Goal: Task Accomplishment & Management: Manage account settings

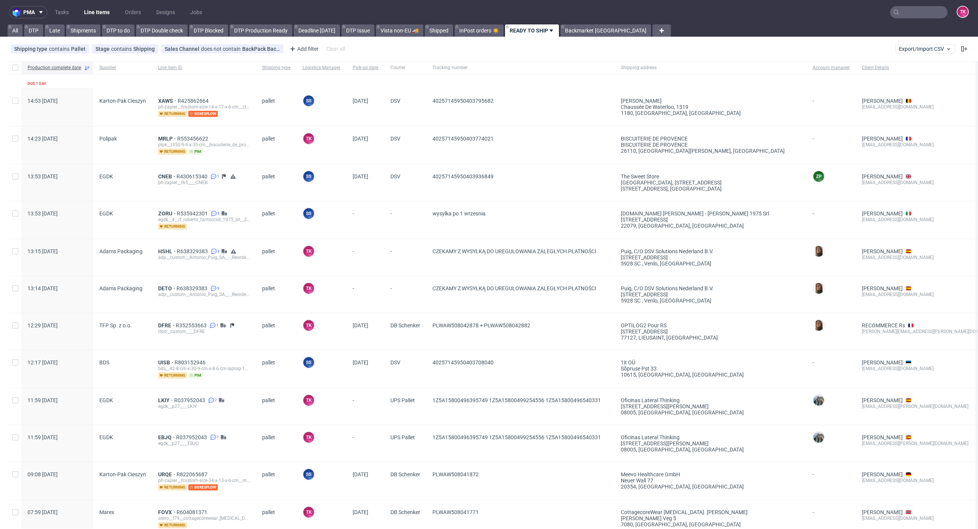
click at [94, 5] on nav "pma Tasks Line Items Orders Designs Jobs TK" at bounding box center [489, 12] width 978 height 24
click at [94, 10] on link "Line Items" at bounding box center [96, 12] width 35 height 12
click at [89, 11] on link "Line Items" at bounding box center [96, 12] width 35 height 12
click at [84, 15] on link "Line Items" at bounding box center [96, 12] width 35 height 12
click at [102, 9] on link "Line Items" at bounding box center [96, 12] width 35 height 12
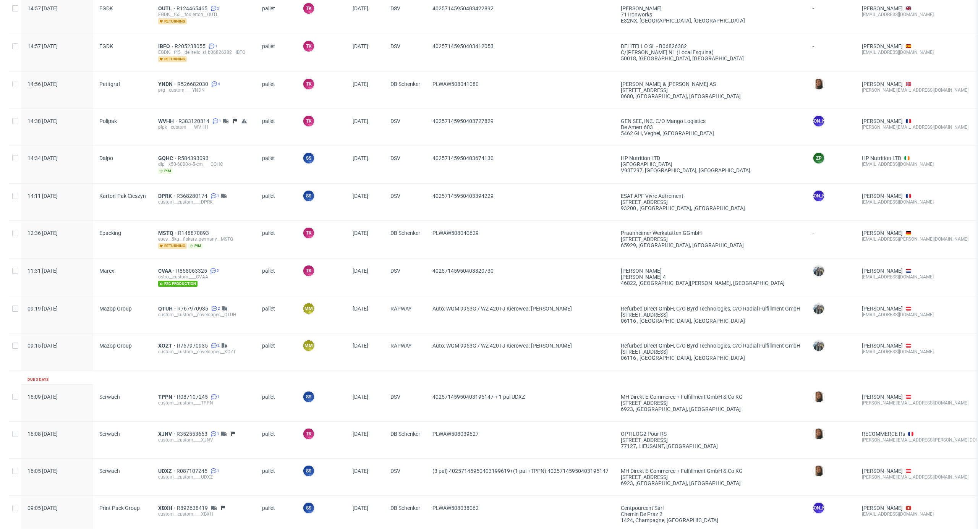
scroll to position [902, 0]
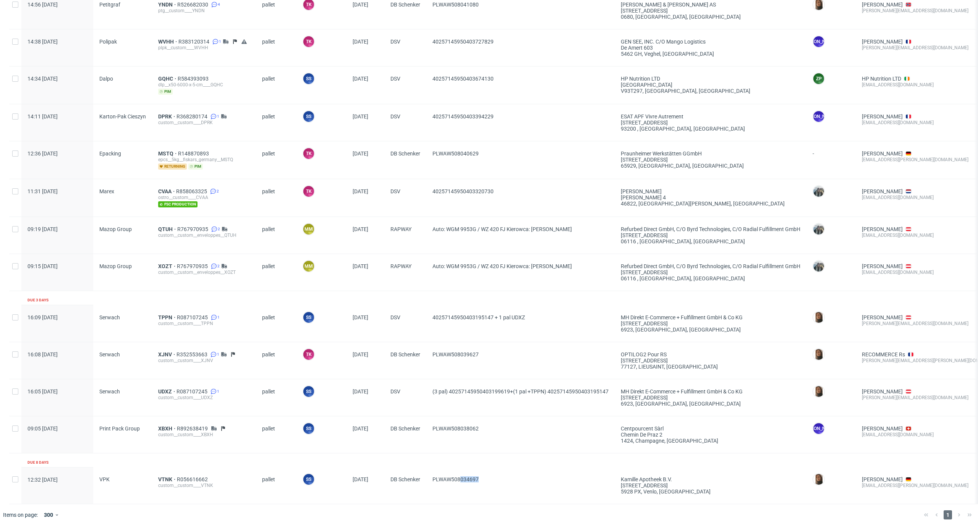
drag, startPoint x: 506, startPoint y: 480, endPoint x: 461, endPoint y: 485, distance: 44.6
click at [461, 485] on span "PLWAW508034697" at bounding box center [520, 485] width 176 height 18
drag, startPoint x: 445, startPoint y: 412, endPoint x: 431, endPoint y: 416, distance: 14.1
click at [431, 416] on div "PLWAW508038062" at bounding box center [520, 434] width 188 height 37
drag, startPoint x: 497, startPoint y: 481, endPoint x: 432, endPoint y: 485, distance: 65.8
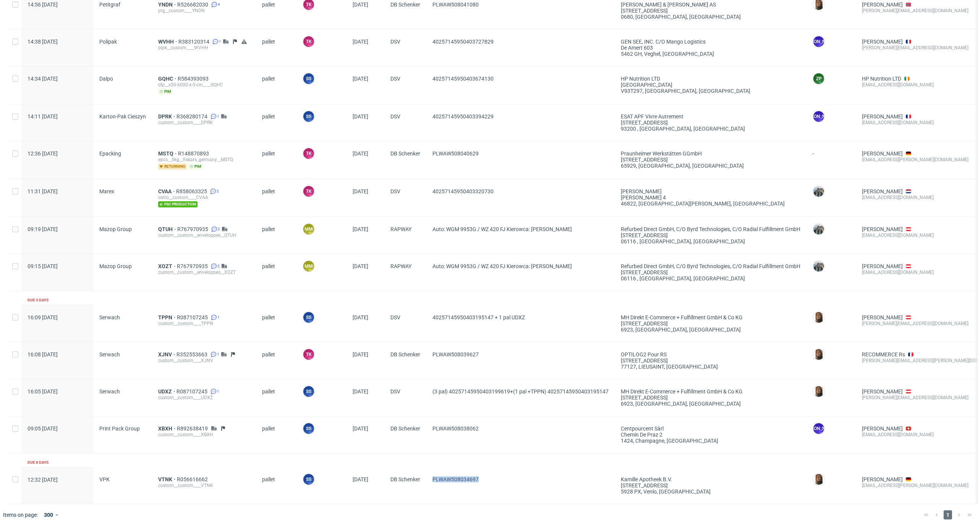
click at [432, 485] on div "PLWAW508034697" at bounding box center [520, 485] width 188 height 37
copy span "PLWAW508034697"
drag, startPoint x: 495, startPoint y: 422, endPoint x: 428, endPoint y: 435, distance: 68.6
click at [429, 435] on div "PLWAW508038062" at bounding box center [520, 434] width 188 height 37
copy span "PLWAW508038062"
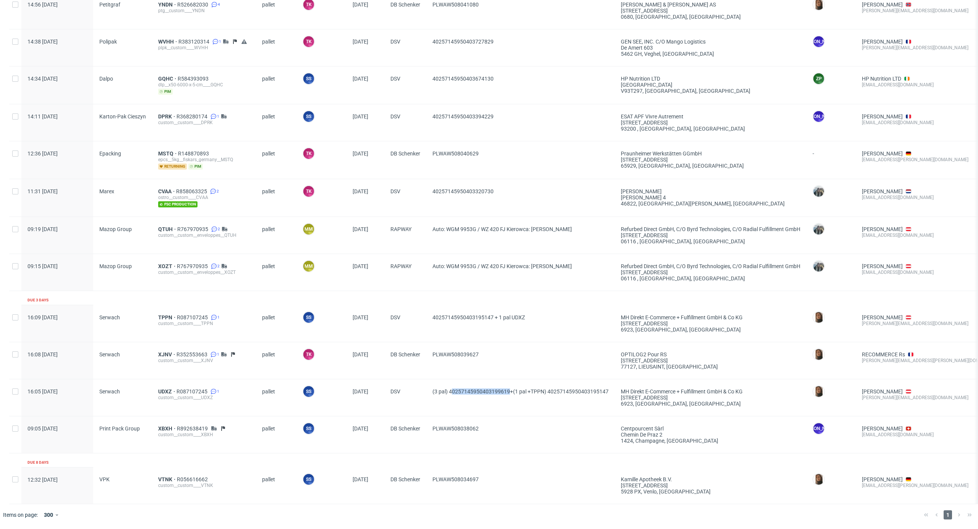
drag, startPoint x: 453, startPoint y: 387, endPoint x: 509, endPoint y: 396, distance: 57.1
click at [509, 396] on span "(3 pal) 40257145950403199619+(1 pal +TPPN) 40257145950403195147" at bounding box center [520, 397] width 176 height 18
copy span "0257145950403199619"
drag, startPoint x: 479, startPoint y: 359, endPoint x: 434, endPoint y: 356, distance: 45.2
click at [433, 355] on div "PLWAW508039627" at bounding box center [520, 360] width 188 height 37
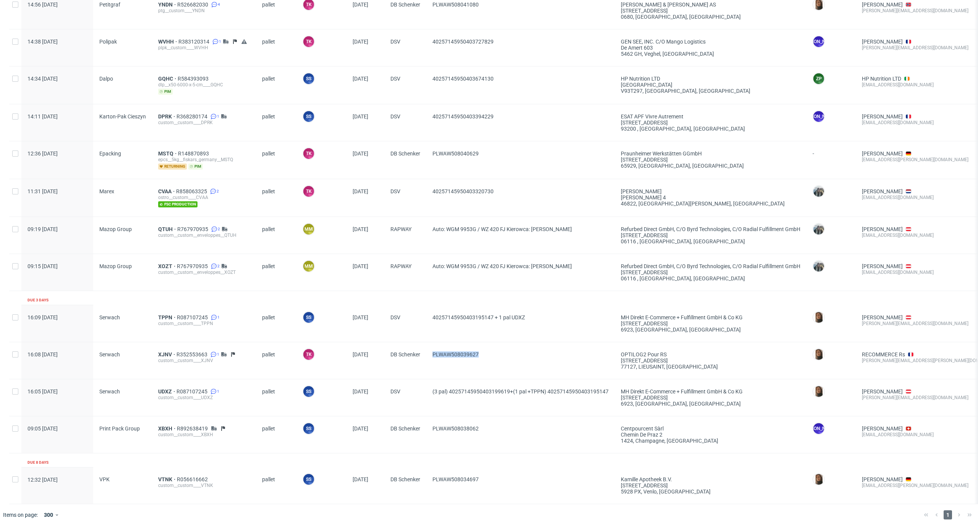
copy span "PLWAW508039627"
drag, startPoint x: 424, startPoint y: 315, endPoint x: 492, endPoint y: 320, distance: 68.9
click at [492, 320] on div "16:09 Tue 26.08.2025 Serwach TPPN R087107245 1 custom__custom____TPPN pallet SS…" at bounding box center [615, 323] width 1213 height 37
copy div "40257145950403195147"
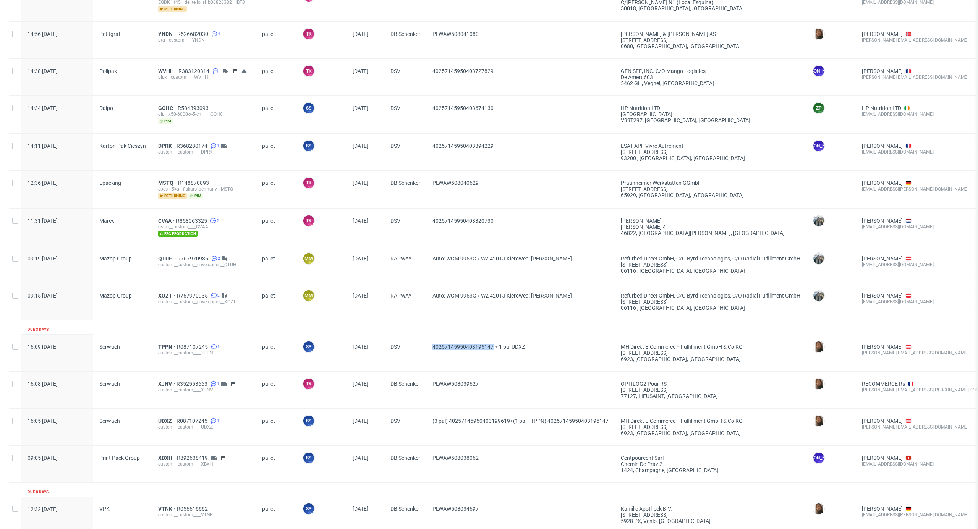
scroll to position [801, 0]
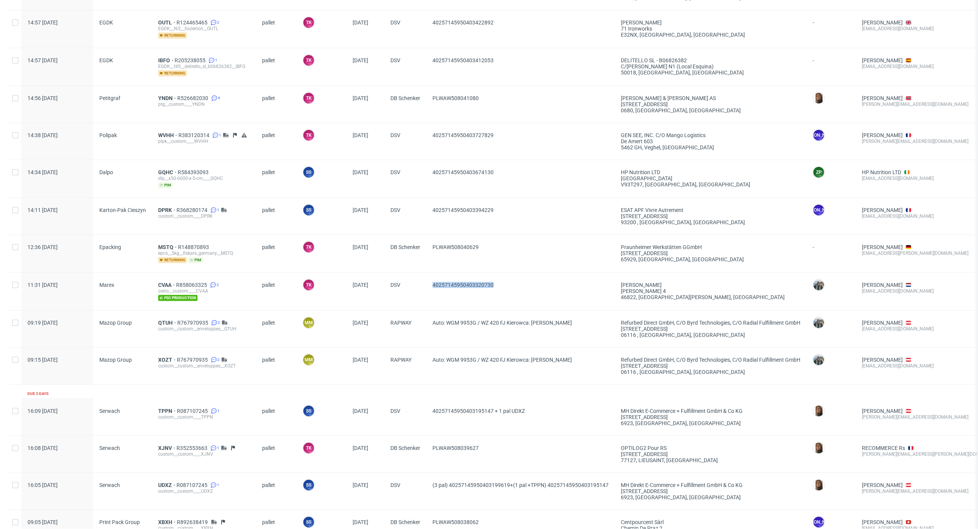
drag, startPoint x: 503, startPoint y: 291, endPoint x: 420, endPoint y: 306, distance: 83.9
click at [420, 306] on div "11:31 Wed 27.08.2025 Marex CVAA R858063325 2 ostro__custom____CVAA fsc producti…" at bounding box center [615, 292] width 1213 height 38
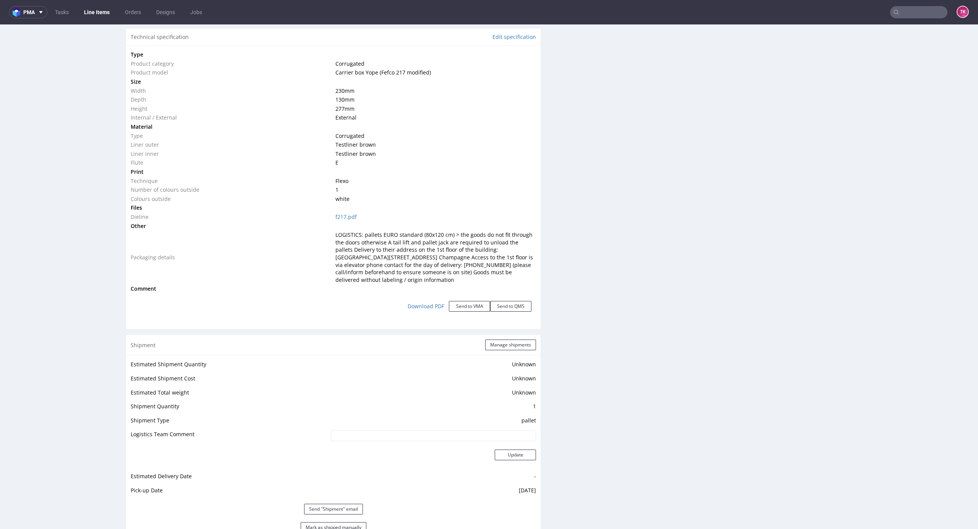
scroll to position [967, 0]
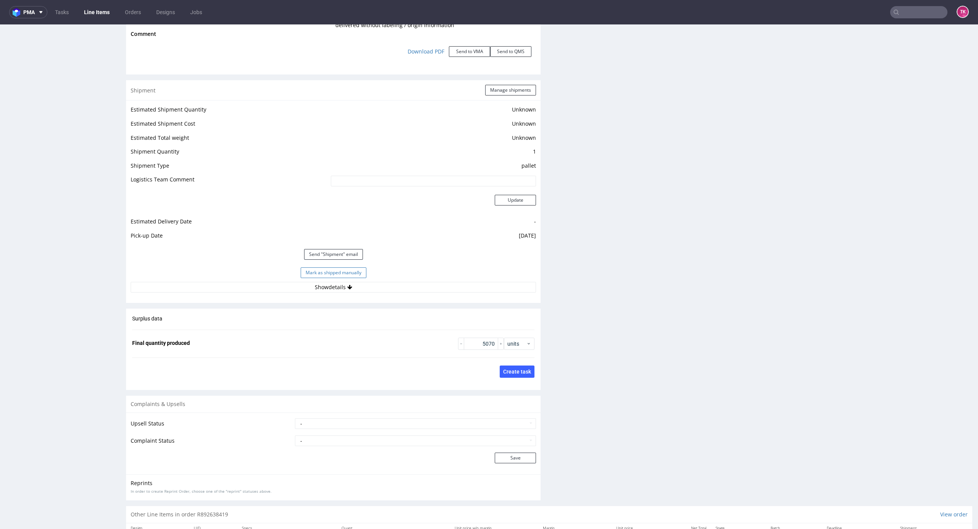
click at [348, 274] on button "Mark as shipped manually" at bounding box center [334, 272] width 66 height 11
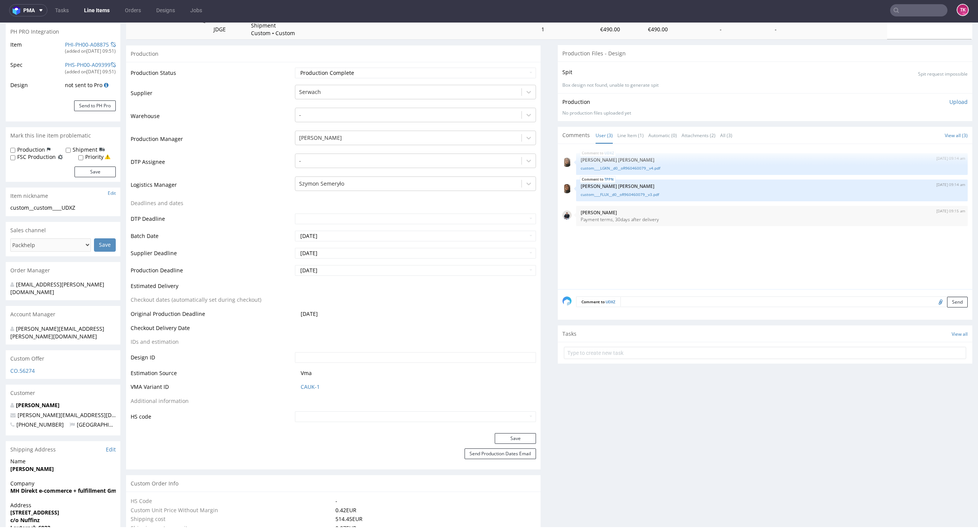
scroll to position [1018, 0]
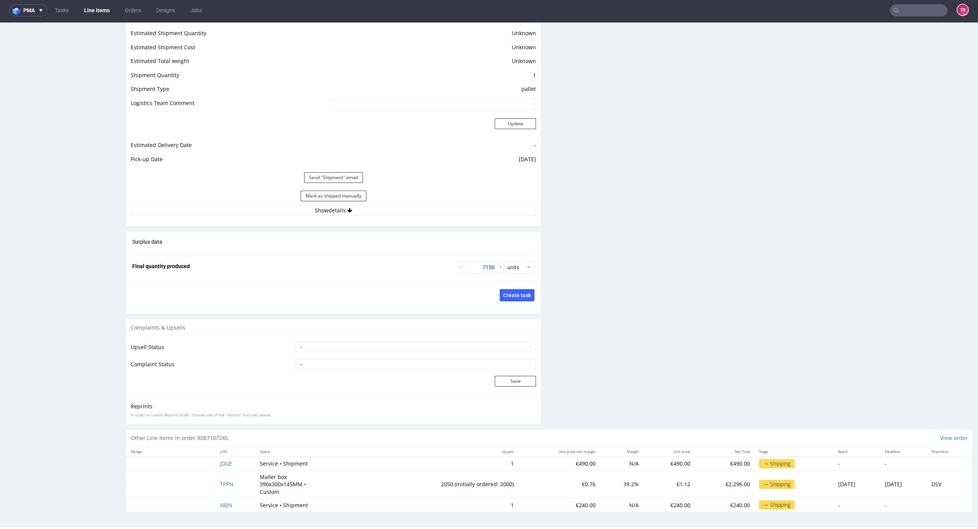
click at [351, 197] on button "Mark as shipped manually" at bounding box center [334, 196] width 66 height 11
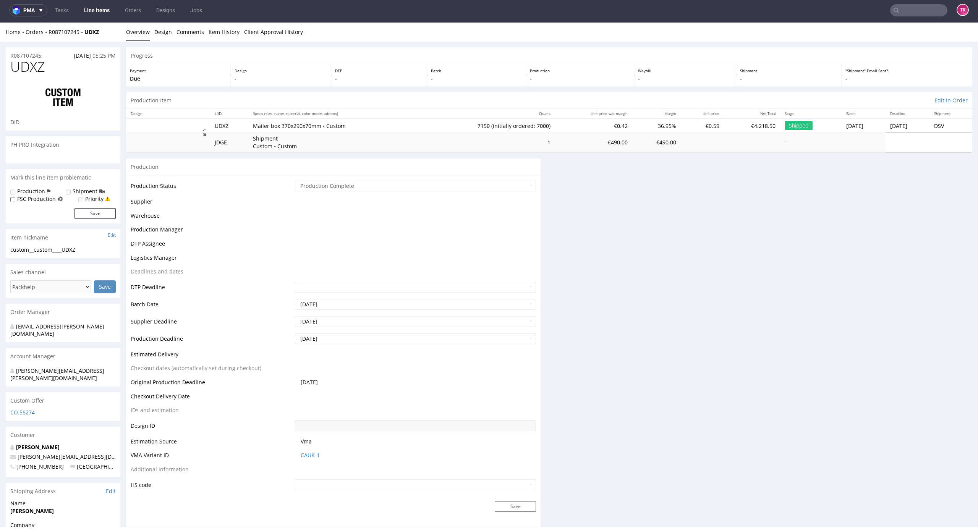
scroll to position [0, 0]
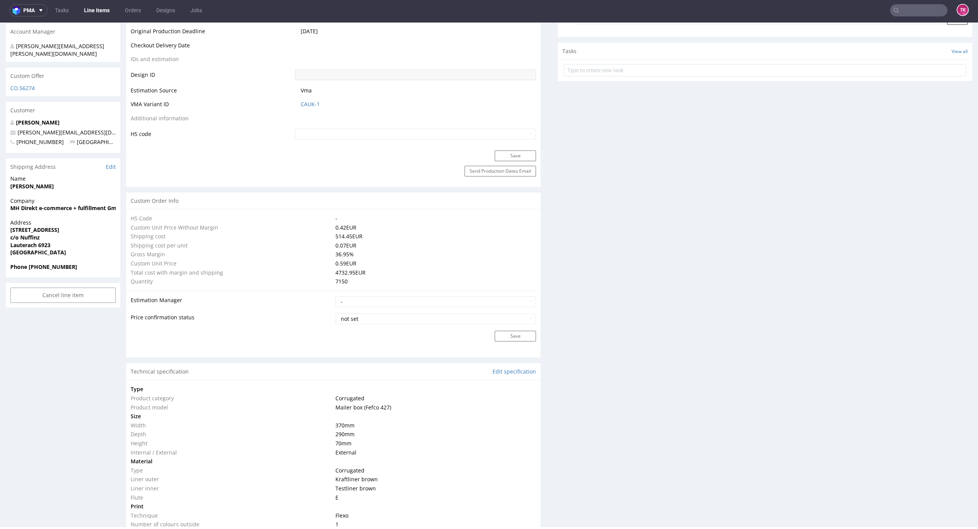
type input "7150"
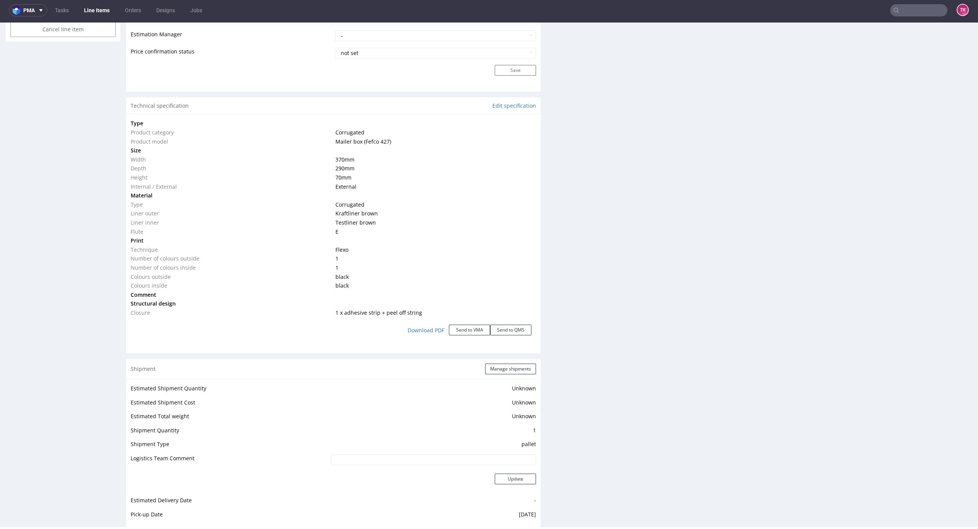
scroll to position [752, 0]
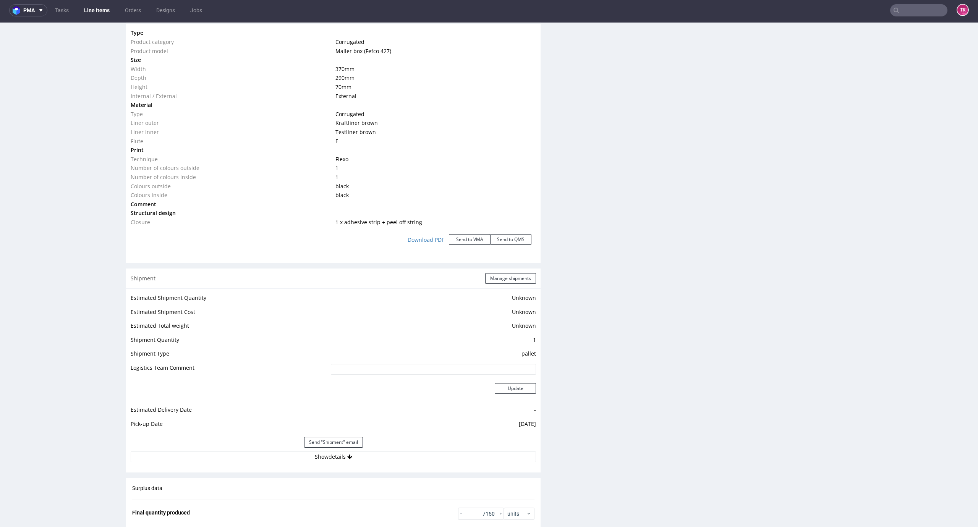
click at [394, 472] on div "Shipment Manage shipments Estimated Shipment Quantity Unknown Estimated Shipmen…" at bounding box center [333, 370] width 414 height 204
click at [395, 463] on div "Estimated Shipment Quantity Unknown Estimated Shipment Cost Unknown Estimated T…" at bounding box center [333, 377] width 414 height 178
click at [393, 453] on button "Show details" at bounding box center [333, 456] width 405 height 11
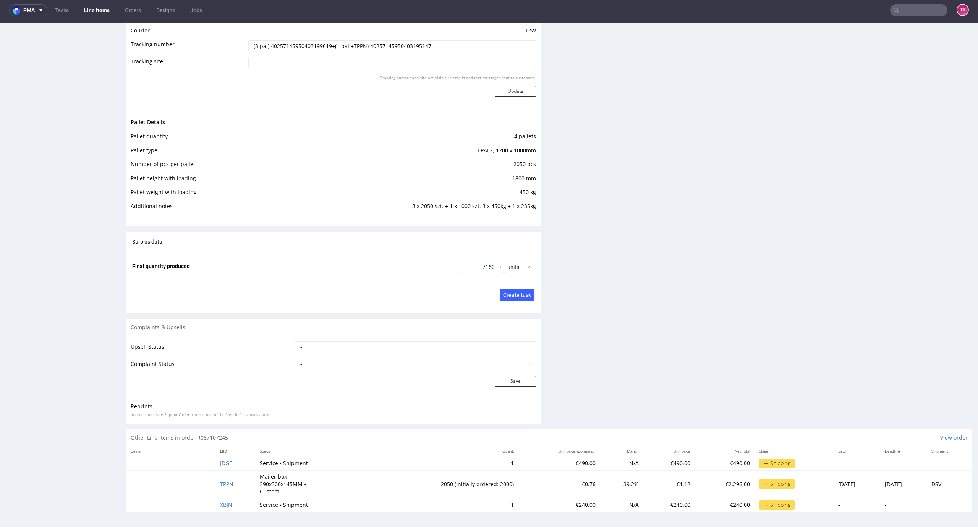
scroll to position [1213, 0]
click at [220, 466] on span "JDGE" at bounding box center [226, 462] width 12 height 7
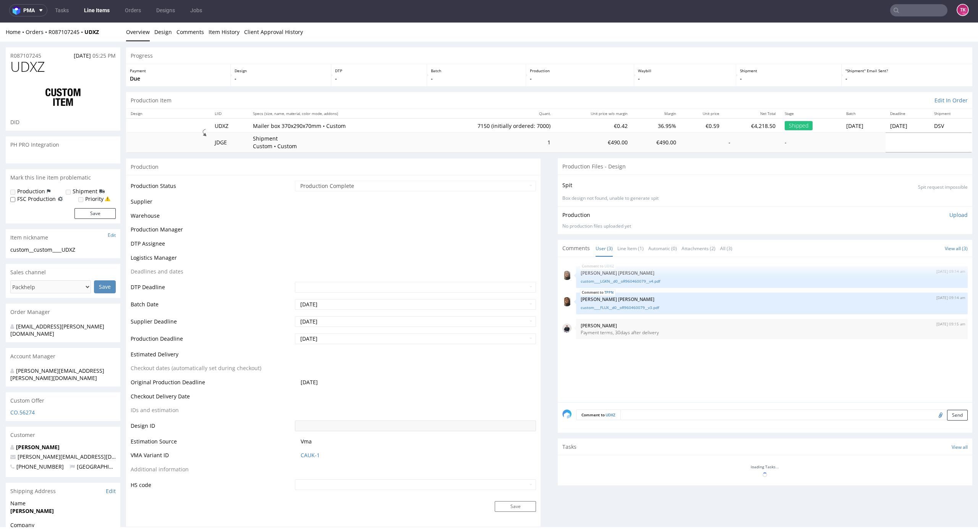
scroll to position [396, 0]
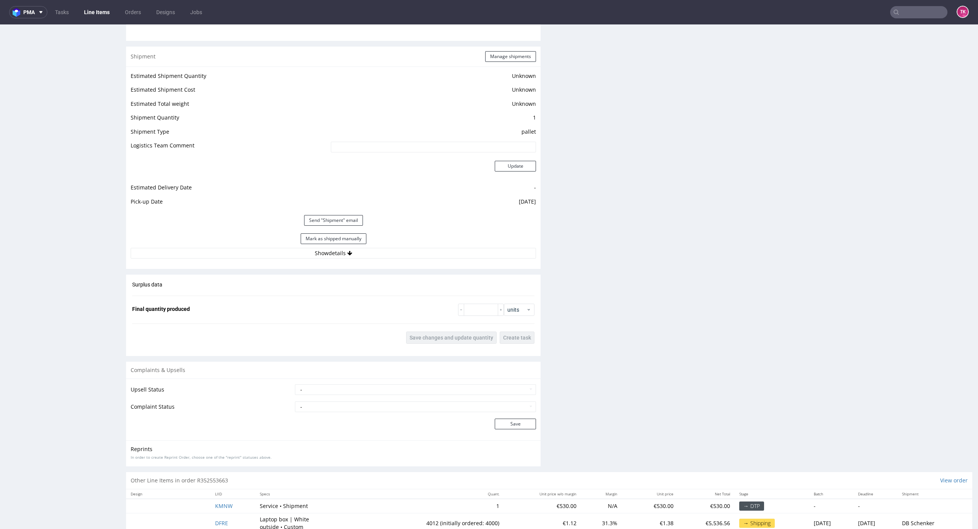
scroll to position [967, 0]
click at [372, 257] on button "Show details" at bounding box center [333, 252] width 405 height 11
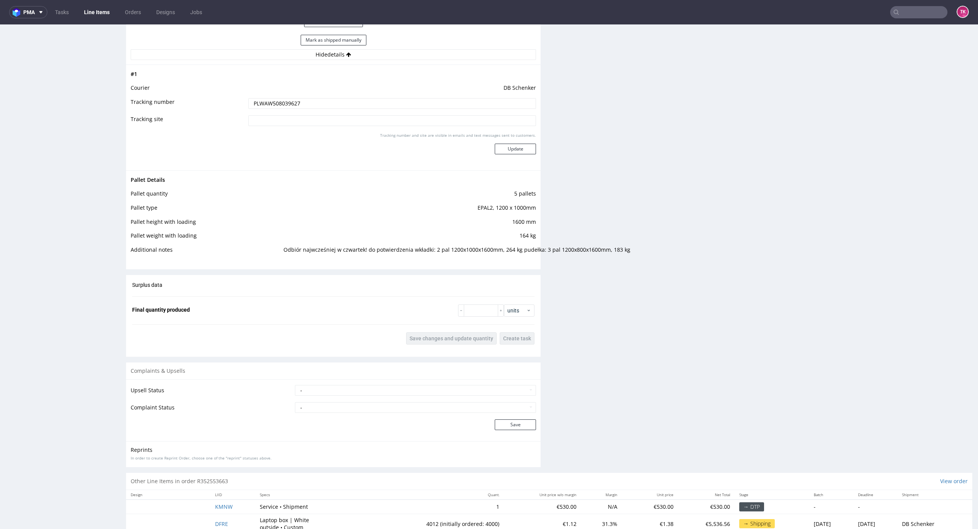
scroll to position [1150, 0]
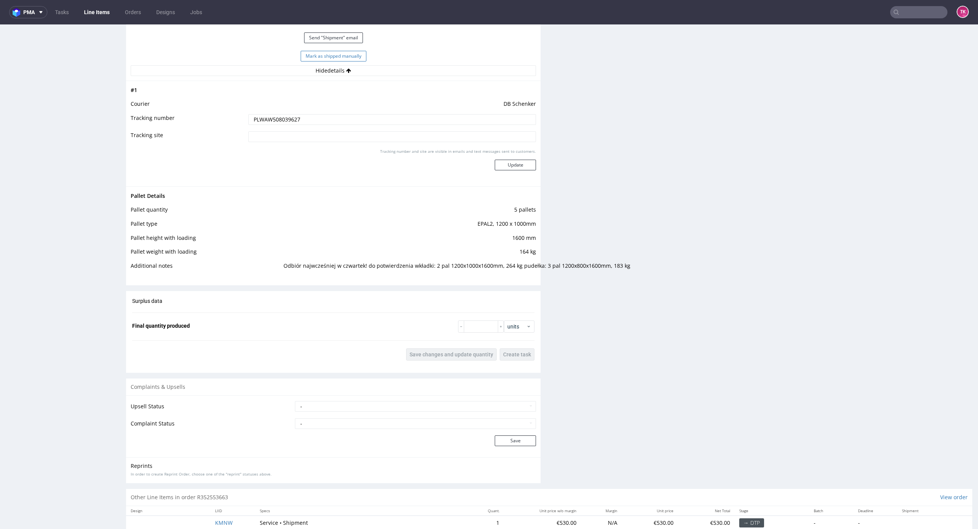
click at [344, 60] on button "Mark as shipped manually" at bounding box center [334, 56] width 66 height 11
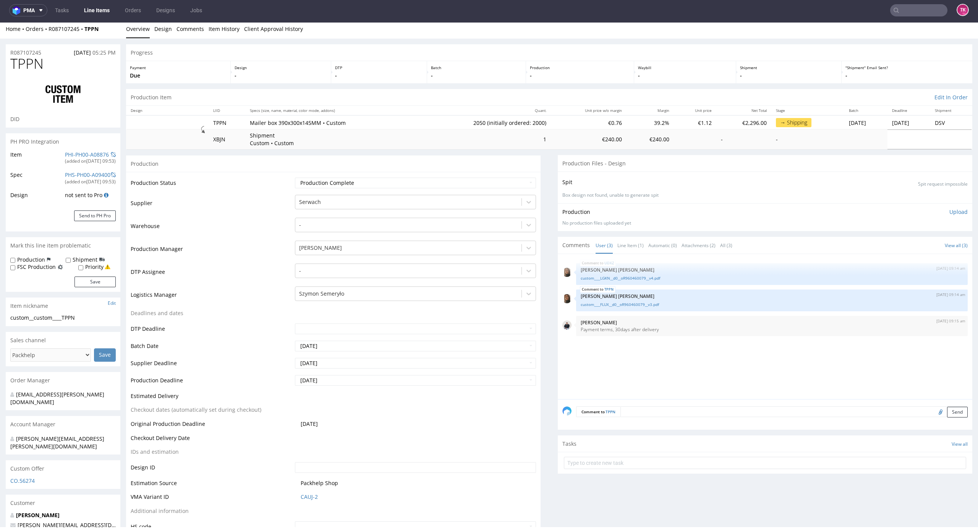
scroll to position [1036, 0]
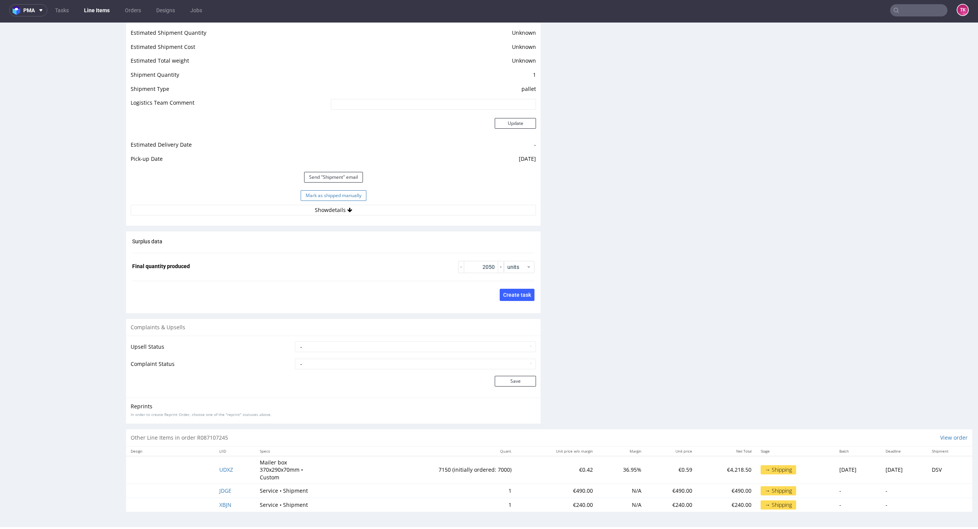
click at [309, 195] on button "Mark as shipped manually" at bounding box center [334, 195] width 66 height 11
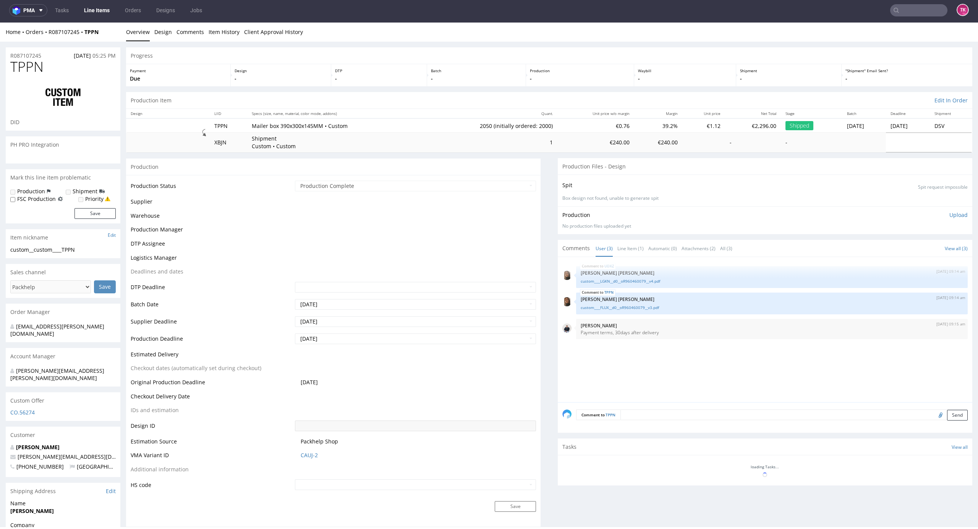
scroll to position [396, 0]
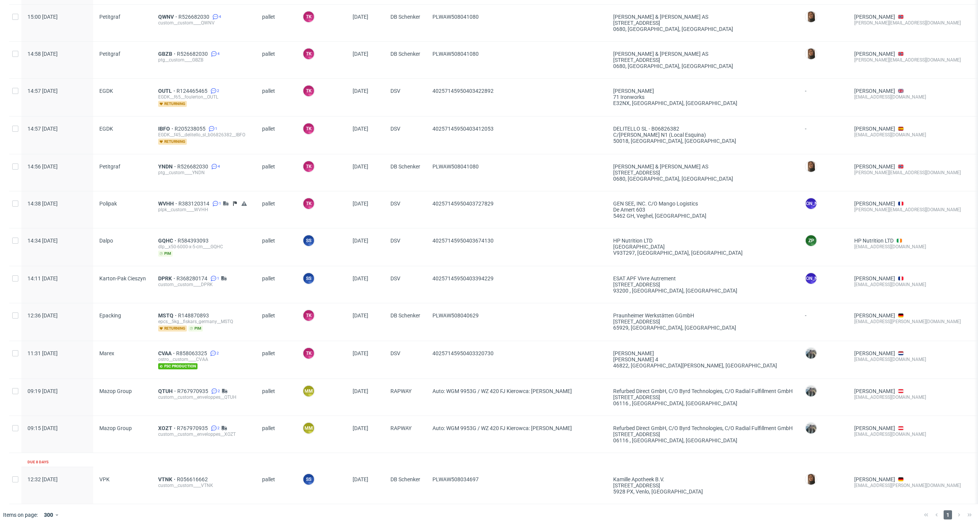
scroll to position [739, 0]
drag, startPoint x: 485, startPoint y: 349, endPoint x: 426, endPoint y: 349, distance: 58.4
click at [420, 353] on div "11:31 Wed 27.08.2025 Marex CVAA R858063325 2 ostro__custom____CVAA fsc producti…" at bounding box center [597, 360] width 1176 height 38
copy div "40257145950403320730"
drag, startPoint x: 504, startPoint y: 314, endPoint x: 428, endPoint y: 323, distance: 76.9
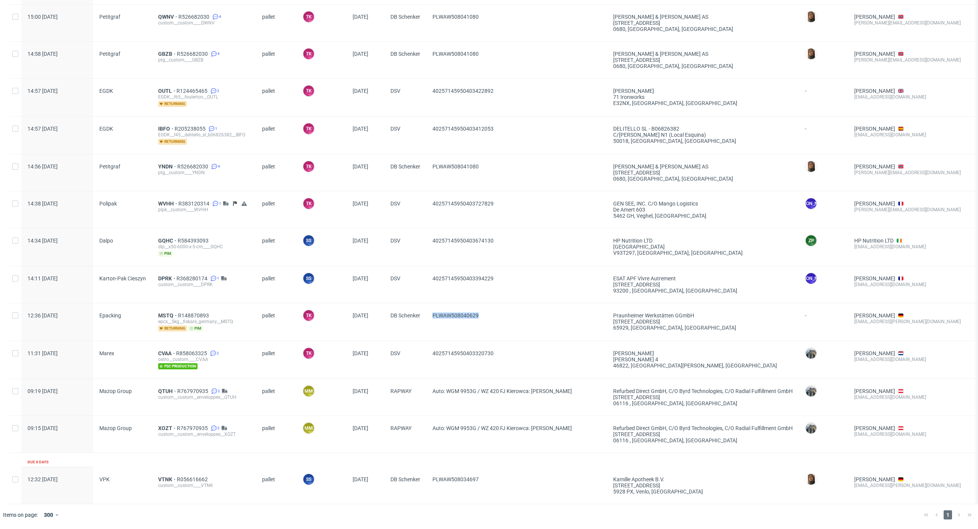
click at [428, 323] on div "PLWAW508040629" at bounding box center [516, 321] width 181 height 37
copy span "PLWAW508040629"
drag, startPoint x: 523, startPoint y: 276, endPoint x: 430, endPoint y: 287, distance: 93.9
click at [430, 287] on div "40257145950403394229" at bounding box center [516, 284] width 181 height 37
copy span "40257145950403394229"
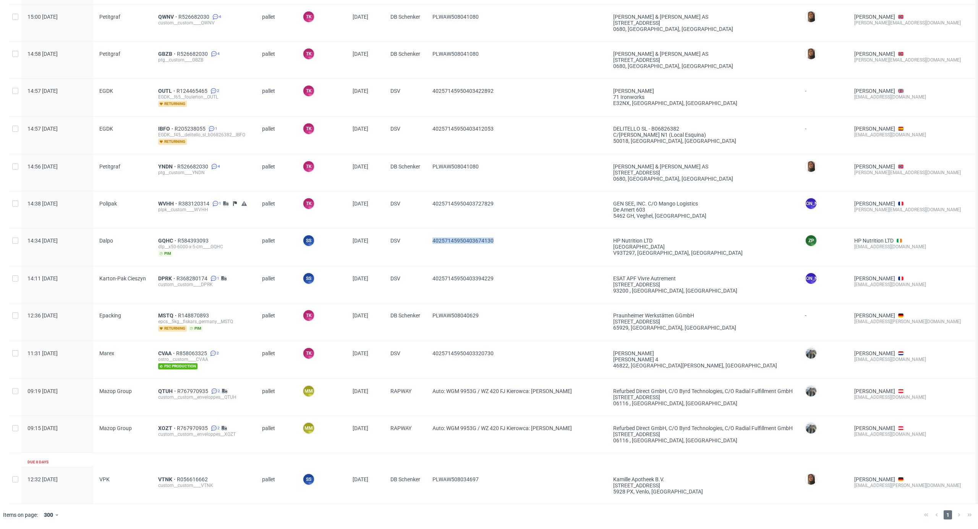
drag, startPoint x: 542, startPoint y: 233, endPoint x: 415, endPoint y: 249, distance: 127.8
click at [415, 249] on div "14:34 Wed 27.08.2025 Dalpo GQHC R584393093 dlp__x50-6000-x-5-cm____GQHC pim pal…" at bounding box center [597, 247] width 1176 height 38
copy div "40257145950403674130"
drag, startPoint x: 509, startPoint y: 197, endPoint x: 409, endPoint y: 197, distance: 99.3
click at [409, 197] on div "14:38 Wed 27.08.2025 Polipak WVHH R383120314 1 plpk__custom____WVHH pallet TK T…" at bounding box center [597, 209] width 1176 height 37
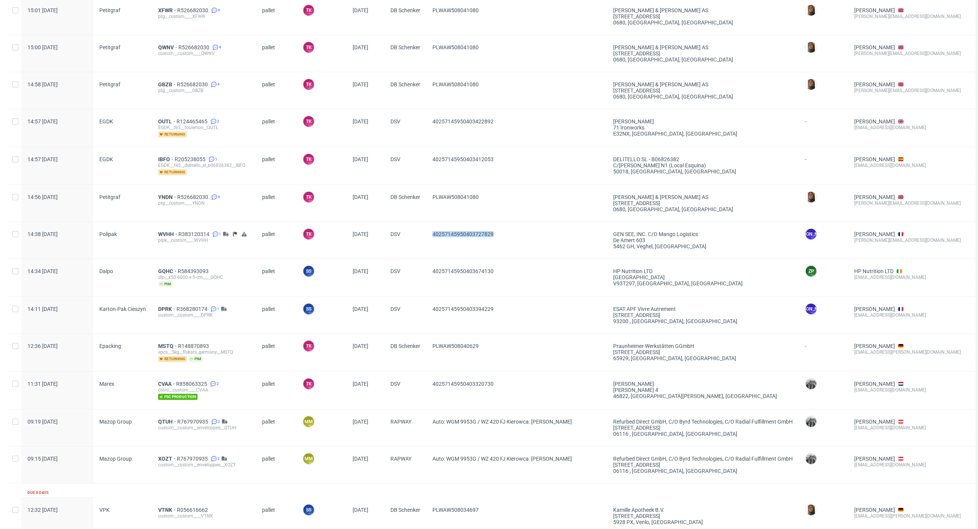
scroll to position [637, 0]
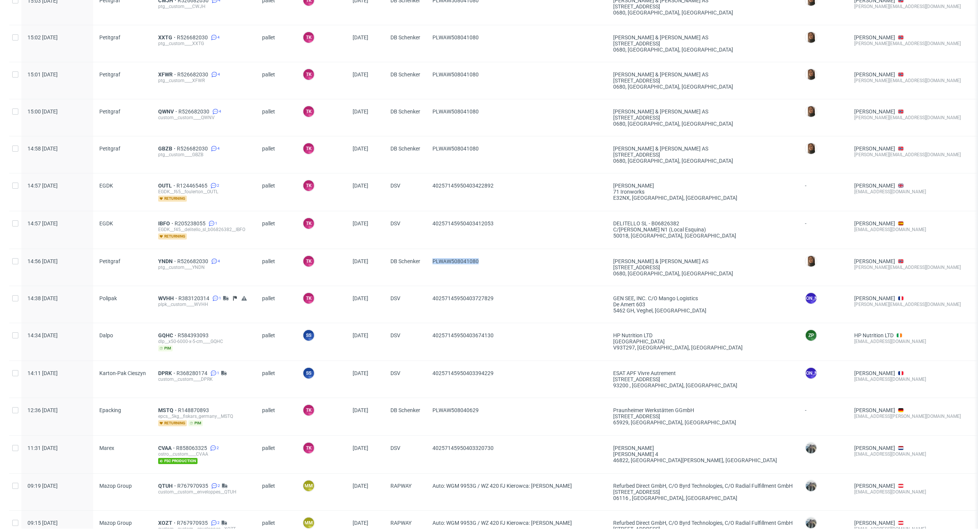
drag, startPoint x: 490, startPoint y: 267, endPoint x: 432, endPoint y: 267, distance: 57.3
click at [432, 267] on div "PLWAW508041080" at bounding box center [516, 267] width 181 height 37
copy span "PLWAW508041080"
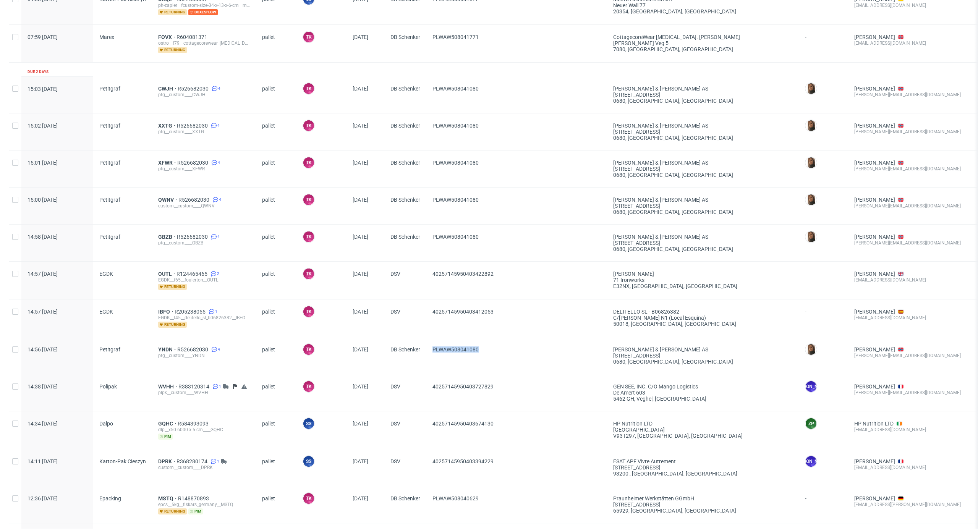
scroll to position [535, 0]
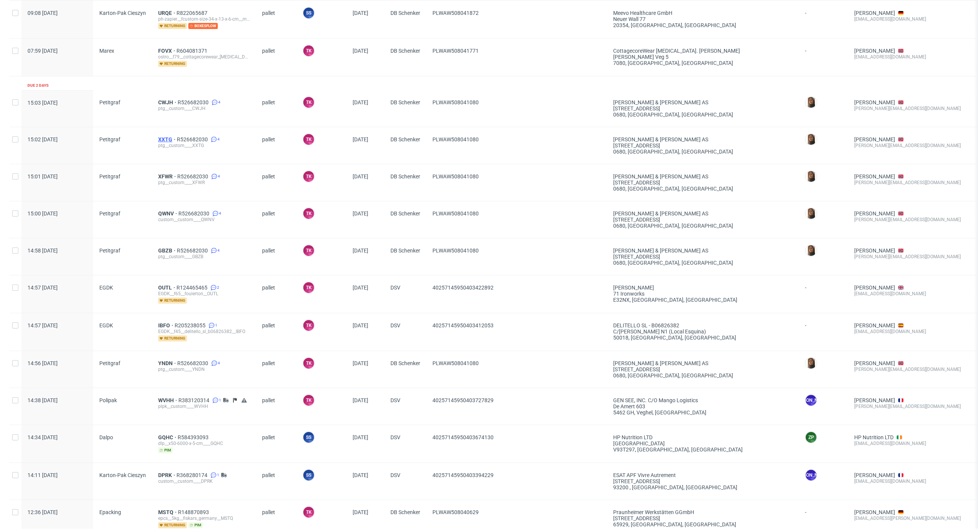
drag, startPoint x: 165, startPoint y: 136, endPoint x: 160, endPoint y: 136, distance: 5.4
drag, startPoint x: 502, startPoint y: 333, endPoint x: 412, endPoint y: 348, distance: 90.5
click at [412, 348] on div "14:57 Wed 27.08.2025 EGDK IBFO R205238055 1 EGDK__f45__delitello_sl_b06826382__…" at bounding box center [597, 332] width 1176 height 38
copy div "40257145950403412053"
drag, startPoint x: 524, startPoint y: 303, endPoint x: 414, endPoint y: 306, distance: 110.4
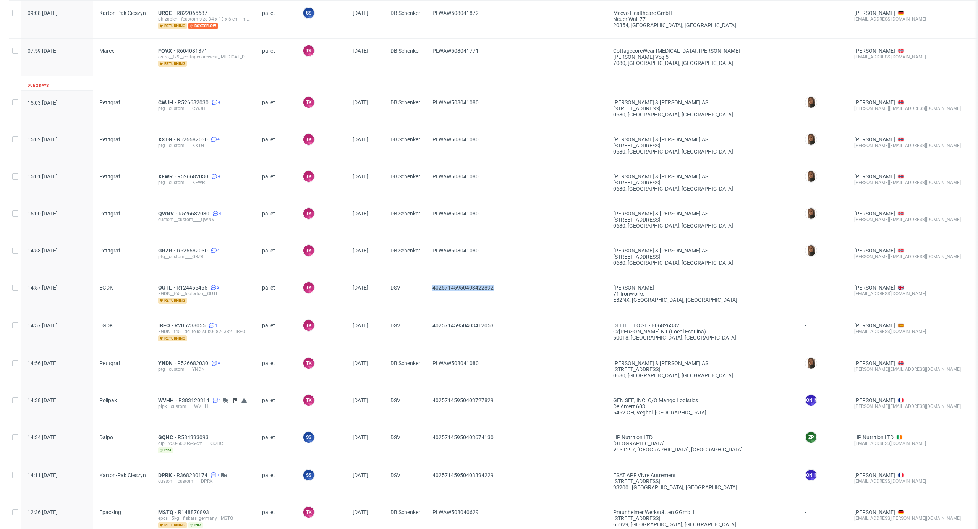
click at [414, 306] on div "14:57 Wed 27.08.2025 EGDK OUTL R124465465 2 EGDK__f65__foulerton__OUTL returnin…" at bounding box center [597, 294] width 1176 height 38
copy div "40257145950403422892"
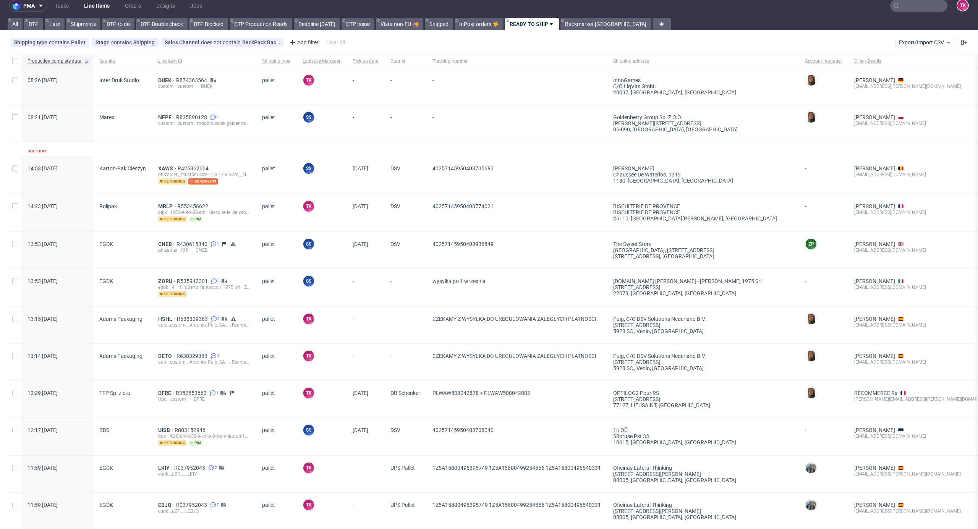
scroll to position [0, 0]
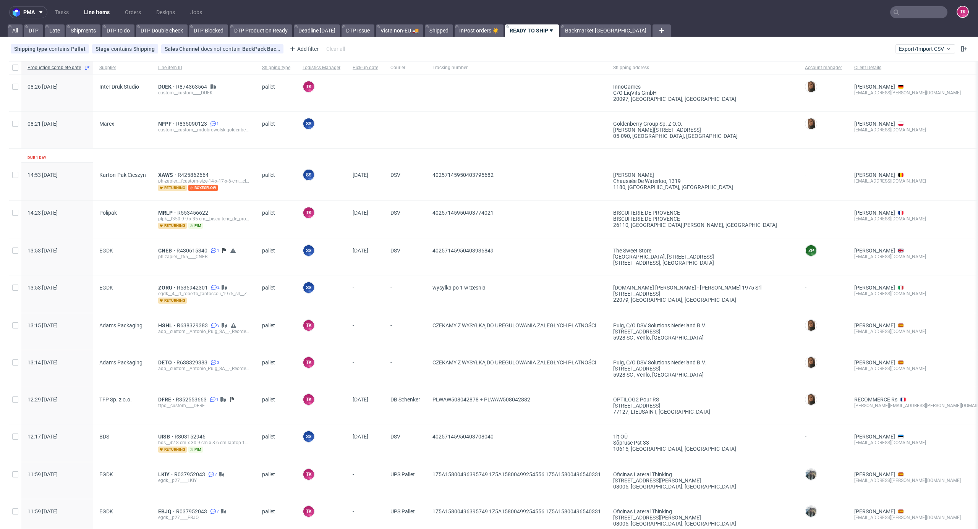
click at [100, 11] on link "Line Items" at bounding box center [96, 12] width 35 height 12
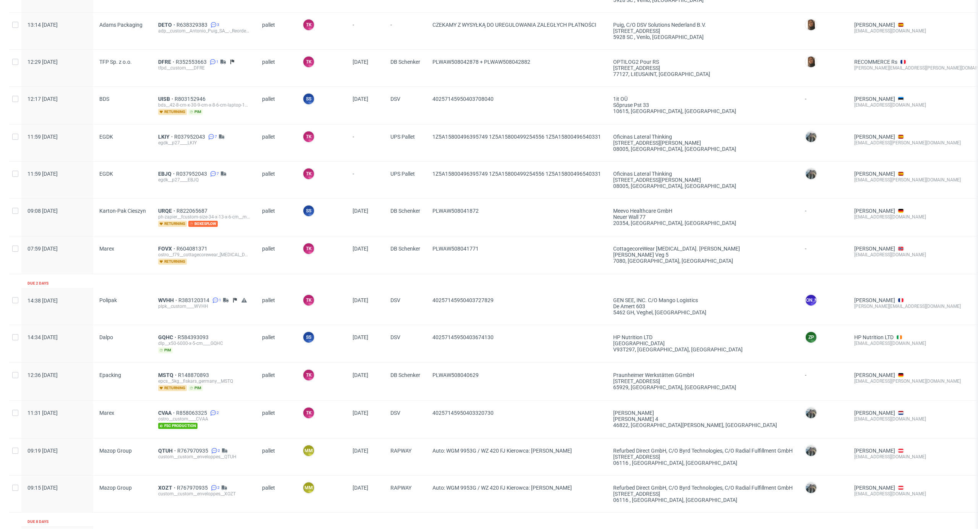
scroll to position [353, 0]
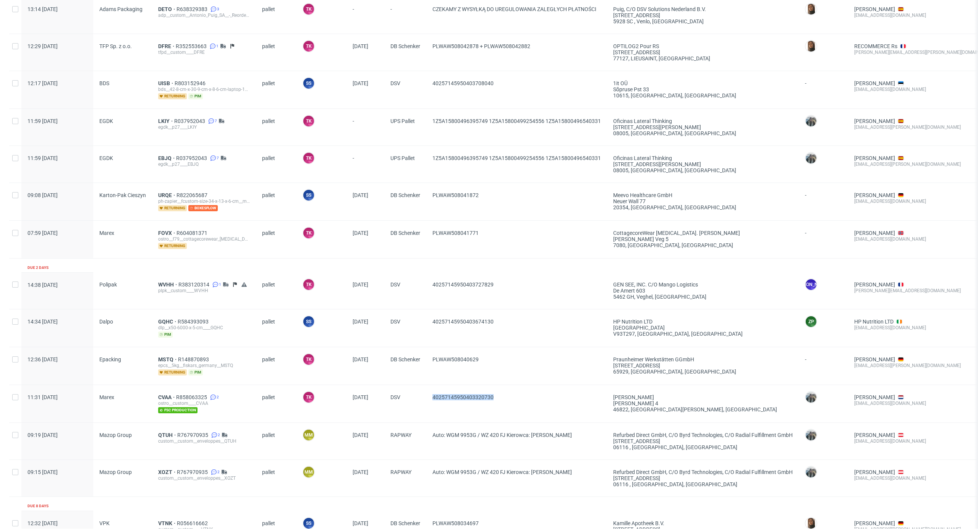
drag, startPoint x: 480, startPoint y: 399, endPoint x: 428, endPoint y: 407, distance: 52.9
click at [427, 407] on div "40257145950403320730" at bounding box center [516, 403] width 181 height 37
copy span "40257145950403320730"
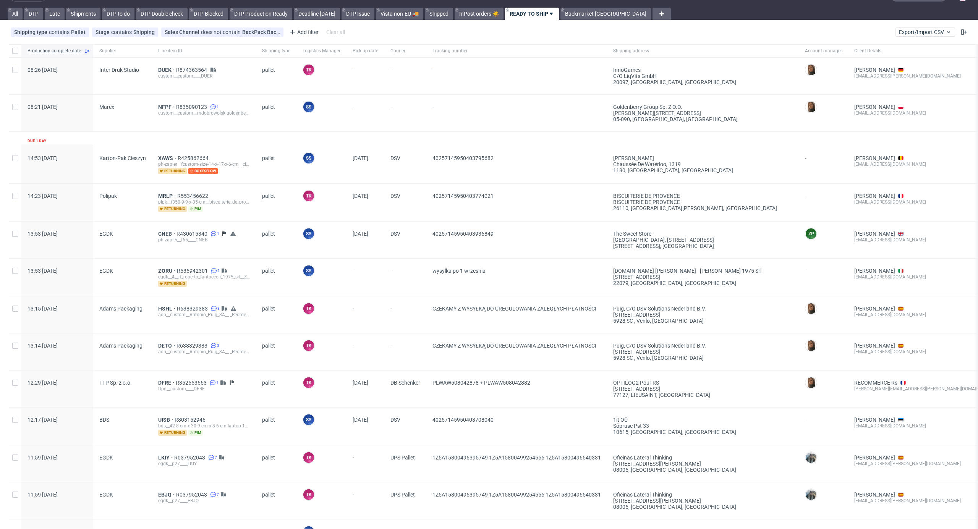
scroll to position [0, 0]
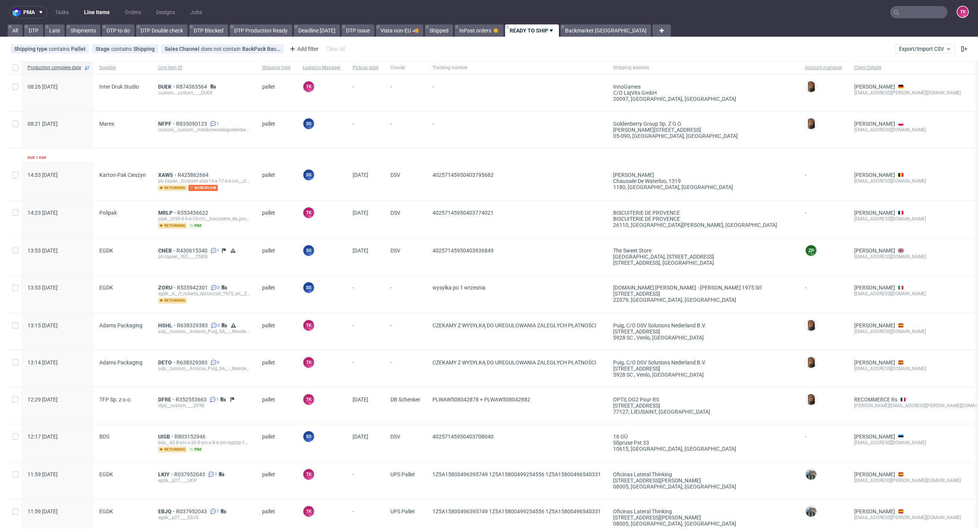
click at [94, 8] on link "Line Items" at bounding box center [96, 12] width 35 height 12
drag, startPoint x: 431, startPoint y: 481, endPoint x: 490, endPoint y: 487, distance: 59.4
click at [490, 487] on div "1Z5A15800496395749 1Z5A15800499254556 1Z5A15800496540331" at bounding box center [516, 480] width 181 height 37
copy span "1Z5A15800496395749"
click at [84, 15] on link "Line Items" at bounding box center [96, 12] width 35 height 12
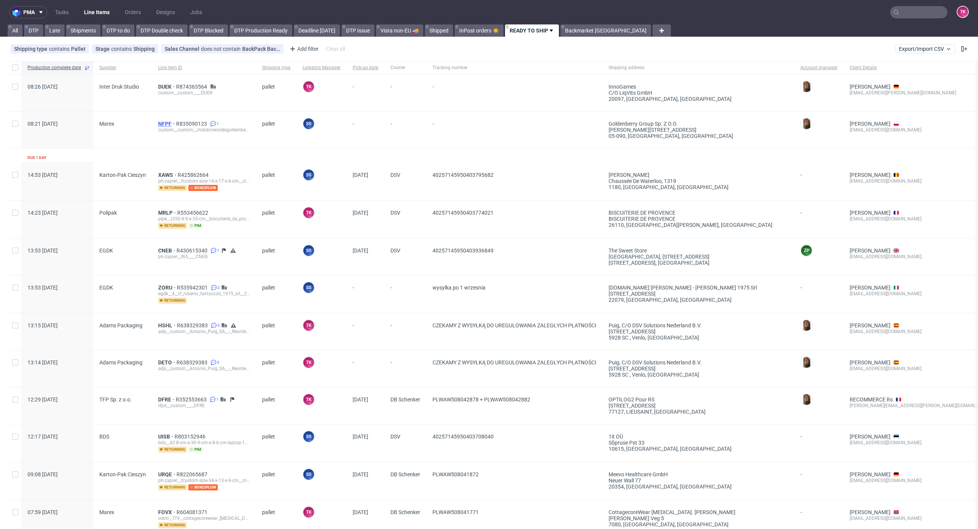
click at [165, 124] on span "NFPF" at bounding box center [167, 124] width 18 height 6
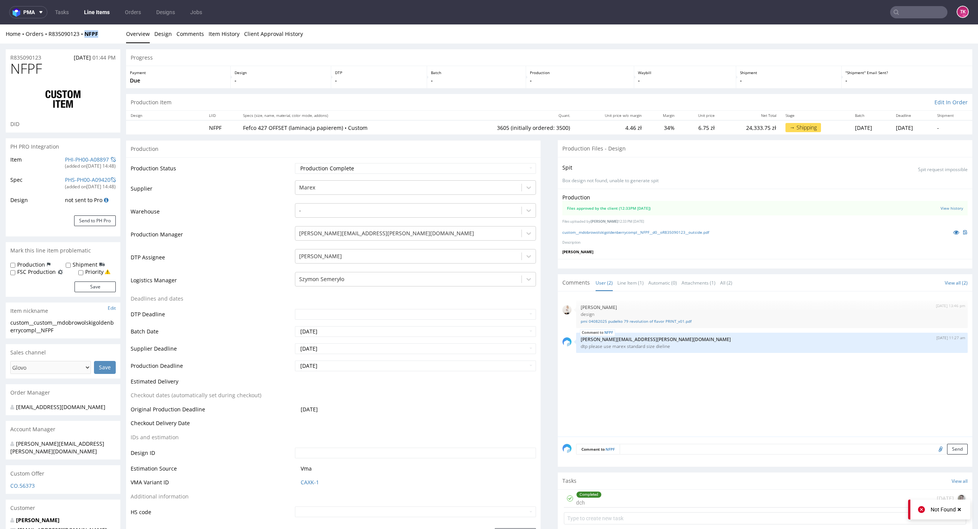
drag, startPoint x: 112, startPoint y: 42, endPoint x: 86, endPoint y: 42, distance: 25.6
click at [85, 38] on div "Home Orders R835090123 NFPF Overview Design Comments Item History Client Approv…" at bounding box center [489, 33] width 978 height 19
copy strong "NFPF"
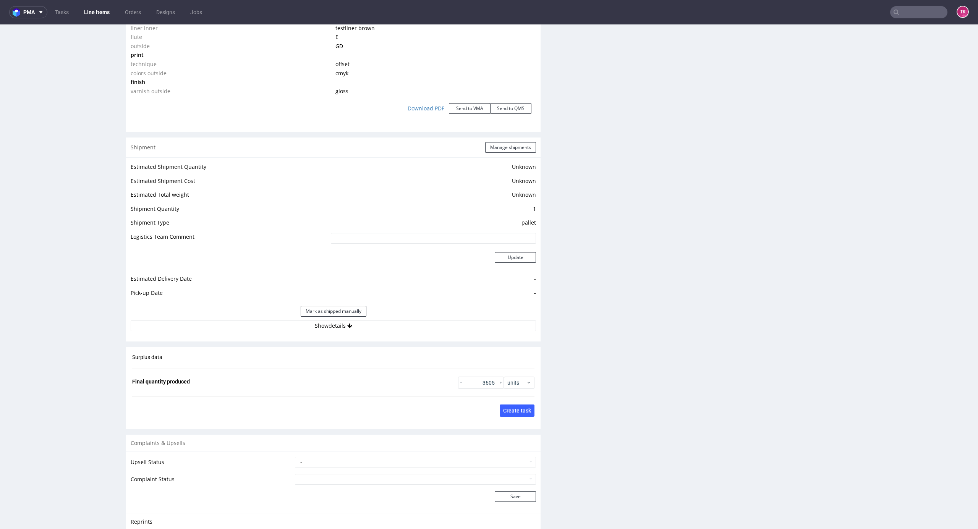
scroll to position [764, 0]
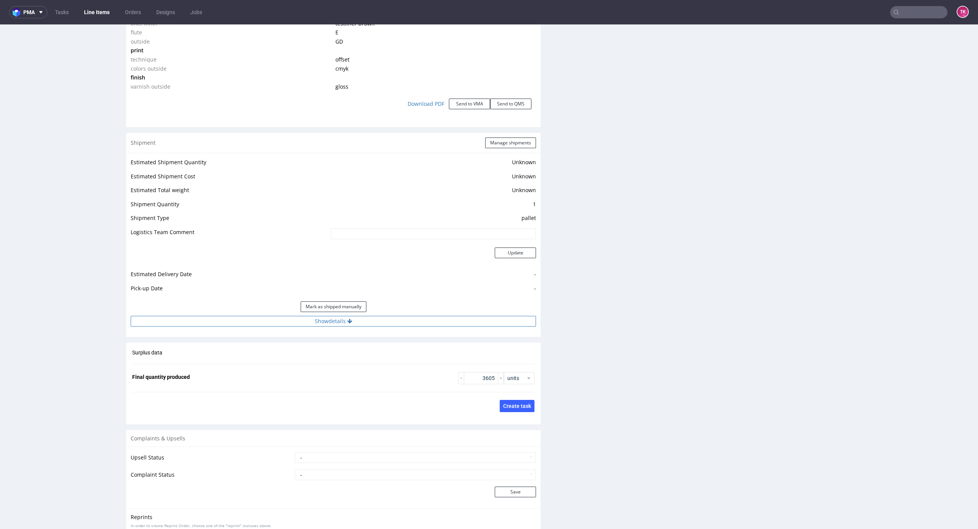
click at [400, 325] on button "Show details" at bounding box center [333, 321] width 405 height 11
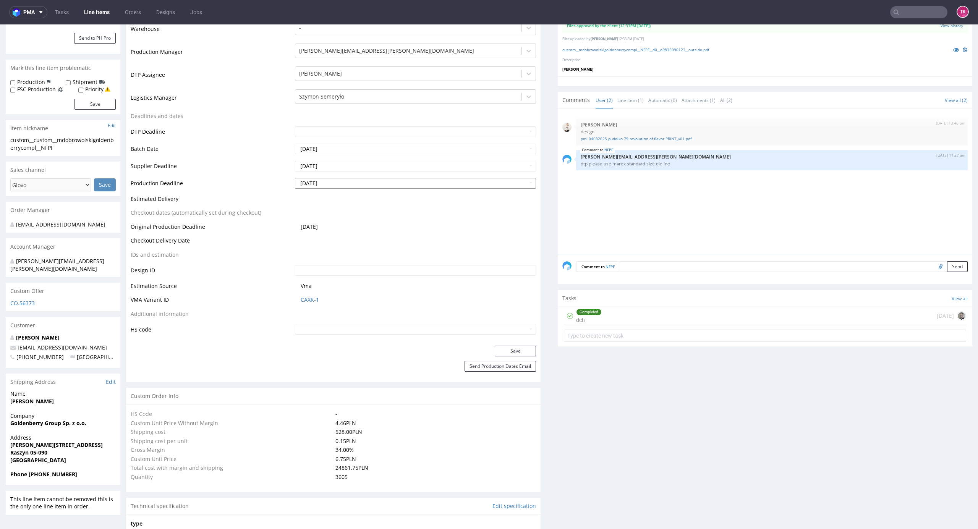
scroll to position [153, 0]
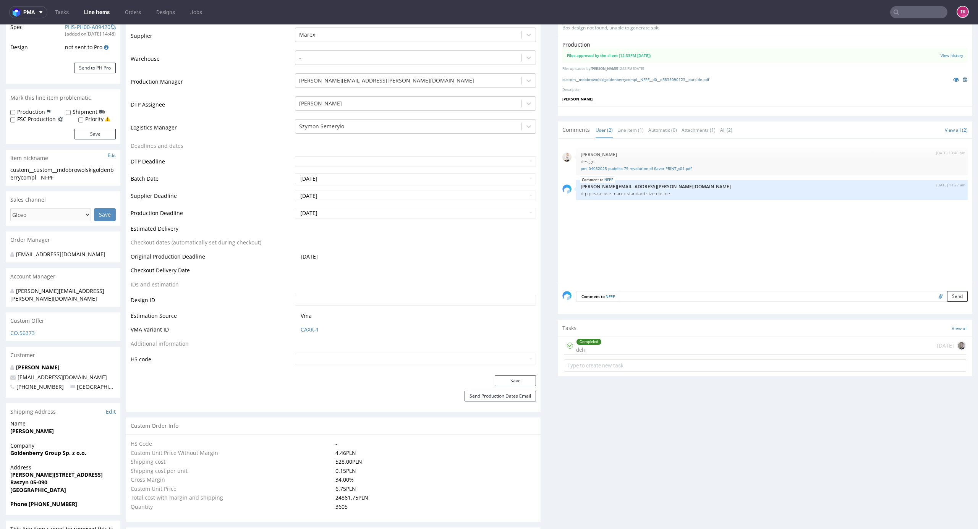
click at [112, 15] on link "Line Items" at bounding box center [96, 12] width 35 height 12
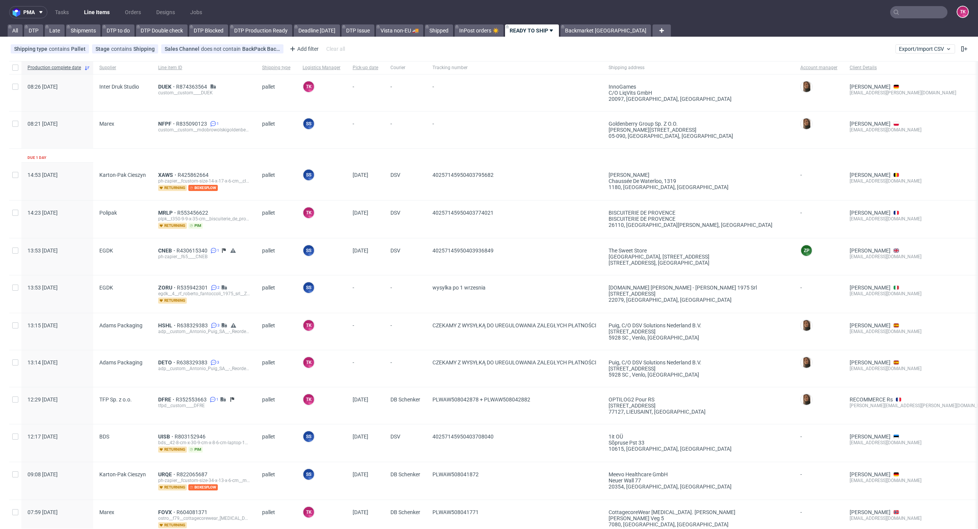
click at [92, 19] on nav "pma Tasks Line Items Orders Designs Jobs TK" at bounding box center [489, 12] width 978 height 24
click at [95, 13] on link "Line Items" at bounding box center [96, 12] width 35 height 12
click at [170, 121] on span "NFPF" at bounding box center [167, 124] width 18 height 6
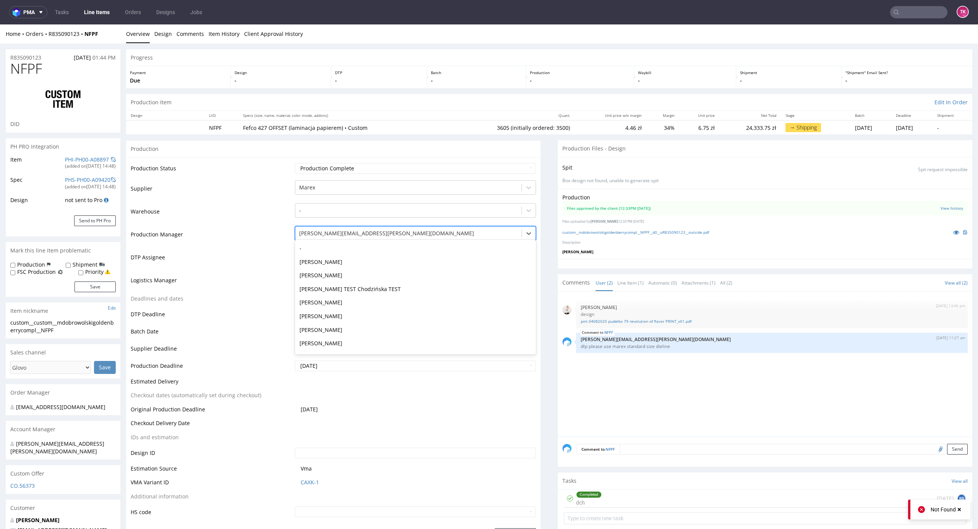
click at [490, 236] on div at bounding box center [408, 233] width 219 height 9
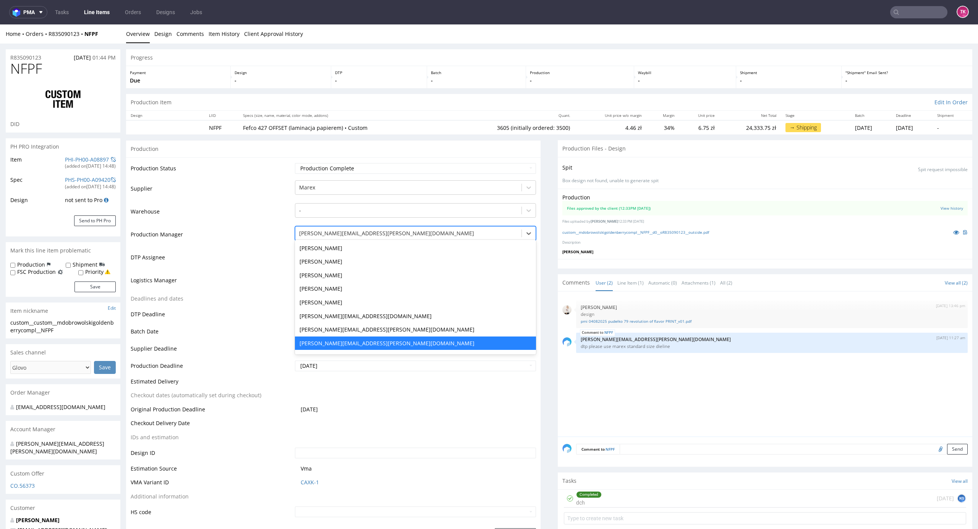
click at [490, 236] on div at bounding box center [408, 233] width 219 height 9
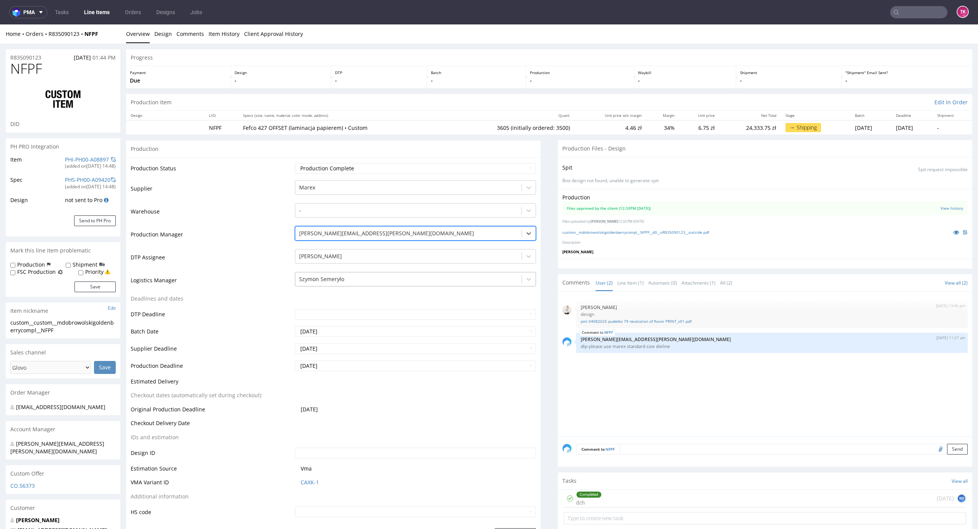
click at [464, 273] on div "Szymon Semeryło" at bounding box center [408, 279] width 226 height 12
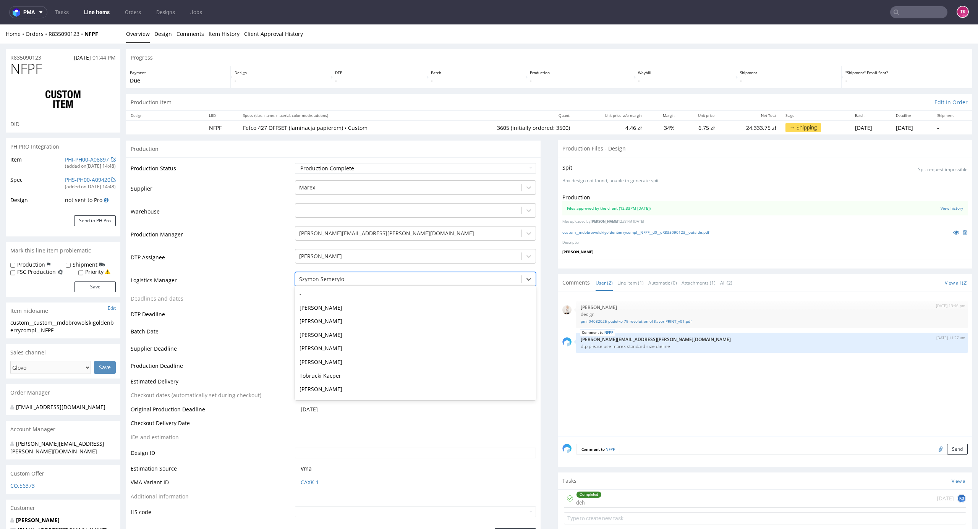
scroll to position [41, 0]
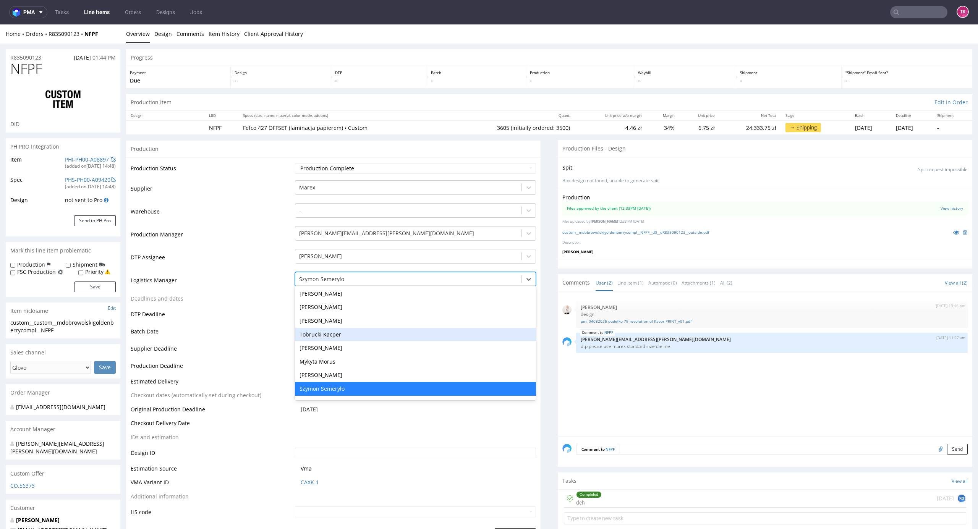
click at [365, 334] on div "Tobrucki Kacper" at bounding box center [415, 335] width 241 height 14
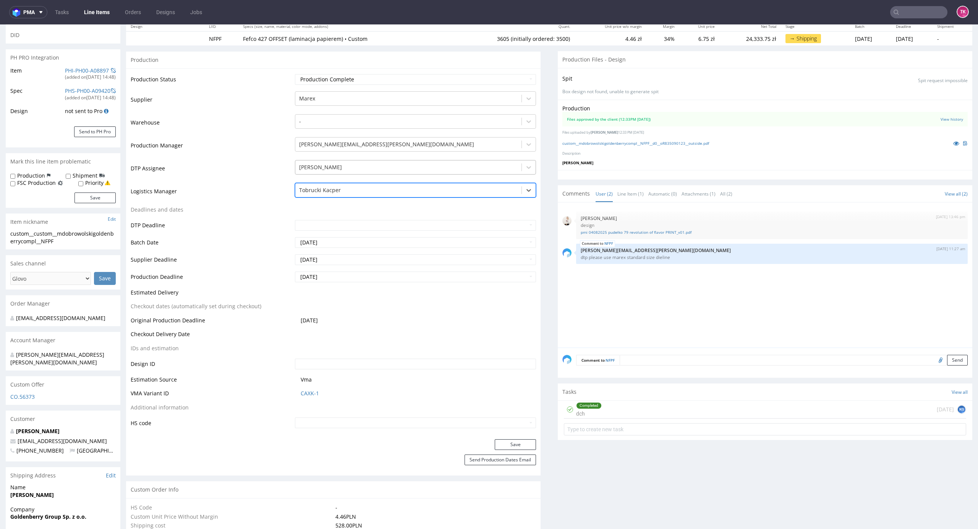
scroll to position [0, 0]
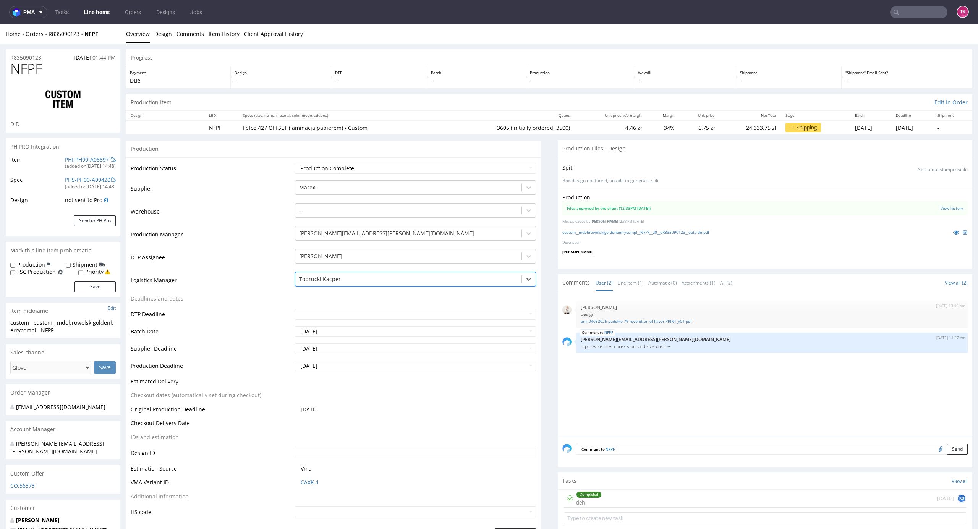
click at [370, 283] on div at bounding box center [408, 279] width 219 height 9
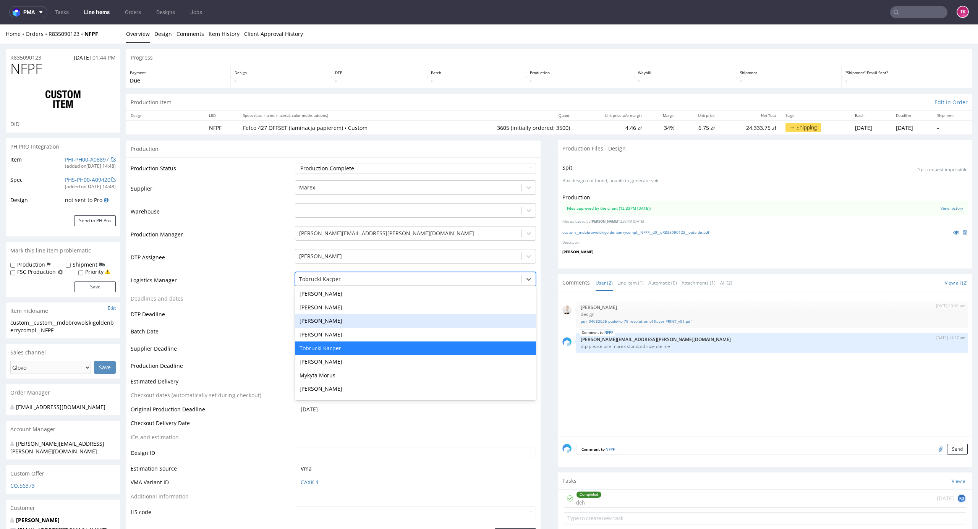
scroll to position [51, 0]
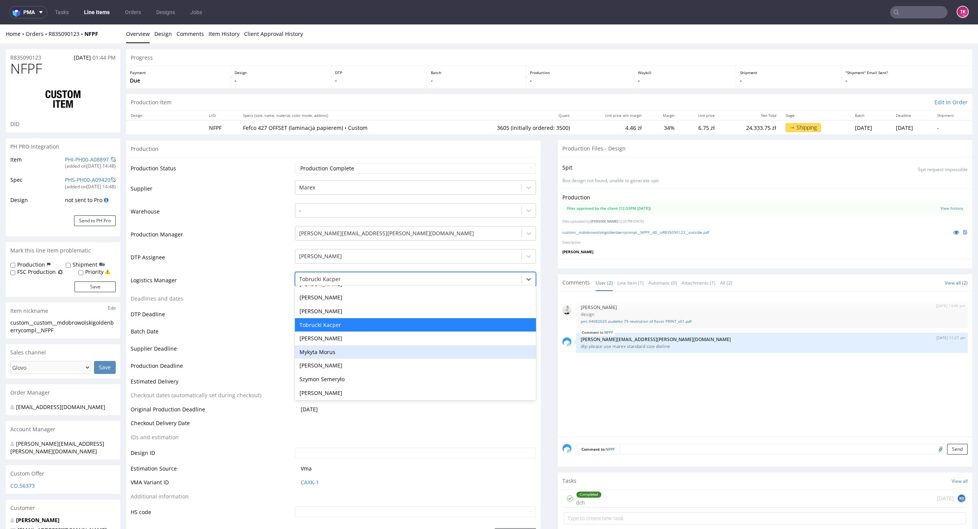
click at [333, 349] on div "Mykyta Morus" at bounding box center [415, 352] width 241 height 14
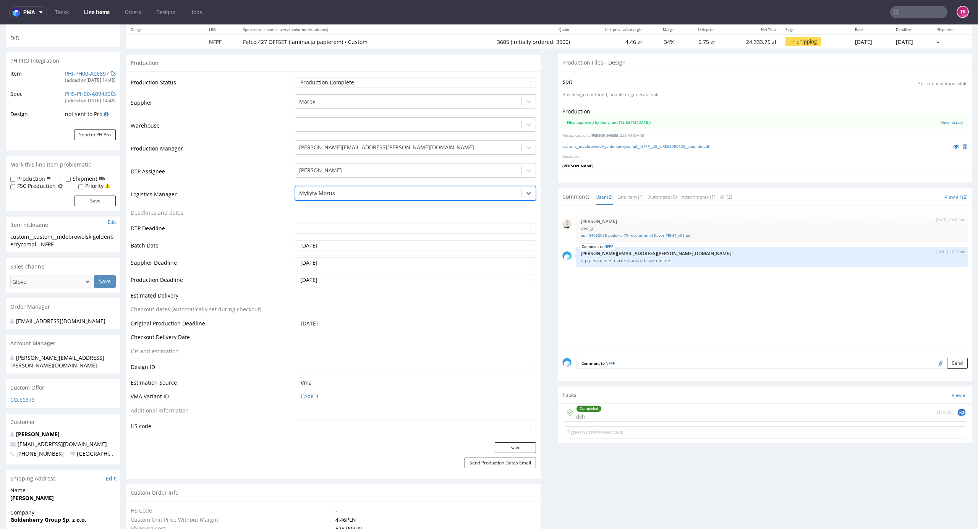
scroll to position [204, 0]
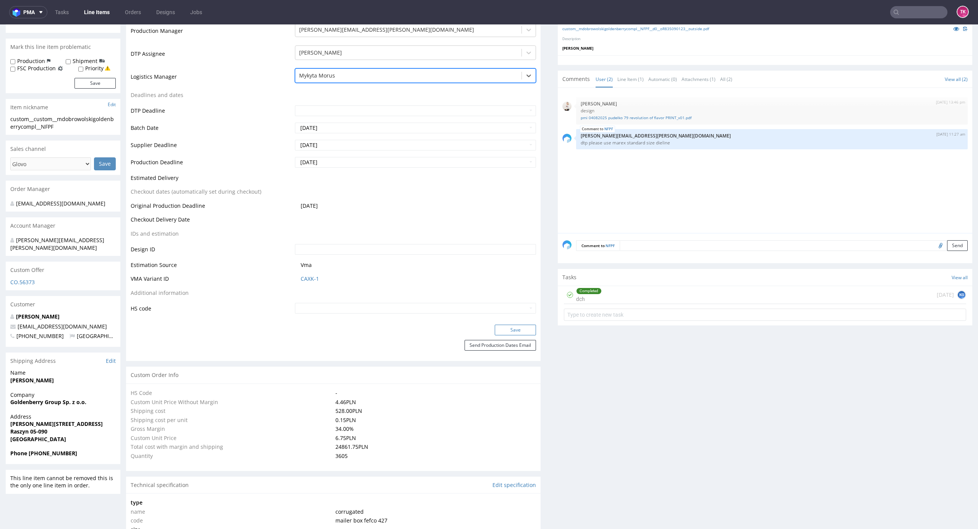
click at [502, 328] on button "Save" at bounding box center [515, 330] width 41 height 11
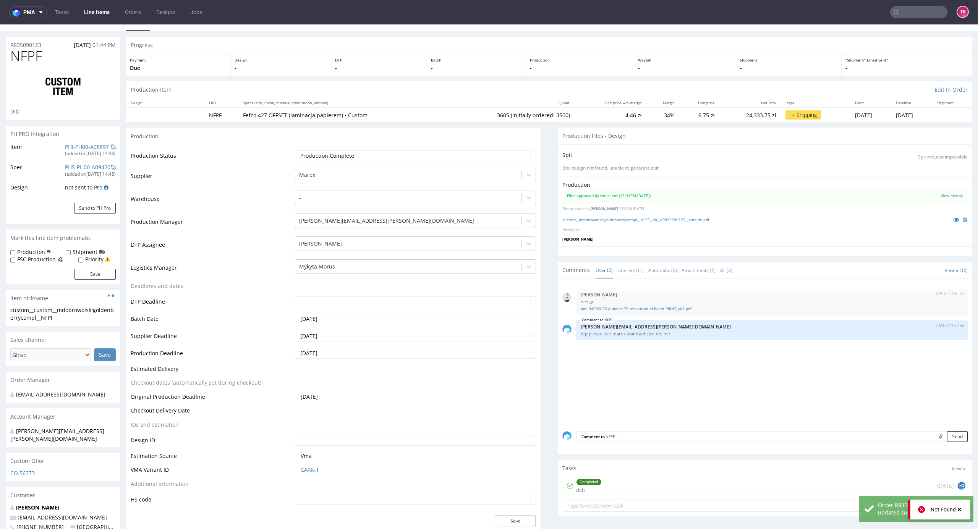
scroll to position [0, 0]
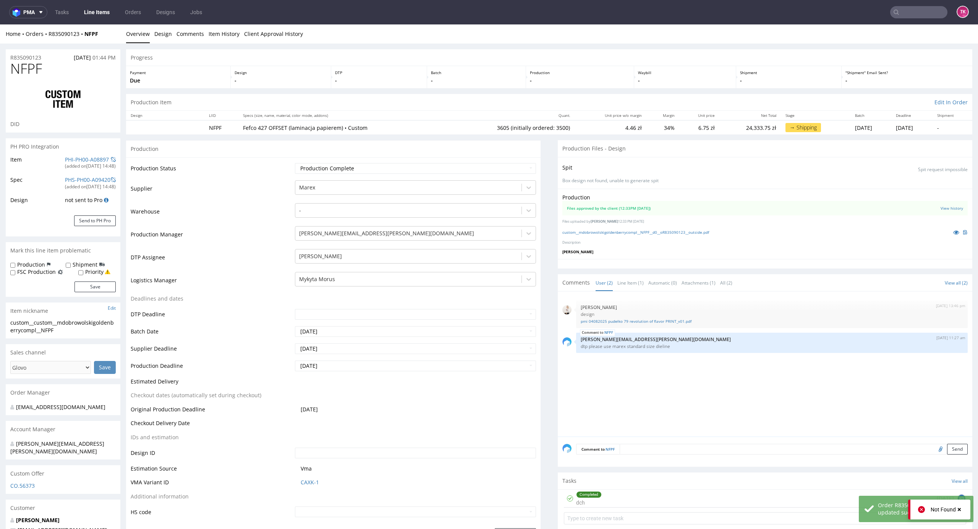
click at [81, 13] on link "Line Items" at bounding box center [96, 12] width 35 height 12
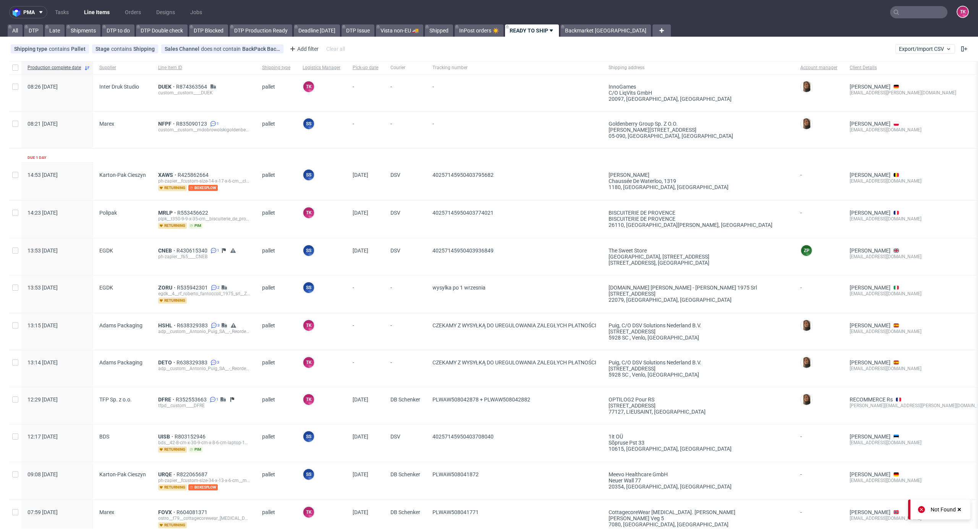
click at [94, 15] on link "Line Items" at bounding box center [96, 12] width 35 height 12
click at [159, 89] on span "DUEK" at bounding box center [167, 87] width 18 height 6
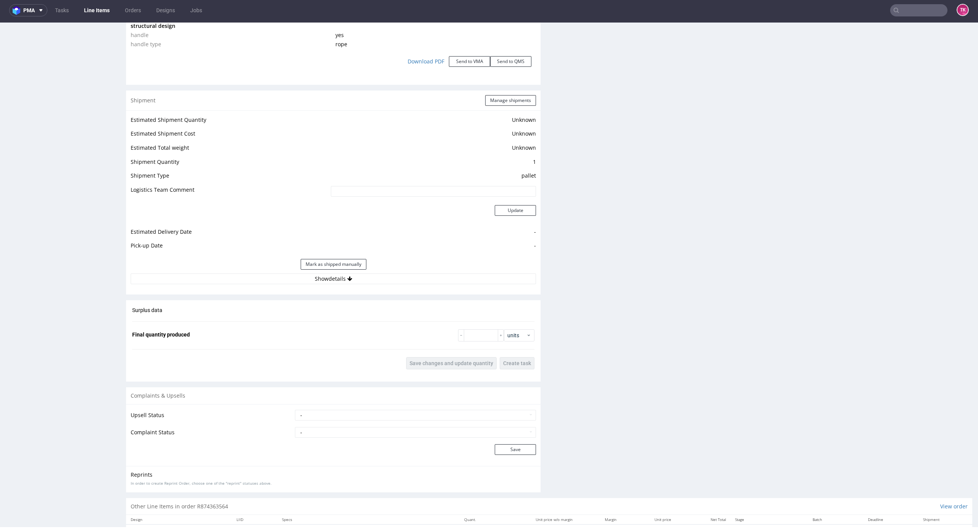
scroll to position [919, 0]
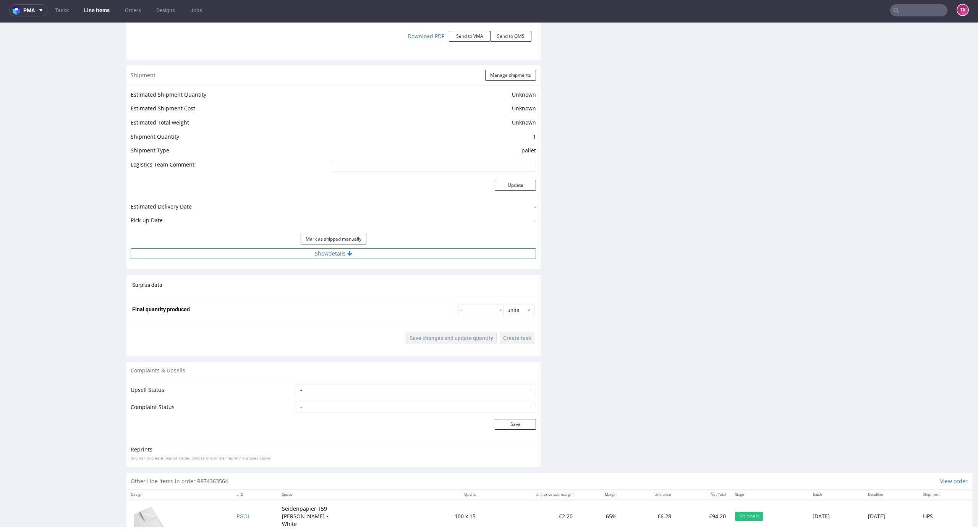
click at [411, 257] on button "Show details" at bounding box center [333, 253] width 405 height 11
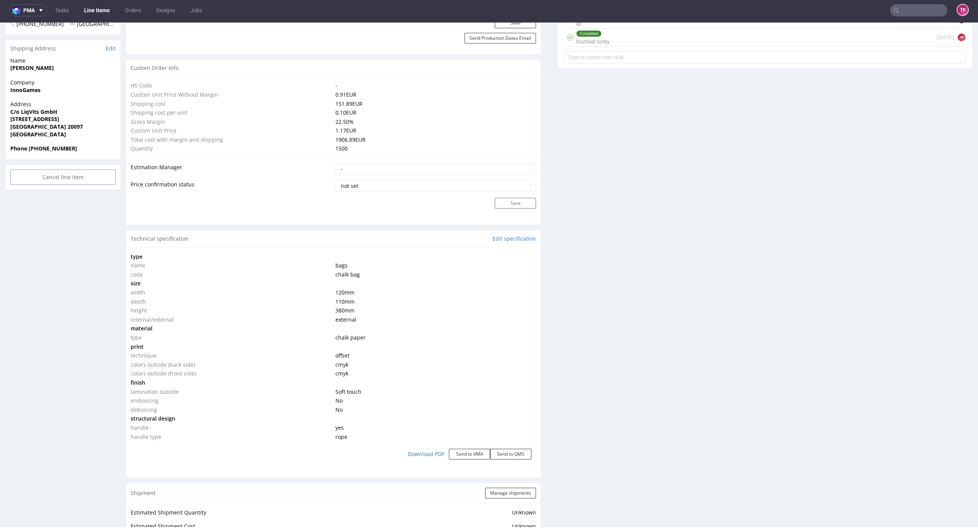
scroll to position [668, 0]
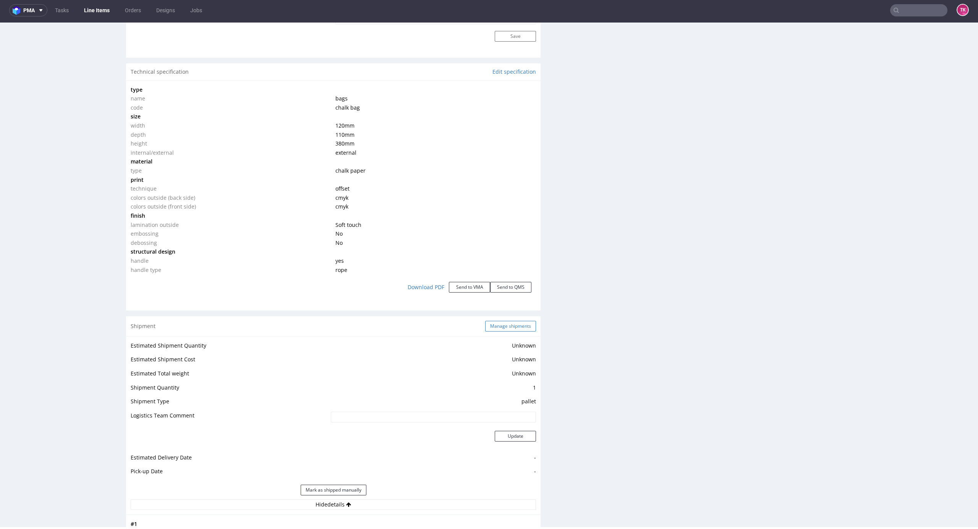
click at [498, 322] on button "Manage shipments" at bounding box center [510, 326] width 51 height 11
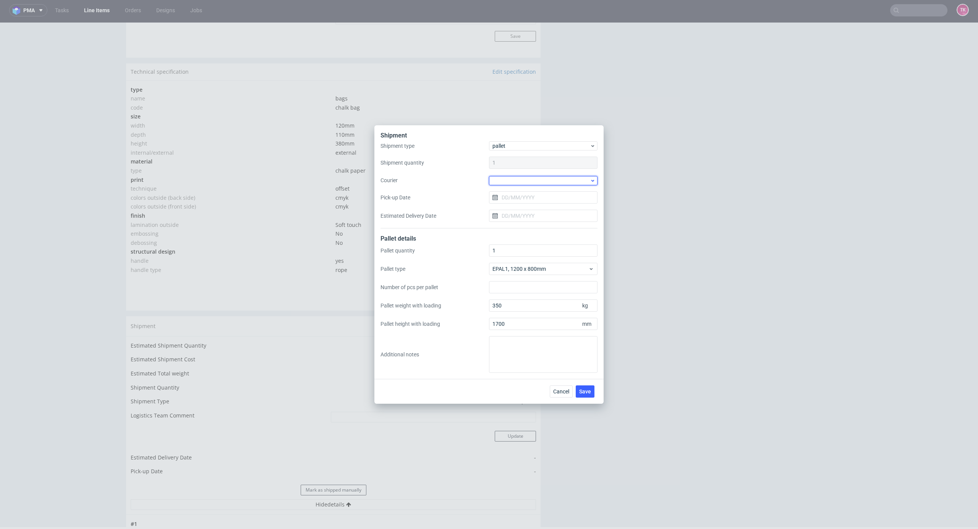
click at [537, 178] on div at bounding box center [543, 180] width 108 height 9
click at [538, 228] on div "DB Schenker" at bounding box center [543, 224] width 102 height 14
click at [530, 201] on input "Pick-up Date" at bounding box center [543, 197] width 108 height 12
click at [566, 298] on span "29" at bounding box center [568, 297] width 6 height 8
click at [522, 198] on input "29/08/2025" at bounding box center [543, 197] width 108 height 12
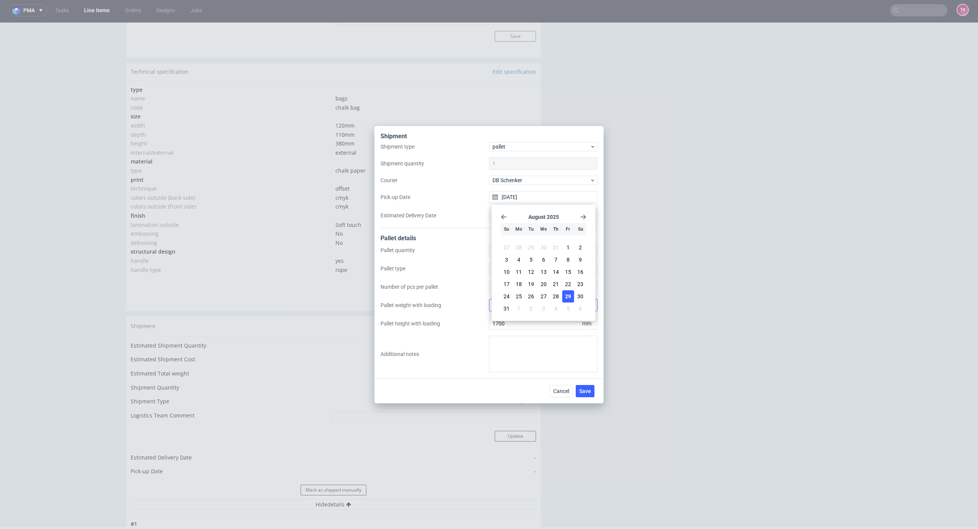
click at [510, 307] on button "31" at bounding box center [507, 308] width 12 height 12
click at [511, 201] on input "31/08/2025" at bounding box center [543, 197] width 108 height 12
click at [522, 309] on button "1" at bounding box center [519, 308] width 12 height 12
type input "01/09/2025"
click at [581, 388] on span "Save" at bounding box center [585, 390] width 12 height 5
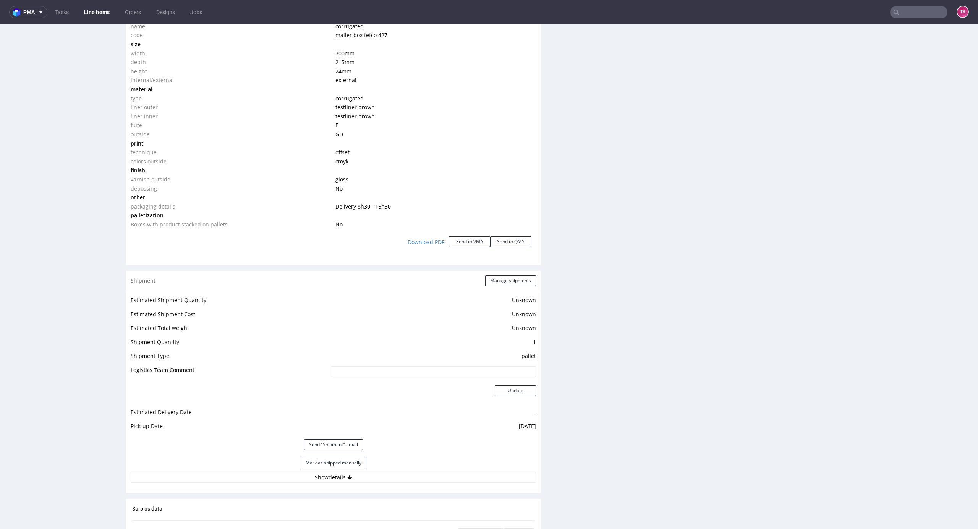
scroll to position [997, 0]
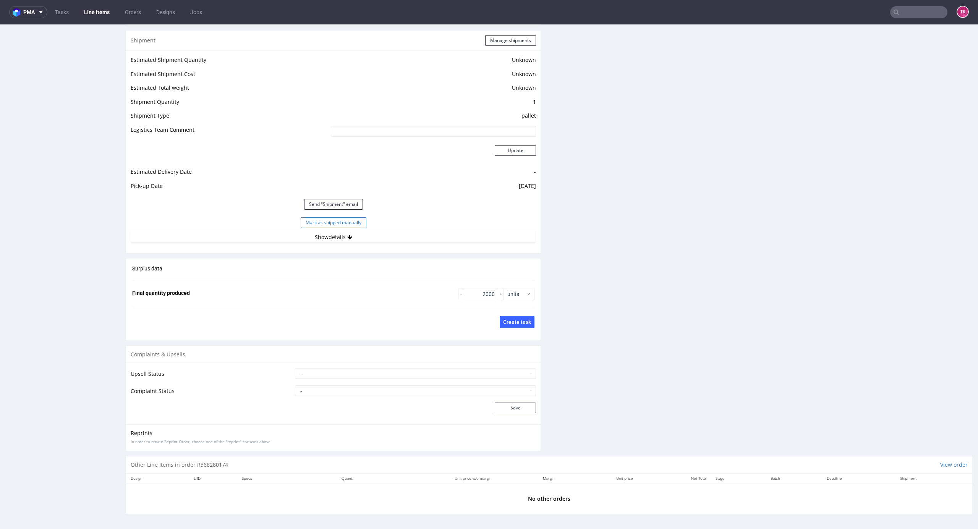
click at [355, 223] on button "Mark as shipped manually" at bounding box center [334, 222] width 66 height 11
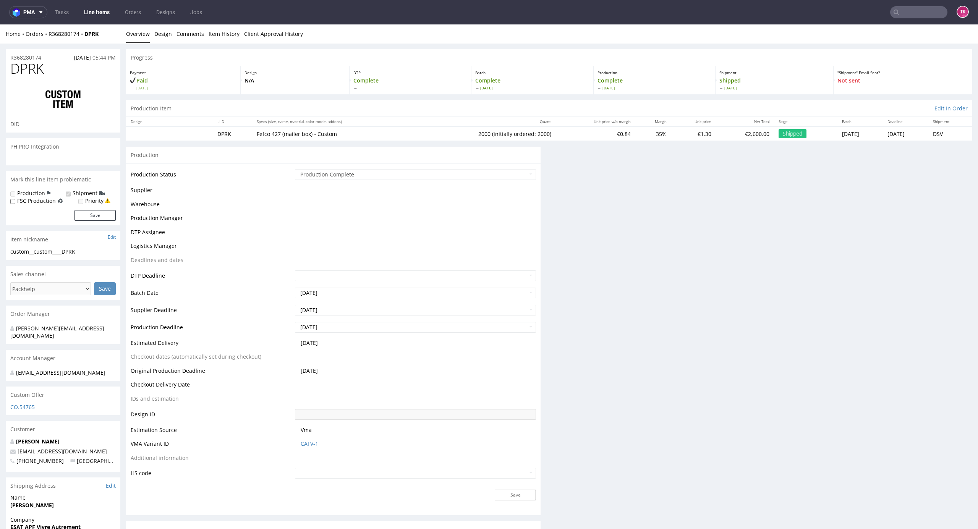
scroll to position [0, 0]
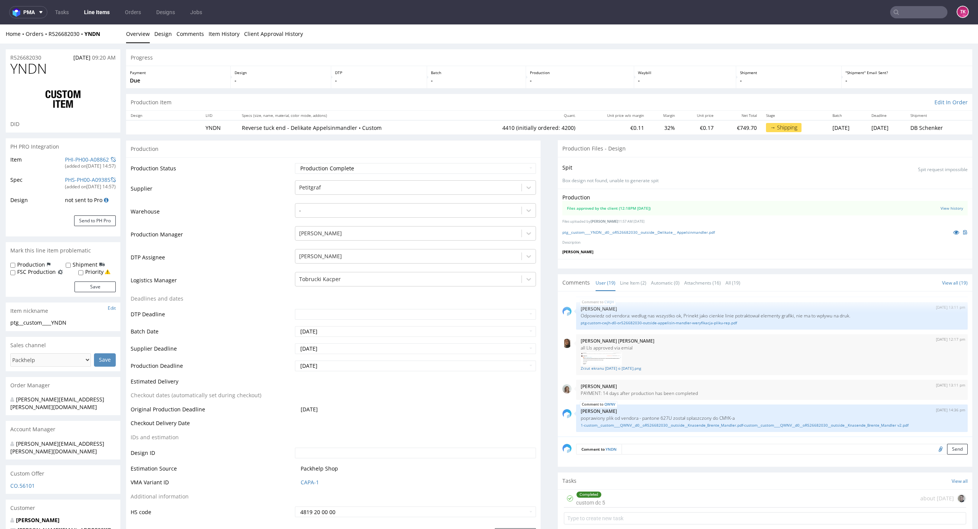
scroll to position [1010, 0]
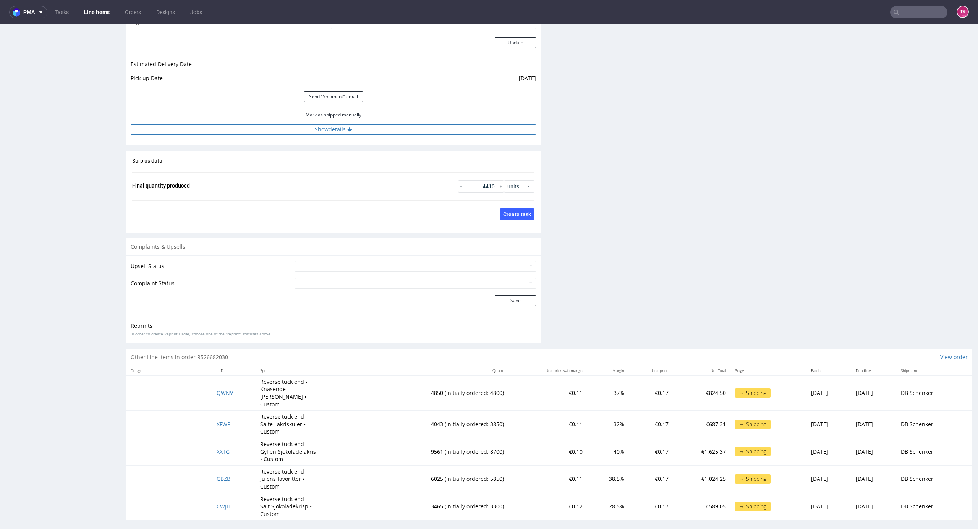
drag, startPoint x: 345, startPoint y: 111, endPoint x: 363, endPoint y: 128, distance: 24.8
click at [344, 112] on button "Mark as shipped manually" at bounding box center [334, 115] width 66 height 11
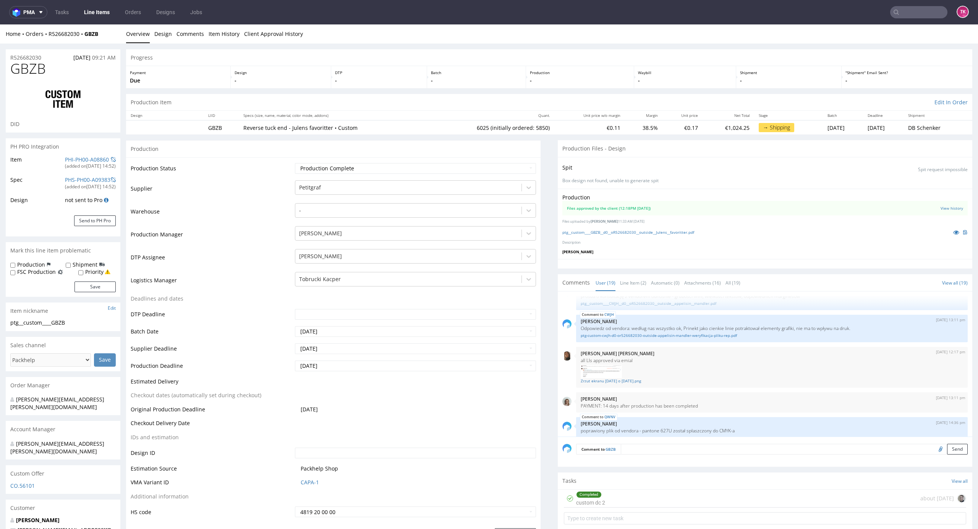
scroll to position [1017, 0]
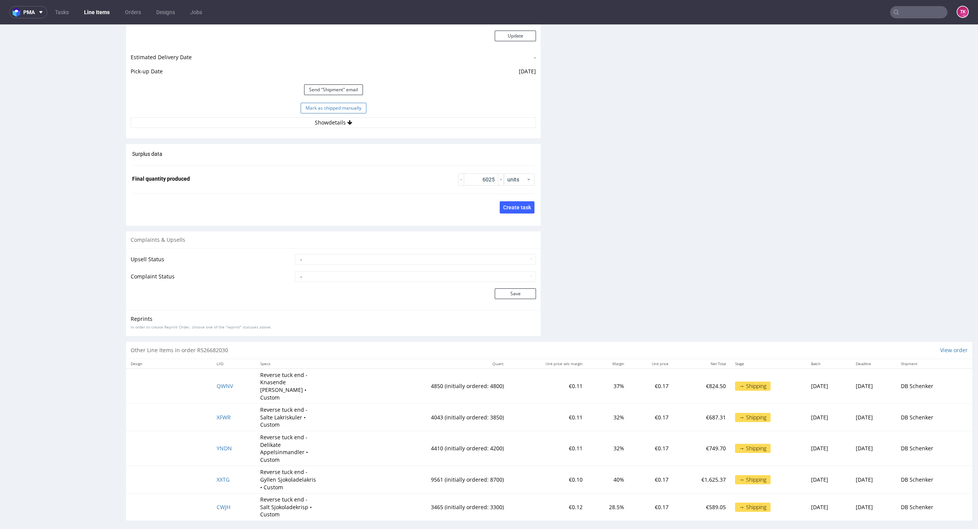
click at [350, 106] on button "Mark as shipped manually" at bounding box center [334, 108] width 66 height 11
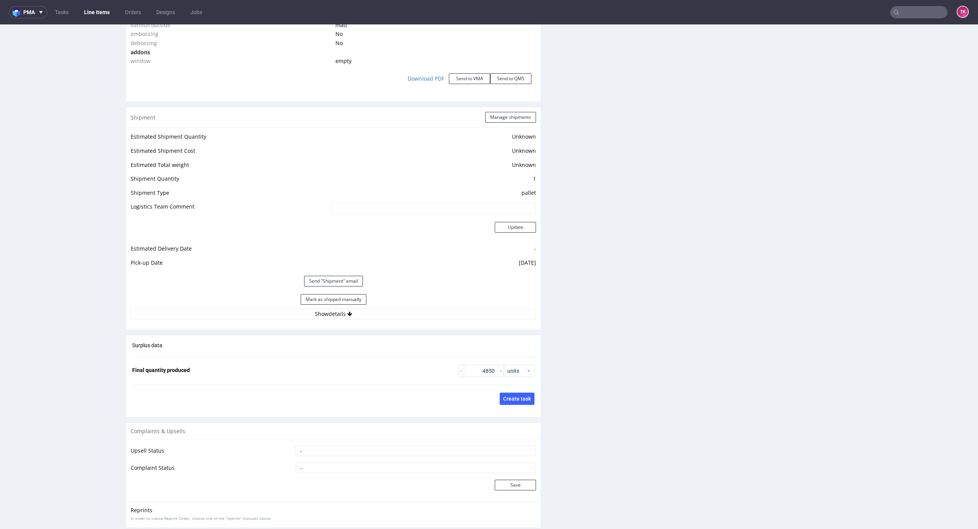
scroll to position [1079, 0]
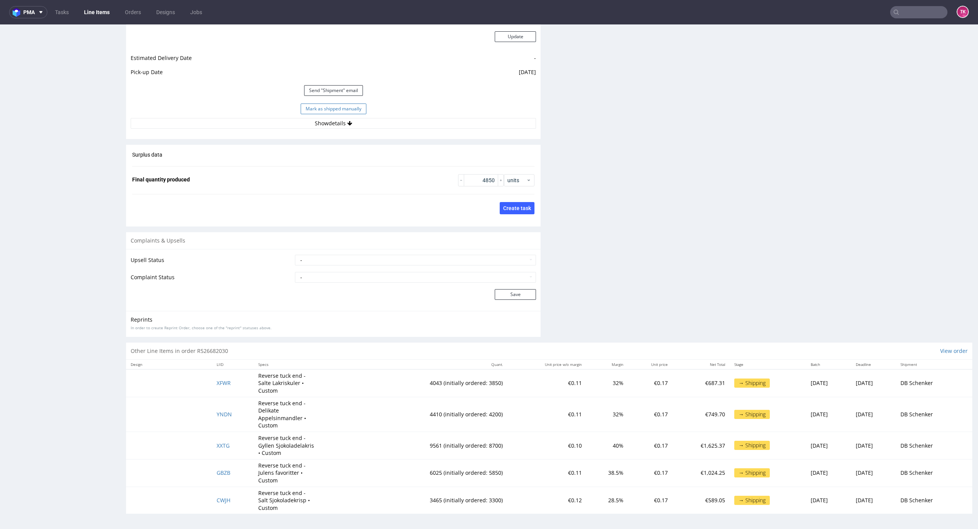
click at [338, 110] on button "Mark as shipped manually" at bounding box center [334, 109] width 66 height 11
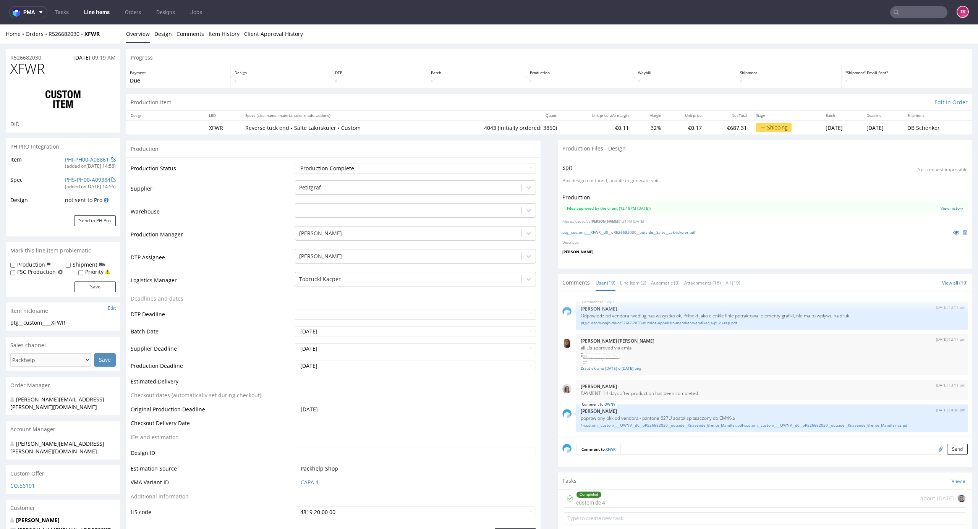
scroll to position [2, 0]
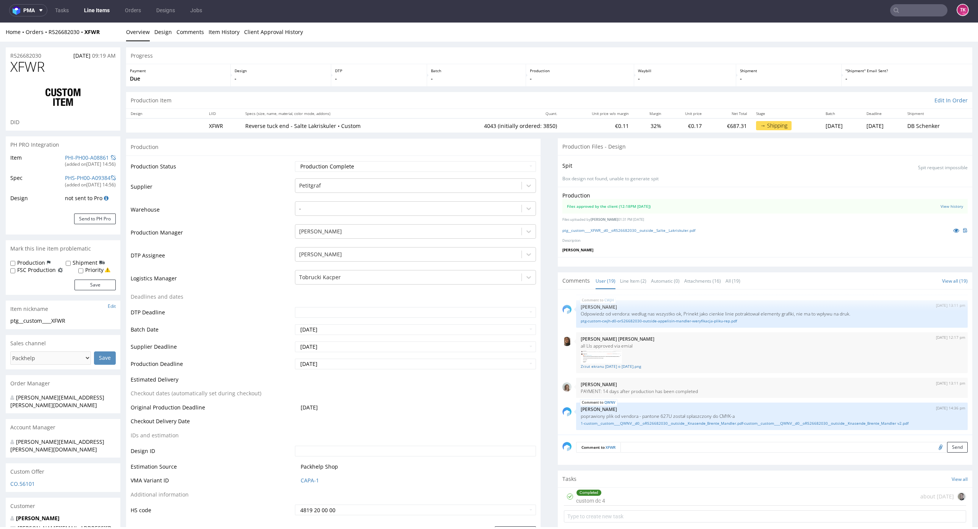
drag, startPoint x: 970, startPoint y: 100, endPoint x: 959, endPoint y: 302, distance: 202.0
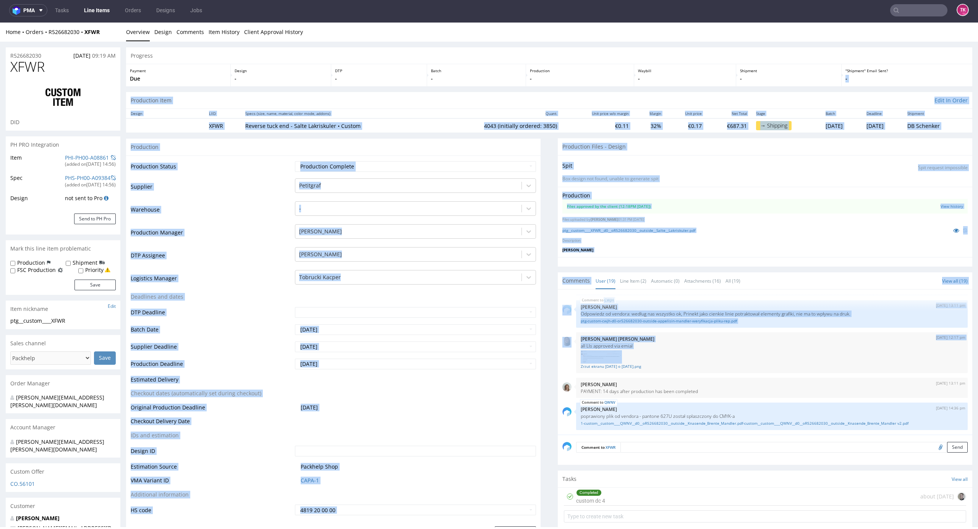
drag, startPoint x: 961, startPoint y: 68, endPoint x: 956, endPoint y: 171, distance: 104.0
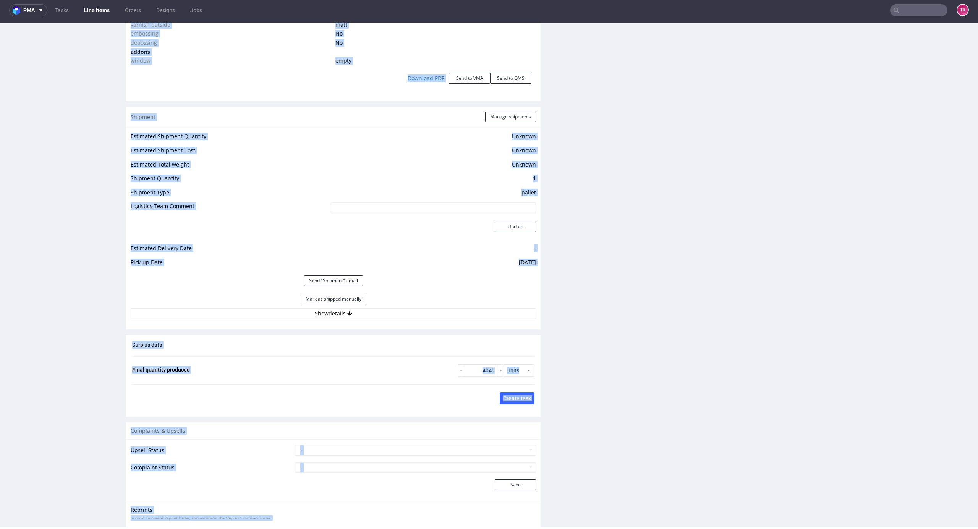
scroll to position [822, 0]
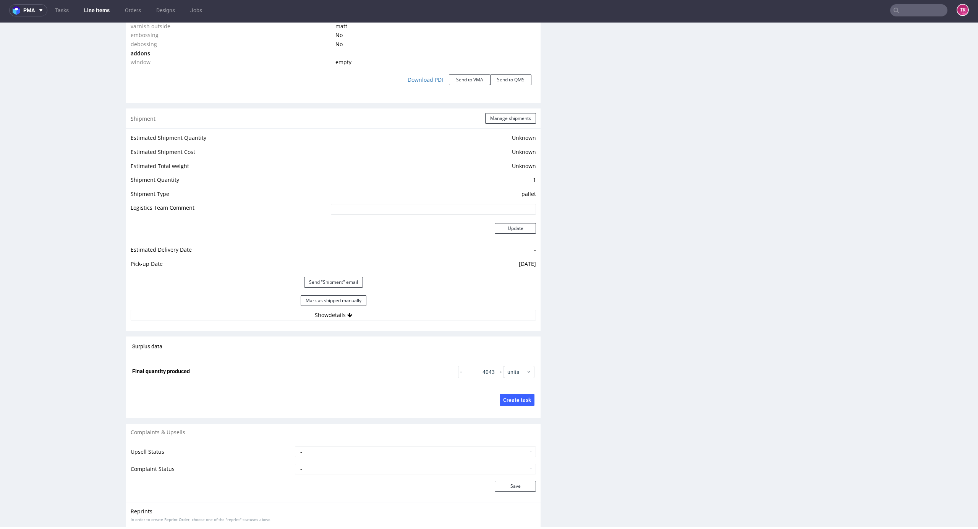
drag, startPoint x: 661, startPoint y: 159, endPoint x: 409, endPoint y: 291, distance: 284.6
click at [355, 301] on button "Mark as shipped manually" at bounding box center [334, 300] width 66 height 11
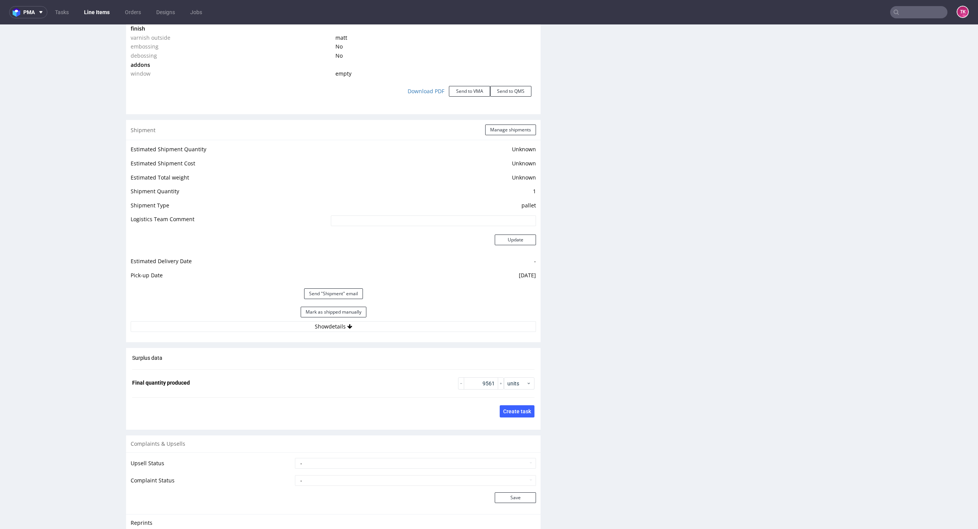
scroll to position [1017, 0]
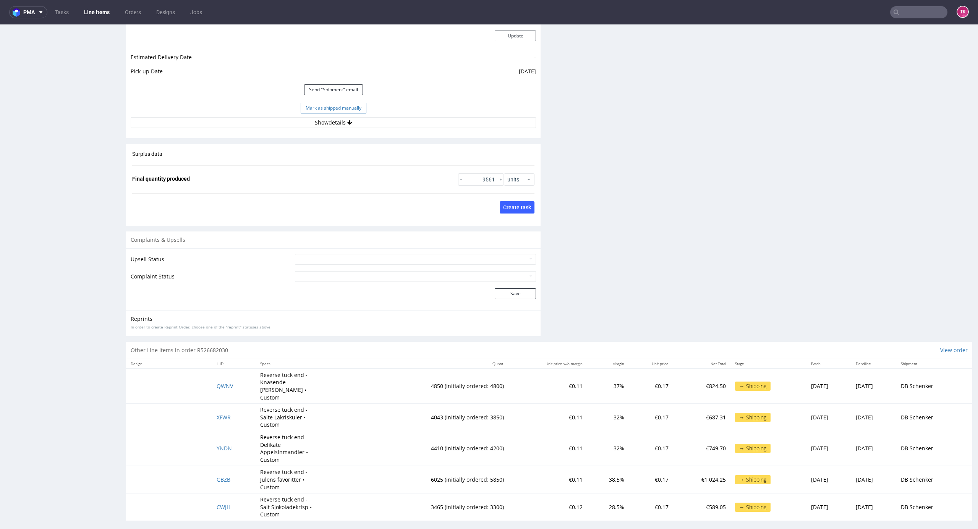
click at [339, 110] on button "Mark as shipped manually" at bounding box center [334, 108] width 66 height 11
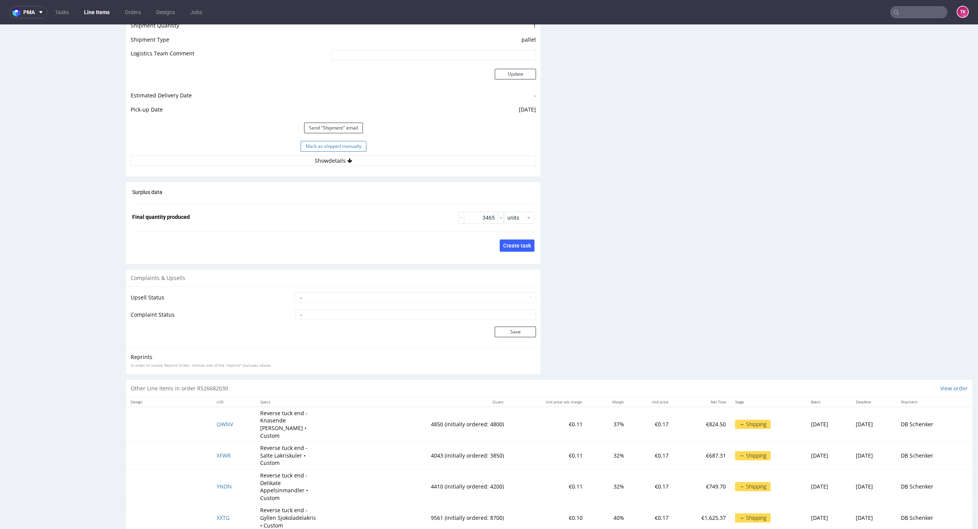
click at [354, 146] on button "Mark as shipped manually" at bounding box center [334, 146] width 66 height 11
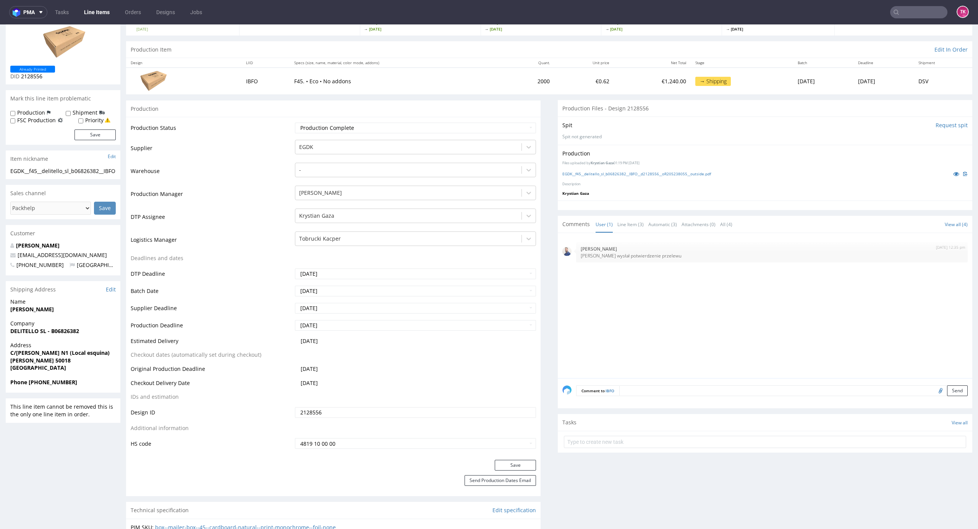
scroll to position [655, 0]
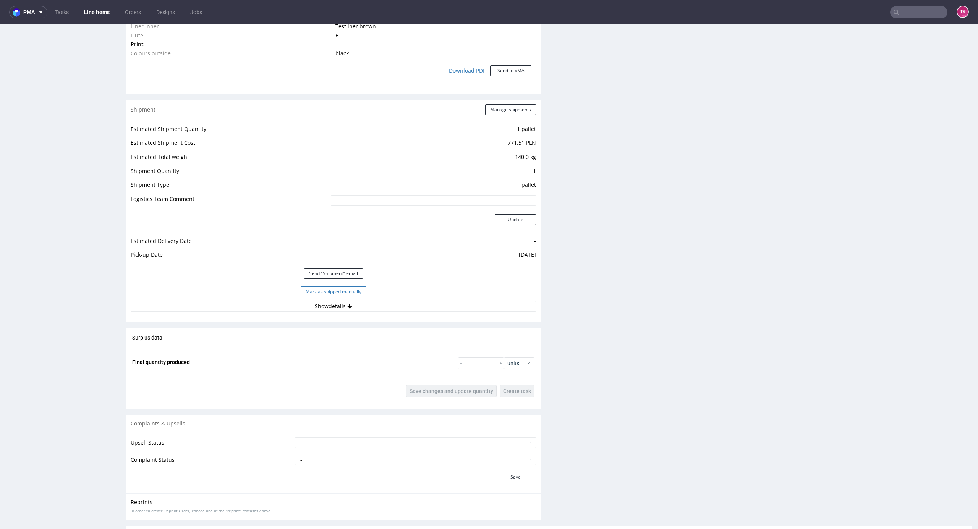
click at [334, 293] on button "Mark as shipped manually" at bounding box center [334, 291] width 66 height 11
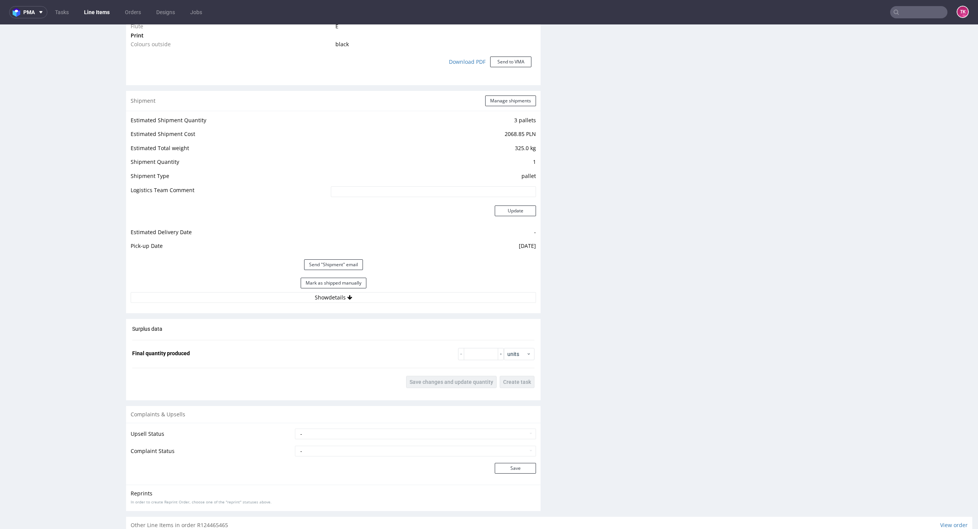
scroll to position [691, 0]
click at [332, 281] on button "Mark as shipped manually" at bounding box center [334, 283] width 66 height 11
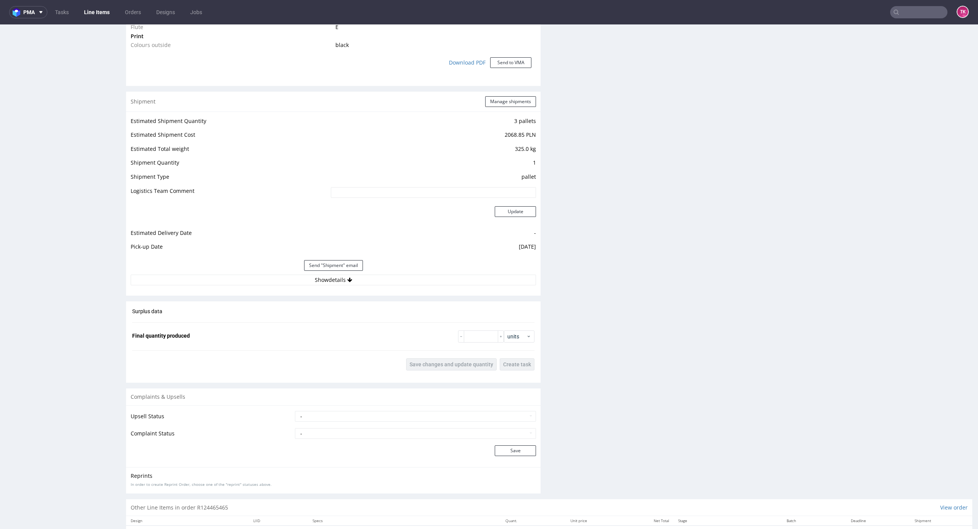
click at [413, 288] on div "Estimated Shipment Quantity 3 pallets Estimated Shipment Cost 2068.85 PLN Estim…" at bounding box center [333, 201] width 414 height 178
click at [411, 283] on button "Show details" at bounding box center [333, 280] width 405 height 11
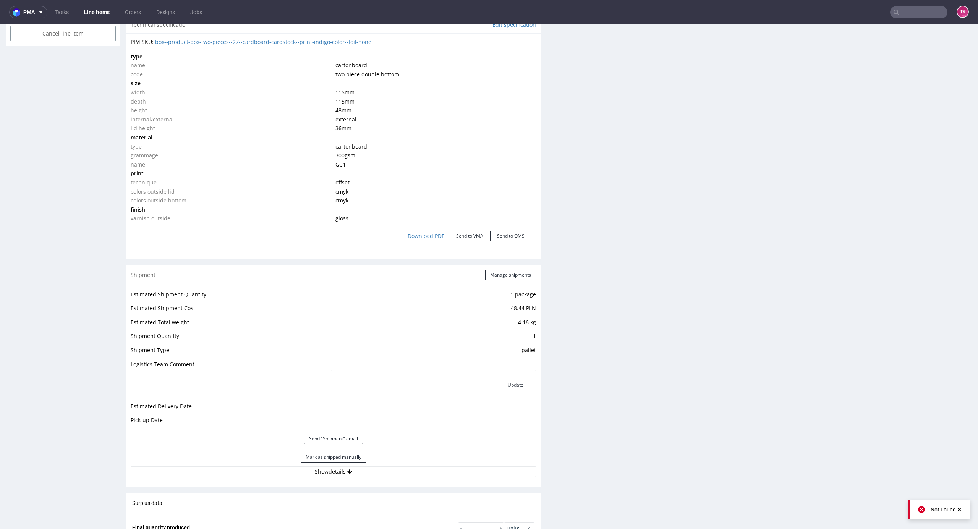
scroll to position [713, 0]
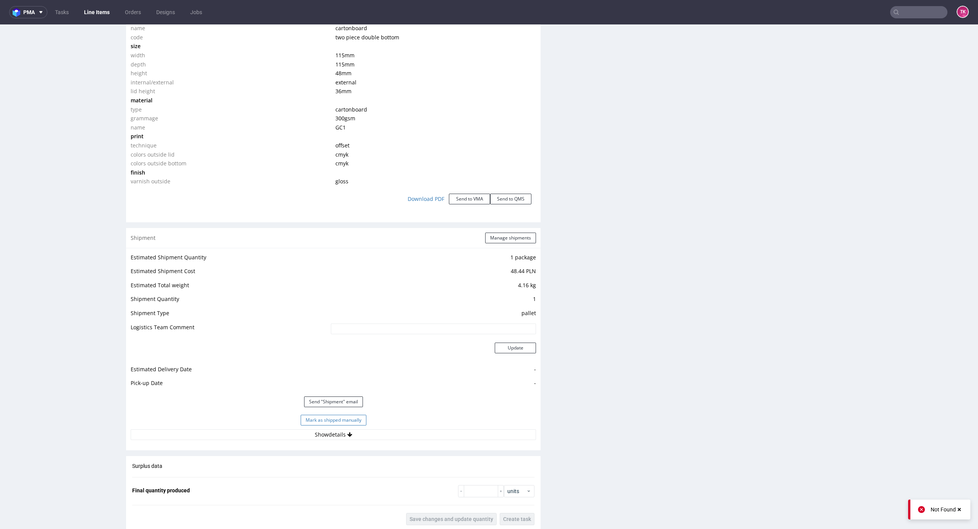
click at [332, 416] on button "Mark as shipped manually" at bounding box center [334, 420] width 66 height 11
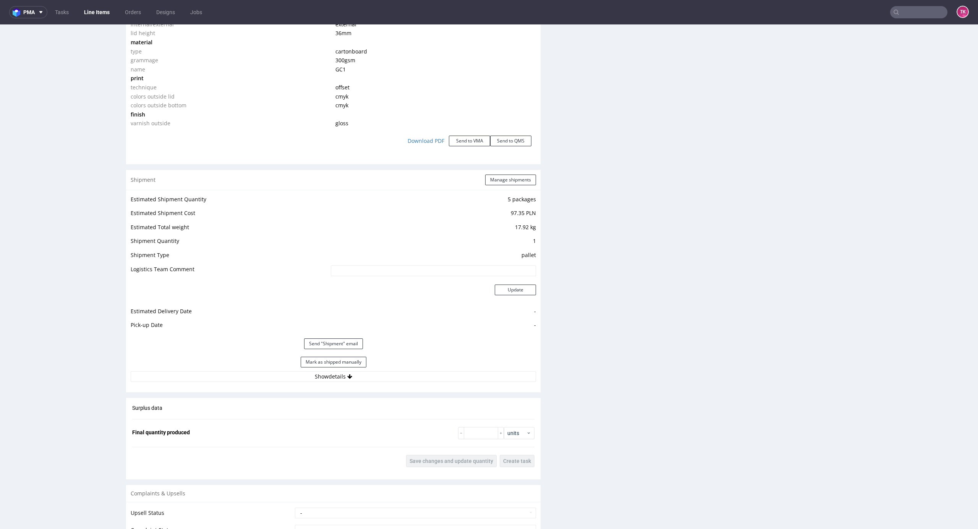
scroll to position [967, 0]
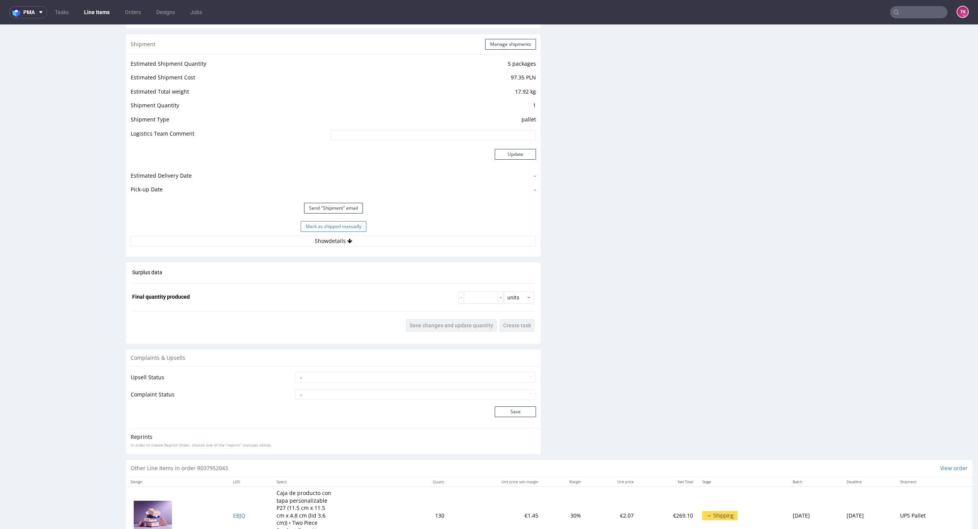
click at [347, 229] on button "Mark as shipped manually" at bounding box center [334, 226] width 66 height 11
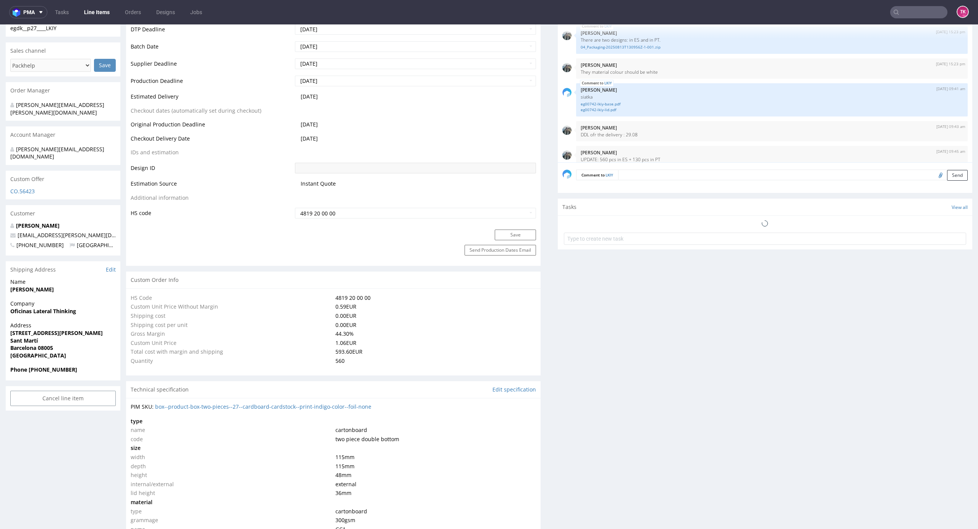
scroll to position [382, 0]
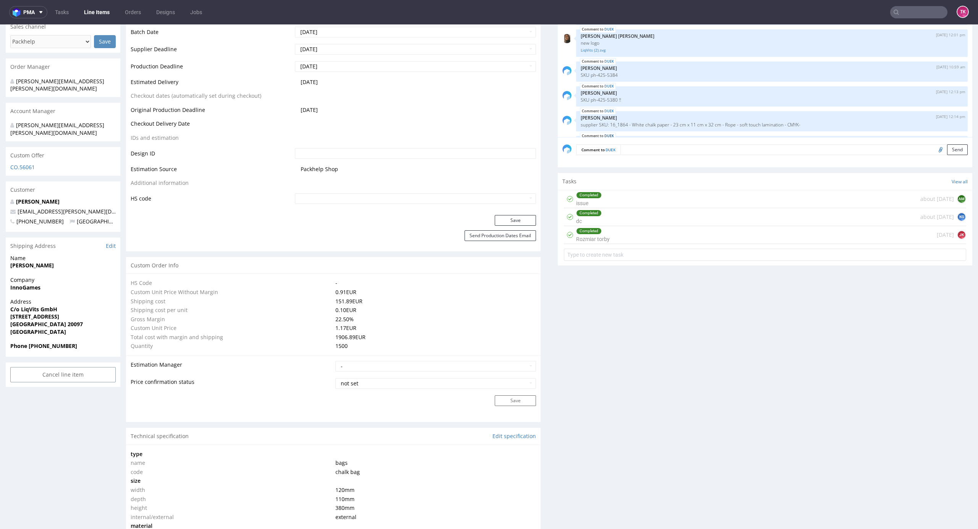
scroll to position [105, 0]
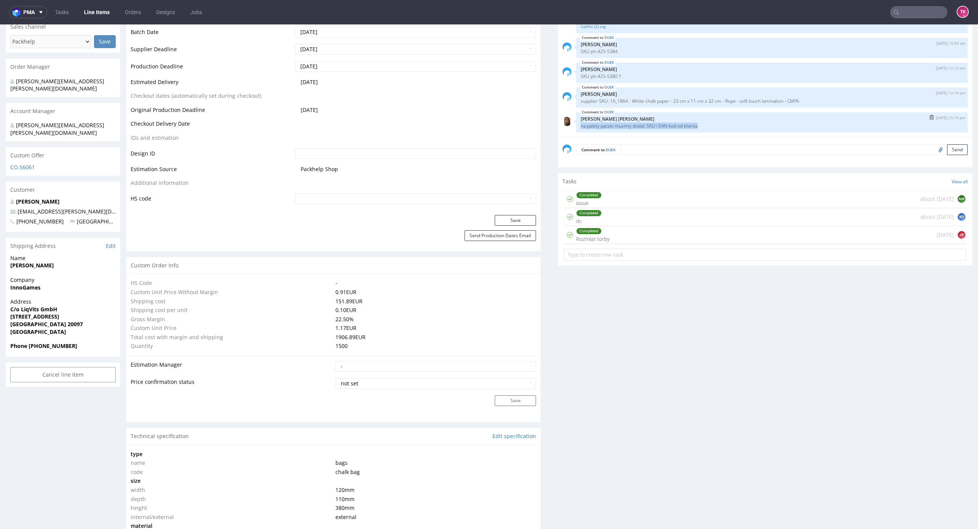
drag, startPoint x: 568, startPoint y: 123, endPoint x: 699, endPoint y: 131, distance: 131.6
click at [699, 131] on div "DUEK [DATE] 15:19 pm [PERSON_NAME] [PERSON_NAME] na palety paczki musimy dodać …" at bounding box center [771, 122] width 391 height 20
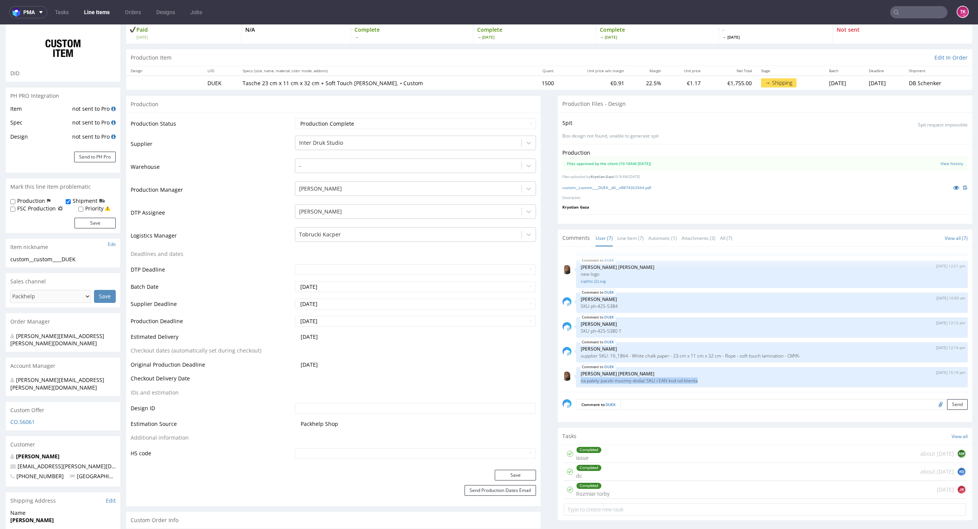
scroll to position [102, 0]
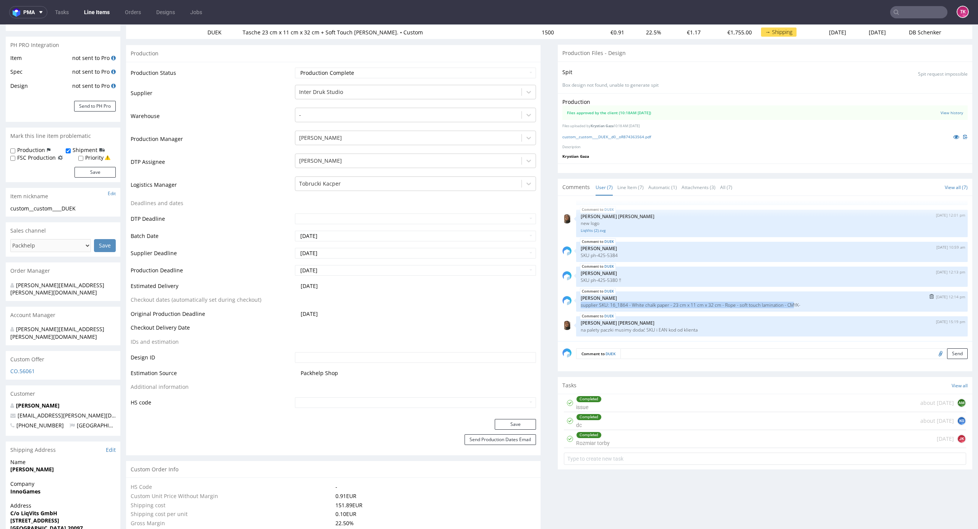
drag, startPoint x: 571, startPoint y: 307, endPoint x: 780, endPoint y: 302, distance: 208.6
click at [784, 306] on div "DUEK 11th Aug 25 | 12:14 pm Ewa Prus supplier SKU: 16_1864 - White chalk paper …" at bounding box center [771, 301] width 391 height 20
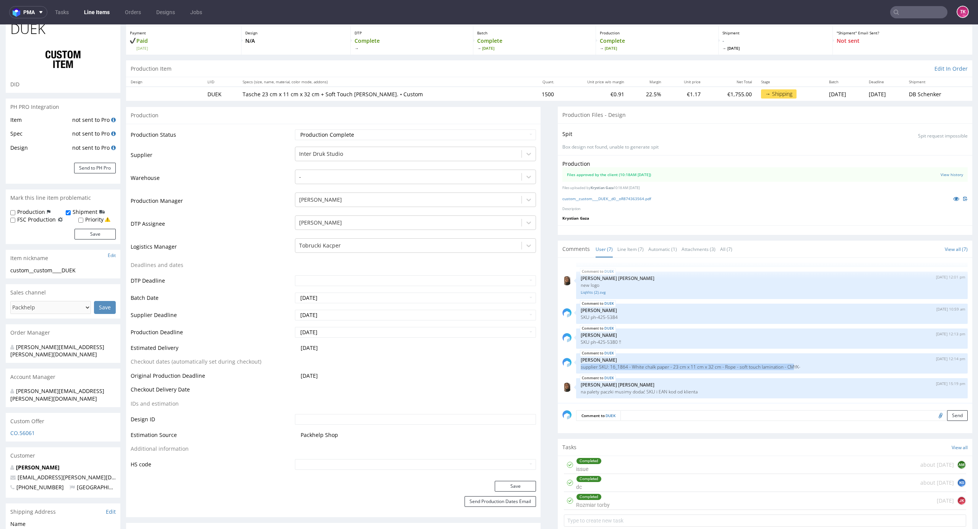
scroll to position [0, 0]
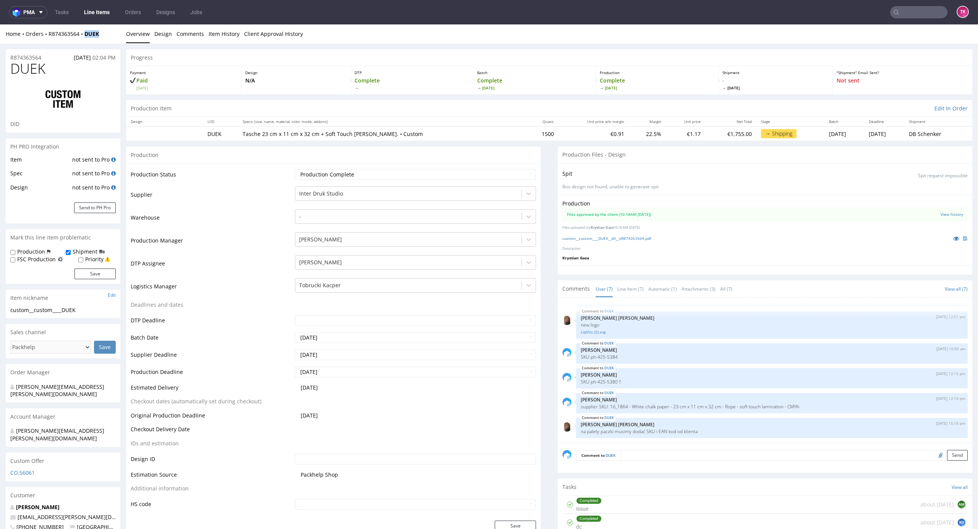
drag, startPoint x: 115, startPoint y: 34, endPoint x: 86, endPoint y: 45, distance: 30.9
click at [84, 37] on div "Home Orders R874363564 DUEK" at bounding box center [63, 34] width 115 height 8
copy strong "DUEK"
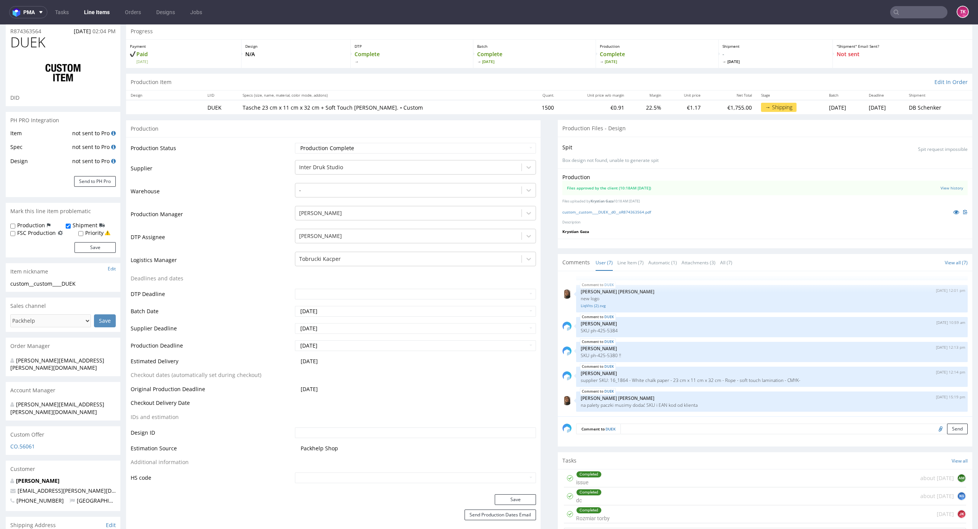
scroll to position [51, 0]
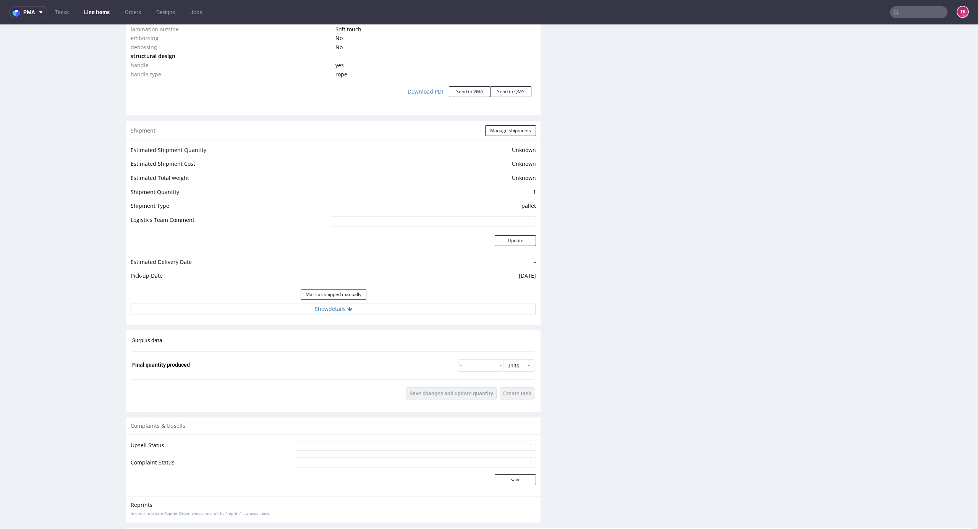
click at [381, 307] on button "Show details" at bounding box center [333, 309] width 405 height 11
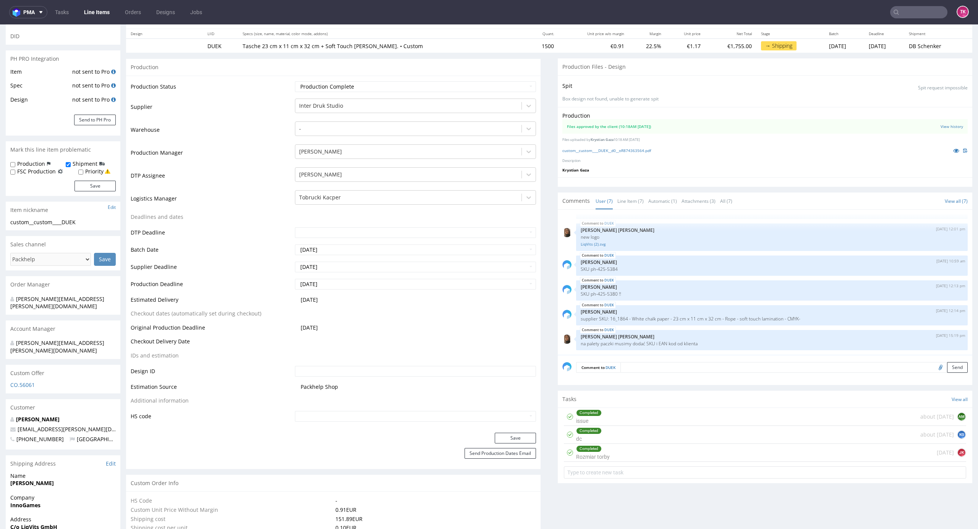
scroll to position [92, 0]
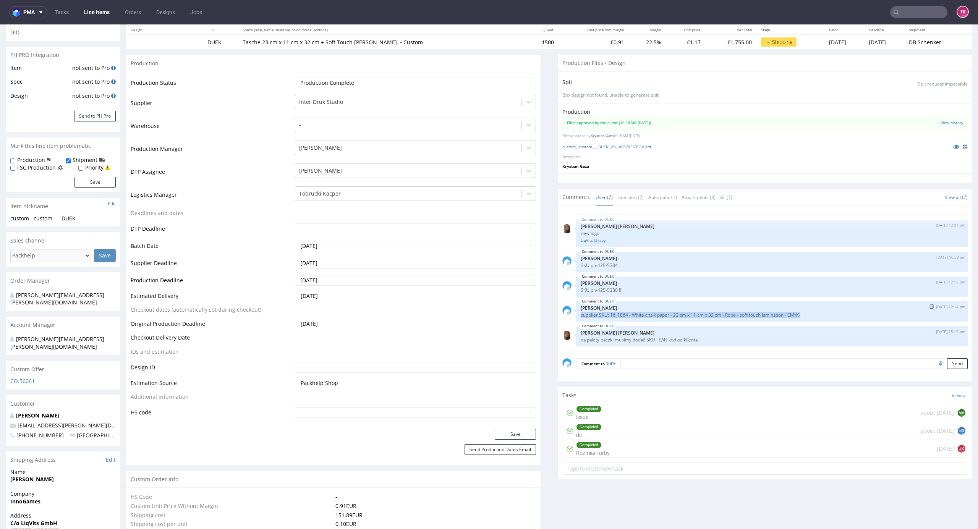
drag, startPoint x: 570, startPoint y: 314, endPoint x: 804, endPoint y: 316, distance: 233.7
click at [804, 316] on div "DUEK 11th Aug 25 | 12:14 pm Ewa Prus supplier SKU: 16_1864 - White chalk paper …" at bounding box center [771, 311] width 391 height 20
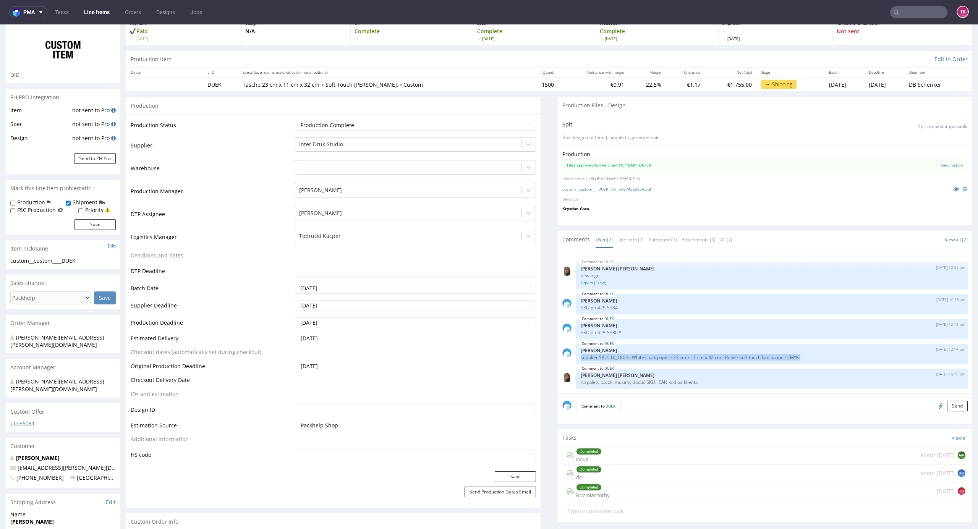
scroll to position [0, 0]
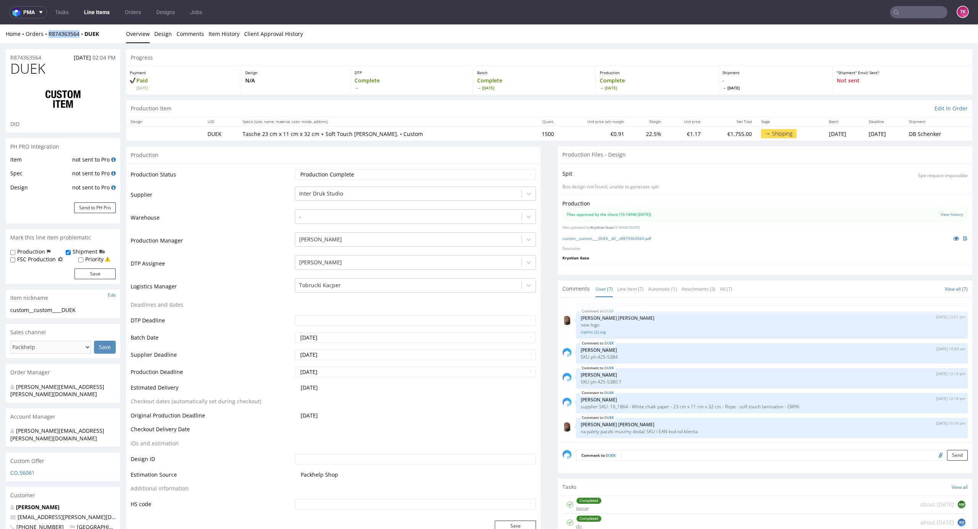
drag, startPoint x: 59, startPoint y: 41, endPoint x: 79, endPoint y: 42, distance: 19.9
click at [79, 42] on div "Home Orders R874363564 DUEK Overview Design Comments Item History Client Approv…" at bounding box center [489, 33] width 978 height 19
copy link "R874363564"
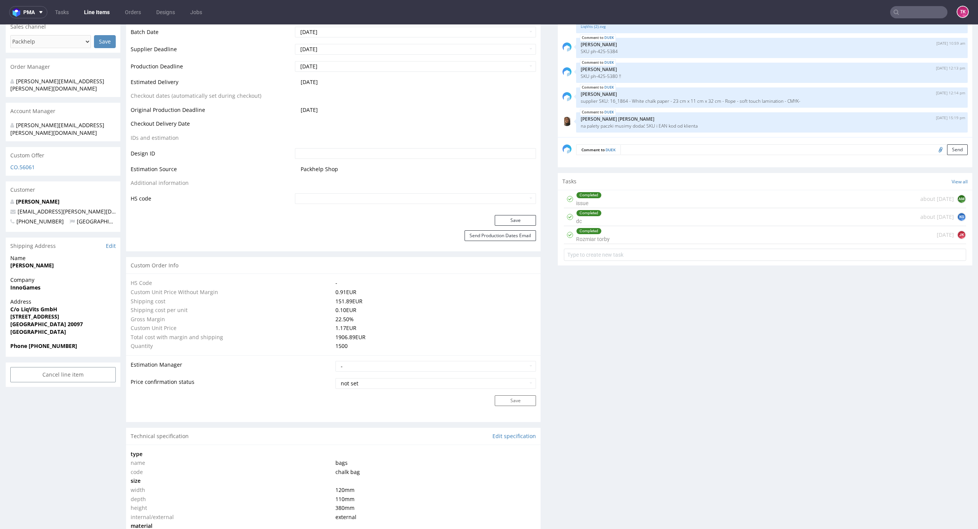
scroll to position [560, 0]
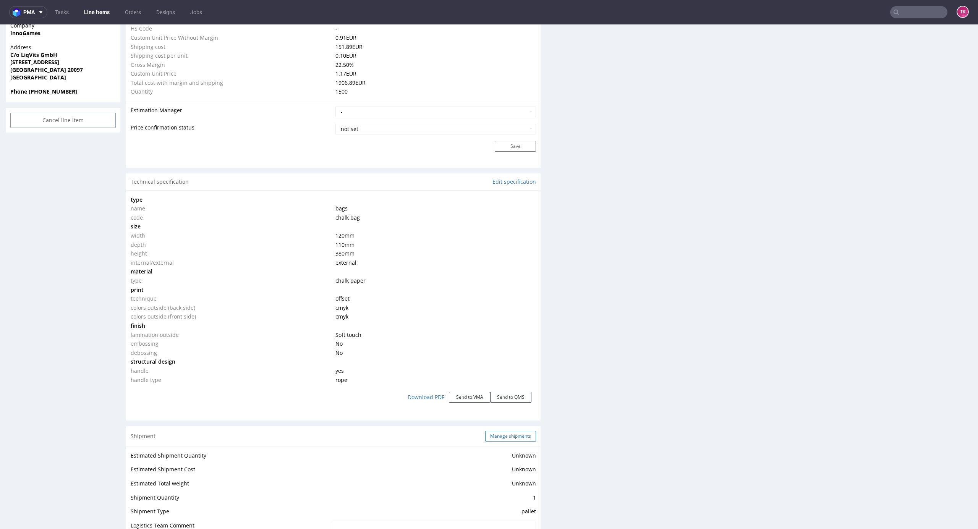
click at [493, 437] on button "Manage shipments" at bounding box center [510, 436] width 51 height 11
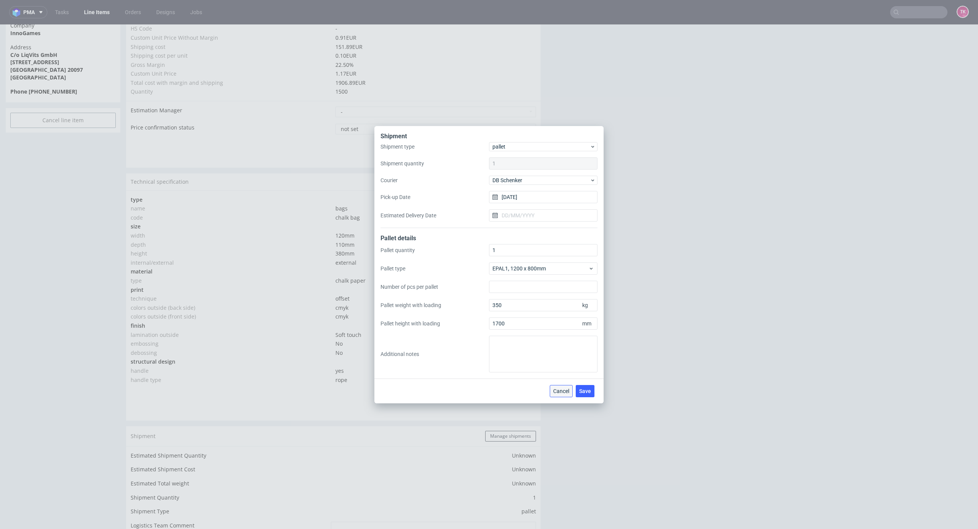
click at [555, 396] on button "Cancel" at bounding box center [561, 391] width 23 height 12
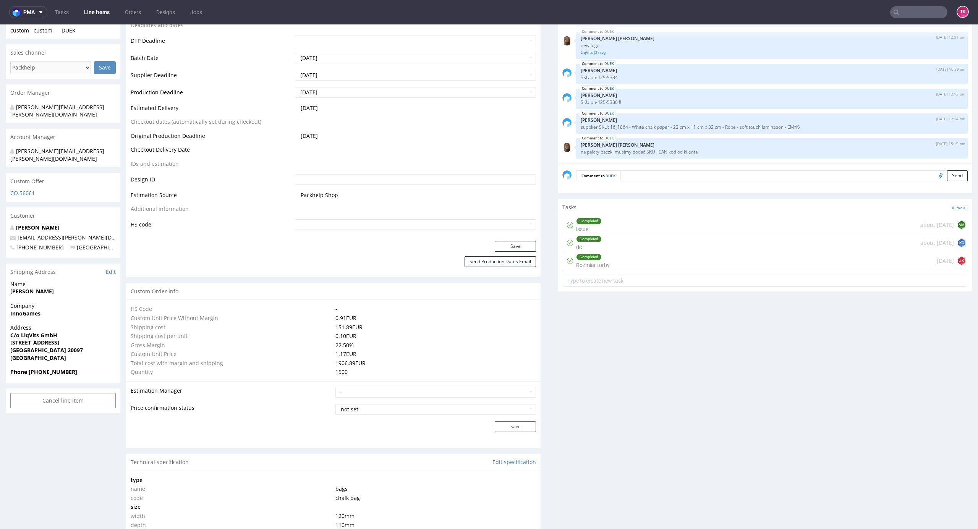
scroll to position [254, 0]
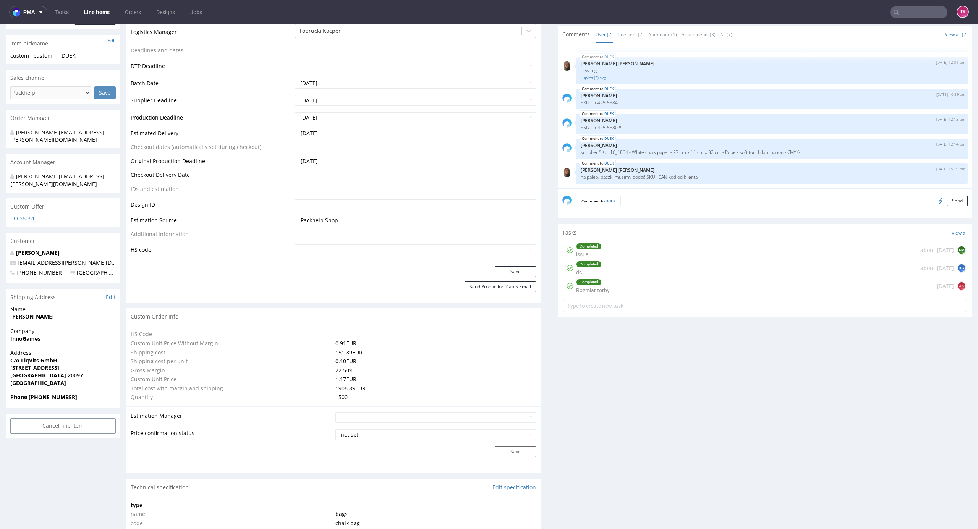
click at [92, 11] on link "Line Items" at bounding box center [96, 12] width 35 height 12
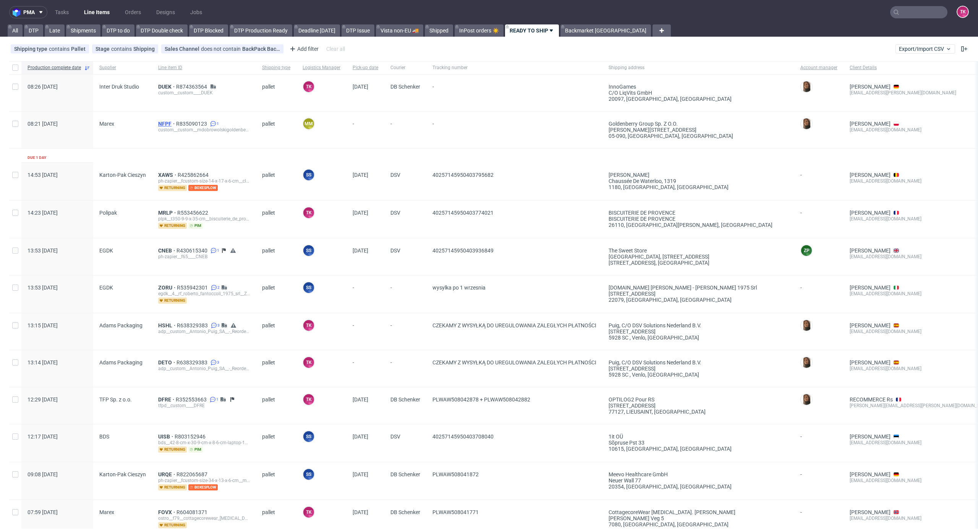
click at [167, 122] on span "NFPF" at bounding box center [167, 124] width 18 height 6
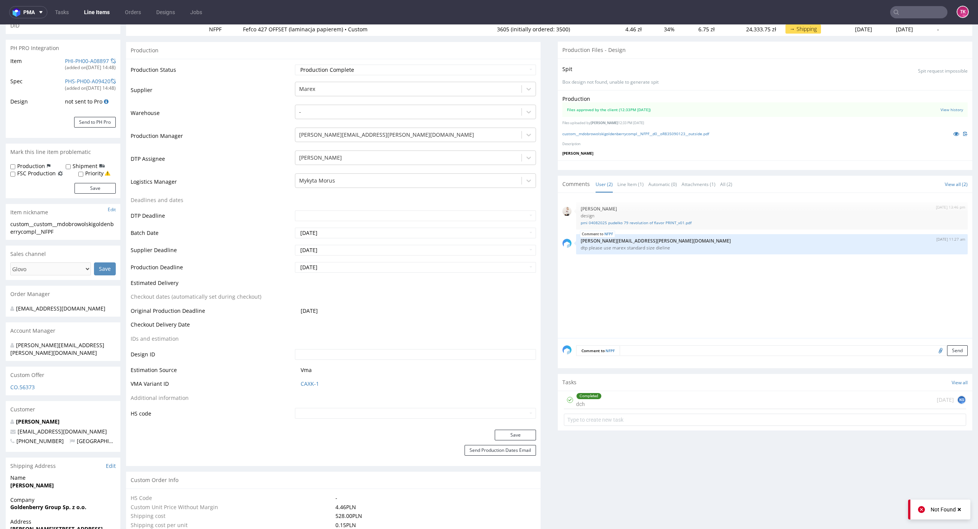
scroll to position [204, 0]
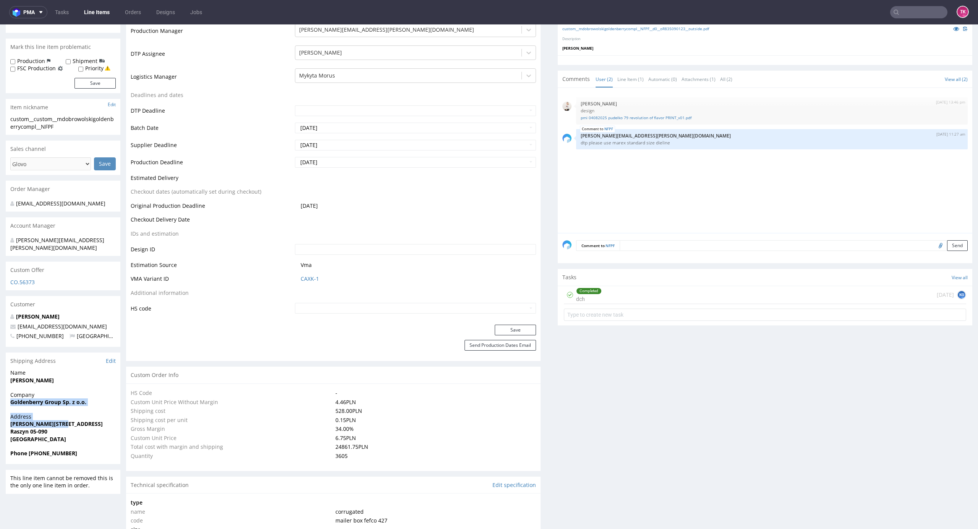
drag, startPoint x: 47, startPoint y: 399, endPoint x: 94, endPoint y: 419, distance: 51.2
click at [94, 419] on section "Shipping Address Edit Name Marcin Dobrowolski Company Goldenberry Group Sp. z o…" at bounding box center [63, 409] width 115 height 112
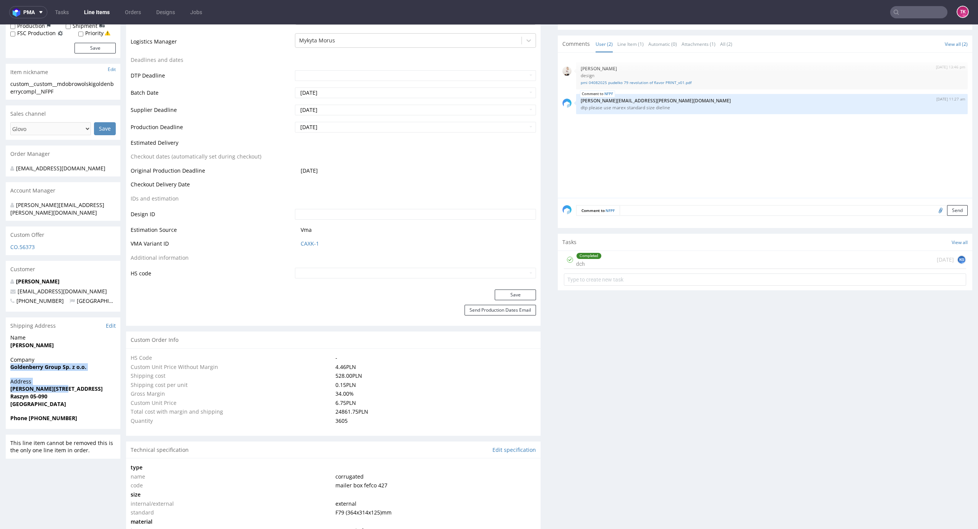
scroll to position [254, 0]
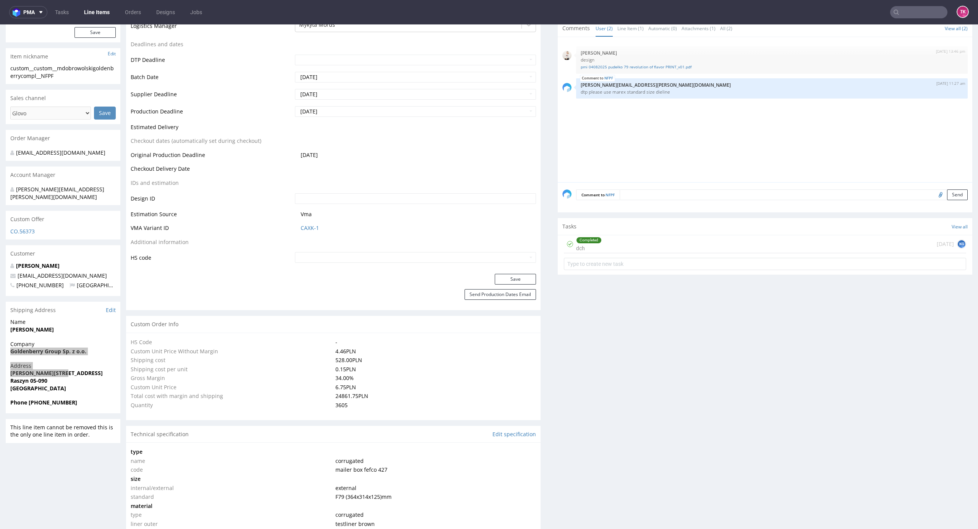
click at [94, 4] on nav "pma Tasks Line Items Orders Designs Jobs TK" at bounding box center [489, 12] width 978 height 24
click at [89, 14] on link "Line Items" at bounding box center [96, 12] width 35 height 12
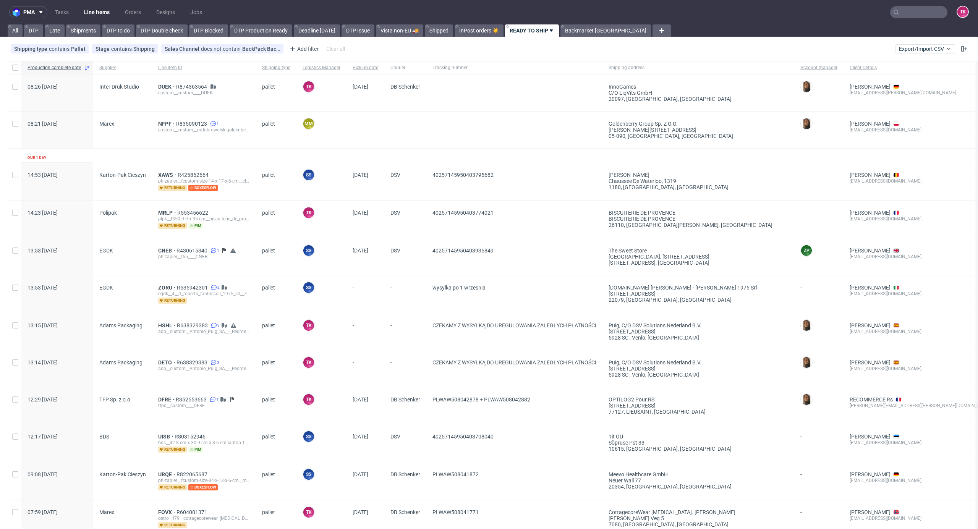
click at [86, 8] on link "Line Items" at bounding box center [96, 12] width 35 height 12
click at [161, 90] on div "custom__custom____DUEK" at bounding box center [204, 93] width 92 height 6
click at [167, 86] on span "DUEK" at bounding box center [167, 87] width 18 height 6
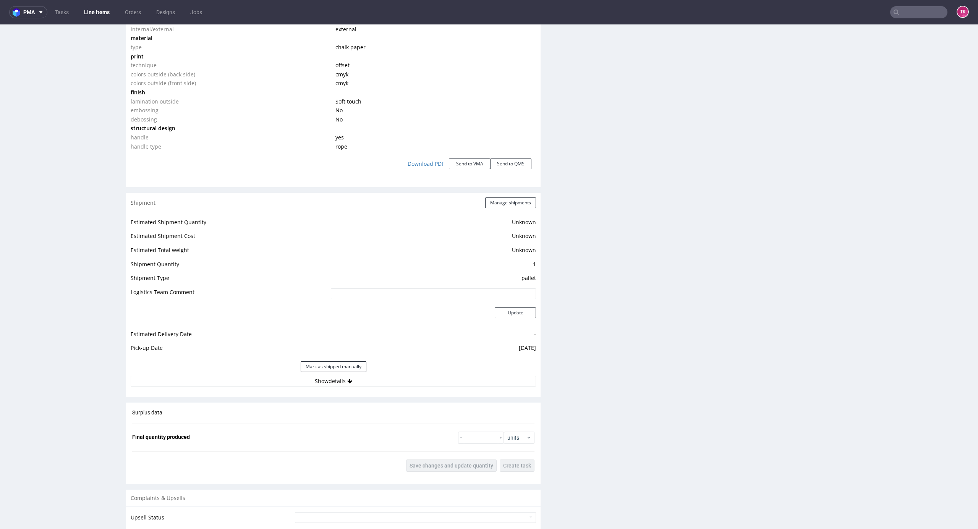
scroll to position [941, 0]
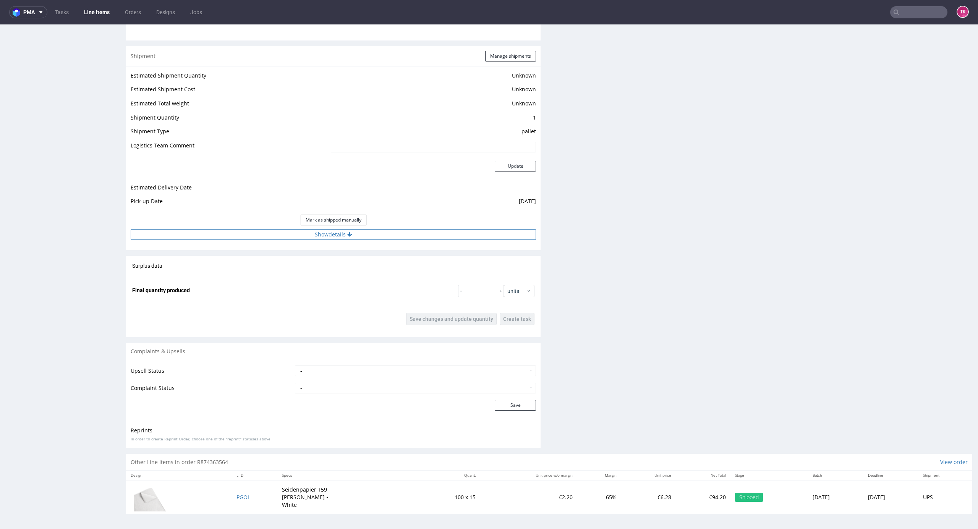
click at [393, 232] on button "Show details" at bounding box center [333, 234] width 405 height 11
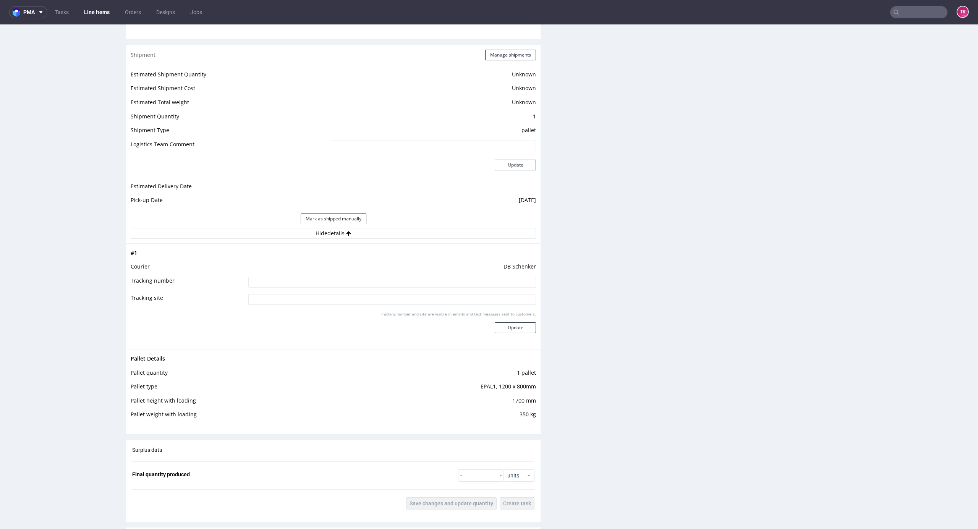
click at [335, 280] on input at bounding box center [392, 282] width 288 height 11
type input "Czekamy na dodatkowe etykiety"
click at [526, 330] on button "Update" at bounding box center [515, 327] width 41 height 11
click at [108, 14] on link "Line Items" at bounding box center [96, 12] width 35 height 12
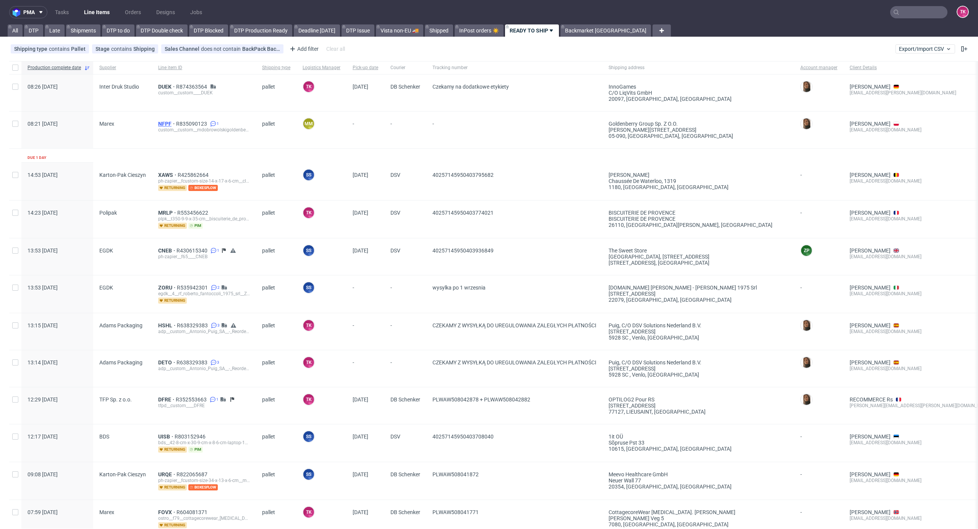
click at [167, 122] on span "NFPF" at bounding box center [167, 124] width 18 height 6
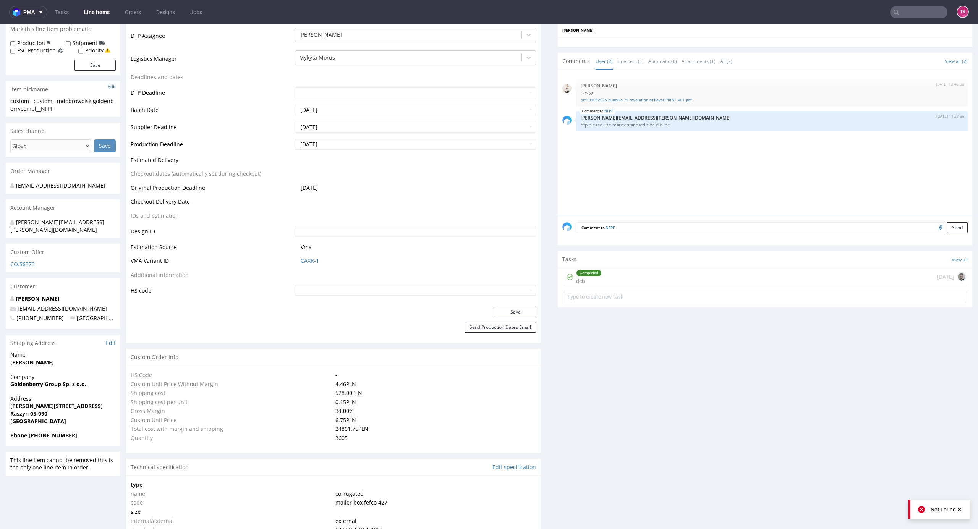
scroll to position [848, 0]
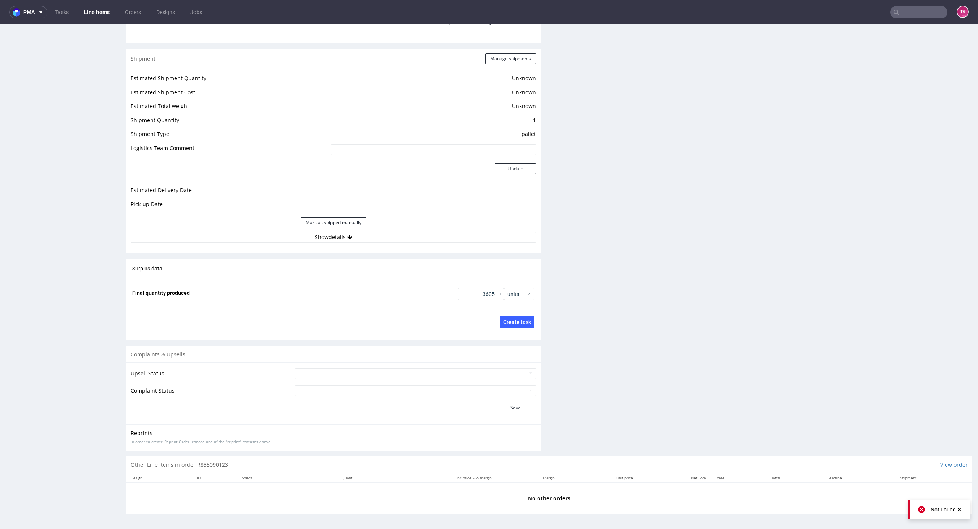
click at [405, 244] on div "Estimated Shipment Quantity Unknown Estimated Shipment Cost Unknown Estimated T…" at bounding box center [333, 158] width 414 height 178
click at [403, 239] on button "Show details" at bounding box center [333, 237] width 405 height 11
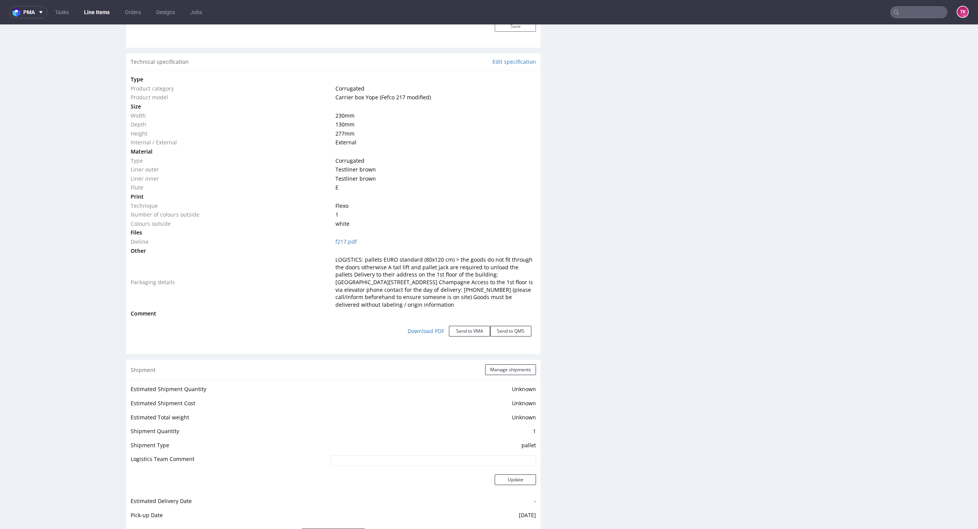
scroll to position [999, 0]
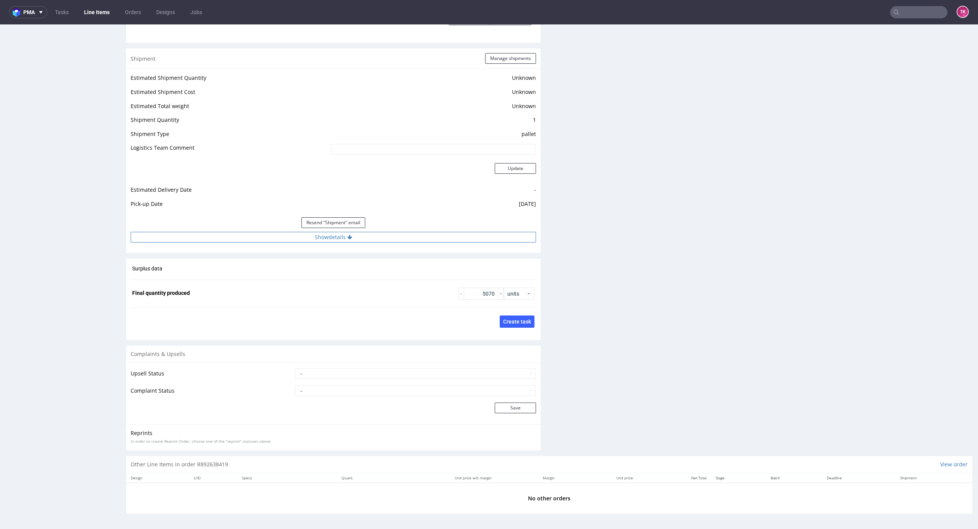
click at [414, 236] on button "Show details" at bounding box center [333, 237] width 405 height 11
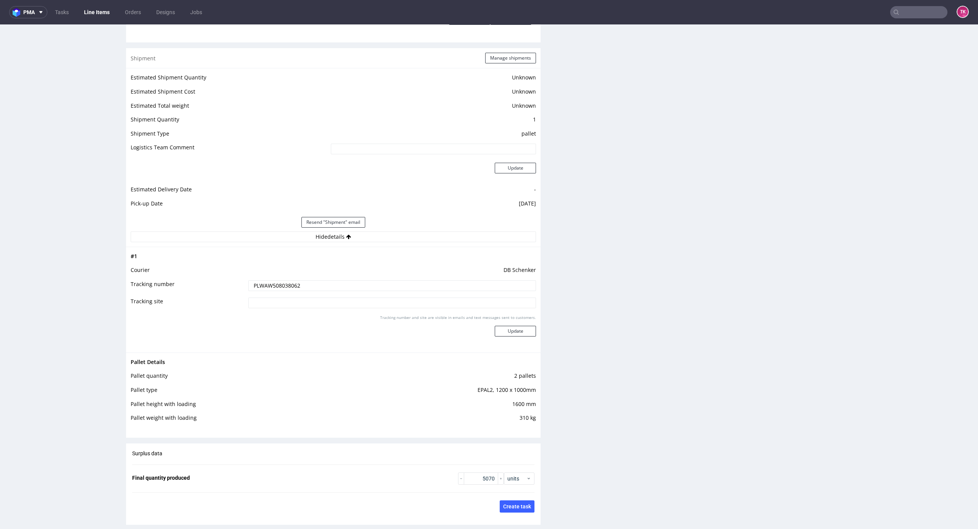
click at [273, 283] on input "PLWAW508038062" at bounding box center [392, 285] width 288 height 11
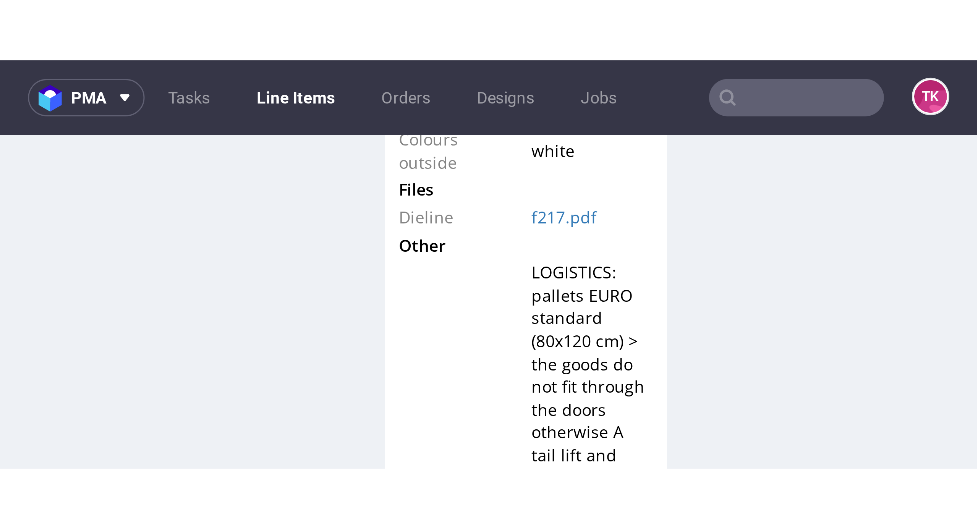
scroll to position [52, 0]
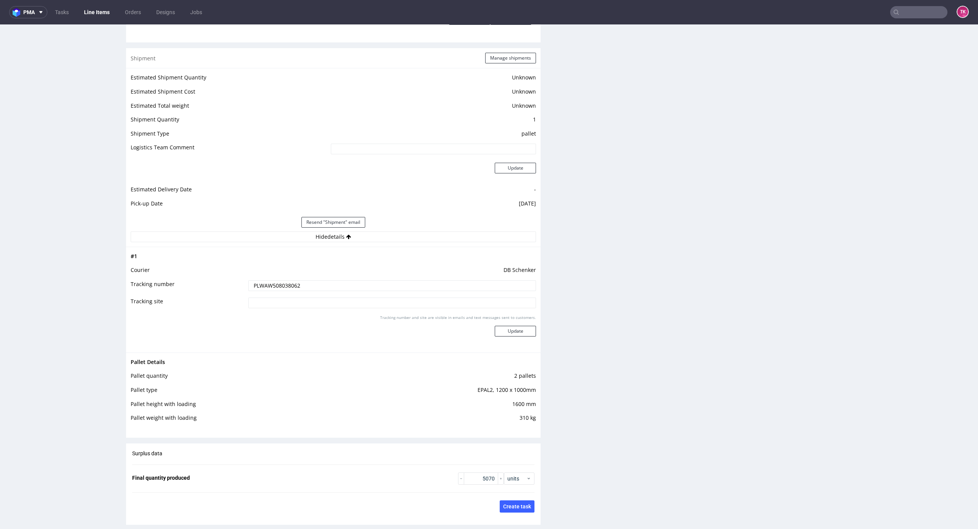
click at [83, 11] on link "Line Items" at bounding box center [96, 12] width 35 height 12
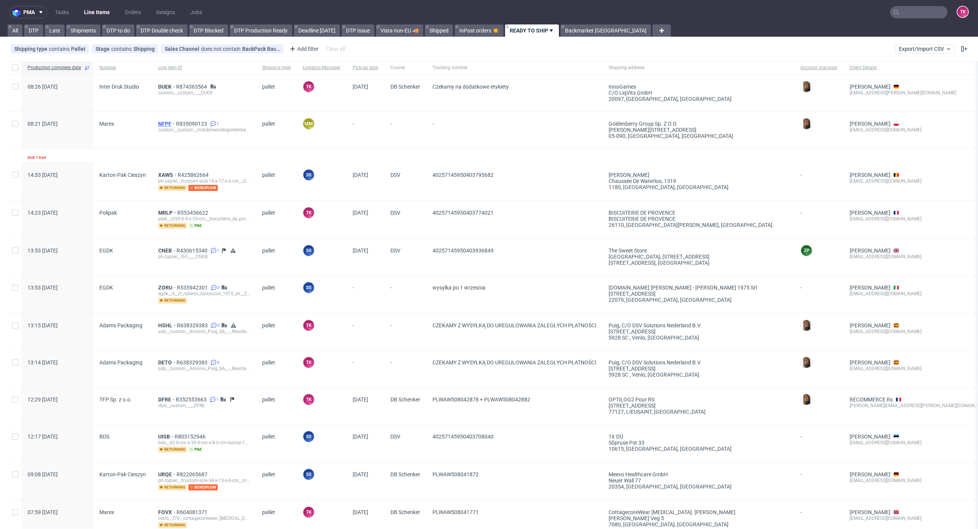
click at [171, 121] on span "NFPF" at bounding box center [167, 124] width 18 height 6
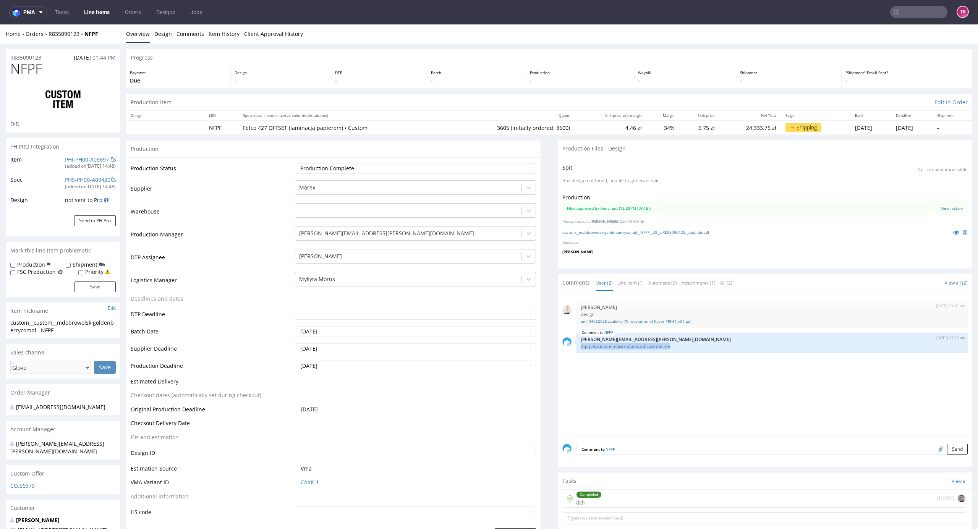
drag, startPoint x: 569, startPoint y: 345, endPoint x: 673, endPoint y: 369, distance: 106.8
click at [673, 369] on div "[DATE] 13:46 pm [PERSON_NAME] design pmi 04082025 [PERSON_NAME] 79 revolution o…" at bounding box center [767, 366] width 410 height 141
click at [674, 372] on div "[DATE] 13:46 pm [PERSON_NAME] design pmi 04082025 [PERSON_NAME] 79 revolution o…" at bounding box center [767, 366] width 410 height 141
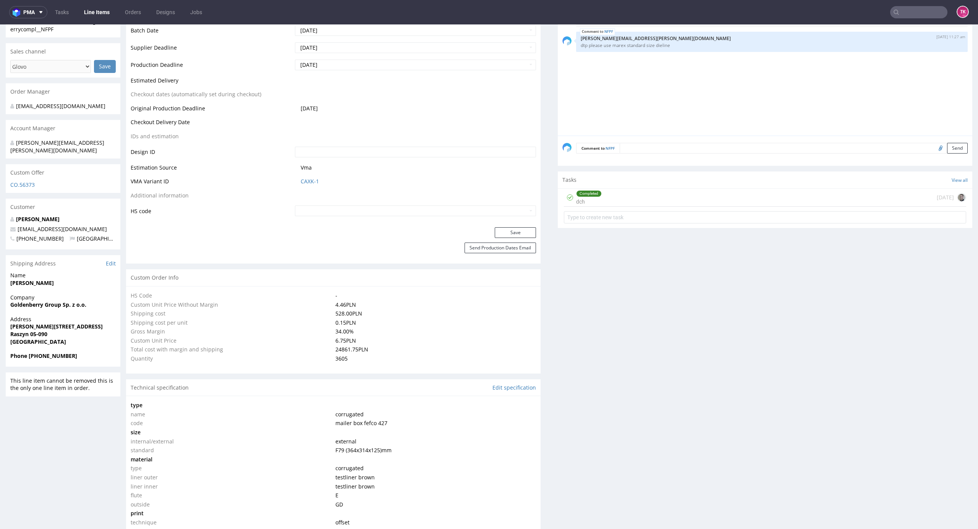
scroll to position [306, 0]
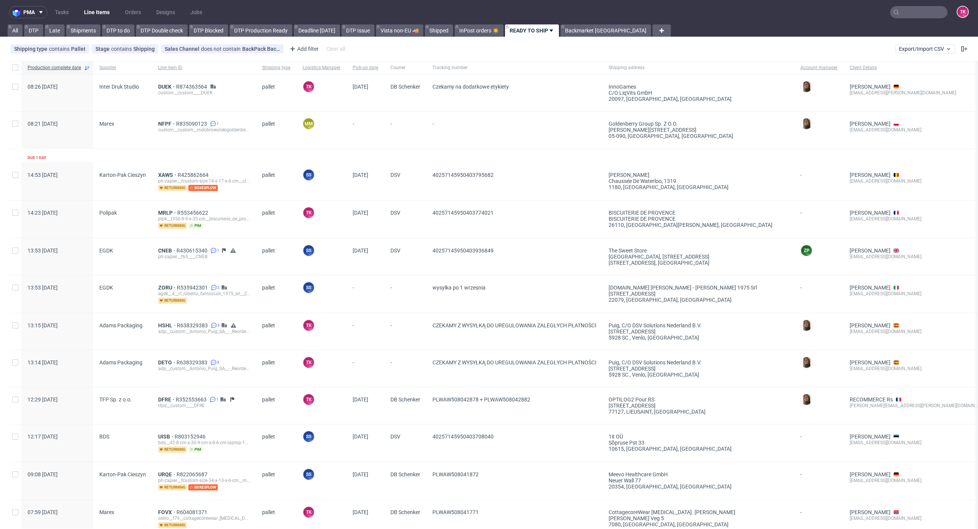
click at [84, 10] on link "Line Items" at bounding box center [96, 12] width 35 height 12
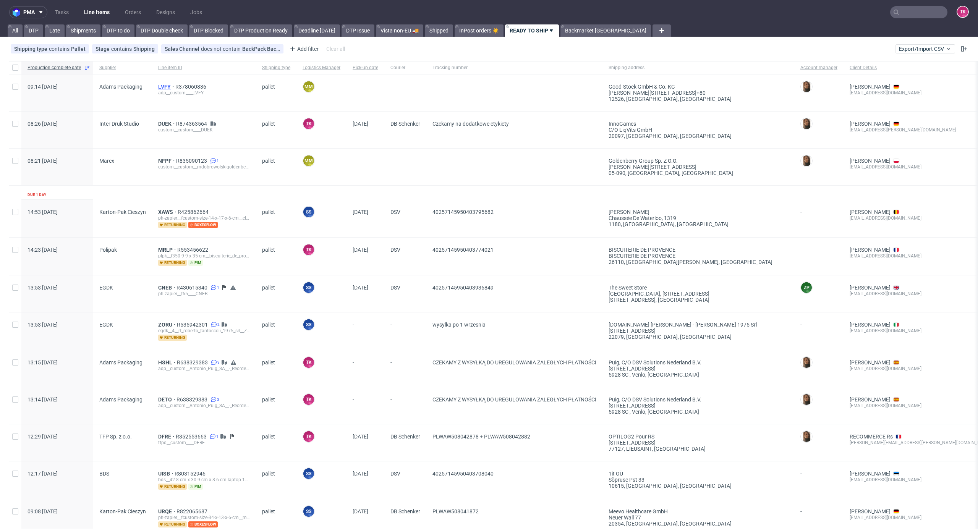
drag, startPoint x: 154, startPoint y: 81, endPoint x: 163, endPoint y: 84, distance: 10.5
click at [155, 81] on div "LVFY R378060836 adp__custom____LVFY" at bounding box center [204, 92] width 104 height 37
click at [164, 86] on span "LVFY" at bounding box center [166, 87] width 17 height 6
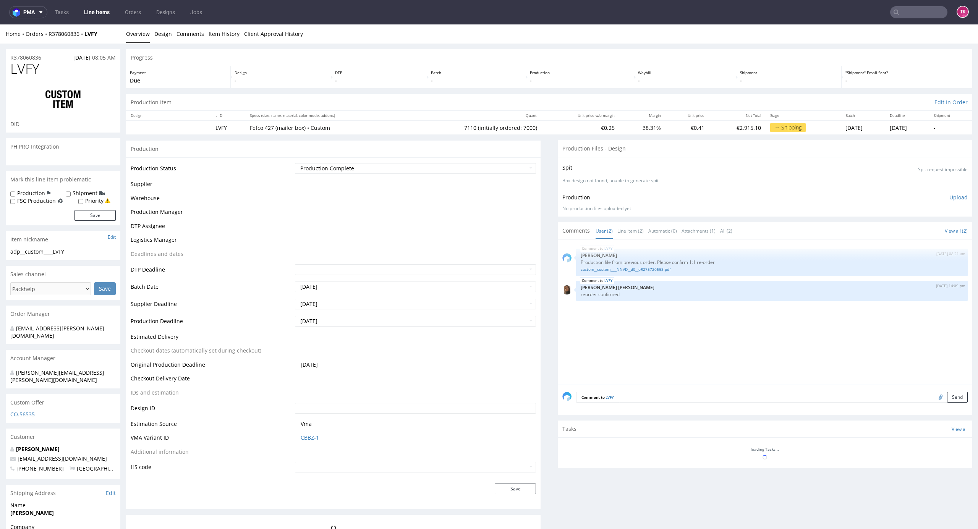
drag, startPoint x: 960, startPoint y: 194, endPoint x: 963, endPoint y: 199, distance: 5.8
click at [963, 199] on html "Production Shipped DTP Orders Offers Shipments Designs Promotions Users Jobs Ad…" at bounding box center [489, 416] width 978 height 784
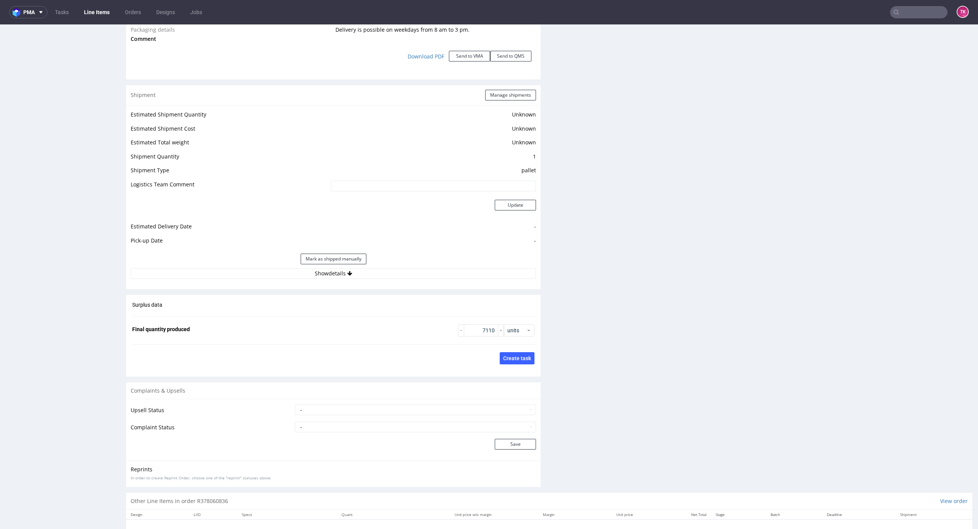
scroll to position [972, 0]
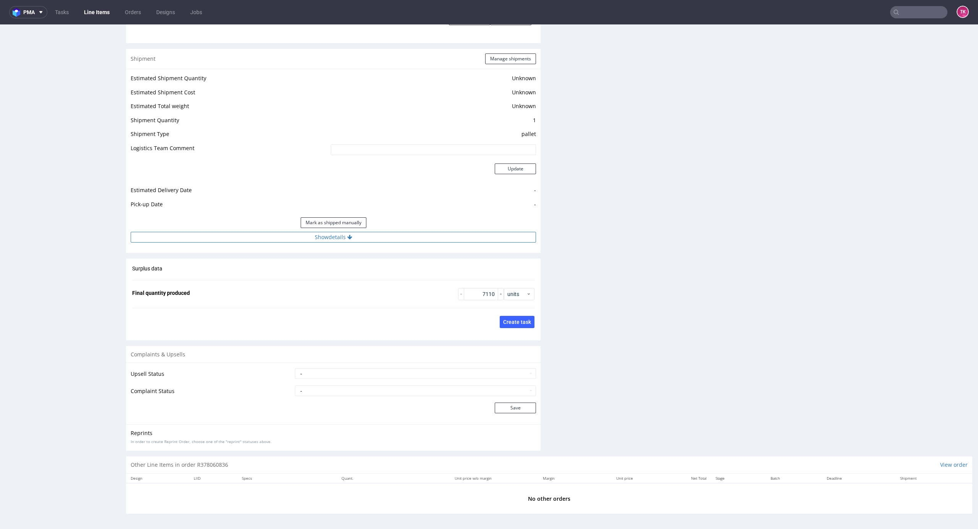
drag, startPoint x: 489, startPoint y: 223, endPoint x: 485, endPoint y: 234, distance: 11.6
click at [486, 227] on div "Mark as shipped manually" at bounding box center [333, 222] width 405 height 18
click at [485, 234] on button "Show details" at bounding box center [333, 237] width 405 height 11
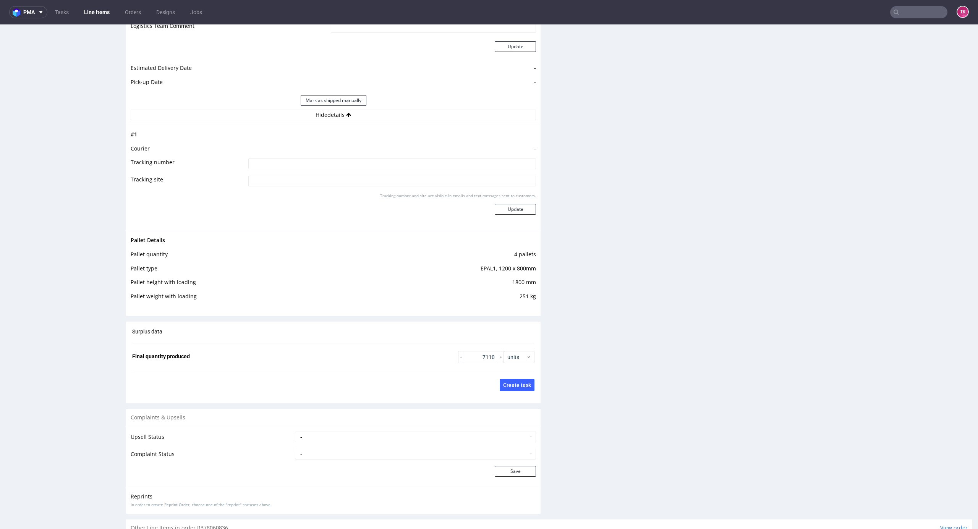
scroll to position [1056, 0]
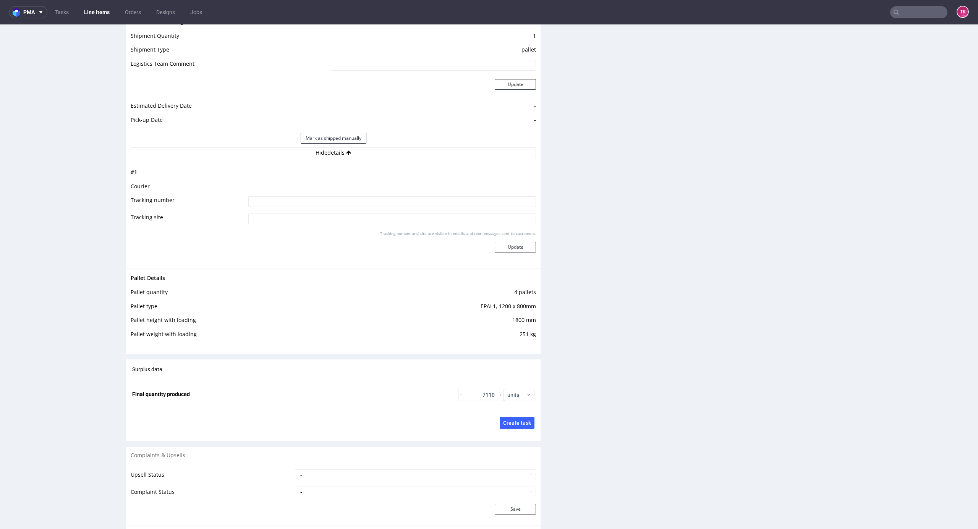
drag, startPoint x: 960, startPoint y: 466, endPoint x: 961, endPoint y: 455, distance: 10.8
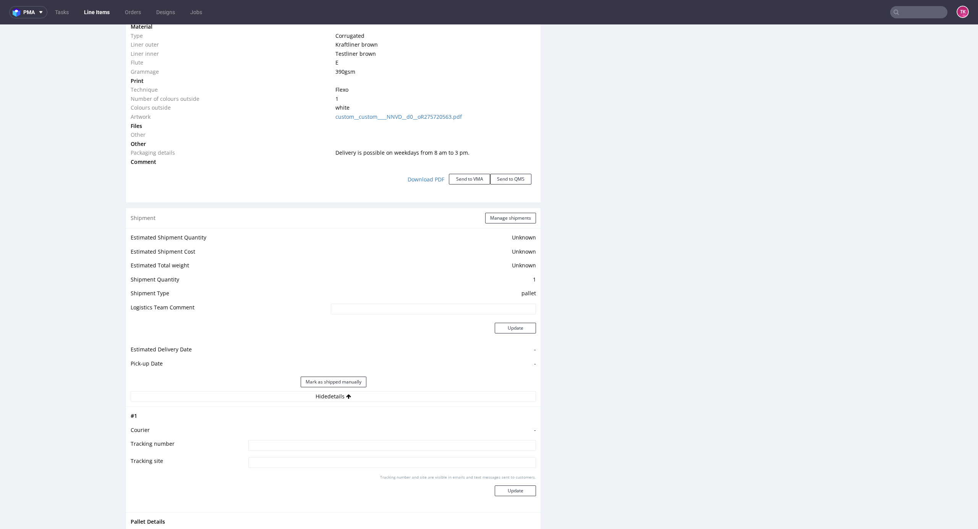
scroll to position [0, 0]
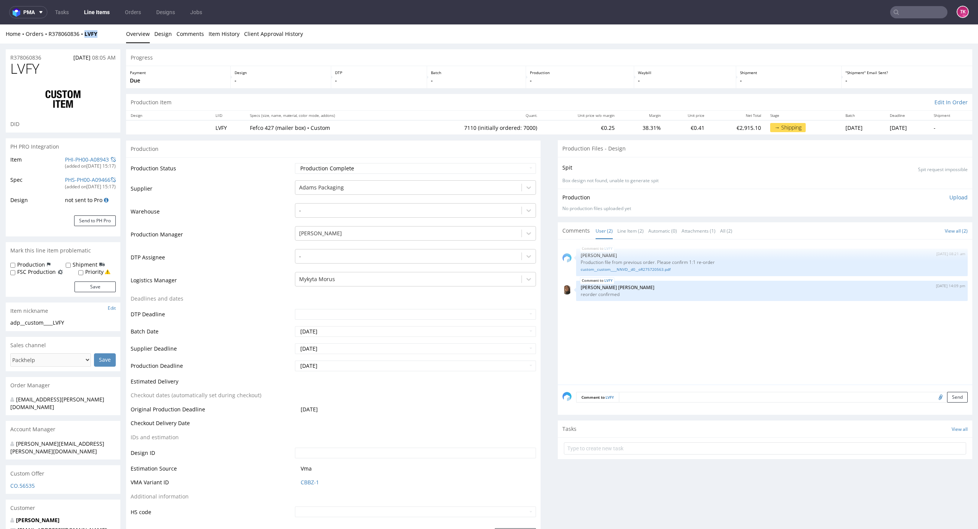
drag, startPoint x: 96, startPoint y: 36, endPoint x: 90, endPoint y: 54, distance: 19.7
click at [81, 37] on div "Home Orders R378060836 LVFY" at bounding box center [63, 34] width 115 height 8
copy strong "LVFY"
click at [102, 15] on link "Line Items" at bounding box center [96, 12] width 35 height 12
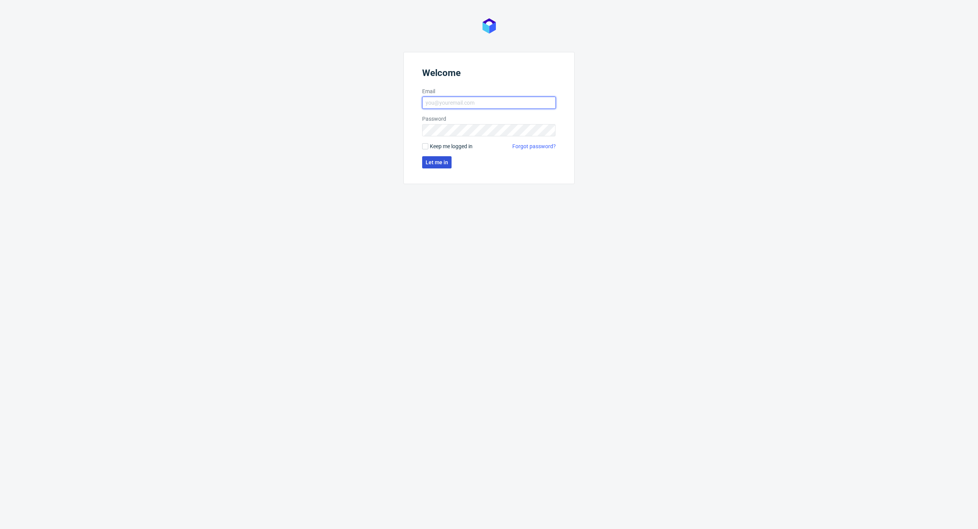
type input "[EMAIL_ADDRESS][DOMAIN_NAME]"
click at [446, 164] on span "Let me in" at bounding box center [436, 162] width 23 height 5
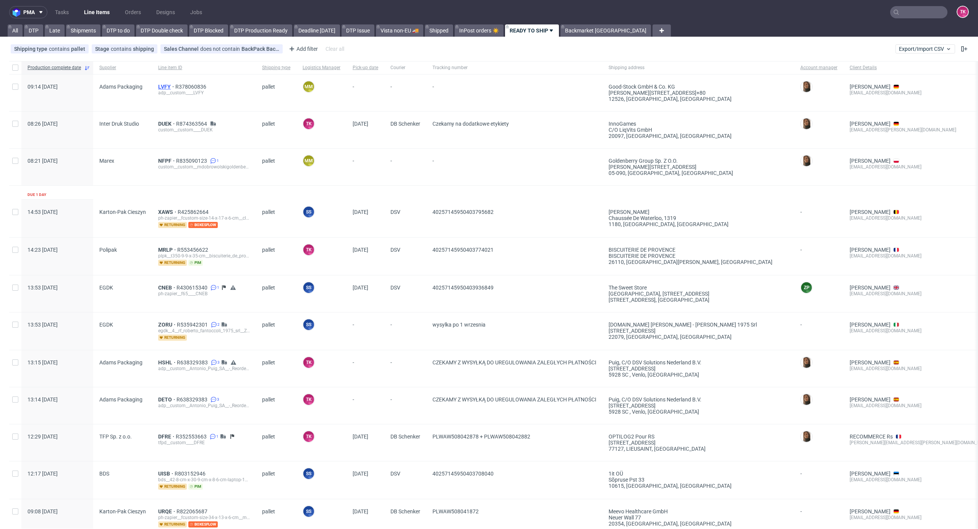
click at [163, 89] on span "LVFY" at bounding box center [166, 87] width 17 height 6
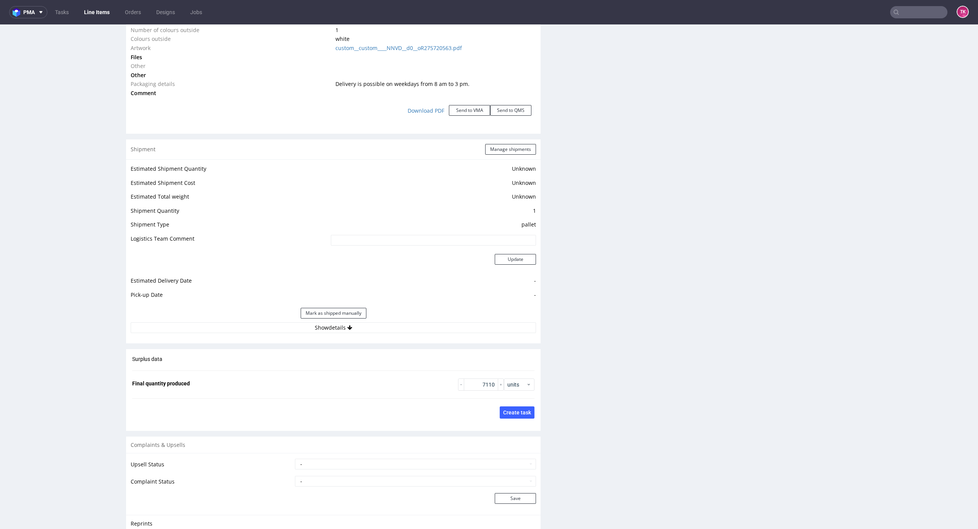
scroll to position [917, 0]
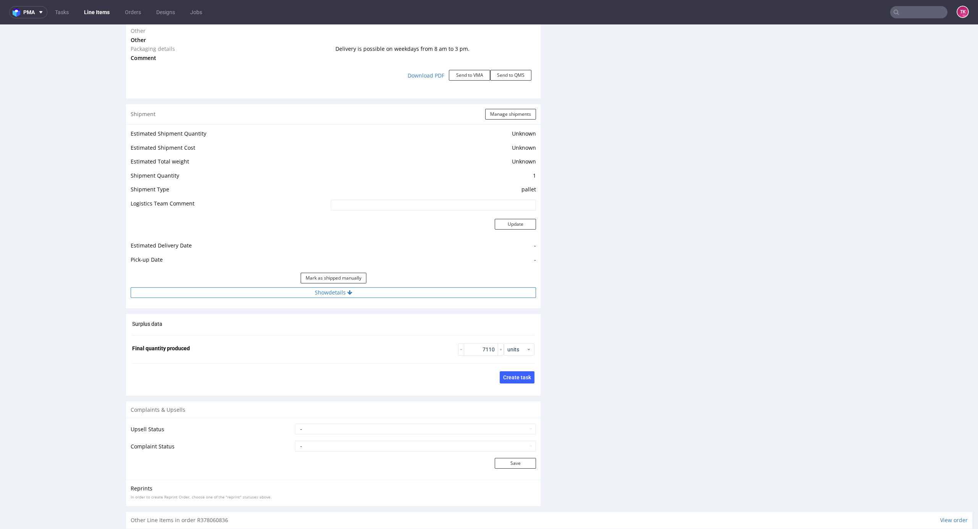
drag, startPoint x: 410, startPoint y: 281, endPoint x: 411, endPoint y: 290, distance: 8.9
click at [409, 286] on div "Mark as shipped manually" at bounding box center [333, 278] width 405 height 18
click at [412, 291] on button "Show details" at bounding box center [333, 292] width 405 height 11
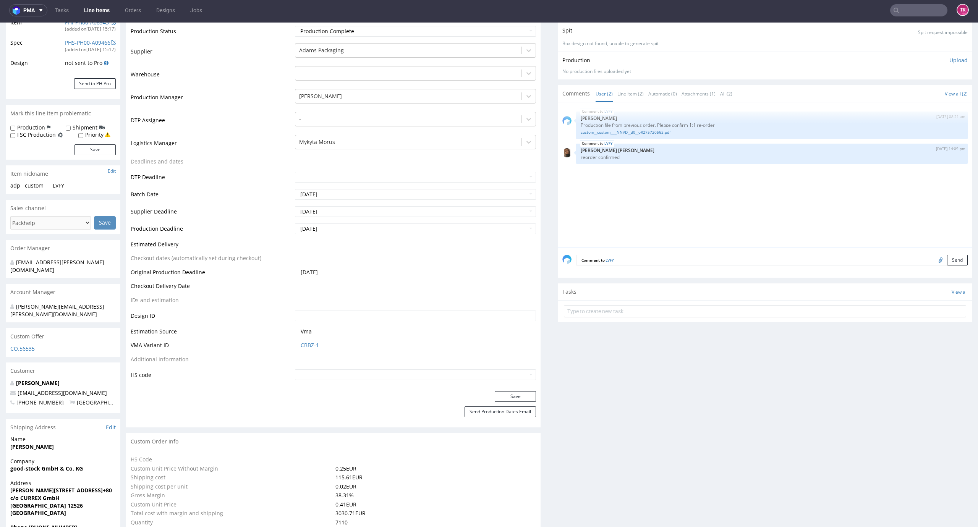
scroll to position [51, 0]
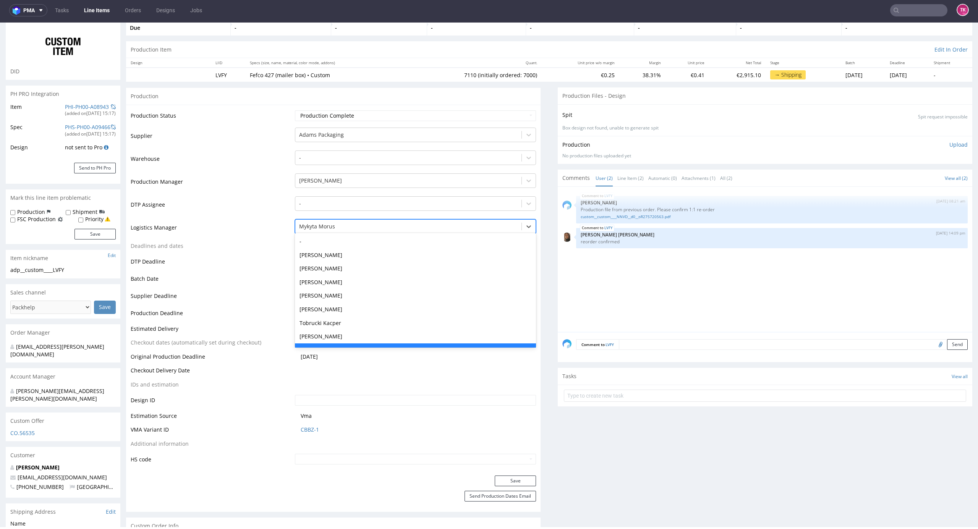
click at [347, 227] on div at bounding box center [408, 226] width 219 height 9
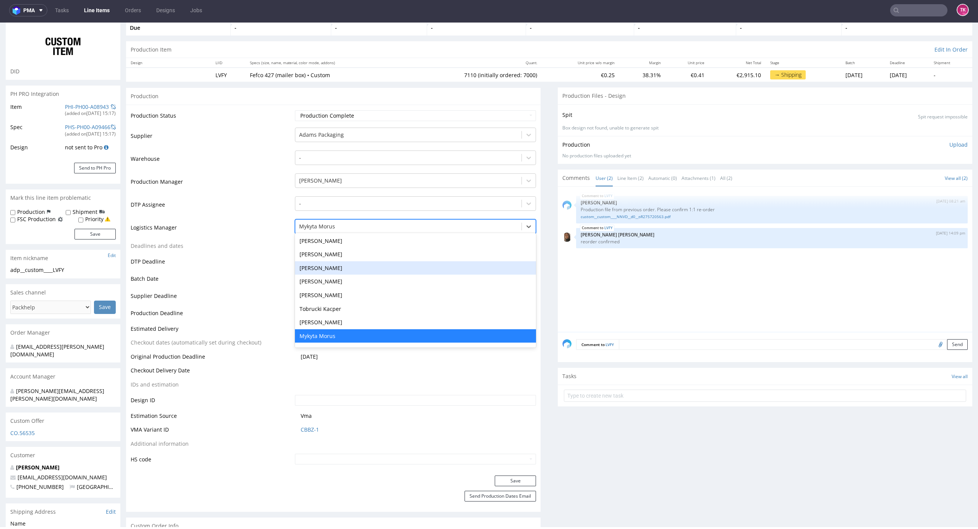
type input "t"
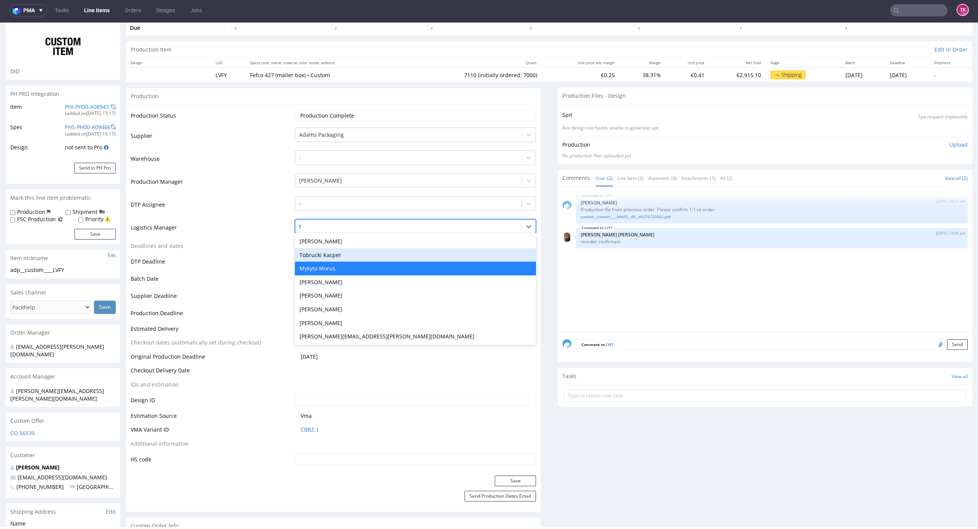
click at [326, 254] on div "Tobrucki Kacper" at bounding box center [415, 255] width 241 height 14
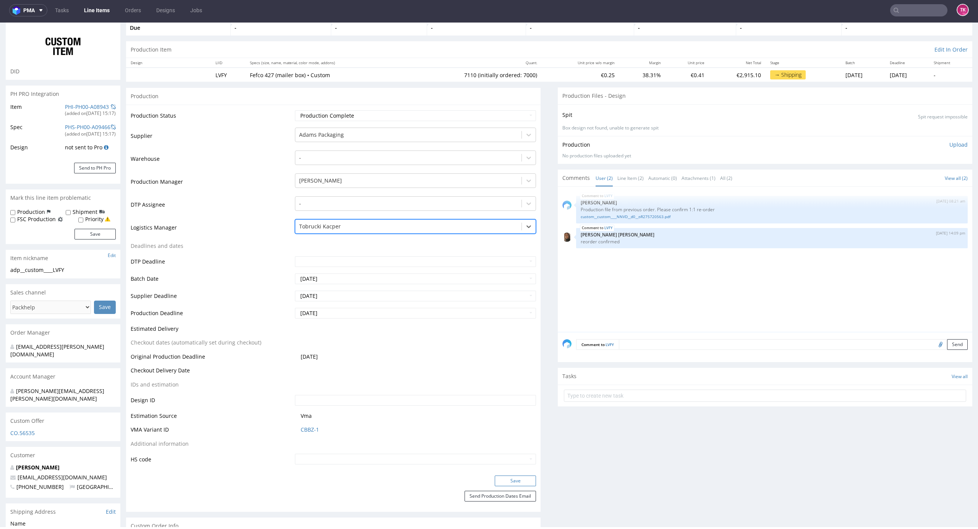
click at [506, 478] on button "Save" at bounding box center [515, 480] width 41 height 11
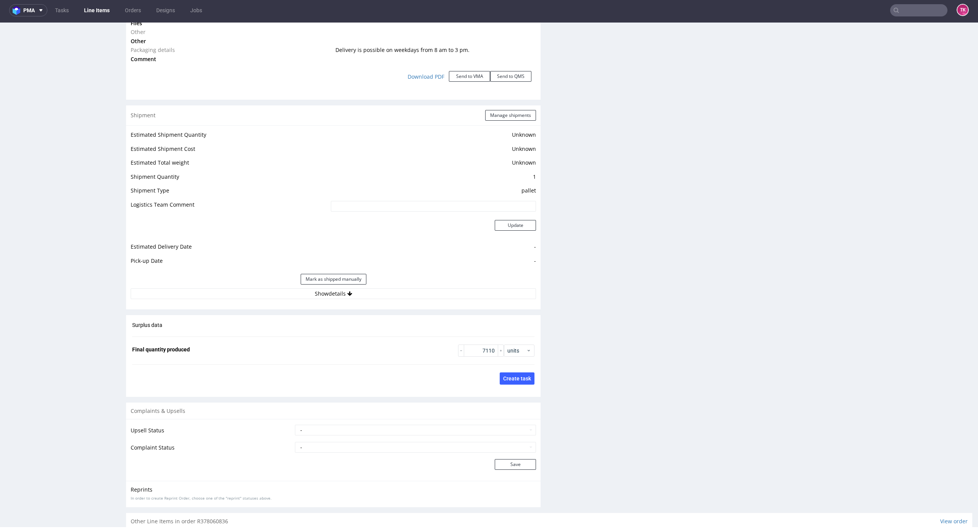
scroll to position [969, 0]
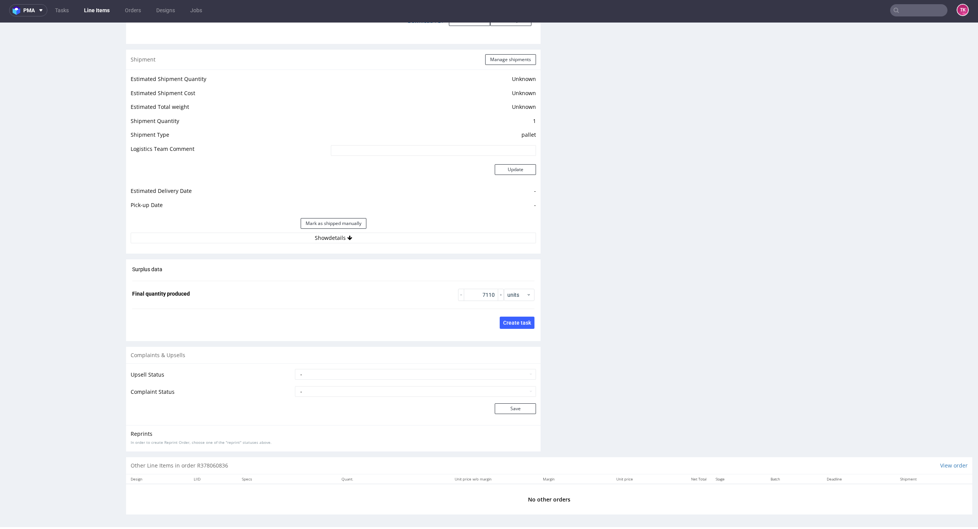
click at [424, 232] on div "Mark as shipped manually" at bounding box center [333, 223] width 405 height 18
click at [425, 236] on button "Show details" at bounding box center [333, 238] width 405 height 11
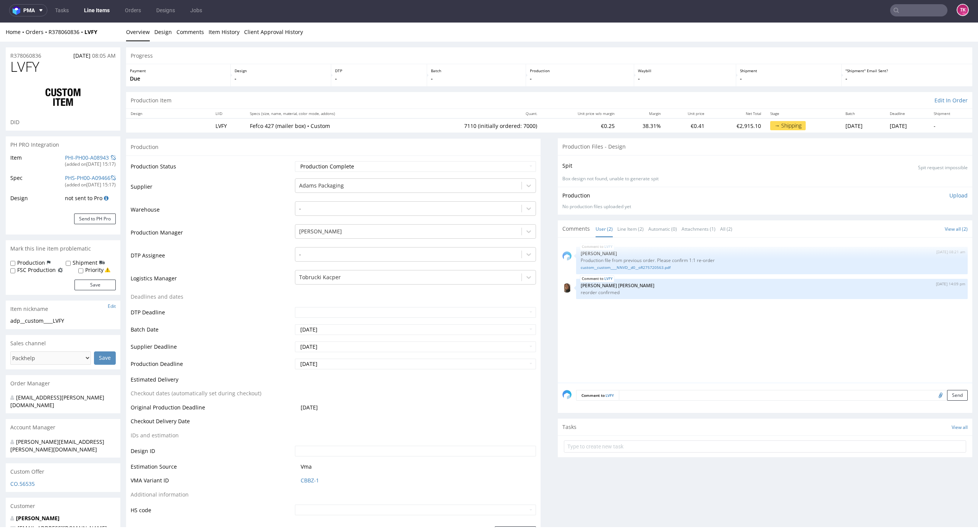
scroll to position [0, 0]
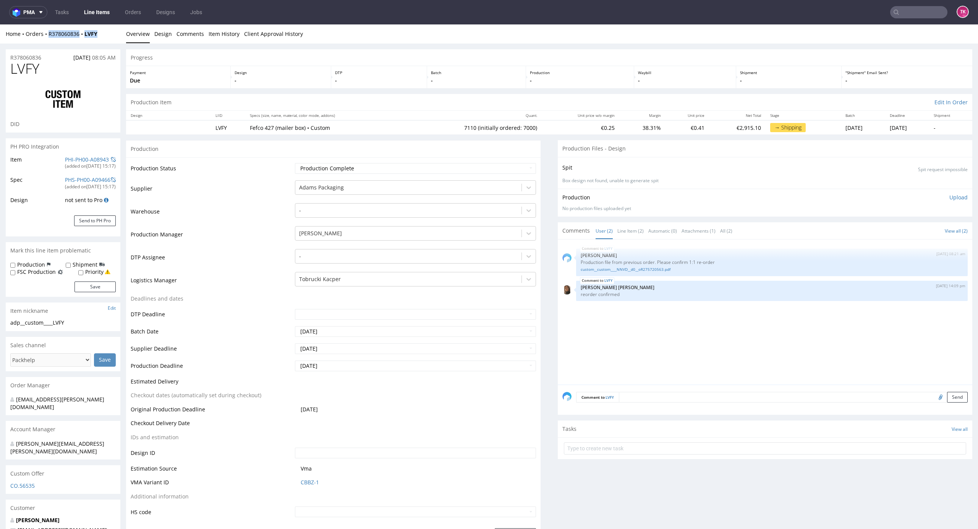
drag, startPoint x: 103, startPoint y: 30, endPoint x: 47, endPoint y: 42, distance: 56.6
click at [47, 42] on div "Home Orders R378060836 LVFY Overview Design Comments Item History Client Approv…" at bounding box center [489, 33] width 978 height 19
copy div "R378060836 LVFY"
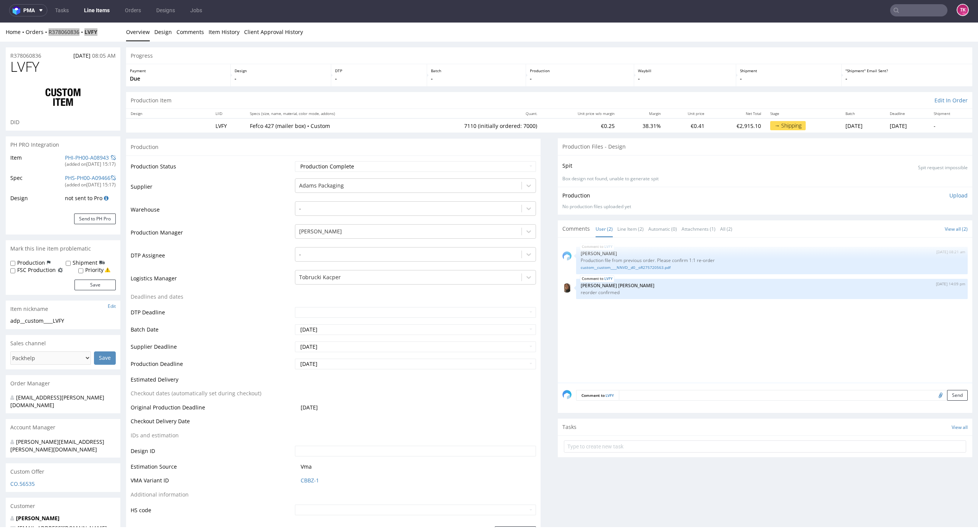
click at [106, 8] on link "Line Items" at bounding box center [96, 10] width 35 height 12
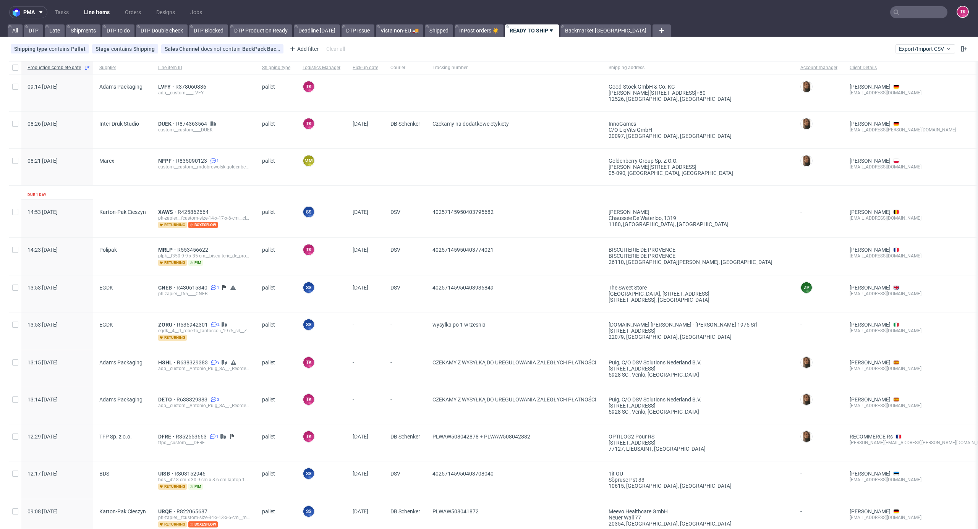
click at [160, 82] on div "LVFY R378060836 adp__custom____LVFY" at bounding box center [204, 92] width 104 height 37
click at [160, 84] on span "LVFY" at bounding box center [166, 87] width 17 height 6
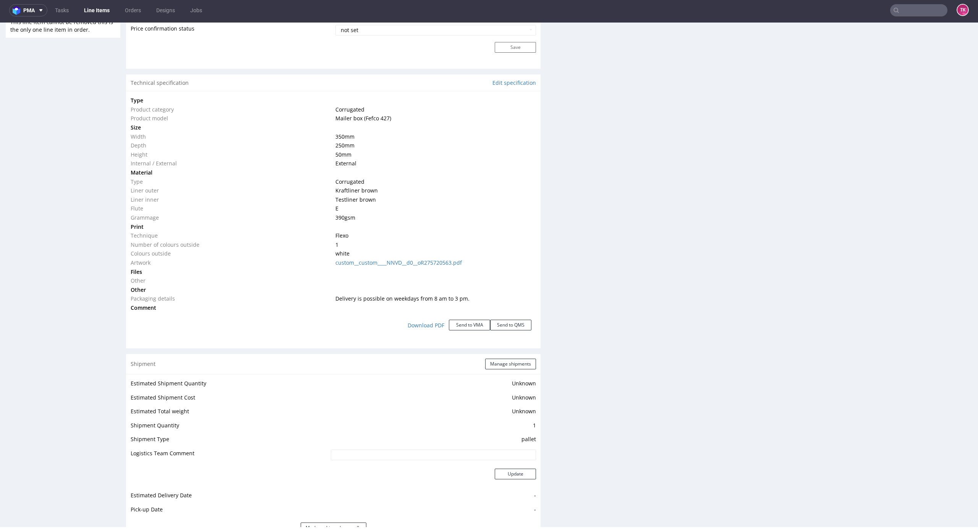
scroll to position [809, 0]
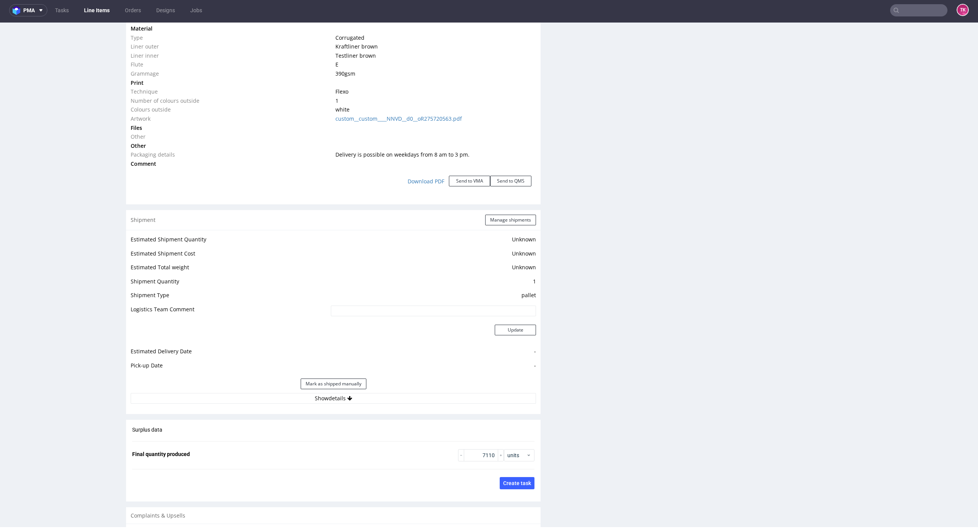
drag, startPoint x: 395, startPoint y: 402, endPoint x: 390, endPoint y: 400, distance: 5.2
click at [394, 402] on button "Show details" at bounding box center [333, 398] width 405 height 11
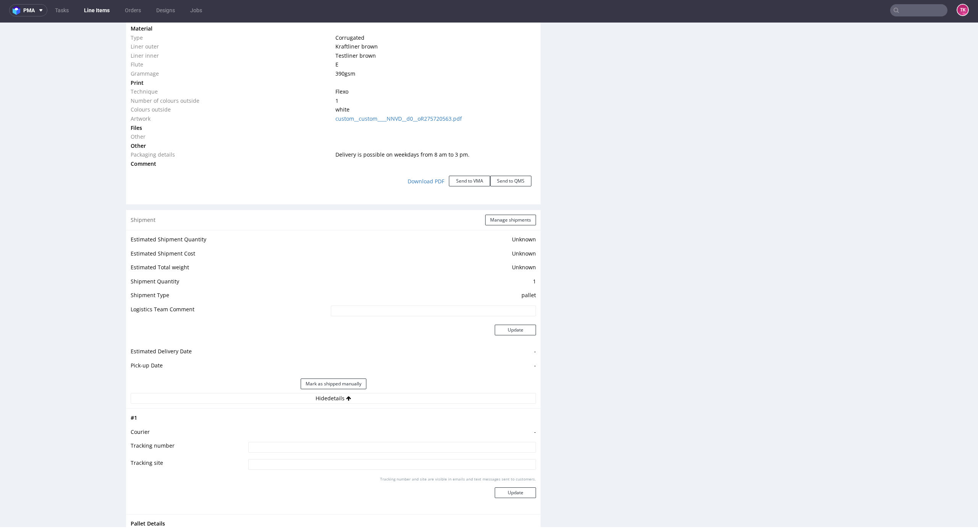
drag, startPoint x: 341, startPoint y: 431, endPoint x: 338, endPoint y: 437, distance: 6.7
click at [340, 431] on td "-" at bounding box center [390, 434] width 289 height 14
drag, startPoint x: 338, startPoint y: 437, endPoint x: 338, endPoint y: 448, distance: 11.1
click at [338, 444] on tbody "# 1 Courier - Tracking number Tracking site Tracking number and site are visibl…" at bounding box center [333, 461] width 405 height 96
click at [338, 449] on input at bounding box center [392, 447] width 288 height 11
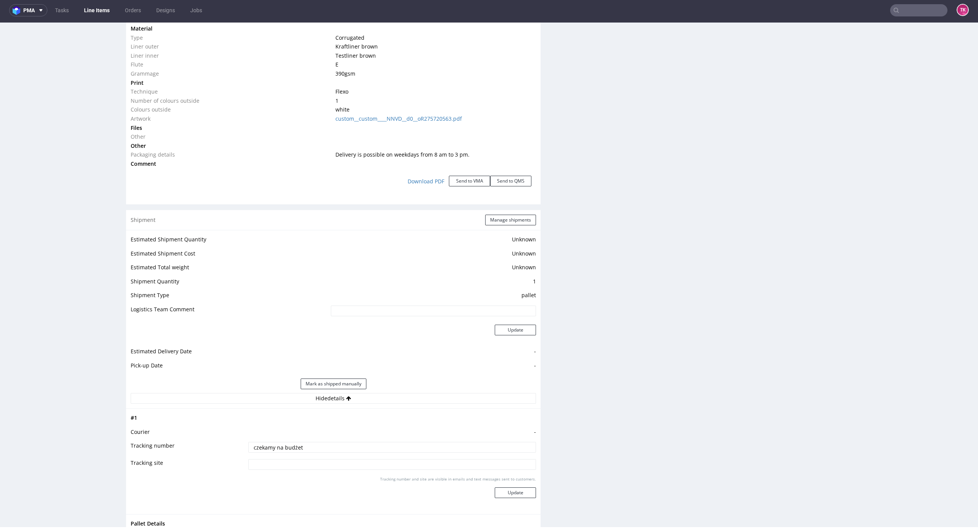
type input "czekamy na budżet"
click at [495, 490] on button "Update" at bounding box center [515, 492] width 41 height 11
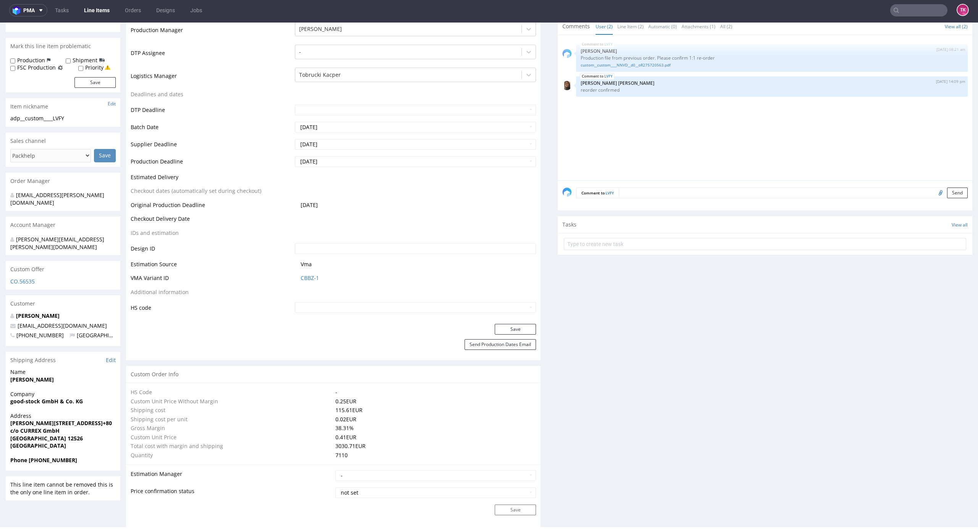
scroll to position [96, 0]
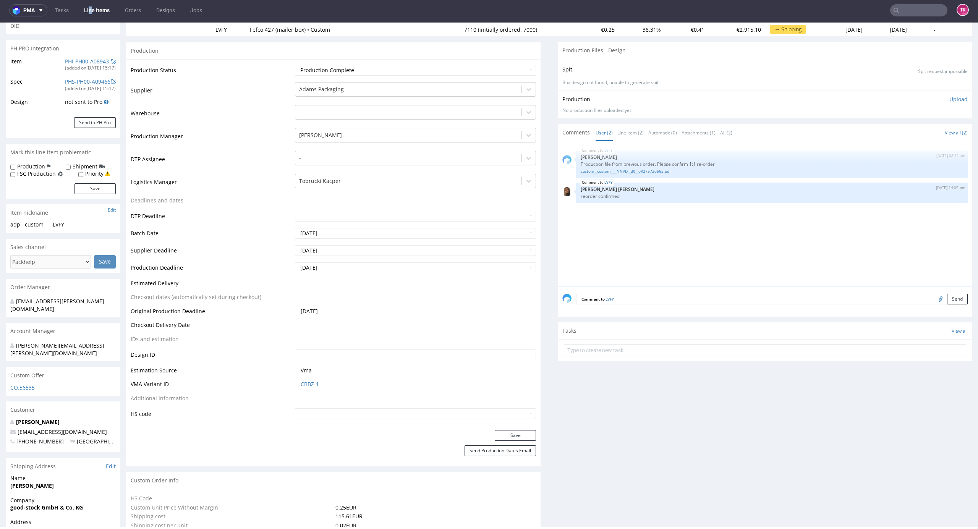
click at [91, 16] on nav "pma Tasks Line Items Orders Designs Jobs TK" at bounding box center [489, 10] width 978 height 24
click at [92, 13] on link "Line Items" at bounding box center [96, 10] width 35 height 12
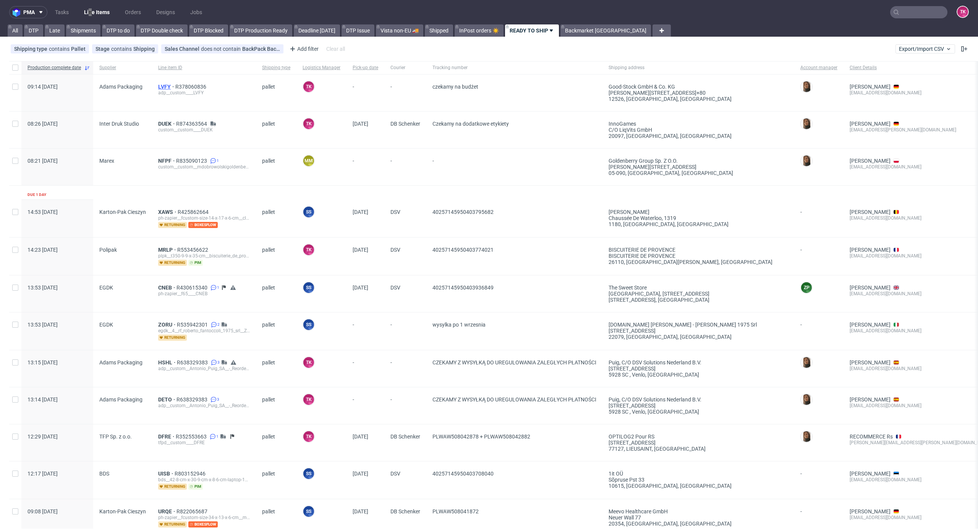
click at [163, 88] on span "LVFY" at bounding box center [166, 87] width 17 height 6
click at [164, 124] on span "DUEK" at bounding box center [167, 124] width 18 height 6
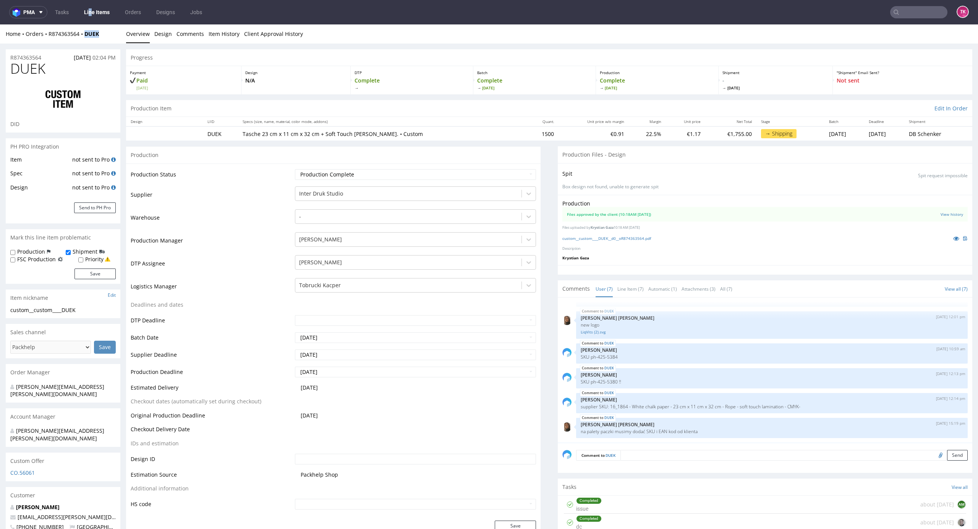
drag, startPoint x: 84, startPoint y: 41, endPoint x: 104, endPoint y: 39, distance: 20.4
click at [104, 39] on div "Home Orders R874363564 DUEK Overview Design Comments Item History Client Approv…" at bounding box center [489, 33] width 978 height 19
drag, startPoint x: 78, startPoint y: 31, endPoint x: 102, endPoint y: 34, distance: 23.8
click at [102, 33] on div "Home Orders R874363564 DUEK Overview Design Comments Item History Client Approv…" at bounding box center [489, 33] width 978 height 19
copy div "R874363564 DUEK"
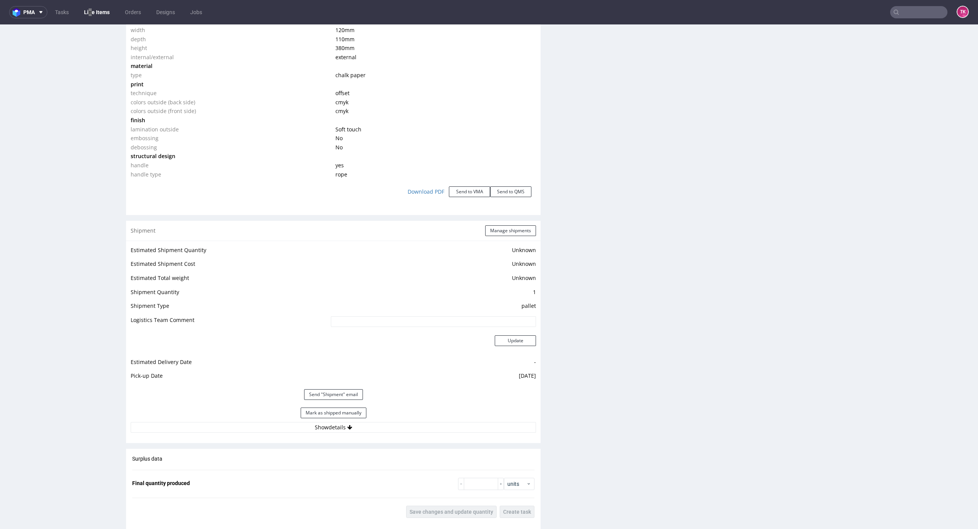
scroll to position [917, 0]
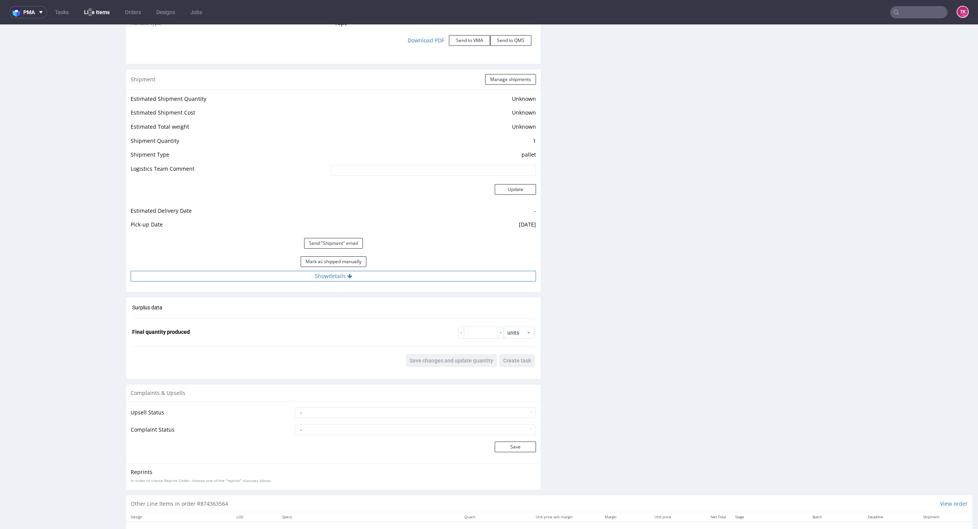
drag, startPoint x: 442, startPoint y: 261, endPoint x: 449, endPoint y: 273, distance: 14.2
click at [443, 264] on div "Mark as shipped manually" at bounding box center [333, 261] width 405 height 18
click at [449, 273] on button "Show details" at bounding box center [333, 276] width 405 height 11
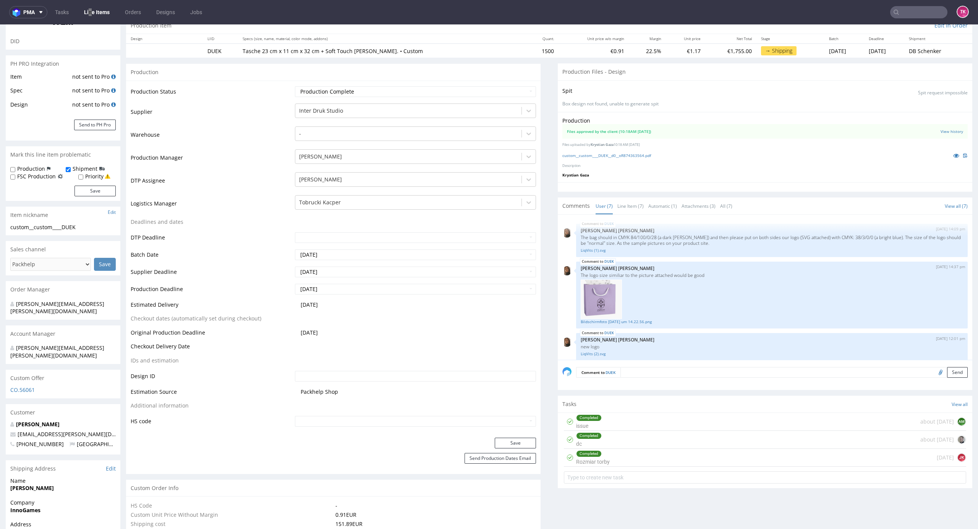
scroll to position [254, 0]
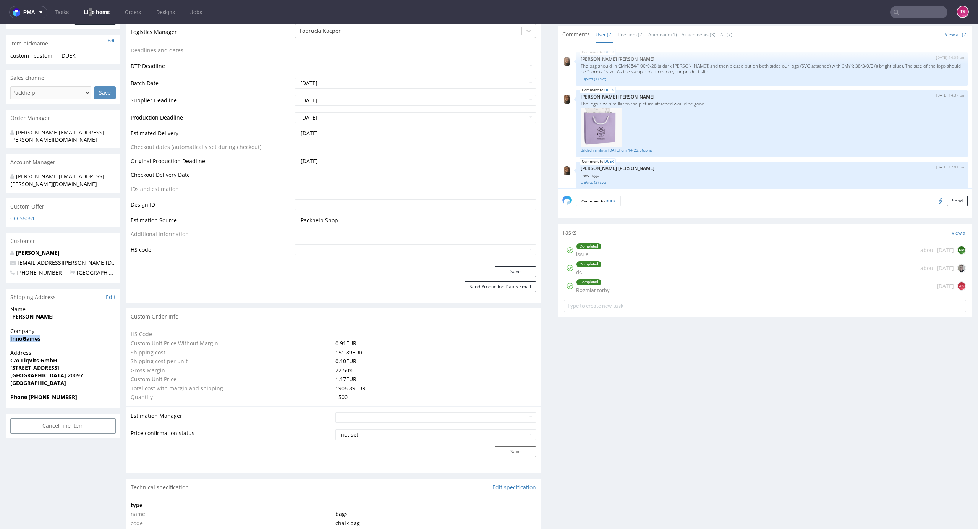
drag, startPoint x: 16, startPoint y: 323, endPoint x: 63, endPoint y: 327, distance: 47.9
click at [64, 327] on div "Company InnoGames" at bounding box center [63, 338] width 115 height 22
copy strong "InnoGames"
drag, startPoint x: 3, startPoint y: 349, endPoint x: 72, endPoint y: 354, distance: 69.0
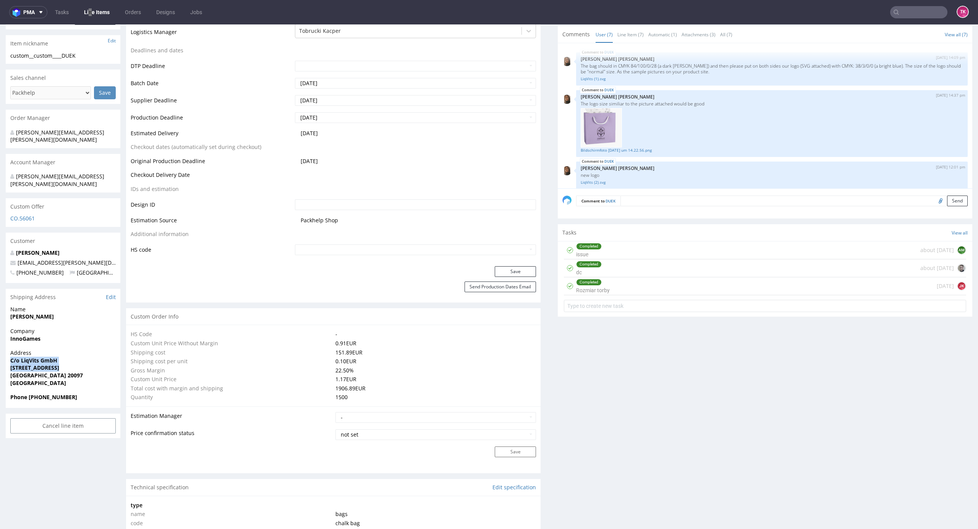
copy p "C/o LiqVits GmbH Friesenstraße 13"
click at [41, 364] on strong "Friesenstraße 13" at bounding box center [34, 367] width 49 height 7
click at [42, 364] on strong "Friesenstraße 13" at bounding box center [34, 367] width 49 height 7
click at [45, 372] on strong "Hamburg 20097" at bounding box center [46, 375] width 73 height 7
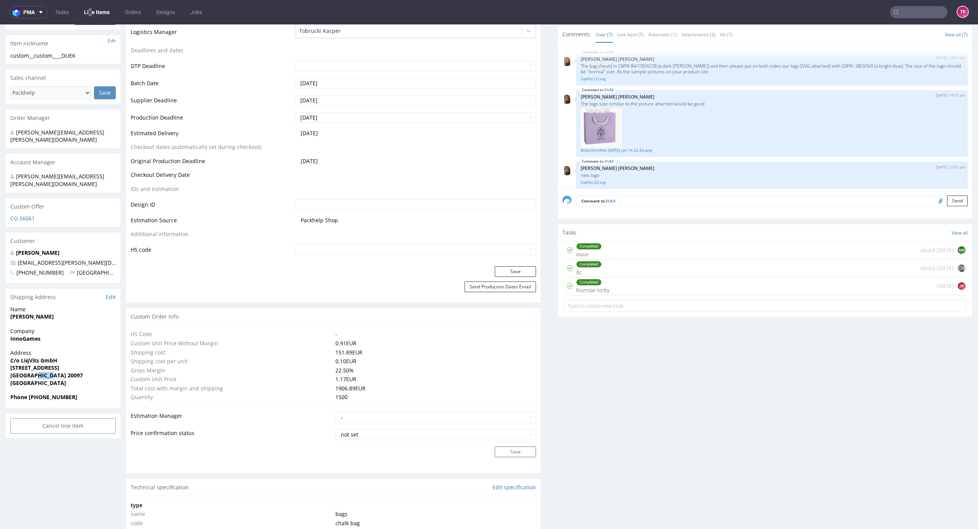
copy strong "20097"
drag, startPoint x: 87, startPoint y: 251, endPoint x: 0, endPoint y: 247, distance: 87.6
copy span "[EMAIL_ADDRESS][PERSON_NAME][DOMAIN_NAME]"
drag, startPoint x: 27, startPoint y: 382, endPoint x: 79, endPoint y: 380, distance: 51.2
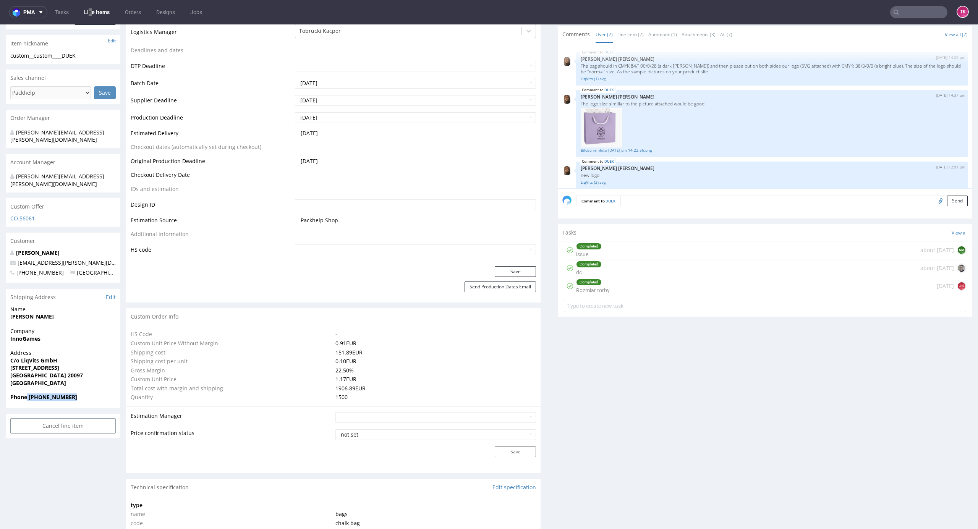
click at [79, 393] on span "Phone +4917666801770" at bounding box center [62, 397] width 105 height 8
copy strong "+4917666801770"
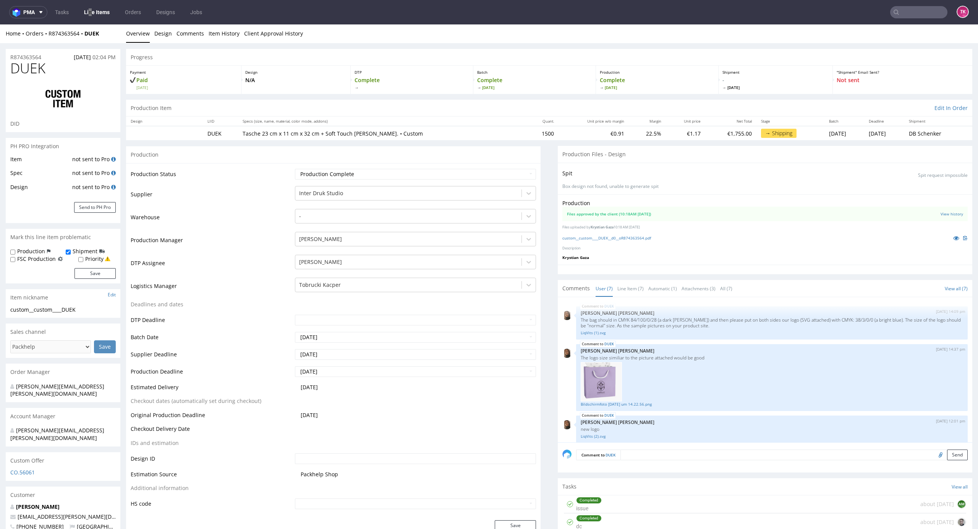
scroll to position [0, 0]
drag, startPoint x: 101, startPoint y: 34, endPoint x: 46, endPoint y: 40, distance: 55.8
click at [46, 40] on div "Home Orders R874363564 DUEK Overview Design Comments Item History Client Approv…" at bounding box center [489, 33] width 978 height 19
copy div "R874363564 DUEK"
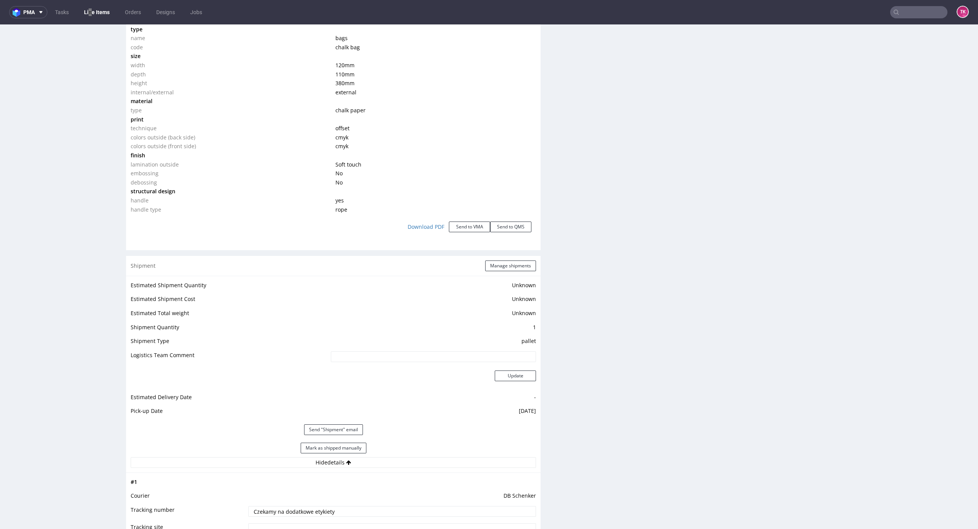
scroll to position [815, 0]
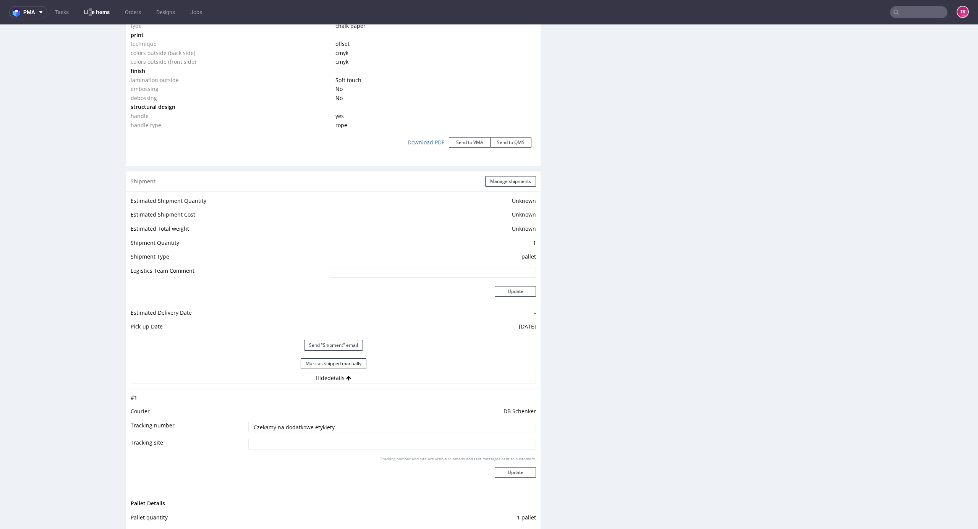
drag, startPoint x: 356, startPoint y: 427, endPoint x: 120, endPoint y: 413, distance: 236.8
click at [120, 413] on div "R874363564 11.07.2025 02:04 PM DUEK DID PH PRO Integration Item not sent to Pro…" at bounding box center [489, 41] width 978 height 1625
paste input "PLWAW508044337"
type input "PLWAW508044337"
click at [506, 474] on button "Update" at bounding box center [515, 472] width 41 height 11
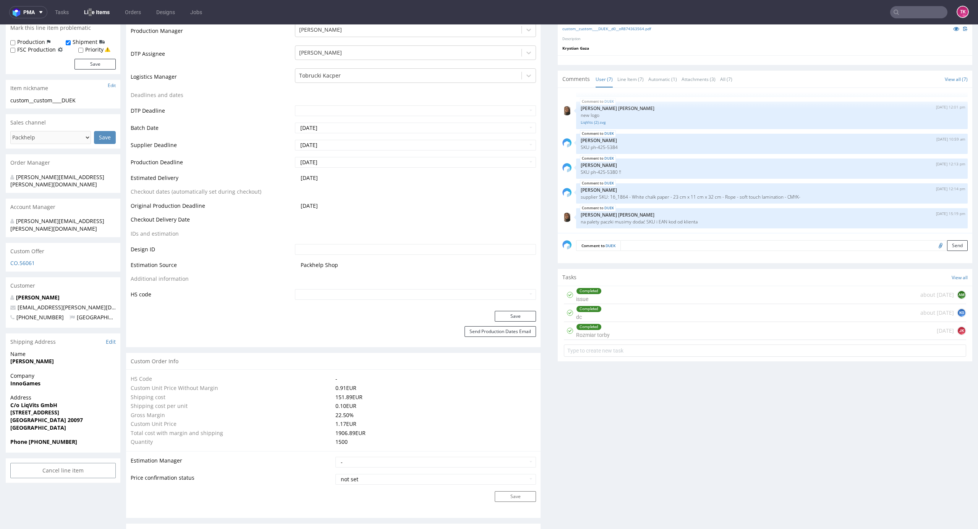
scroll to position [306, 0]
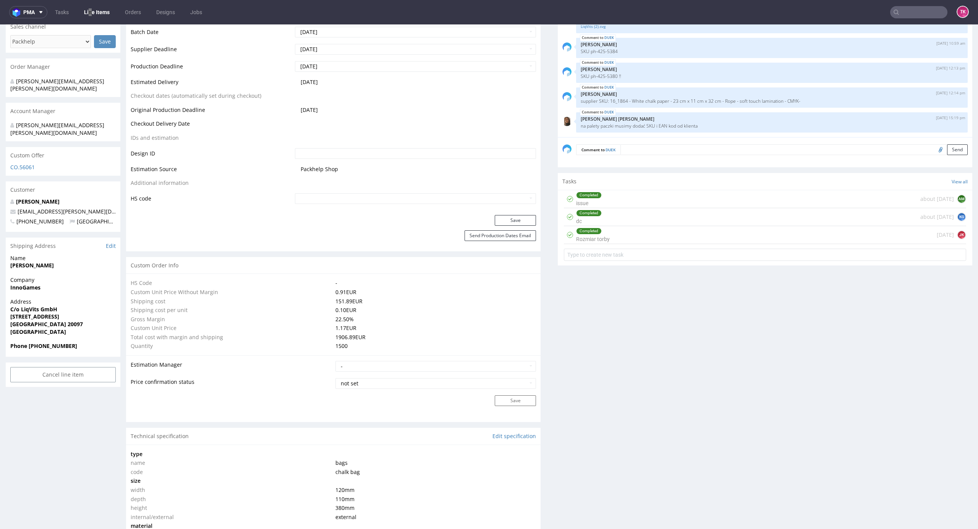
click at [100, 14] on link "Line Items" at bounding box center [96, 12] width 35 height 12
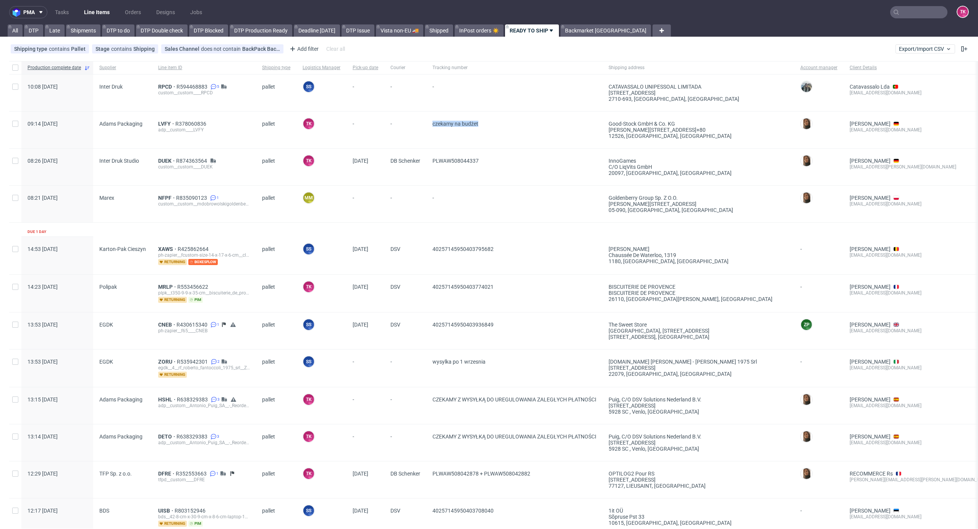
drag, startPoint x: 427, startPoint y: 132, endPoint x: 513, endPoint y: 123, distance: 86.4
click at [512, 124] on div "09:14 Fri 29.08.2025 Adams Packaging LVFY R378060836 adp__custom____LVFY pallet…" at bounding box center [595, 130] width 1172 height 37
click at [907, 11] on input "text" at bounding box center [918, 12] width 57 height 12
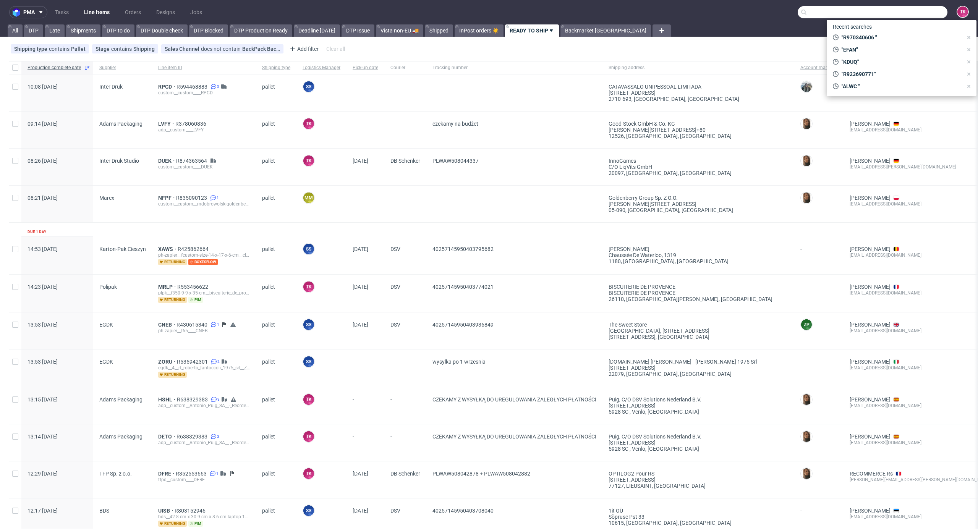
paste input "R595270867_MCPP"
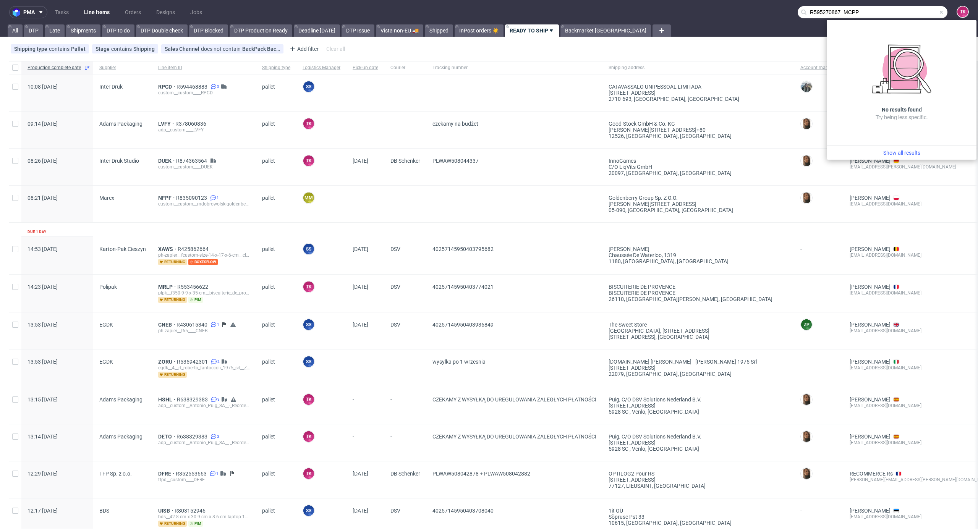
drag, startPoint x: 836, startPoint y: 12, endPoint x: 682, endPoint y: 38, distance: 156.5
click at [681, 38] on div "pma Tasks Line Items Orders Designs Jobs R595270867_MCPP TK All DTP Late Shipme…" at bounding box center [489, 264] width 978 height 529
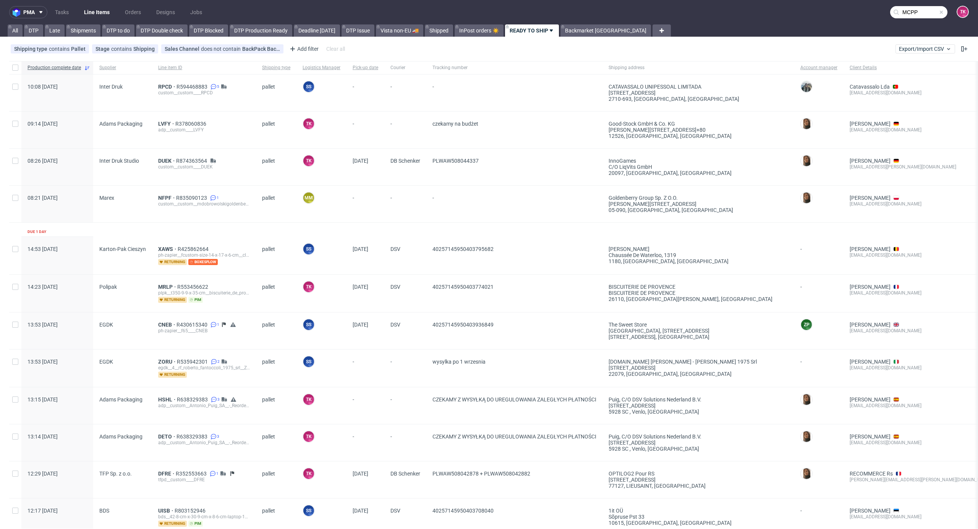
click at [902, 15] on input "MCPP" at bounding box center [918, 12] width 57 height 12
type input "MCPP"
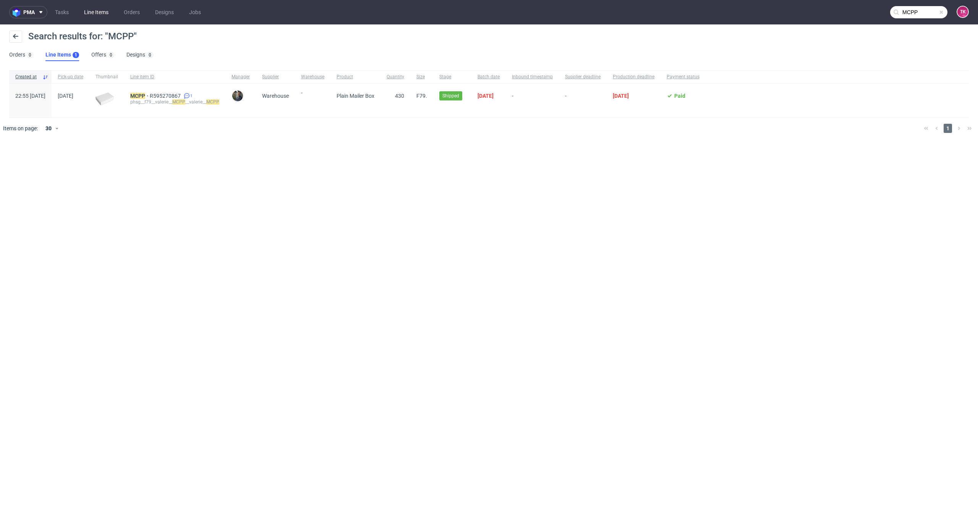
click at [101, 13] on link "Line Items" at bounding box center [96, 12] width 34 height 12
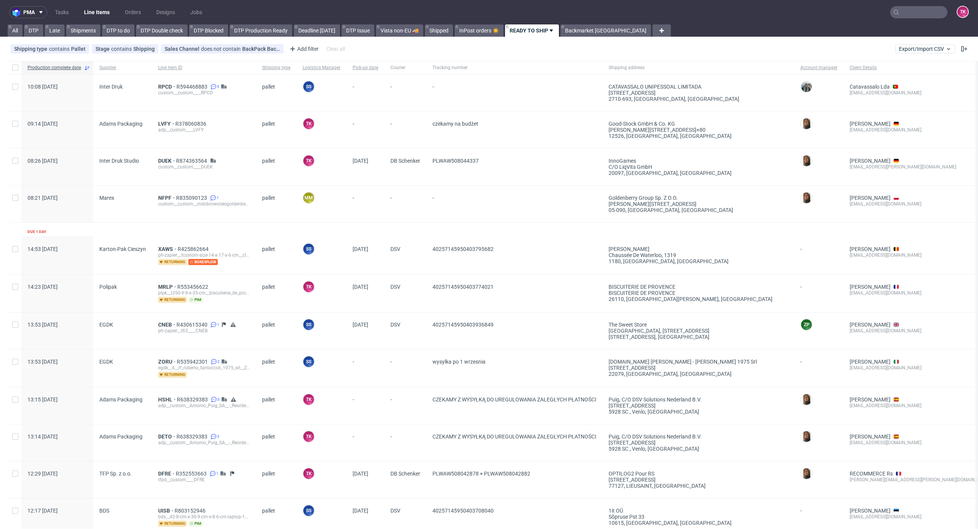
click at [83, 14] on link "Line Items" at bounding box center [96, 12] width 35 height 12
click at [156, 118] on div "LVFY R378060836 adp__custom____LVFY" at bounding box center [204, 130] width 104 height 37
click at [163, 119] on div "LVFY R378060836 adp__custom____LVFY" at bounding box center [204, 130] width 104 height 37
click at [163, 128] on div "adp__custom____LVFY" at bounding box center [204, 130] width 92 height 6
click at [163, 125] on span "LVFY" at bounding box center [166, 124] width 17 height 6
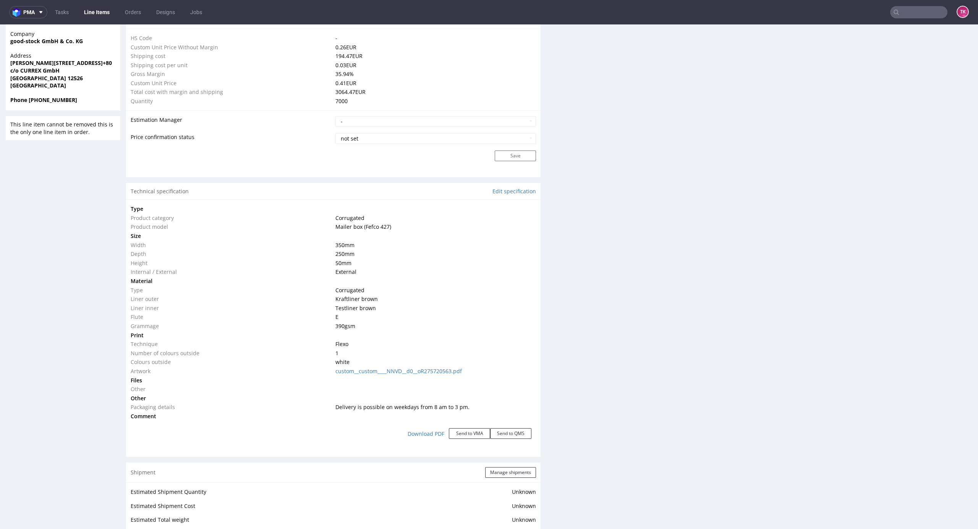
scroll to position [611, 0]
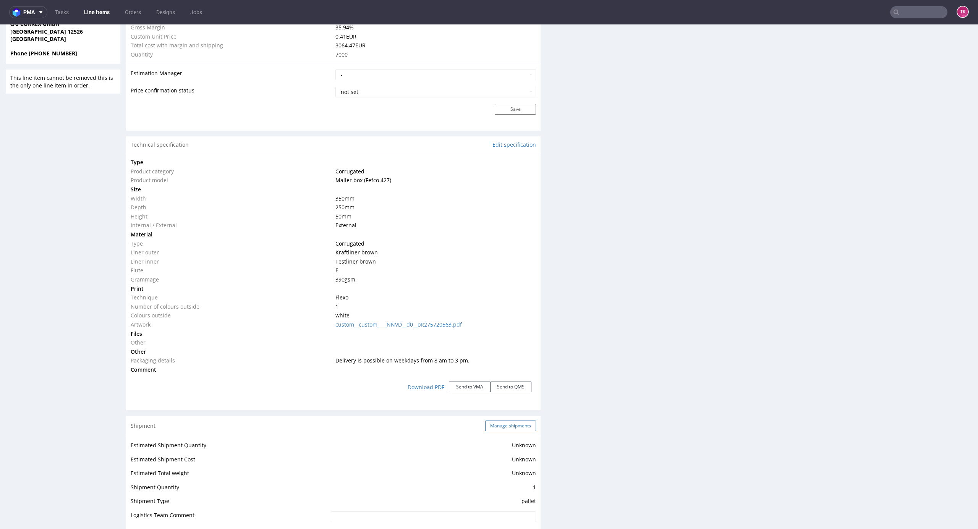
click at [497, 429] on button "Manage shipments" at bounding box center [510, 425] width 51 height 11
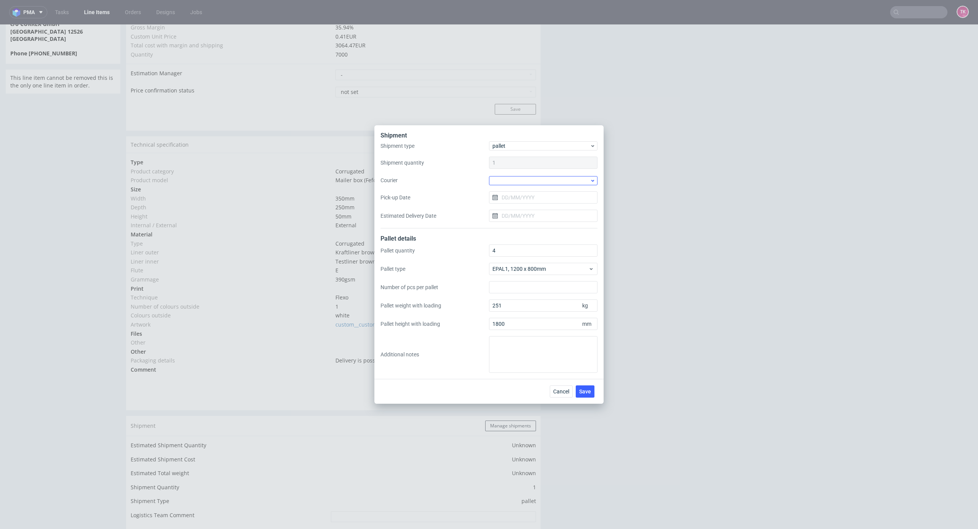
drag, startPoint x: 547, startPoint y: 174, endPoint x: 543, endPoint y: 180, distance: 6.6
click at [545, 176] on div "Shipment type pallet Shipment quantity 1 Courier Pick-up Date Estimated Deliver…" at bounding box center [488, 184] width 217 height 87
click at [544, 180] on div at bounding box center [543, 180] width 108 height 9
click at [531, 223] on div "DB Schenker" at bounding box center [543, 224] width 102 height 14
click at [527, 196] on input "Pick-up Date" at bounding box center [543, 197] width 108 height 12
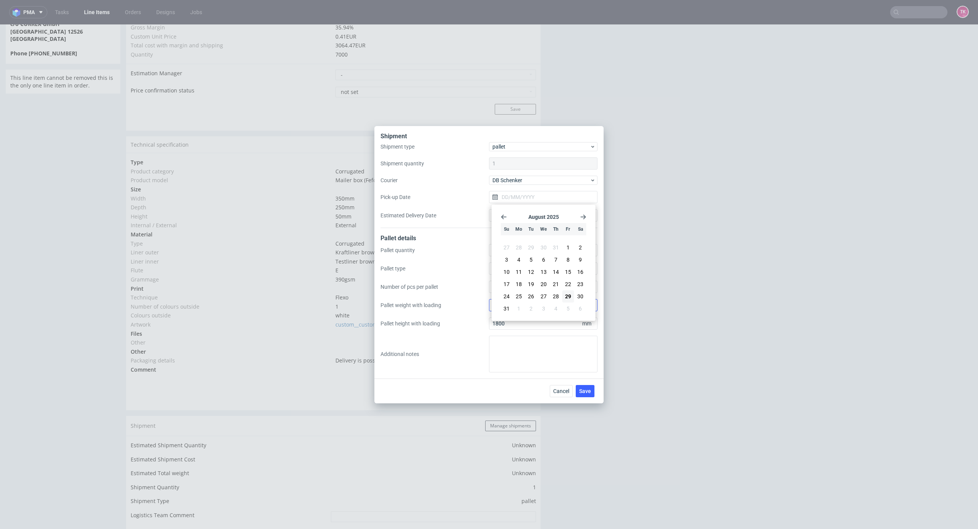
click at [516, 309] on button "1" at bounding box center [519, 308] width 12 height 12
type input "01/09/2025"
click at [585, 390] on span "Save" at bounding box center [585, 390] width 12 height 5
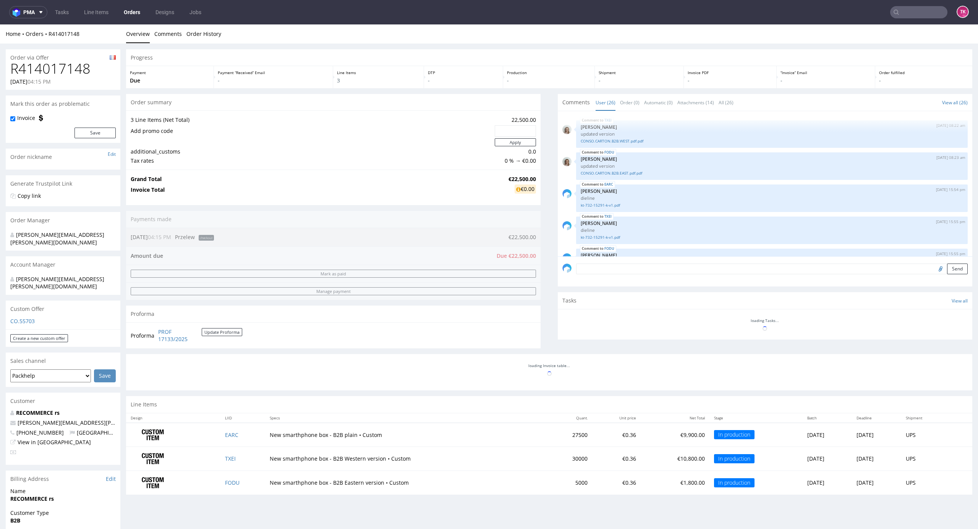
scroll to position [703, 0]
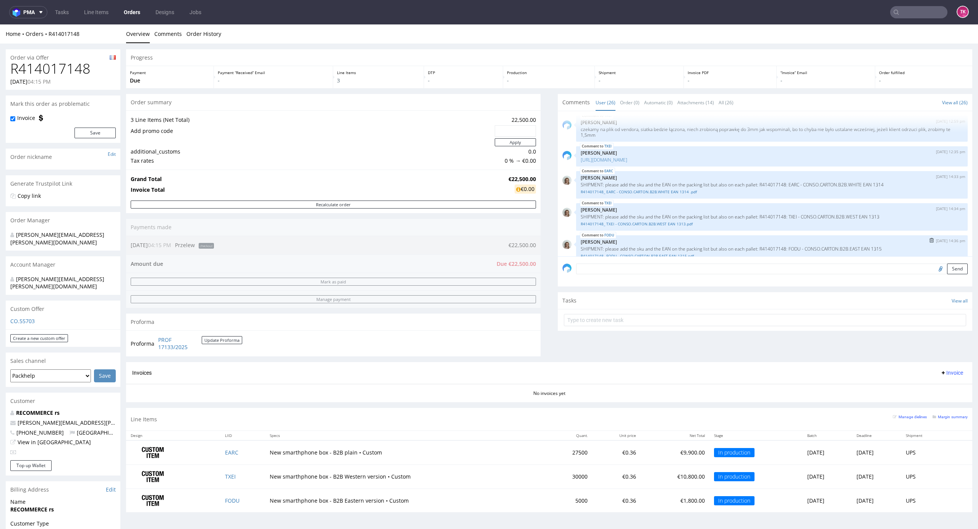
click at [591, 253] on link "R414017148_ FODU - CONSO.CARTON.B2B.EAST EAN 1315.pdf" at bounding box center [772, 256] width 382 height 6
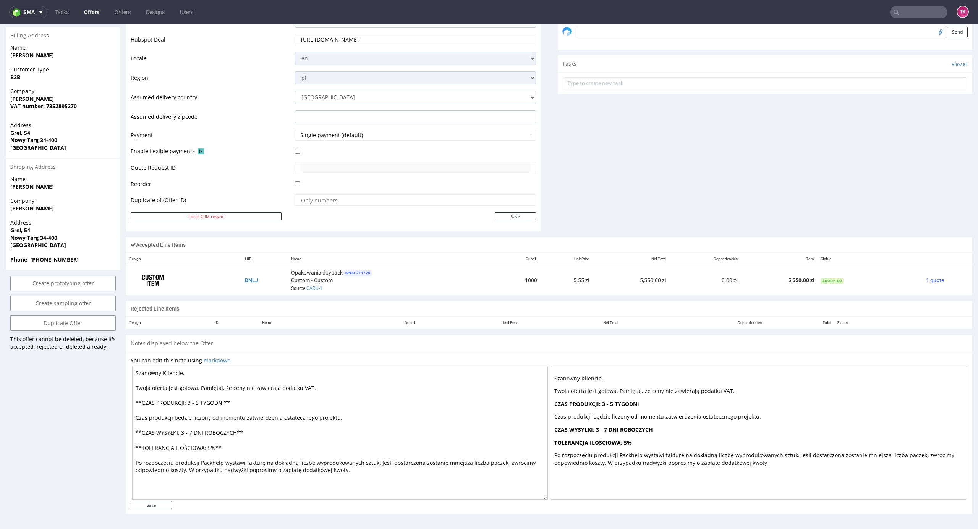
scroll to position [2, 0]
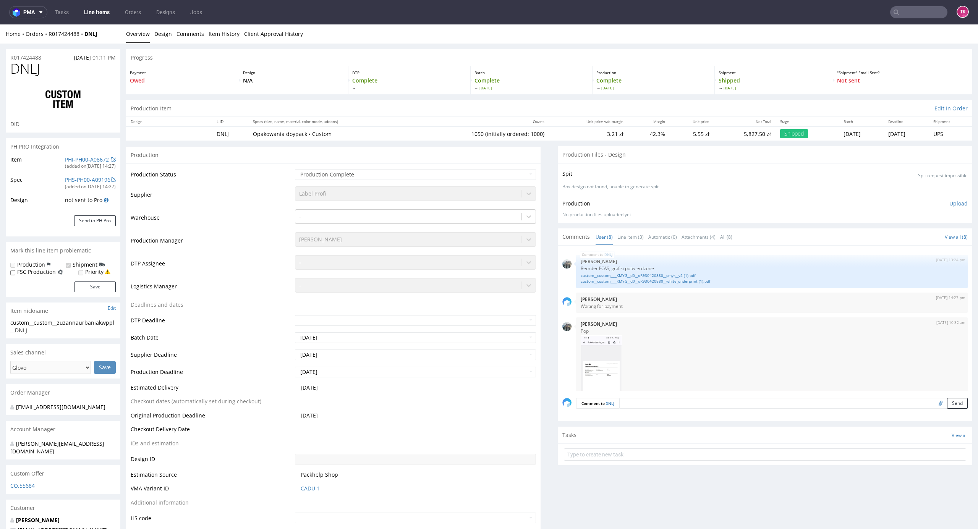
scroll to position [196, 0]
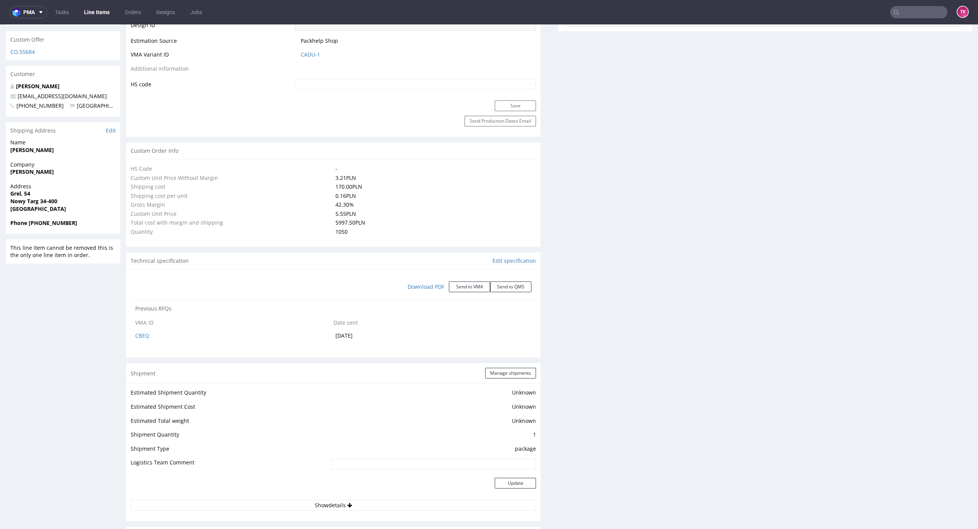
select select "in_progress"
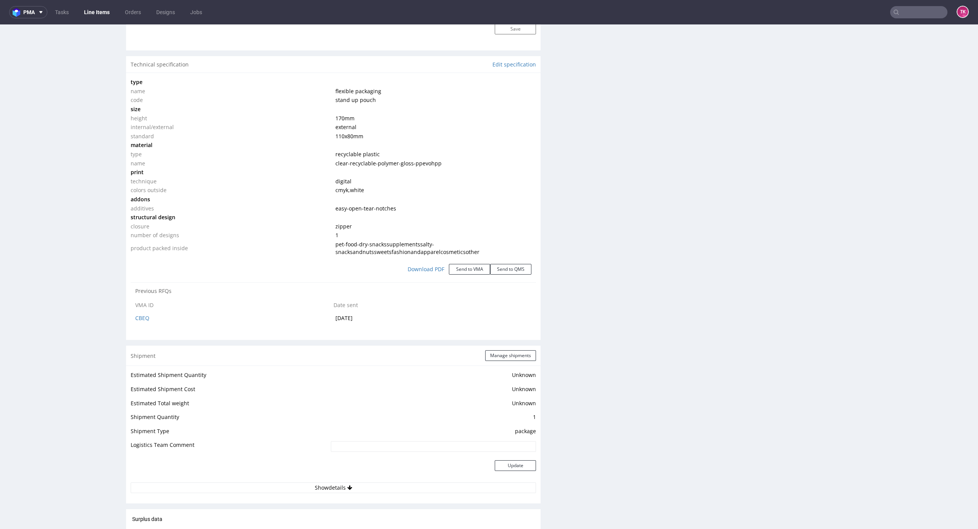
drag, startPoint x: 963, startPoint y: 170, endPoint x: 975, endPoint y: 523, distance: 352.7
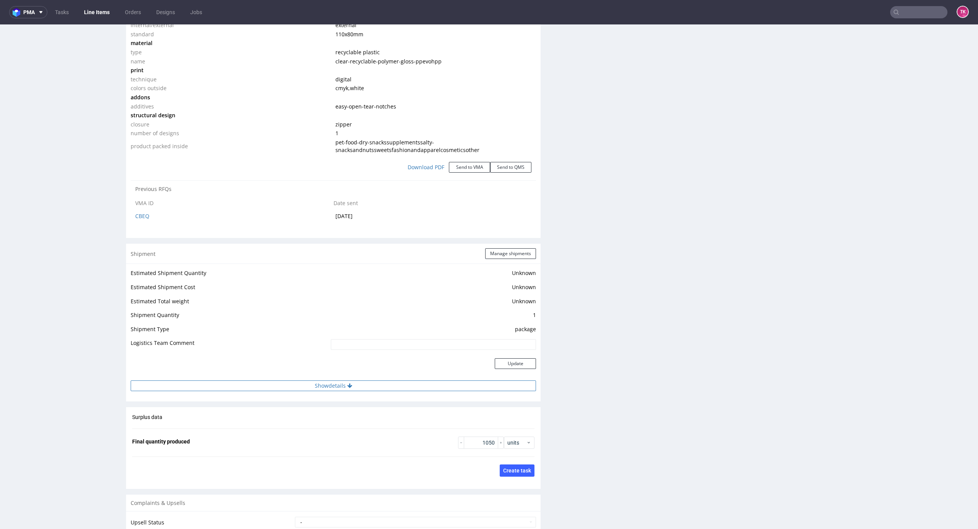
click at [378, 387] on button "Show details" at bounding box center [333, 385] width 405 height 11
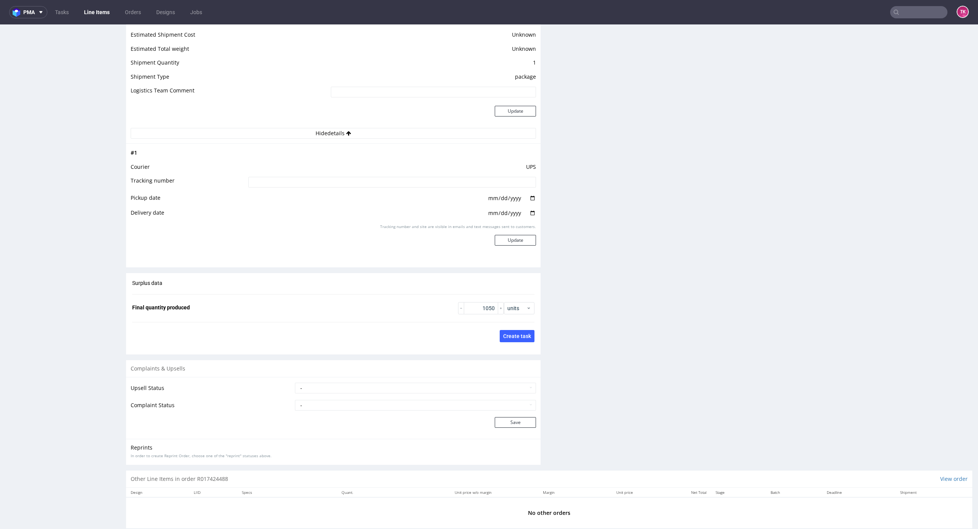
scroll to position [1061, 0]
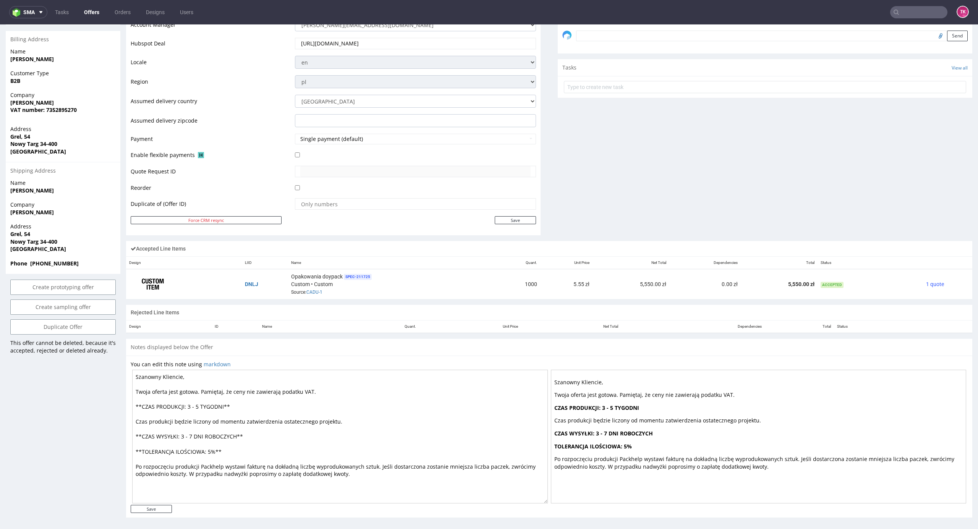
scroll to position [265, 0]
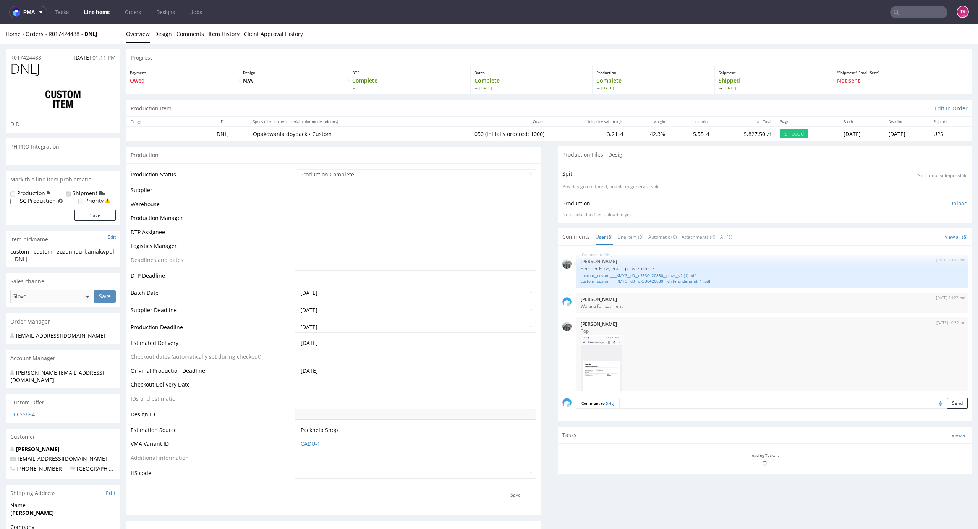
scroll to position [196, 0]
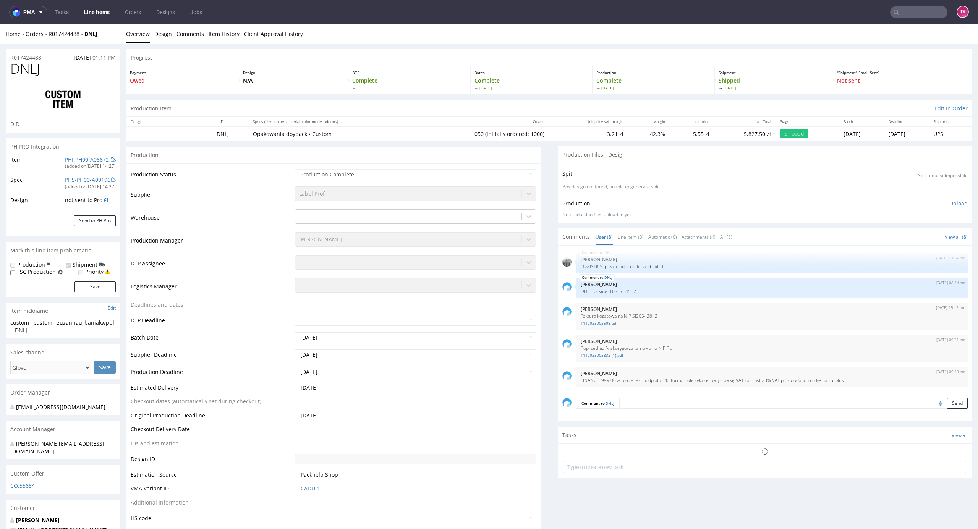
select select "in_progress"
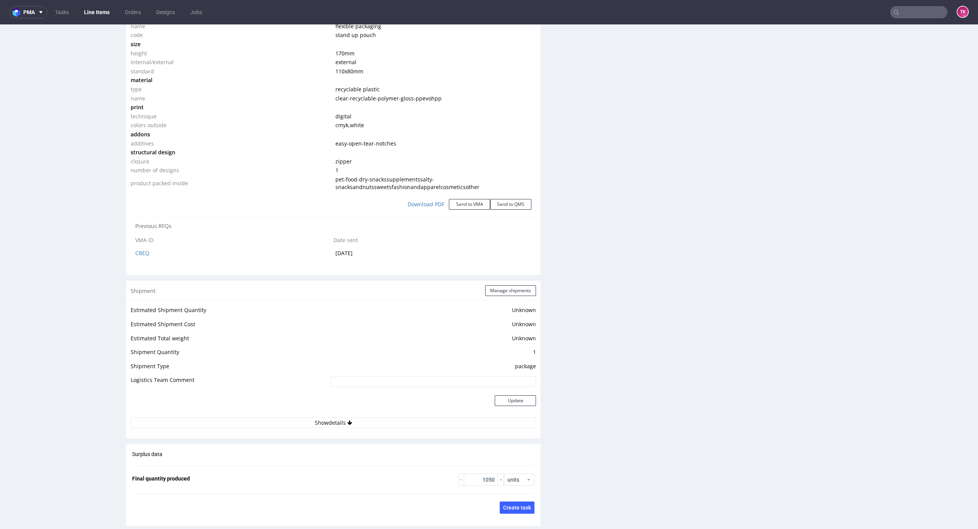
scroll to position [815, 0]
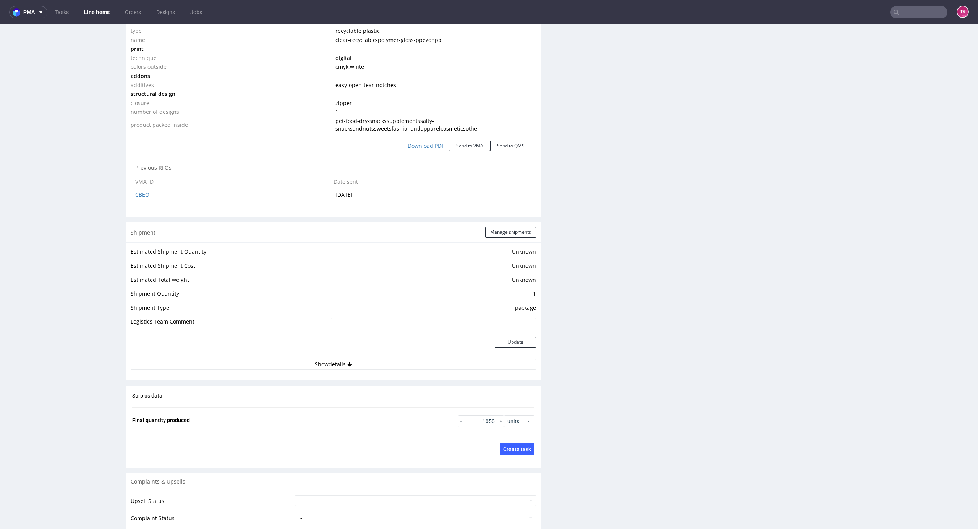
click at [383, 355] on td "Update" at bounding box center [432, 346] width 207 height 25
click at [384, 359] on td "Update" at bounding box center [432, 346] width 207 height 25
click at [386, 361] on button "Show details" at bounding box center [333, 364] width 405 height 11
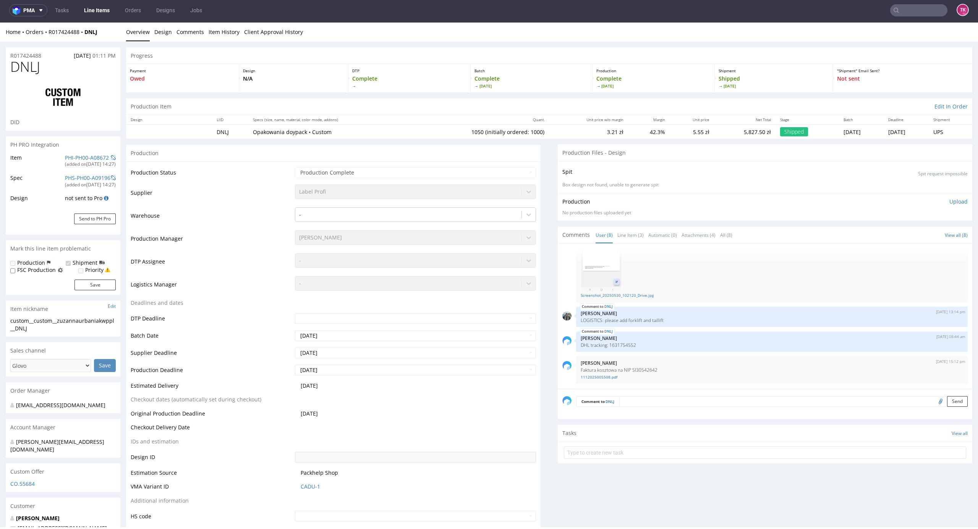
scroll to position [95, 0]
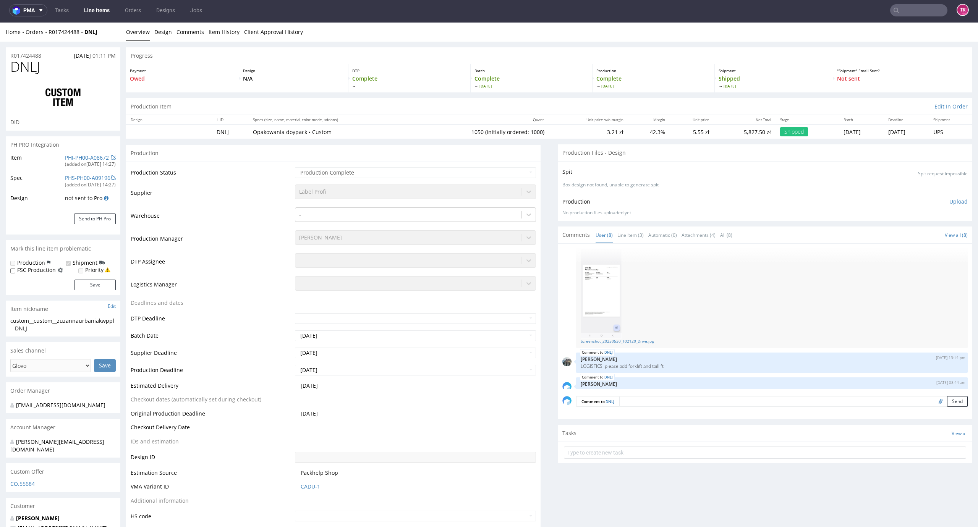
click at [581, 270] on img at bounding box center [601, 289] width 41 height 100
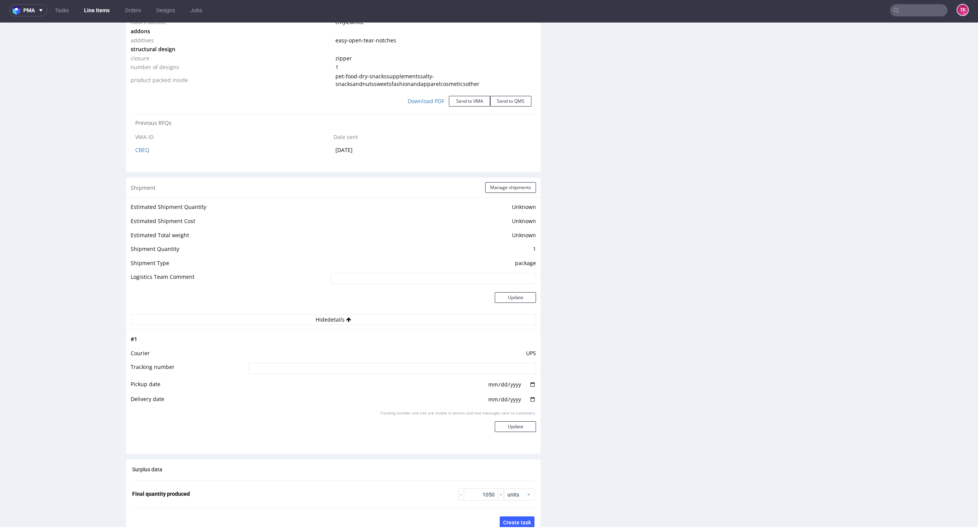
scroll to position [0, 0]
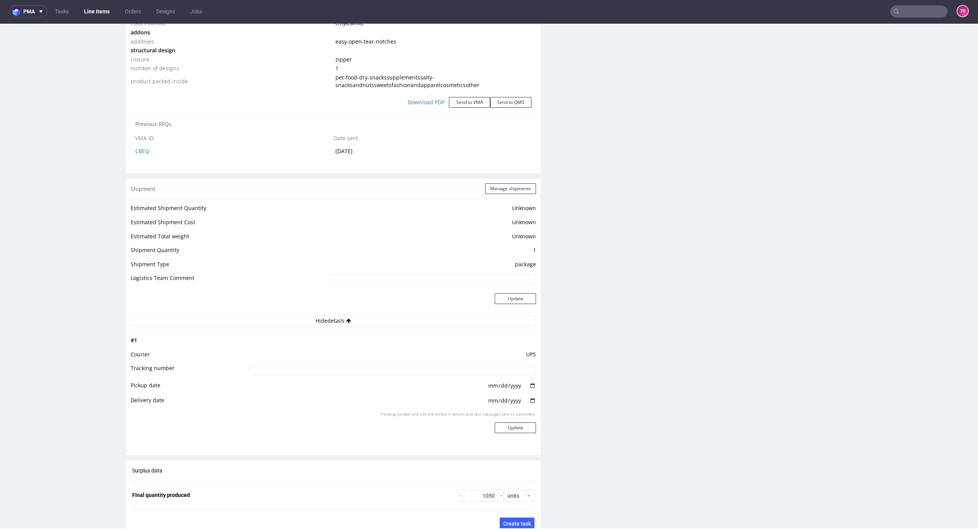
drag, startPoint x: 971, startPoint y: 386, endPoint x: 964, endPoint y: 354, distance: 32.8
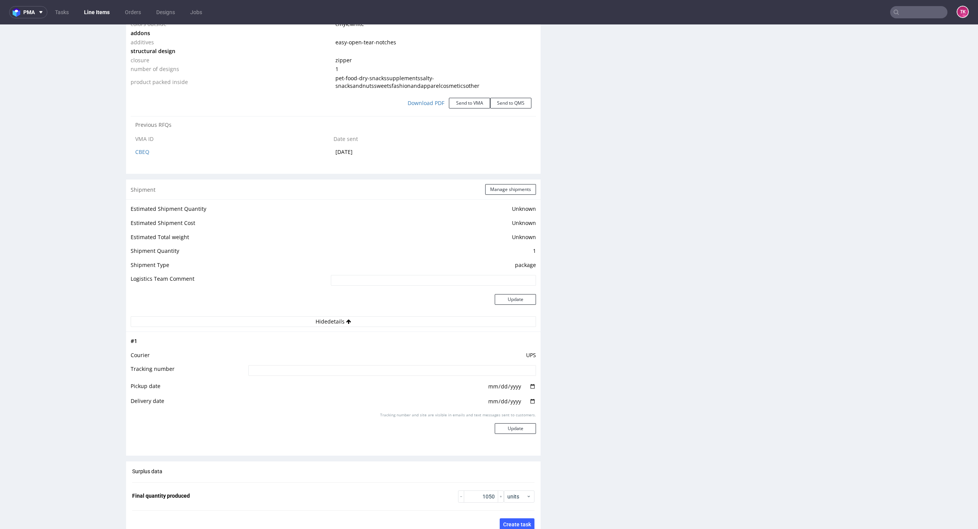
drag, startPoint x: 962, startPoint y: 375, endPoint x: 970, endPoint y: 285, distance: 90.9
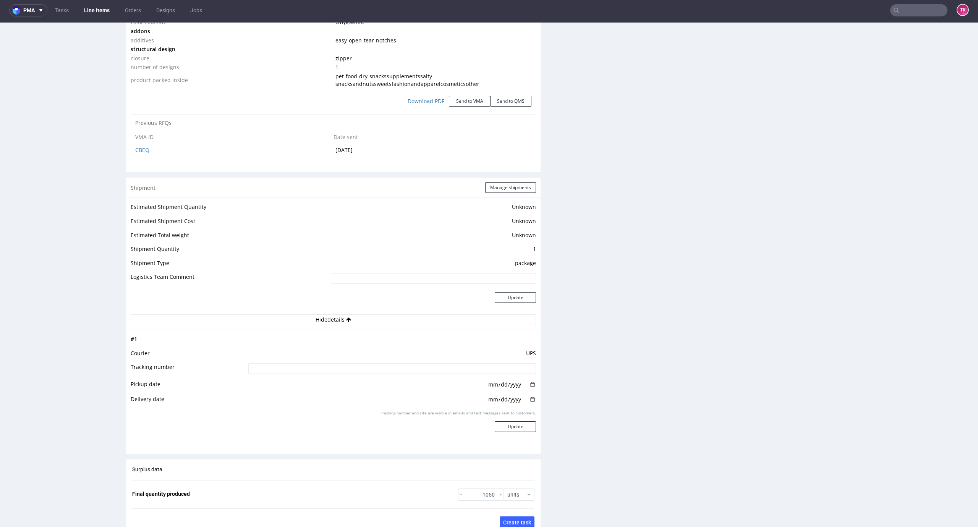
drag, startPoint x: 970, startPoint y: 288, endPoint x: 967, endPoint y: 281, distance: 7.7
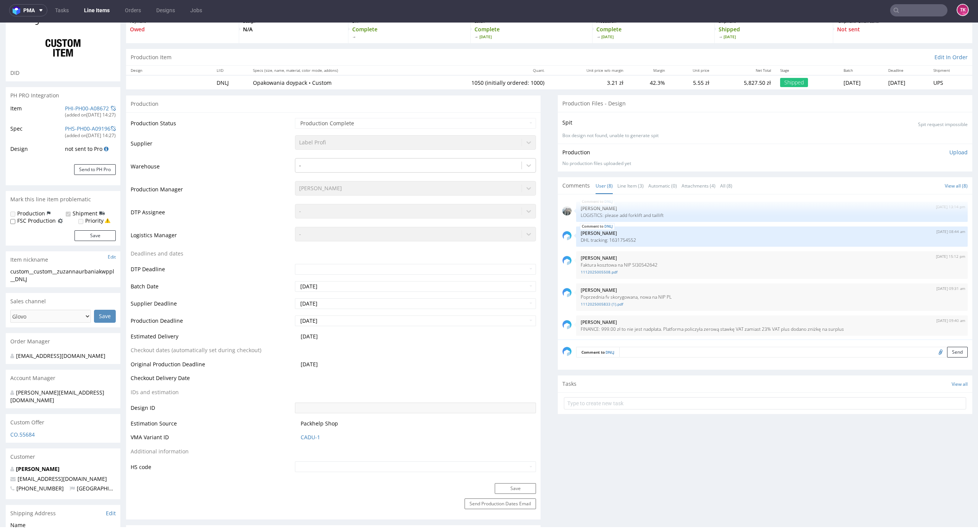
scroll to position [0, 0]
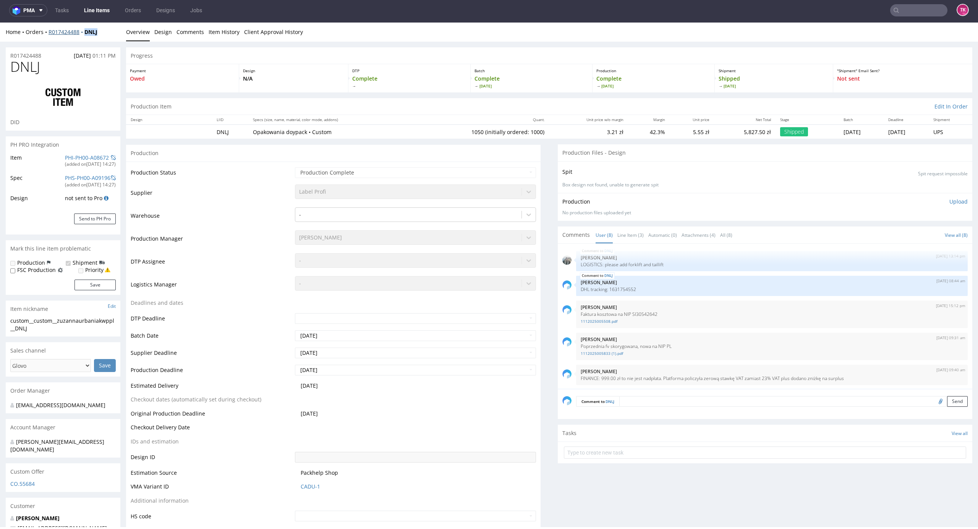
drag, startPoint x: 110, startPoint y: 26, endPoint x: 136, endPoint y: 142, distance: 119.1
click at [82, 32] on div "Home Orders R017424488 DNLJ" at bounding box center [63, 32] width 115 height 8
copy strong "DNLJ"
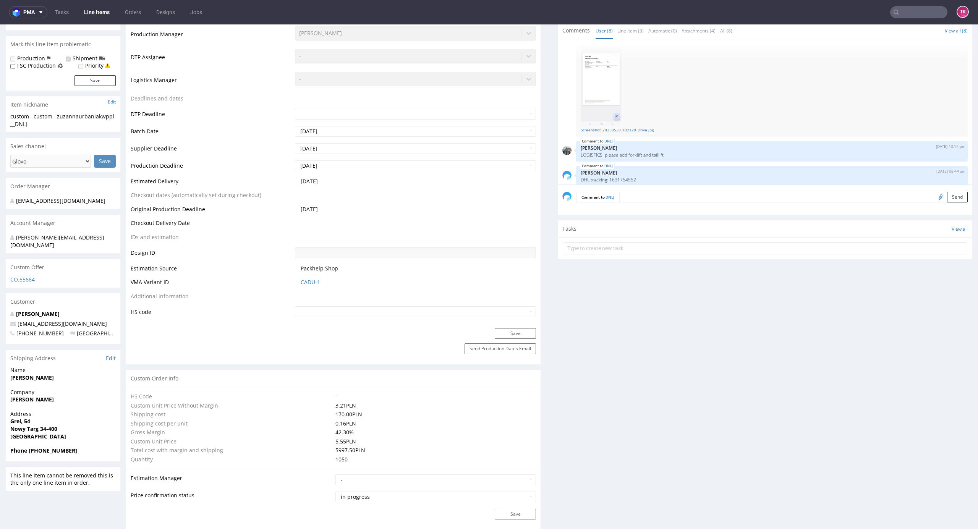
scroll to position [204, 0]
click at [619, 181] on p "DHL tracking: 1631754552" at bounding box center [772, 183] width 382 height 6
copy p "1631754552"
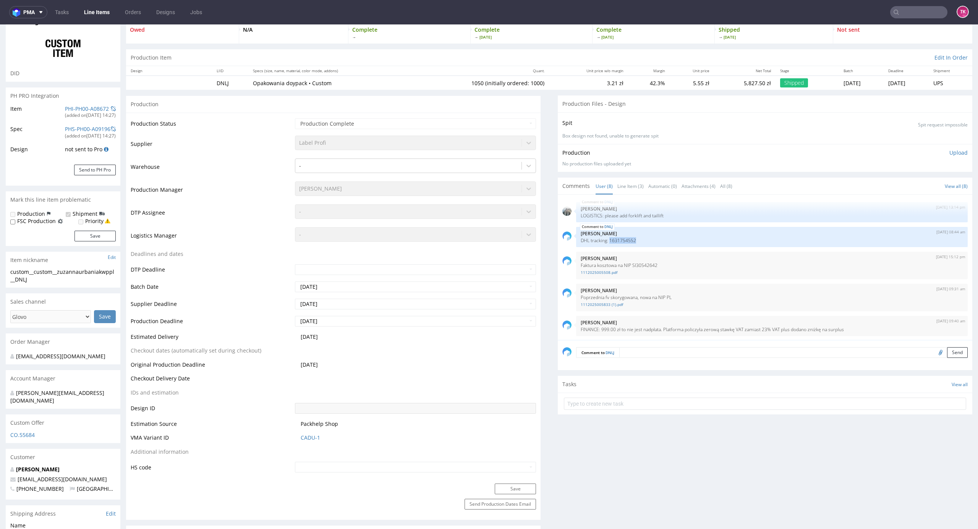
scroll to position [95, 0]
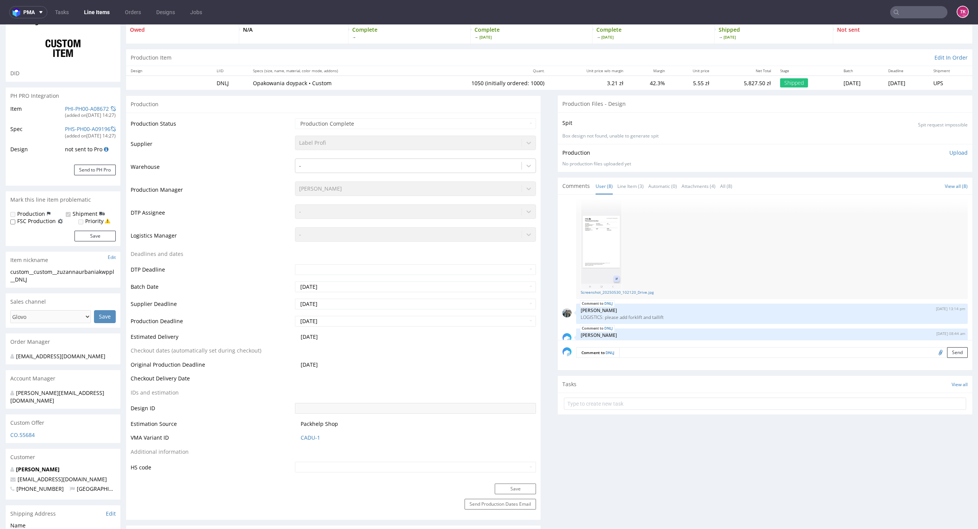
click at [620, 295] on div "30th May 25 | 10:32 am Zeniuk Magdalena Pop Screenshot_20250530_102120_Drive.jpg" at bounding box center [771, 235] width 391 height 127
click at [621, 292] on link "Screenshot_20250530_102120_Drive.jpg" at bounding box center [772, 292] width 382 height 6
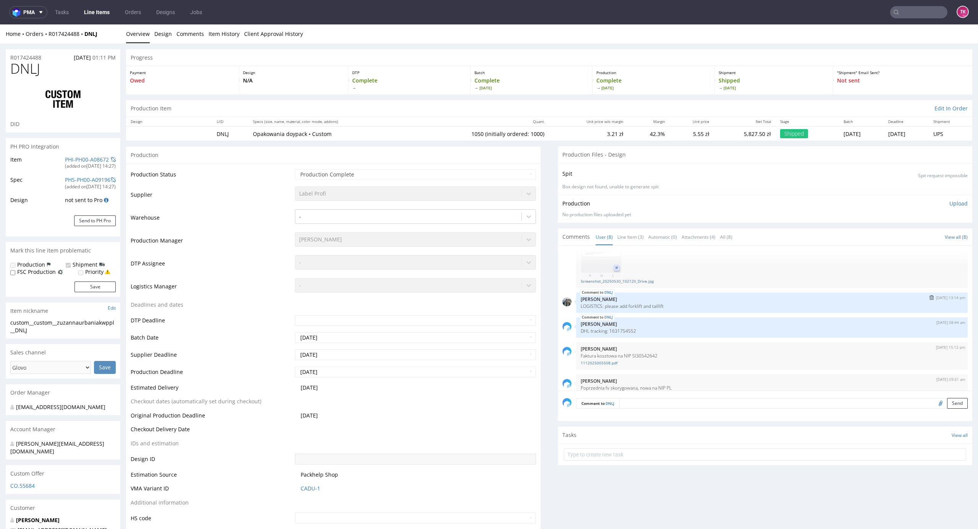
scroll to position [196, 0]
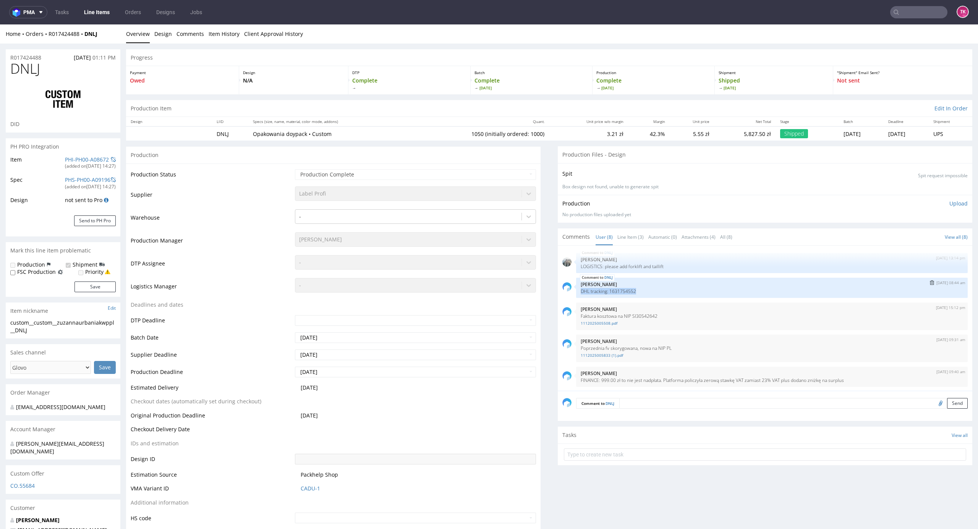
drag, startPoint x: 572, startPoint y: 290, endPoint x: 627, endPoint y: 293, distance: 55.1
click at [631, 291] on div "DNLJ 10th Jun 25 | 08:44 am Michał Palasek DHL tracking: 1631754552" at bounding box center [771, 288] width 391 height 20
click at [615, 297] on div "DNLJ 10th Jun 25 | 08:44 am Michał Palasek DHL tracking: 1631754552" at bounding box center [771, 288] width 391 height 20
click at [616, 292] on p "DHL tracking: 1631754552" at bounding box center [772, 291] width 382 height 6
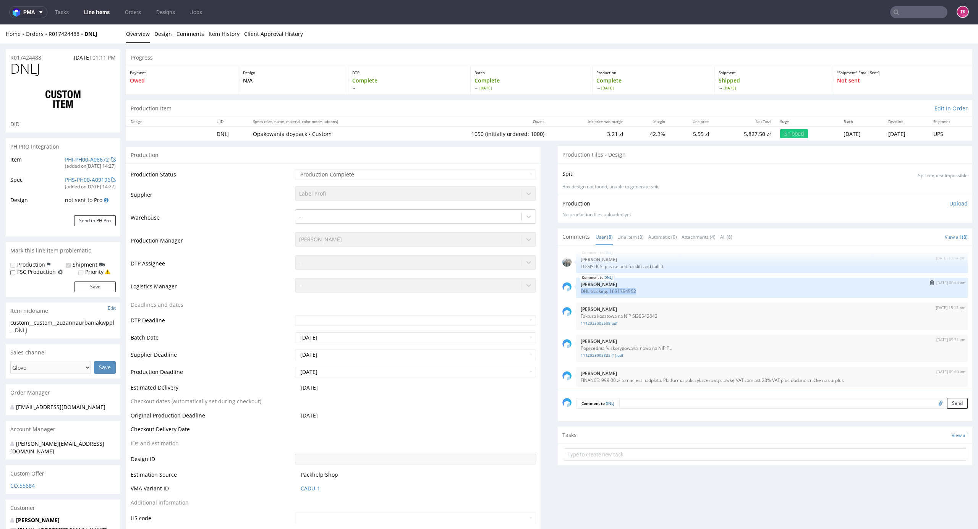
click at [616, 292] on p "DHL tracking: 1631754552" at bounding box center [772, 291] width 382 height 6
click at [622, 289] on p "DHL tracking: 1631754552" at bounding box center [772, 291] width 382 height 6
click at [623, 289] on p "DHL tracking: 1631754552" at bounding box center [772, 291] width 382 height 6
copy p "1631754552"
click at [615, 290] on p "DHL tracking: 1631754552" at bounding box center [772, 291] width 382 height 6
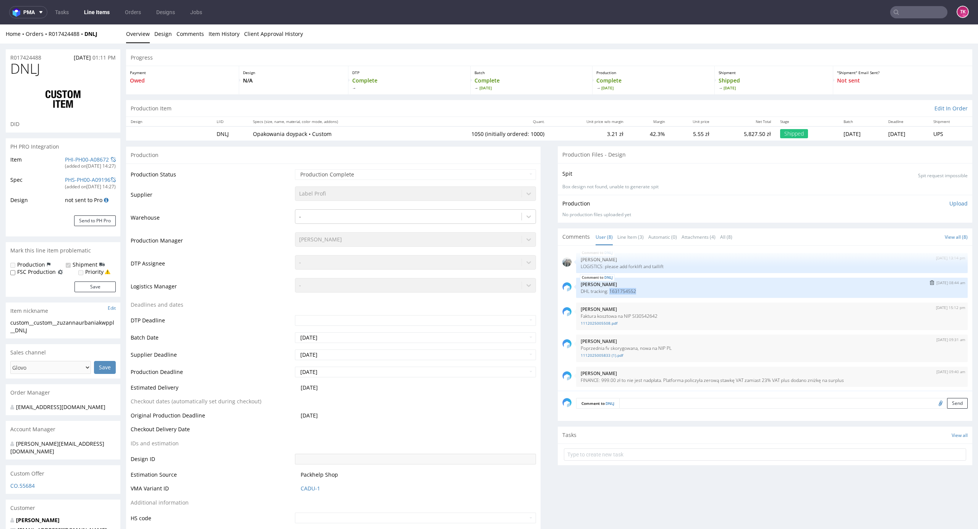
click at [615, 290] on p "DHL tracking: 1631754552" at bounding box center [772, 291] width 382 height 6
copy p "1631754552"
drag, startPoint x: 10, startPoint y: 75, endPoint x: 48, endPoint y: 78, distance: 37.9
click at [48, 78] on div "DNLJ DID" at bounding box center [63, 96] width 115 height 71
copy h1 "DNLJ"
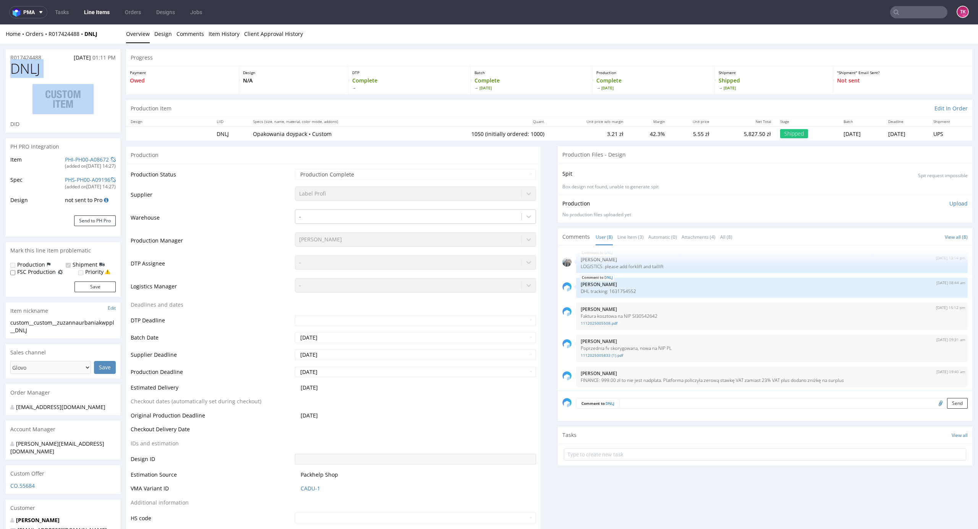
scroll to position [254, 0]
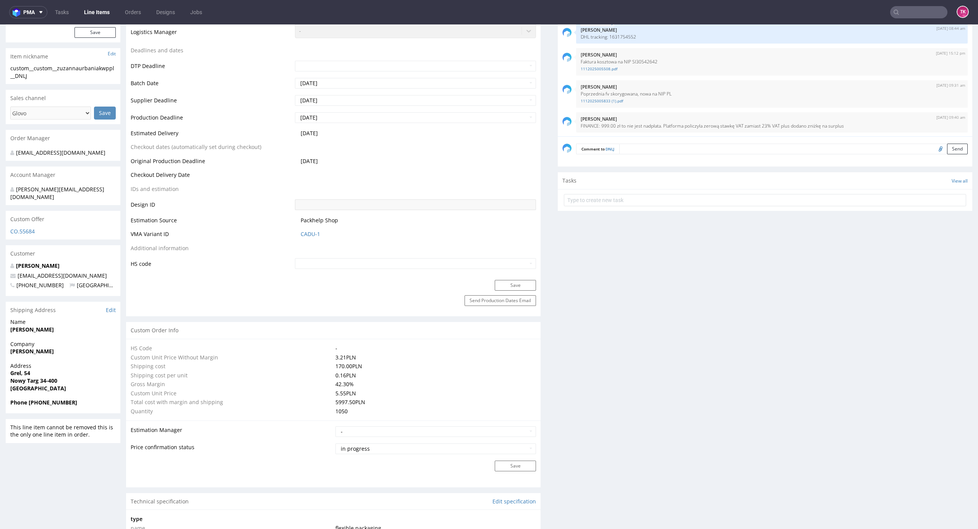
drag, startPoint x: 3, startPoint y: 343, endPoint x: 67, endPoint y: 342, distance: 63.8
copy strong "Zuzanna Wójciak"
drag, startPoint x: 0, startPoint y: 372, endPoint x: 59, endPoint y: 374, distance: 58.5
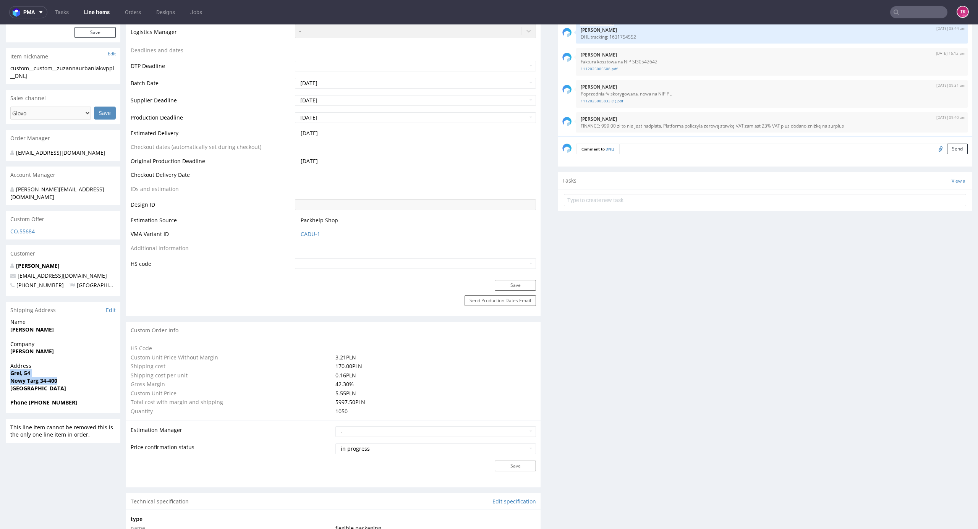
drag, startPoint x: 23, startPoint y: 367, endPoint x: 79, endPoint y: 372, distance: 55.9
click at [79, 372] on div "Address Grel, 54 Nowy Targ 34-400 Poland" at bounding box center [63, 380] width 115 height 37
copy p "Grel, 54 Nowy Targ 34-400"
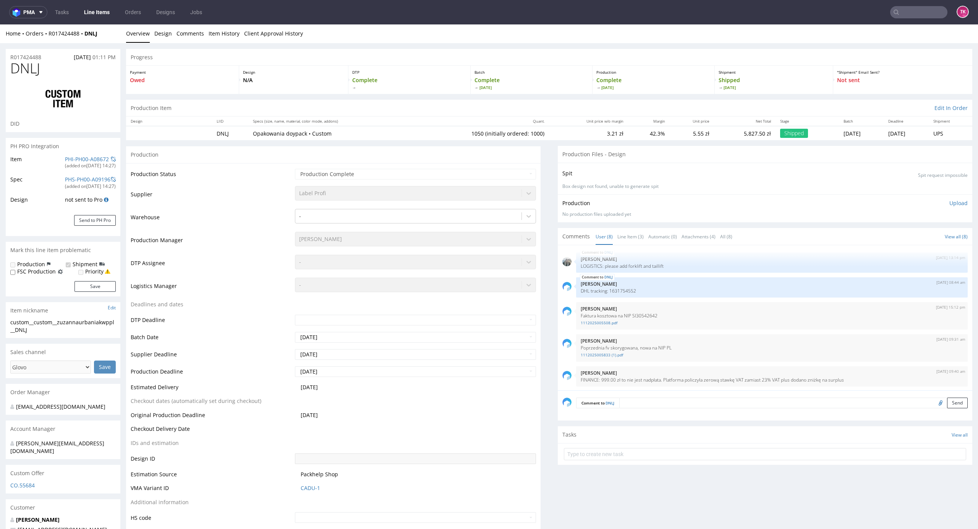
scroll to position [0, 0]
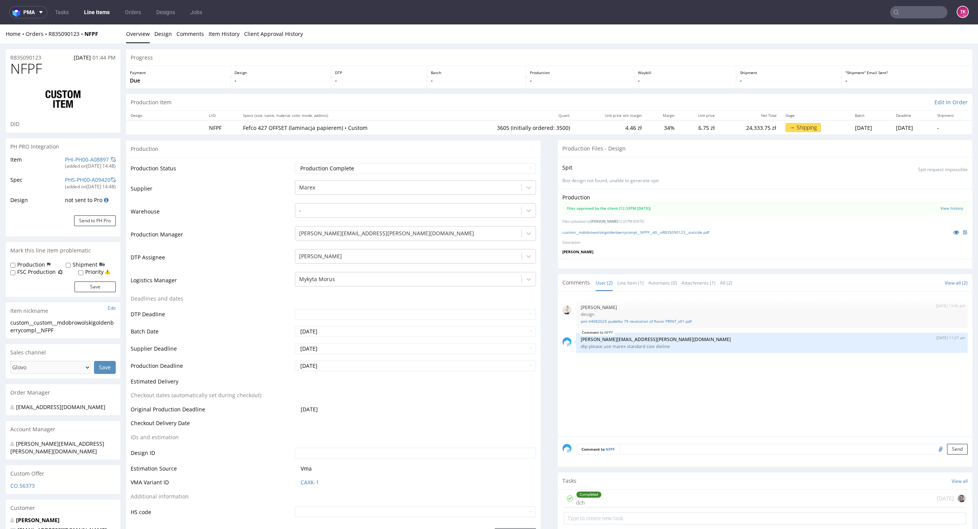
scroll to position [306, 0]
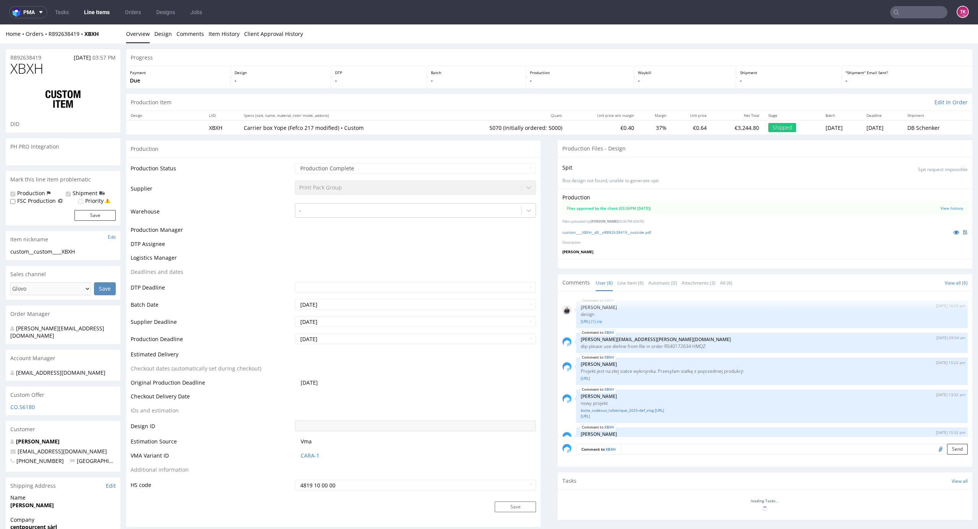
scroll to position [52, 0]
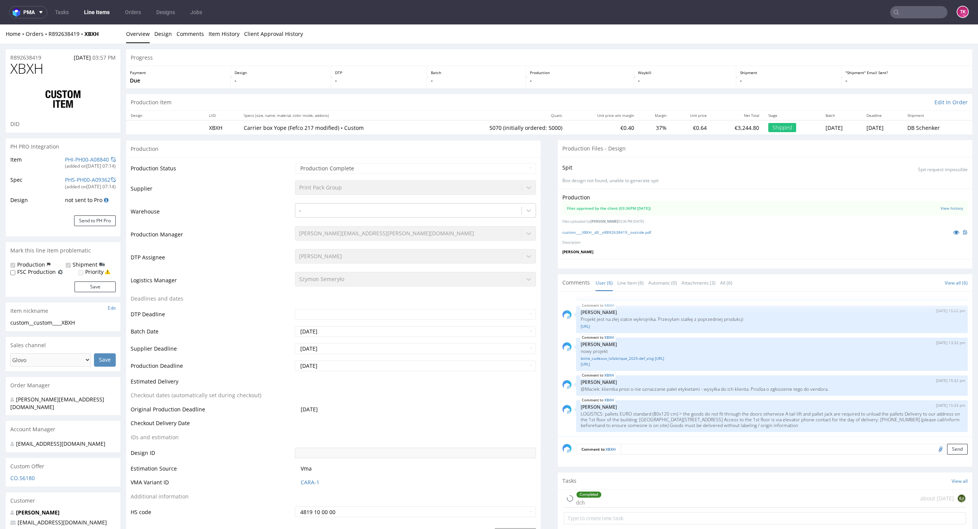
type input "5070"
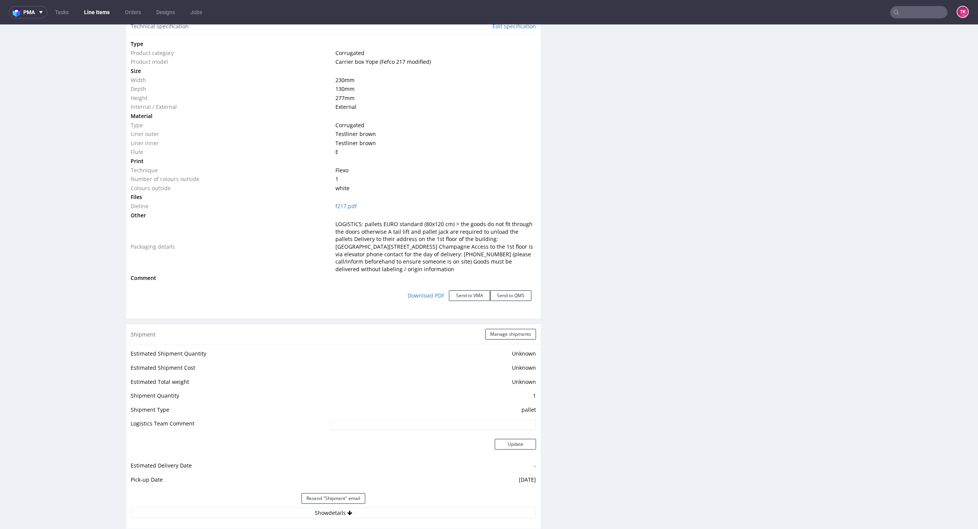
scroll to position [865, 0]
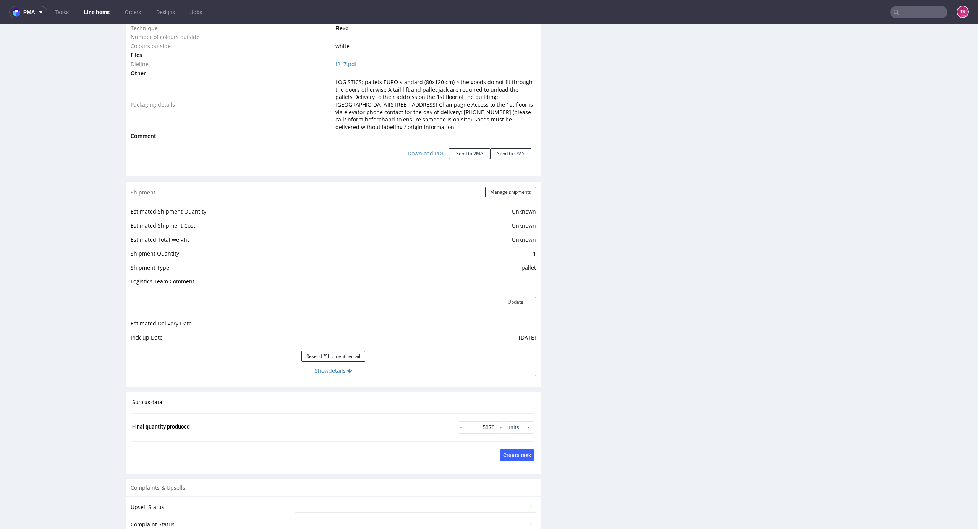
click at [425, 374] on button "Show details" at bounding box center [333, 370] width 405 height 11
click at [291, 432] on input at bounding box center [392, 437] width 288 height 11
click at [286, 422] on input "PLWAW508038062" at bounding box center [392, 419] width 288 height 11
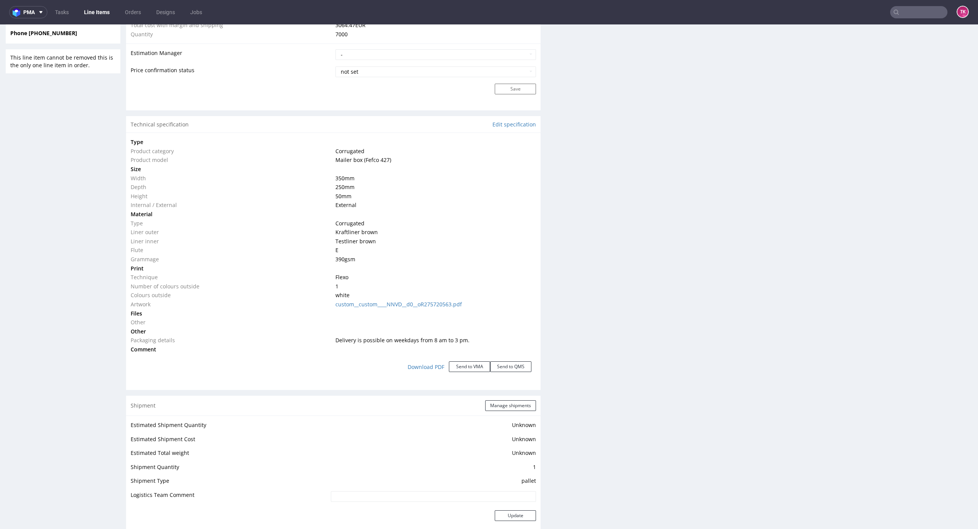
scroll to position [377, 0]
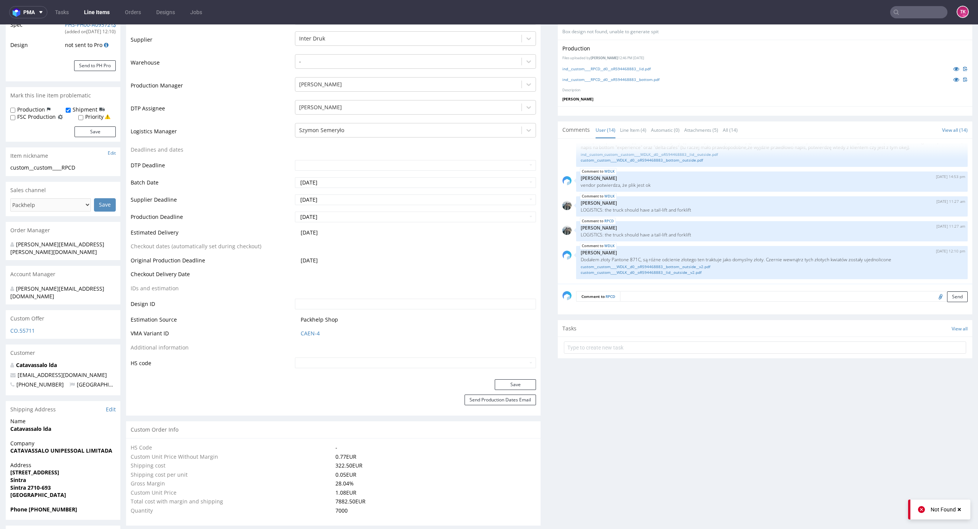
scroll to position [254, 0]
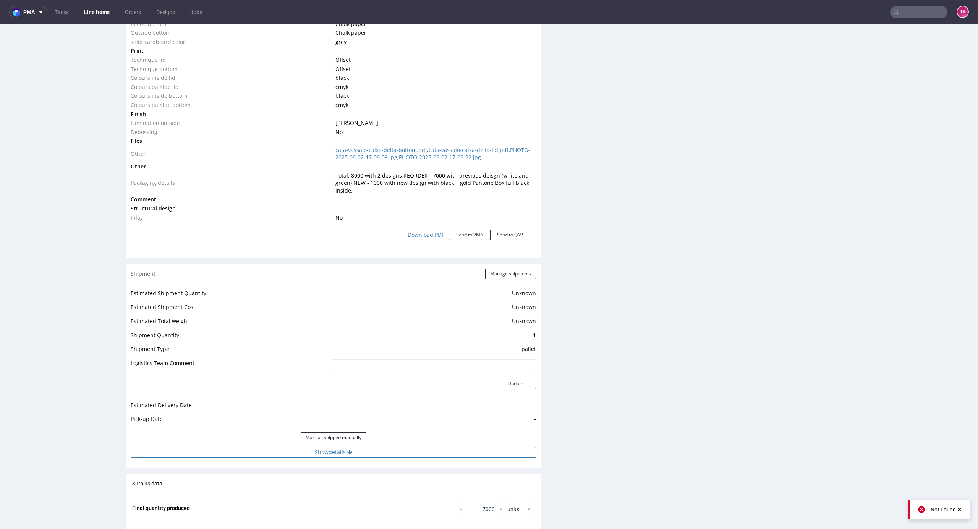
click at [420, 448] on button "Show details" at bounding box center [333, 452] width 405 height 11
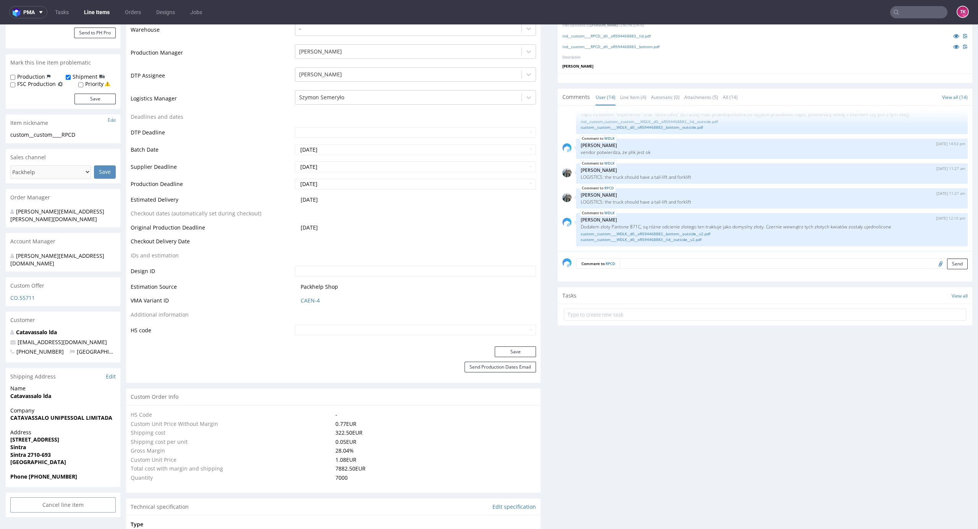
scroll to position [204, 0]
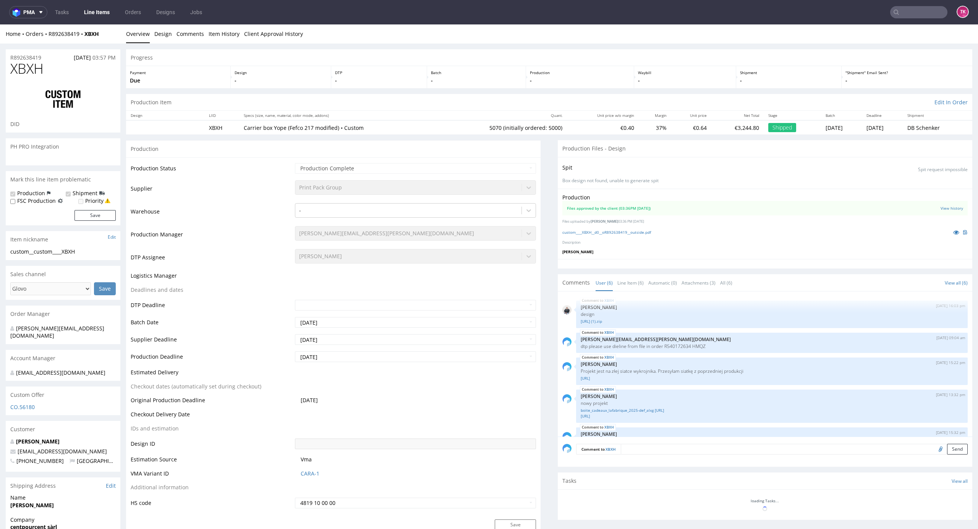
scroll to position [52, 0]
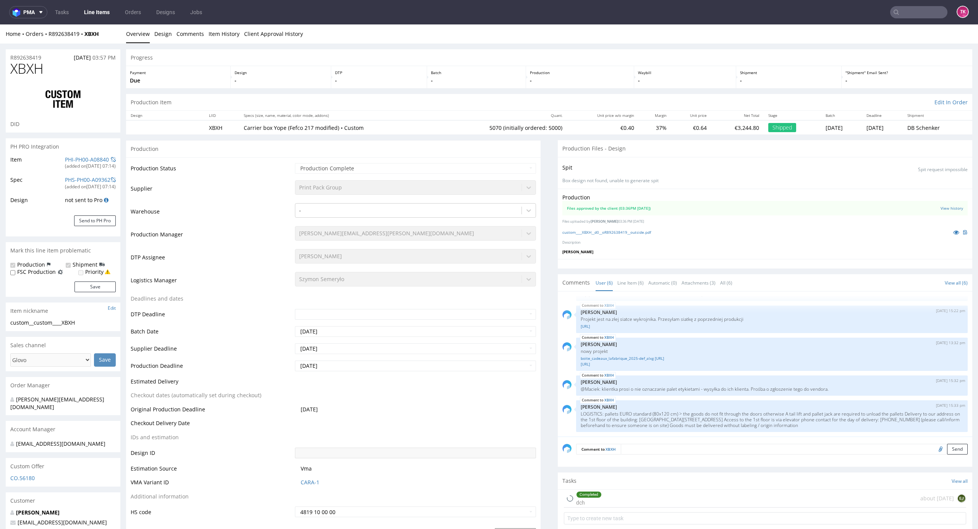
type input "5070"
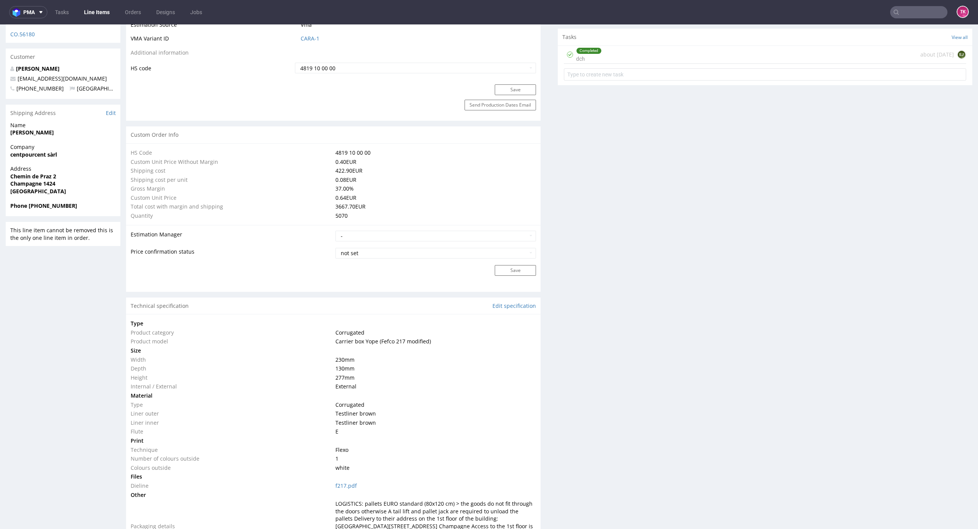
scroll to position [560, 0]
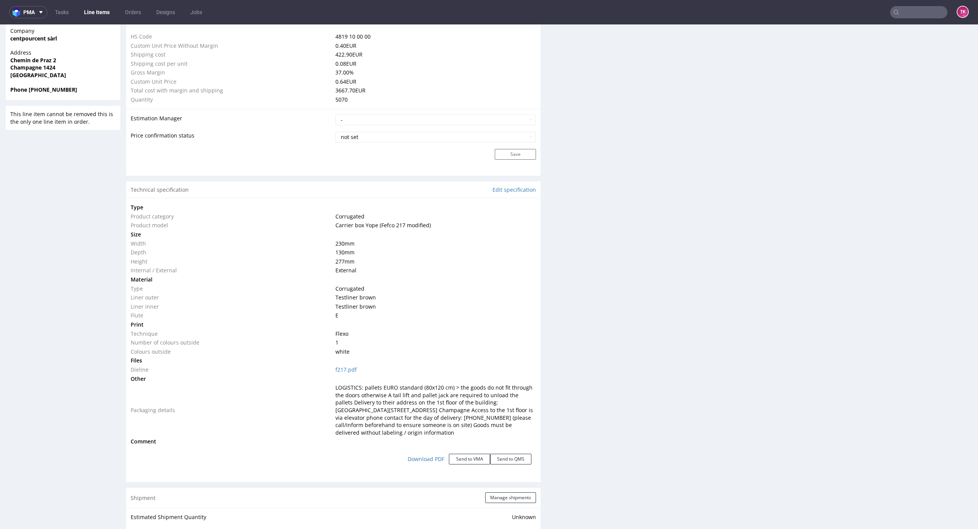
drag, startPoint x: 328, startPoint y: 246, endPoint x: 384, endPoint y: 262, distance: 58.3
click at [384, 262] on tbody "Type Product category Corrugated Product model Carrier box Yope (Fefco 217 modi…" at bounding box center [333, 324] width 405 height 243
click at [425, 271] on td "External" at bounding box center [434, 270] width 203 height 9
drag, startPoint x: 357, startPoint y: 277, endPoint x: 335, endPoint y: 247, distance: 37.0
click at [335, 247] on tbody "Type Product category Corrugated Product model Carrier box Yope (Fefco 217 modi…" at bounding box center [333, 324] width 405 height 243
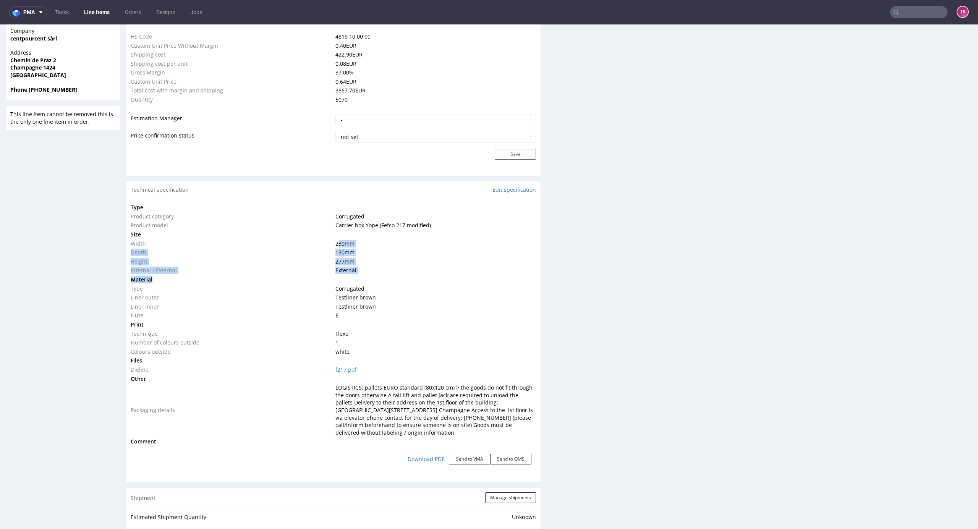
click at [406, 264] on td "277 mm" at bounding box center [434, 261] width 203 height 9
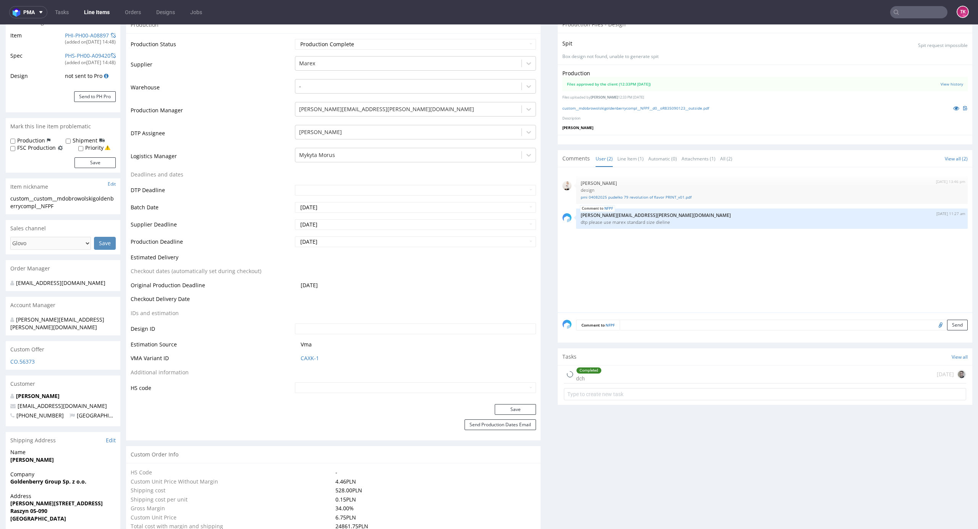
scroll to position [254, 0]
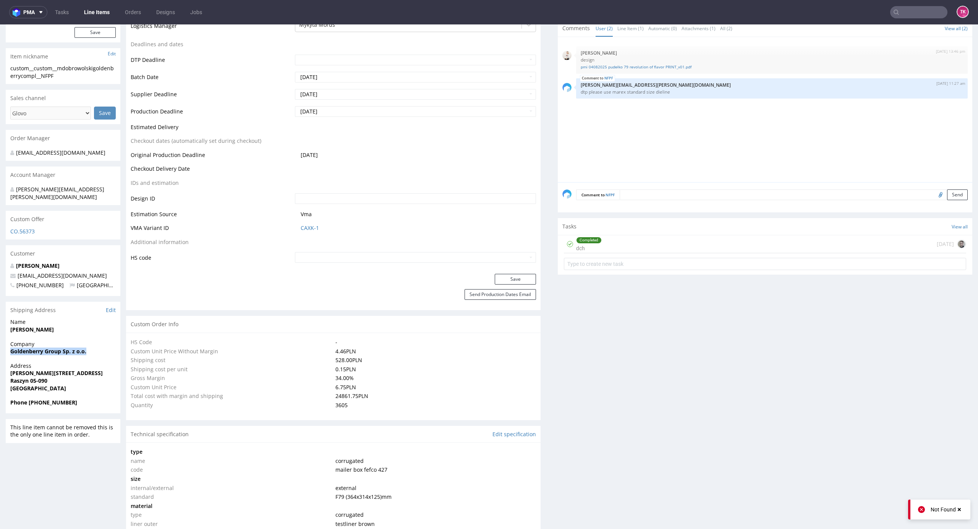
drag, startPoint x: 2, startPoint y: 345, endPoint x: 105, endPoint y: 343, distance: 102.4
click at [105, 343] on div "R835090123 [DATE] 01:44 PM NFPF DID PH PRO Integration Item PHI-PH00-A08897 (ad…" at bounding box center [489, 453] width 978 height 1329
copy strong "Goldenberry Group Sp. z o.o."
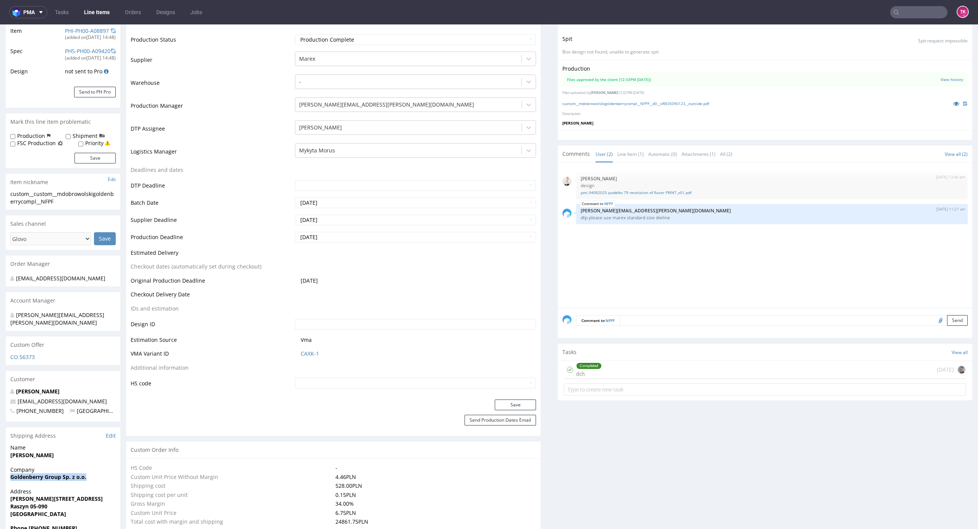
scroll to position [204, 0]
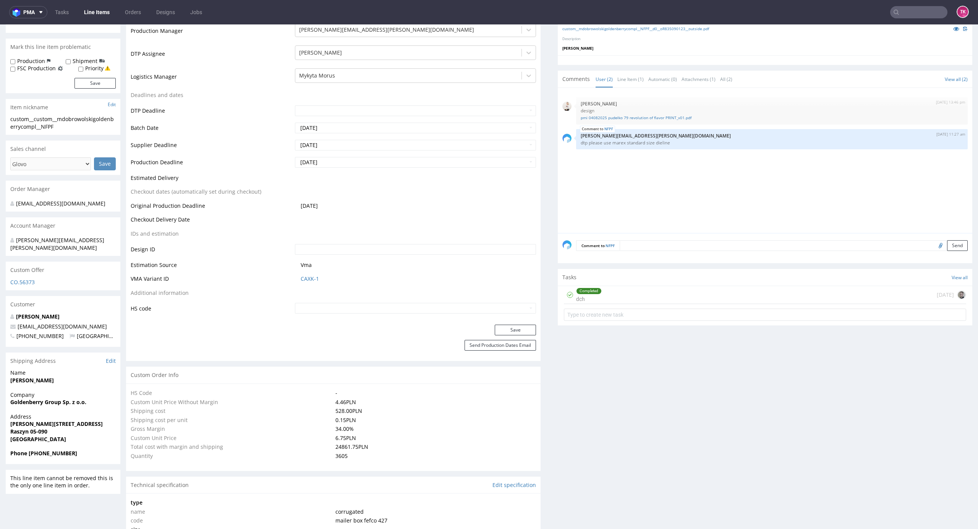
click at [0, 425] on div "R835090123 [DATE] 01:44 PM NFPF DID PH PRO Integration Item PHI-PH00-A08897 (ad…" at bounding box center [489, 504] width 978 height 1329
drag, startPoint x: 8, startPoint y: 393, endPoint x: 49, endPoint y: 431, distance: 56.8
click at [49, 430] on section "Shipping Address Edit Name [PERSON_NAME] Company Goldenberry Group Sp. z o.o. A…" at bounding box center [63, 409] width 115 height 112
copy section "Goldenberry Group Sp. z o.o. Address [PERSON_NAME][STREET_ADDRESS]"
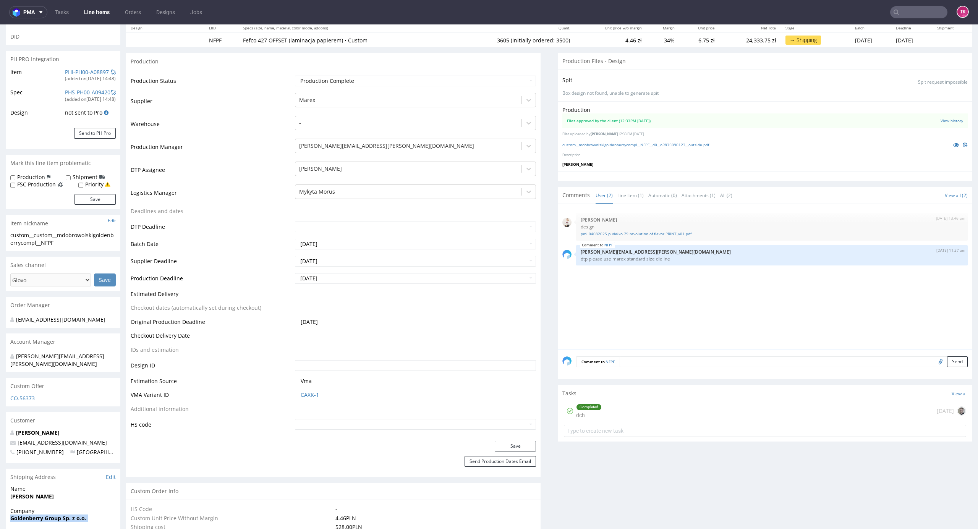
scroll to position [0, 0]
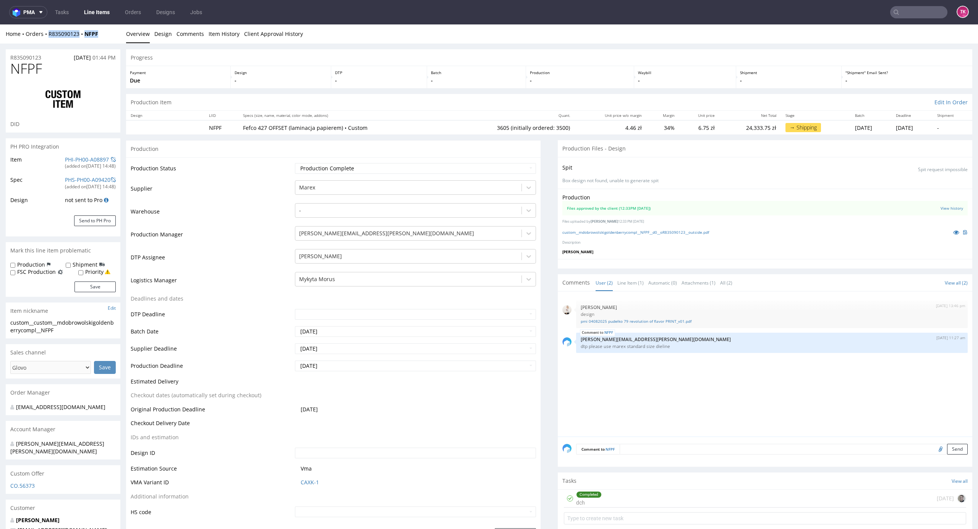
drag, startPoint x: 64, startPoint y: 35, endPoint x: 44, endPoint y: 38, distance: 20.1
click at [44, 37] on div "Home Orders R835090123 NFPF Overview Design Comments Item History Client Approv…" at bounding box center [489, 33] width 978 height 19
copy div "R835090123 NFPF"
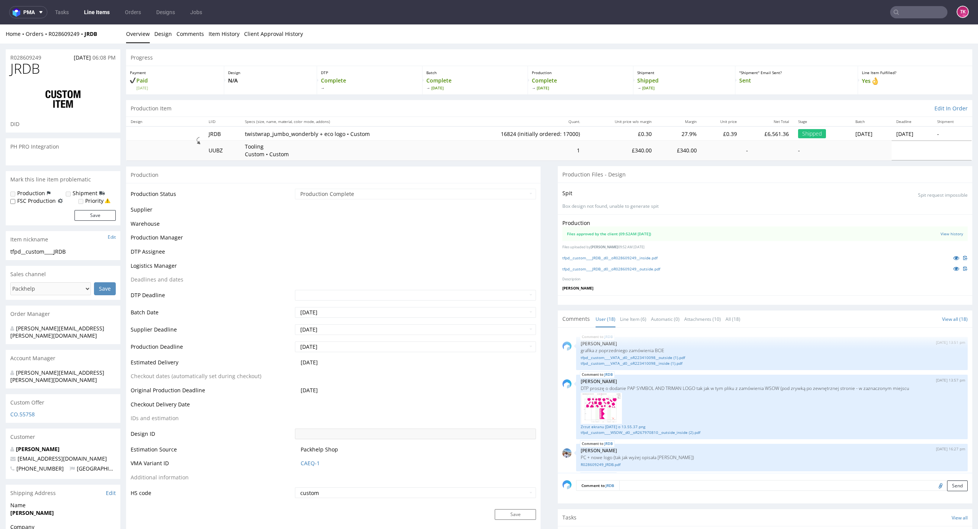
scroll to position [495, 0]
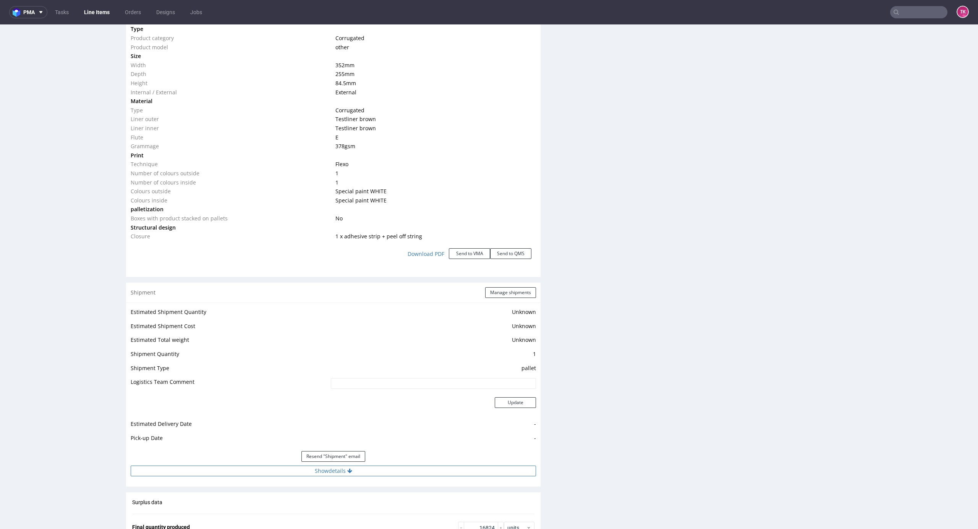
click at [378, 474] on button "Show details" at bounding box center [333, 471] width 405 height 11
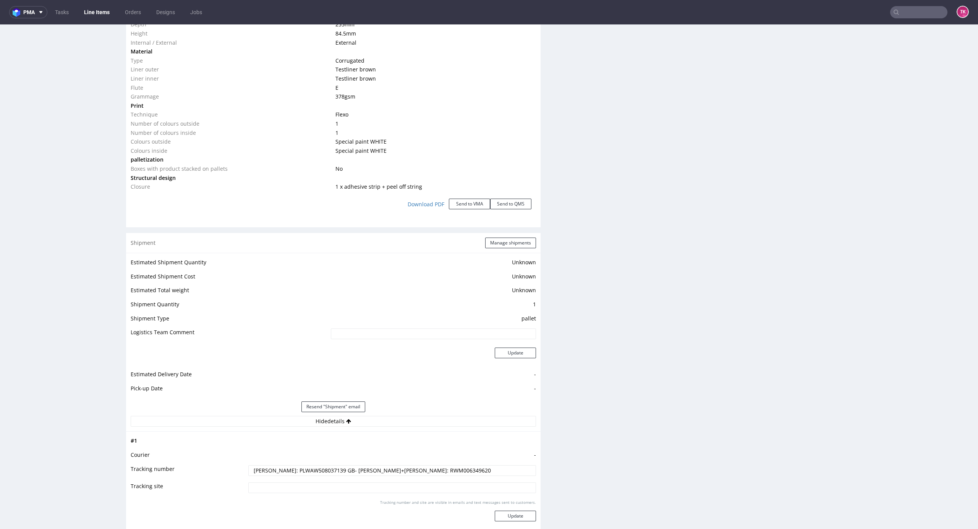
scroll to position [967, 0]
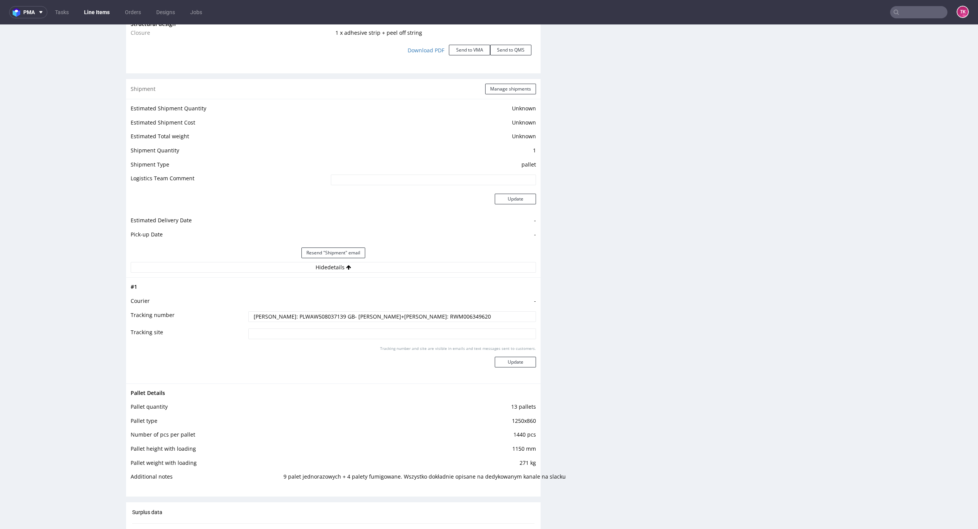
click at [318, 315] on input "[PERSON_NAME]: PLWAW508037139 GB- [PERSON_NAME]+[PERSON_NAME]: RWM006349620" at bounding box center [392, 316] width 288 height 11
drag, startPoint x: 438, startPoint y: 308, endPoint x: 426, endPoint y: 322, distance: 17.9
click at [426, 311] on tbody "# 1 Courier - Tracking number [PERSON_NAME]: PLWAW508037139 GB- [PERSON_NAME]+[…" at bounding box center [333, 330] width 405 height 96
click at [402, 323] on td "[PERSON_NAME]: PLWAW508037139 GB- [PERSON_NAME]+[PERSON_NAME]: RWM006349620" at bounding box center [390, 319] width 289 height 17
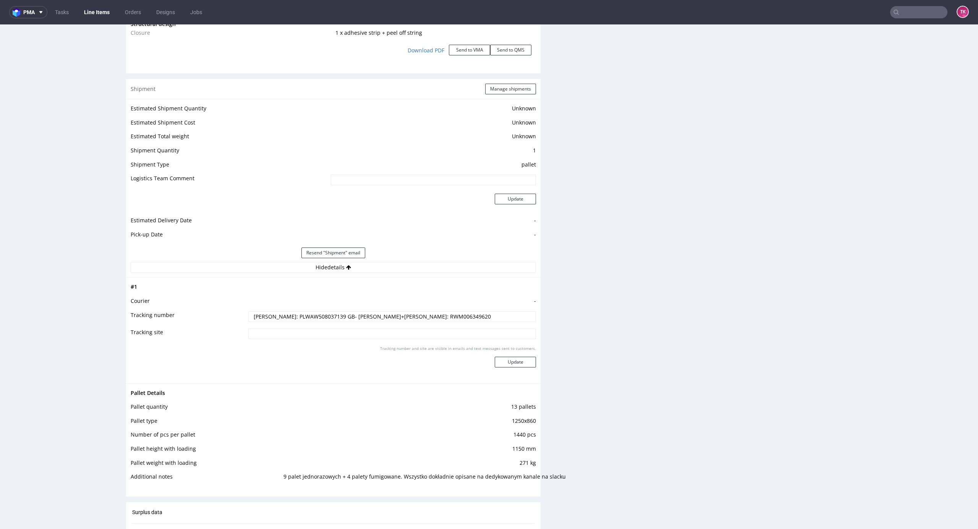
click at [403, 319] on input "[PERSON_NAME]: PLWAW508037139 GB- [PERSON_NAME]+[PERSON_NAME]: RWM006349620" at bounding box center [392, 316] width 288 height 11
click at [303, 317] on input "[PERSON_NAME]: PLWAW508037139 GB- [PERSON_NAME]+[PERSON_NAME]: RWM006349620" at bounding box center [392, 316] width 288 height 11
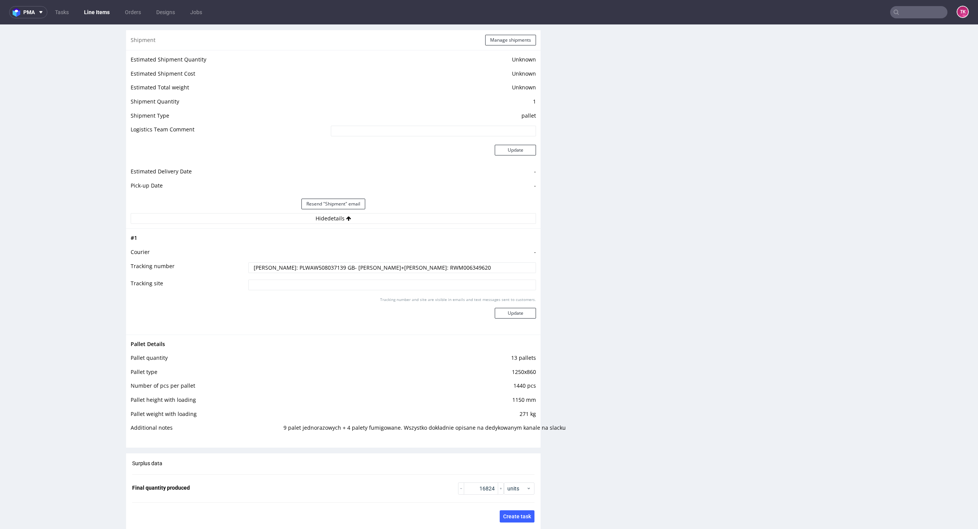
scroll to position [1069, 0]
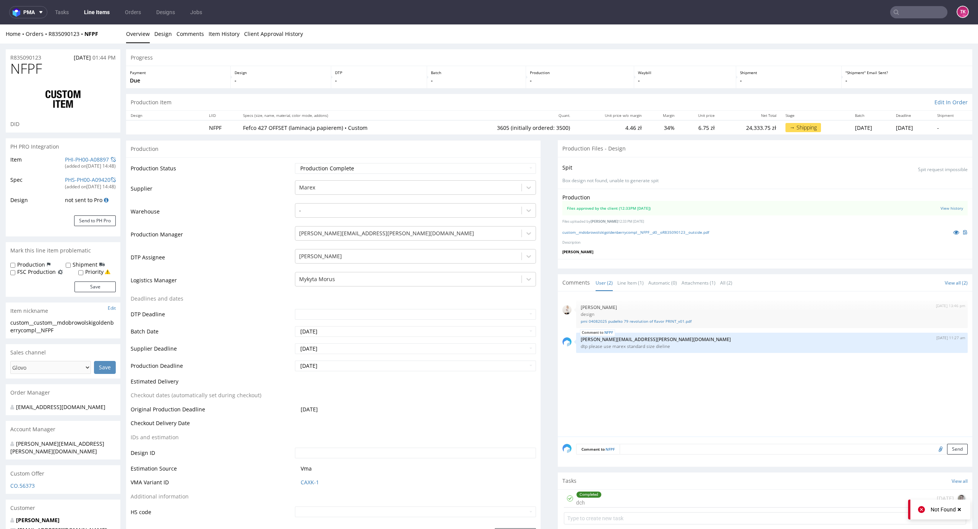
drag, startPoint x: 954, startPoint y: 108, endPoint x: 962, endPoint y: 106, distance: 8.1
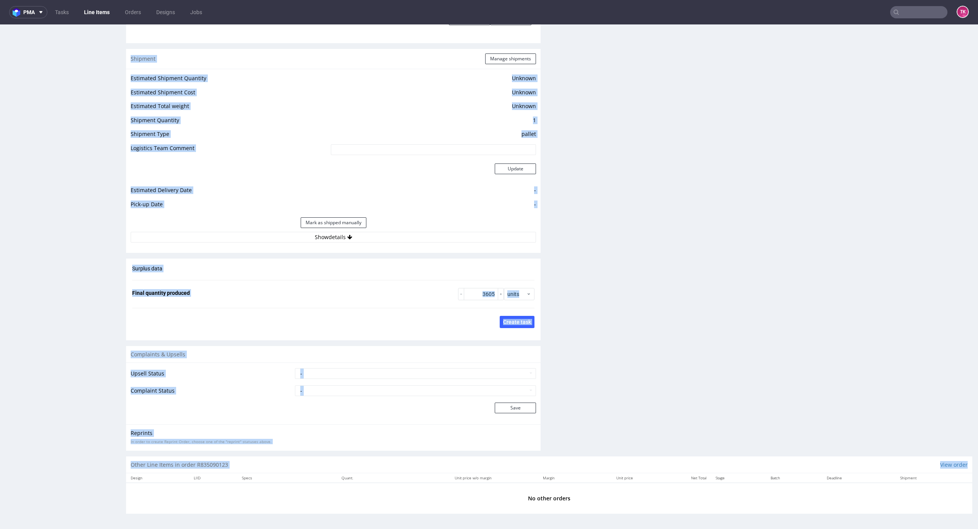
scroll to position [2, 0]
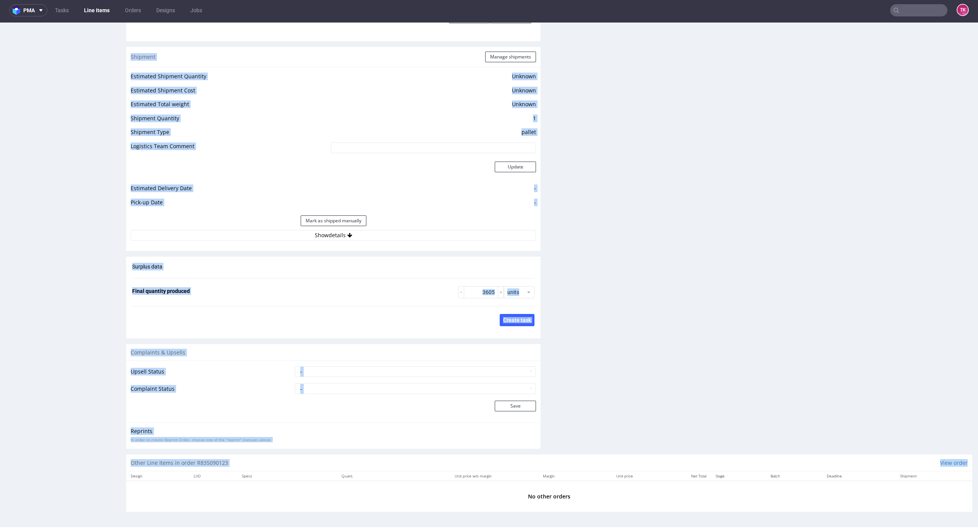
drag, startPoint x: 962, startPoint y: 104, endPoint x: 877, endPoint y: 686, distance: 588.6
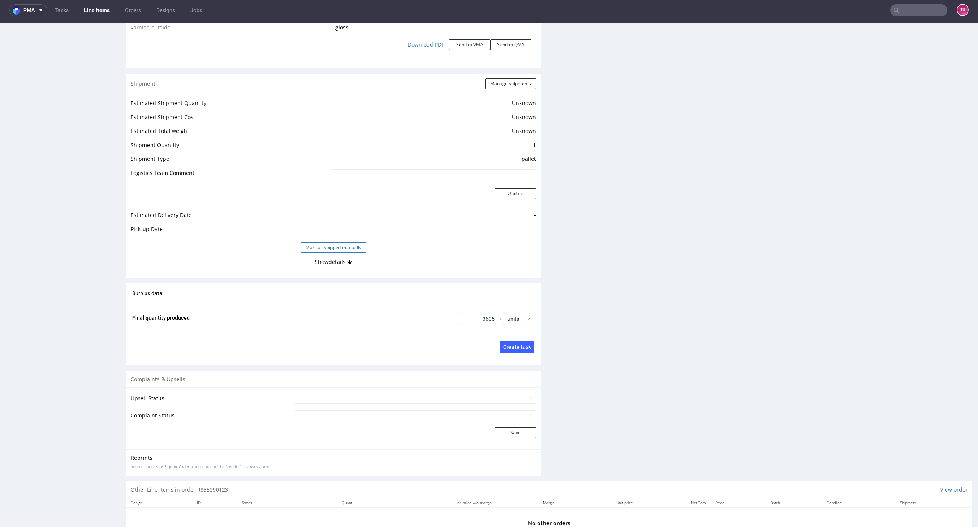
scroll to position [797, 0]
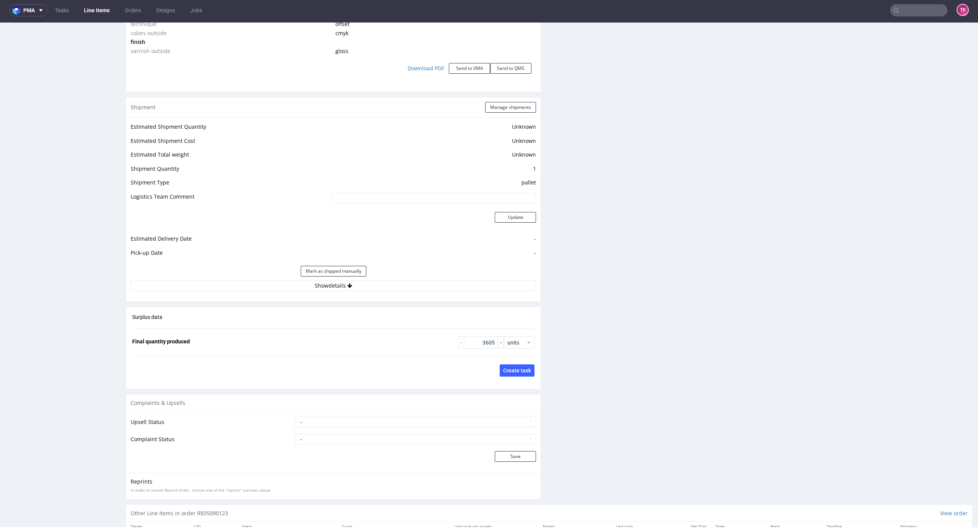
click at [362, 293] on div "Estimated Shipment Quantity Unknown Estimated Shipment Cost Unknown Estimated T…" at bounding box center [333, 206] width 414 height 178
click at [362, 289] on button "Show details" at bounding box center [333, 285] width 405 height 11
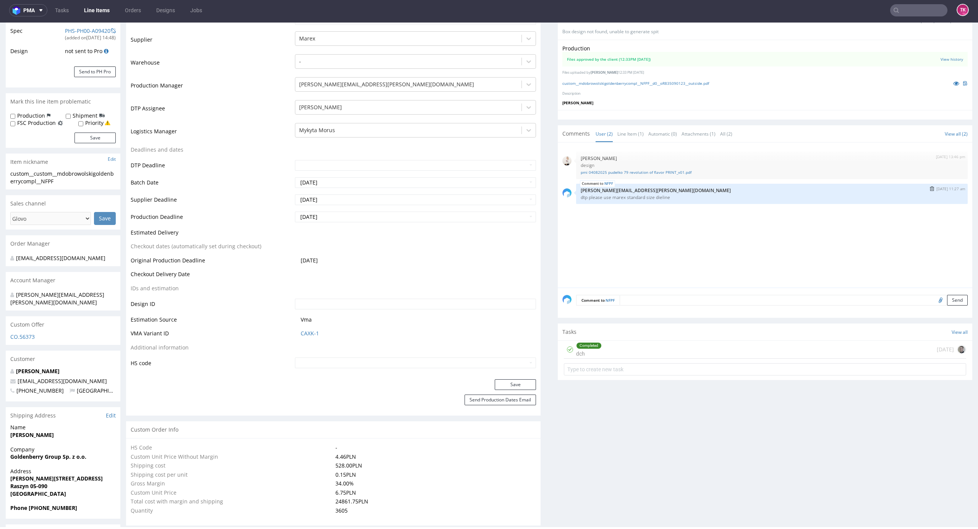
scroll to position [135, 0]
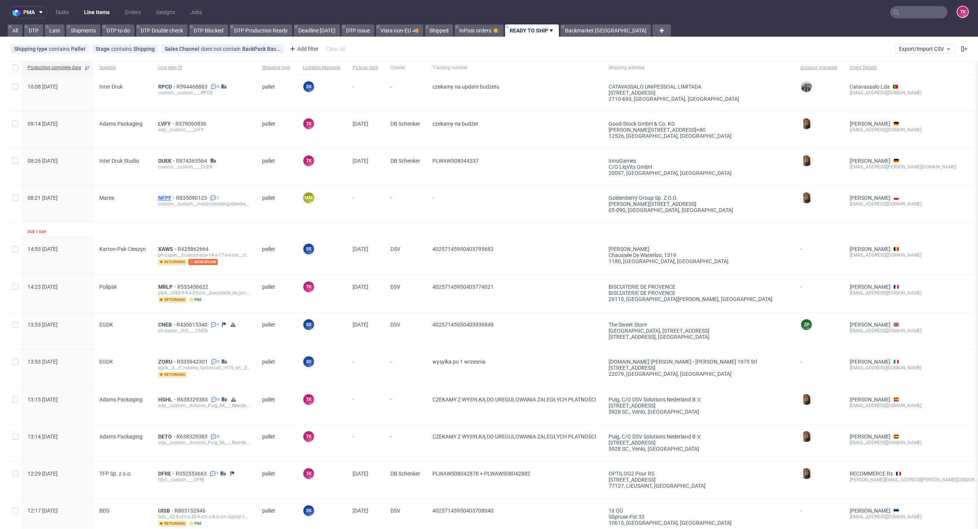
click at [164, 198] on span "NFPF" at bounding box center [167, 198] width 18 height 6
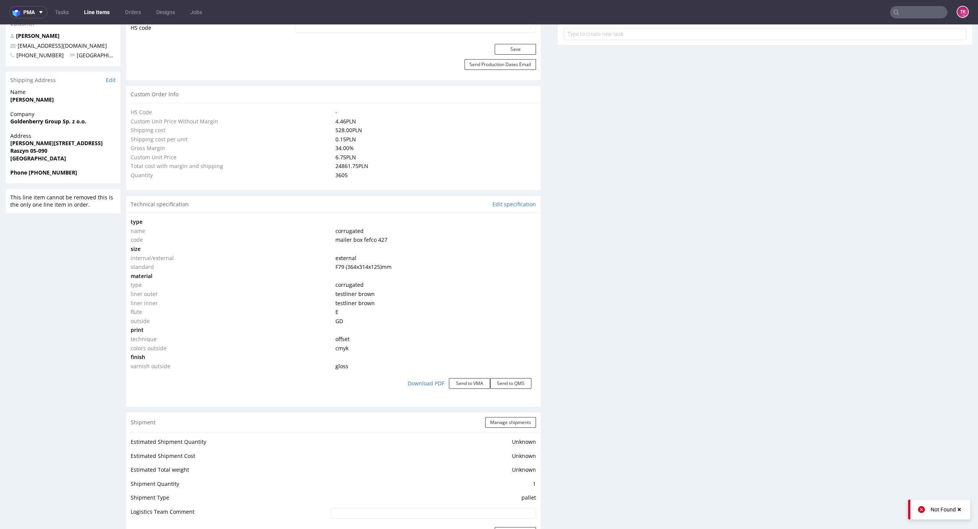
scroll to position [606, 0]
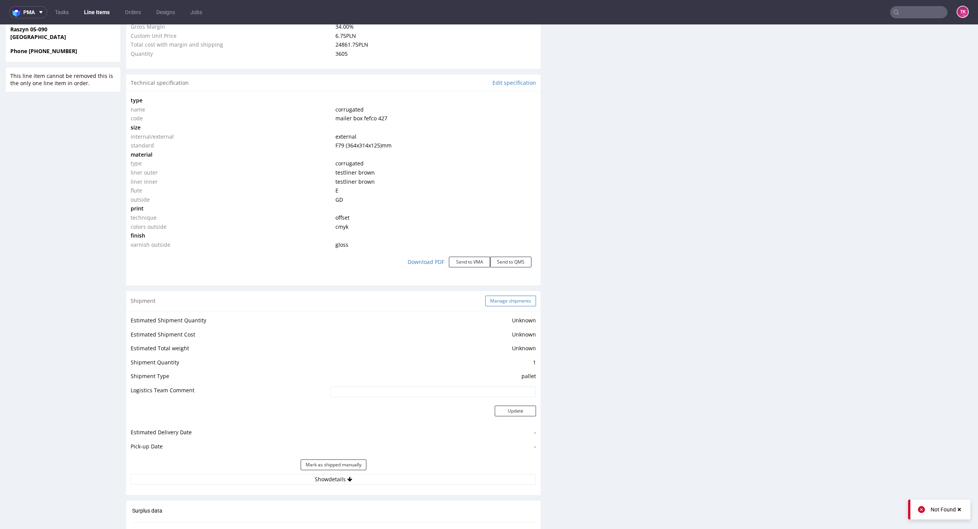
click at [512, 301] on button "Manage shipments" at bounding box center [510, 301] width 51 height 11
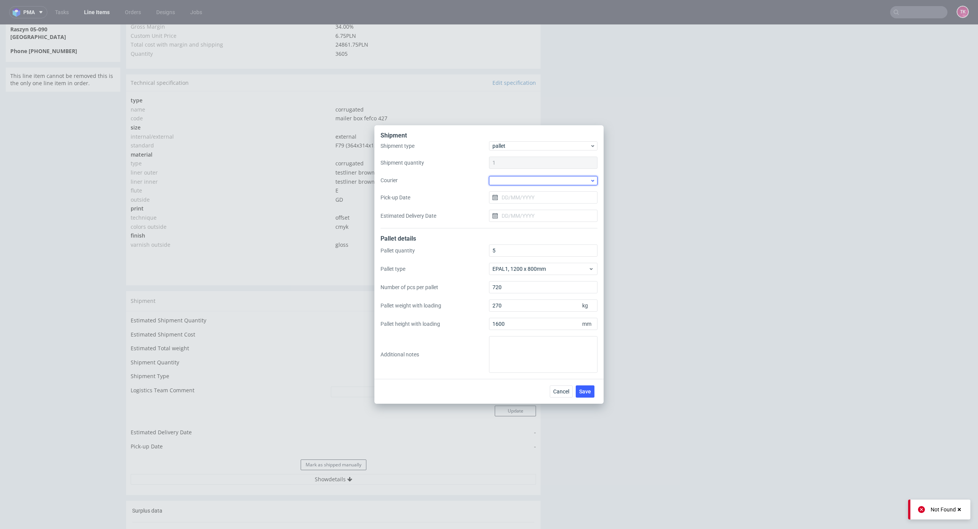
click at [529, 180] on div at bounding box center [543, 180] width 108 height 9
click at [523, 205] on div "RAPWAY" at bounding box center [543, 207] width 102 height 14
click at [524, 202] on div "Shipment type pallet Shipment quantity 1 Courier RAPWAY Pick-up Date Estimated …" at bounding box center [488, 185] width 217 height 86
click at [524, 197] on input "Pick-up Date" at bounding box center [543, 197] width 108 height 12
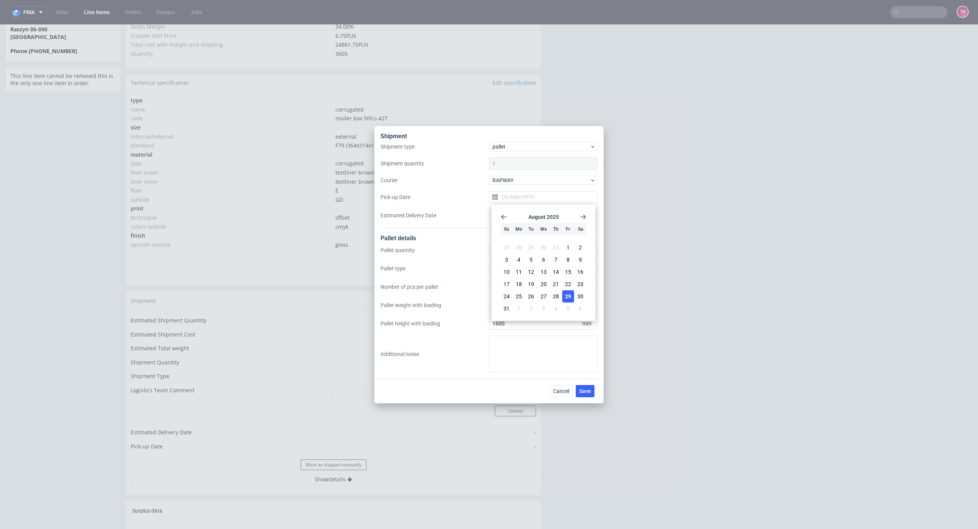
click at [565, 299] on span "29" at bounding box center [568, 297] width 6 height 8
type input "[DATE]"
click at [519, 214] on input "Estimated Delivery Date" at bounding box center [543, 215] width 108 height 12
click at [566, 312] on span "29" at bounding box center [568, 315] width 6 height 8
type input "[DATE]"
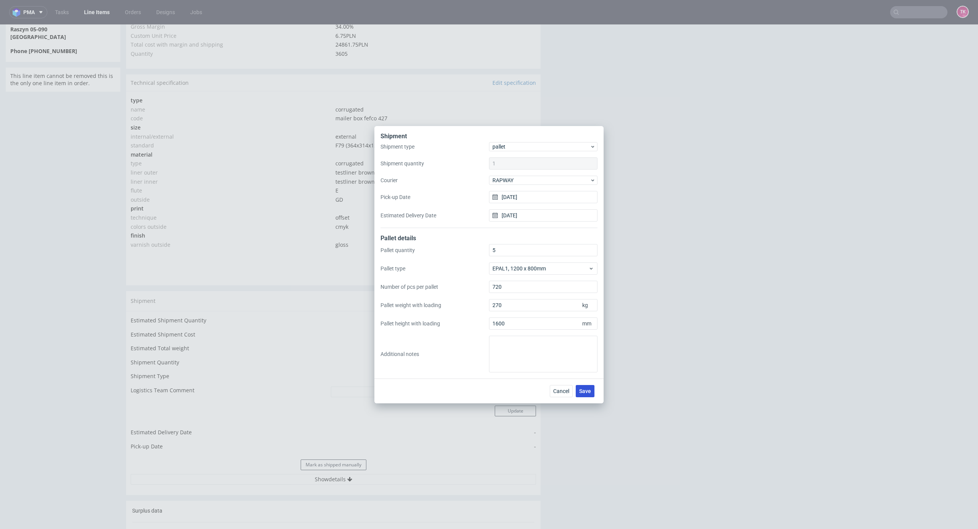
drag, startPoint x: 592, startPoint y: 401, endPoint x: 587, endPoint y: 390, distance: 11.4
click at [590, 401] on div "Cancel Save" at bounding box center [488, 390] width 229 height 25
click at [587, 390] on span "Save" at bounding box center [585, 390] width 12 height 5
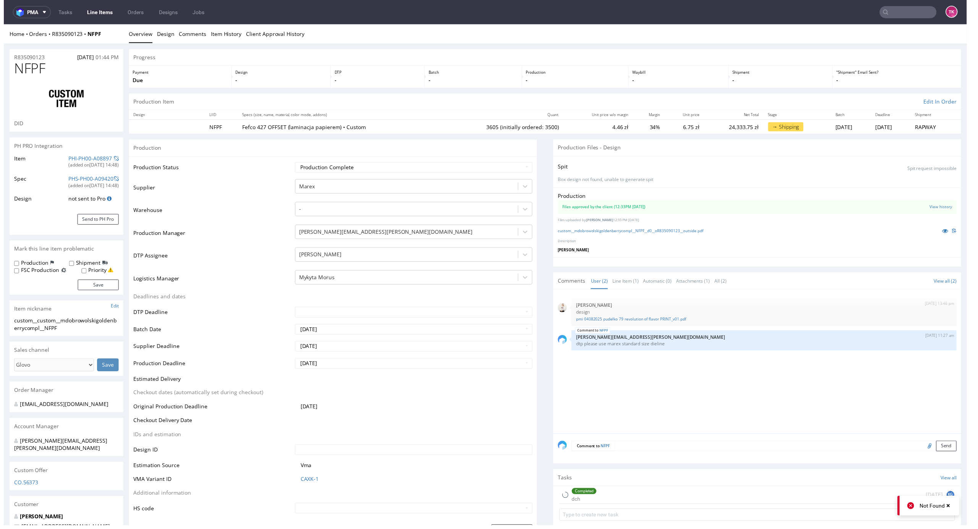
scroll to position [2, 0]
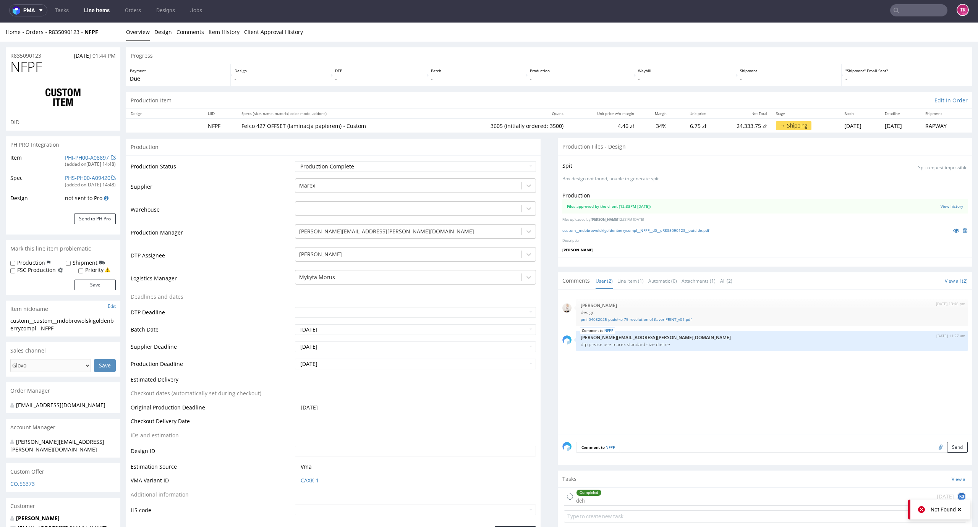
drag, startPoint x: 966, startPoint y: 144, endPoint x: 969, endPoint y: 205, distance: 61.9
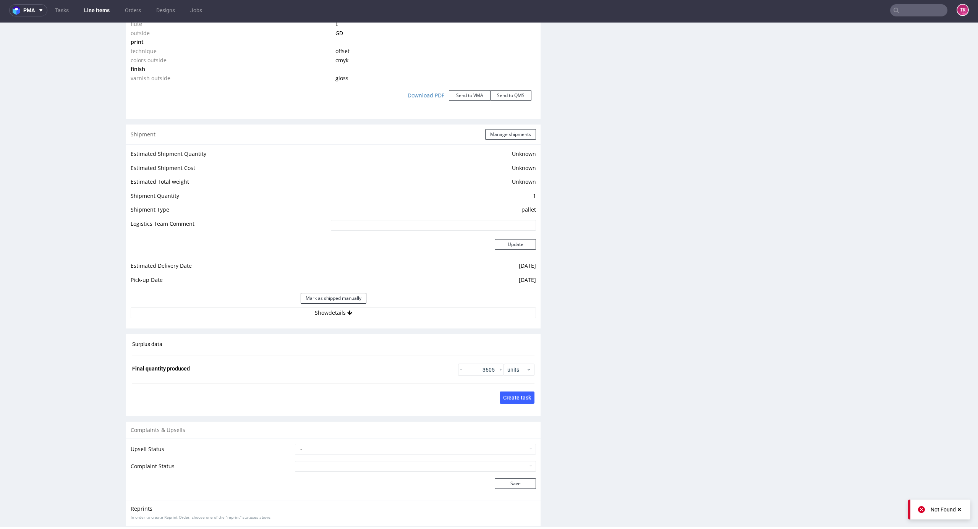
scroll to position [814, 0]
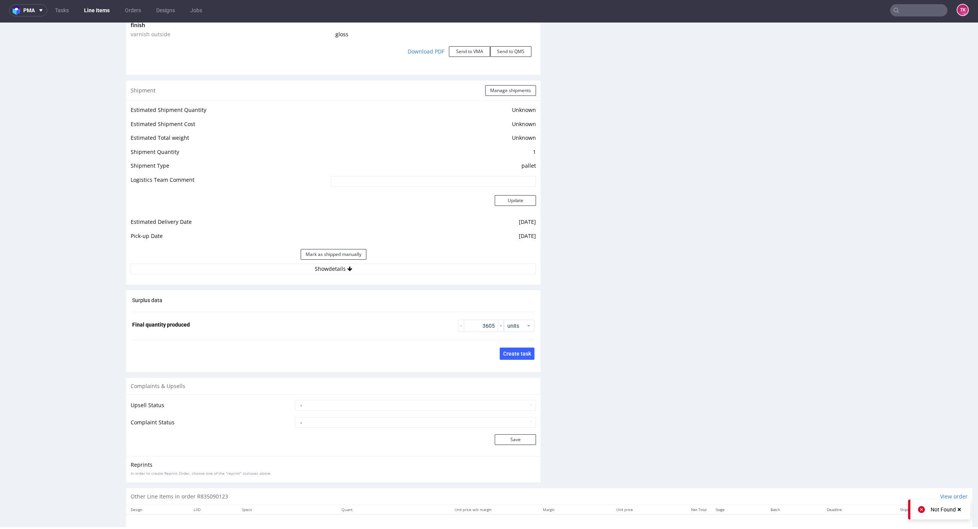
drag, startPoint x: 419, startPoint y: 263, endPoint x: 411, endPoint y: 278, distance: 17.1
click at [419, 264] on div "Estimated Shipment Quantity Unknown Estimated Shipment Cost Unknown Estimated T…" at bounding box center [333, 189] width 414 height 178
click at [411, 277] on div "Estimated Shipment Quantity Unknown Estimated Shipment Cost Unknown Estimated T…" at bounding box center [333, 189] width 414 height 178
click at [400, 268] on button "Show details" at bounding box center [333, 269] width 405 height 11
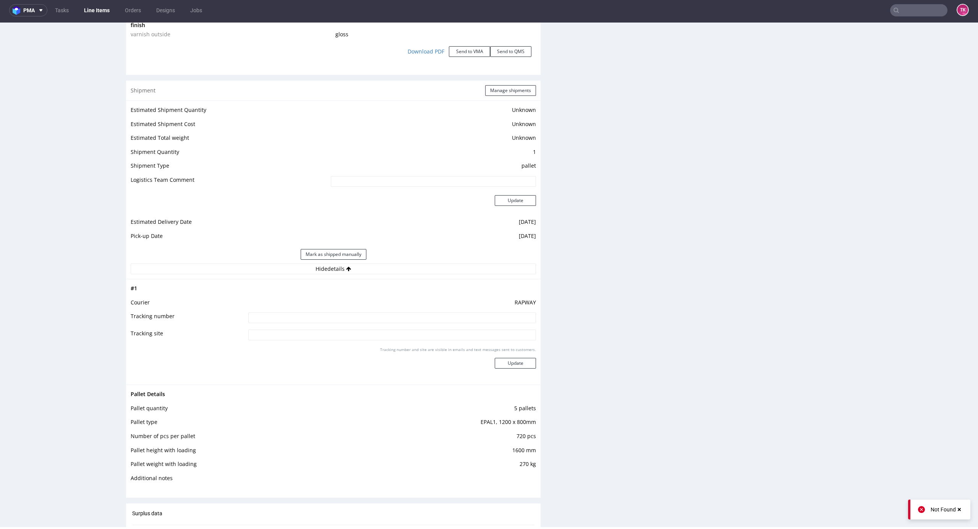
drag, startPoint x: 357, startPoint y: 322, endPoint x: 373, endPoint y: 327, distance: 16.4
click at [357, 323] on input at bounding box center [392, 317] width 288 height 11
paste input "SB480GY [PERSON_NAME]"
type input "SB480GY [PERSON_NAME]"
click at [519, 372] on div "Tracking number and site are visible in emails and text messages sent to custom…" at bounding box center [392, 360] width 288 height 27
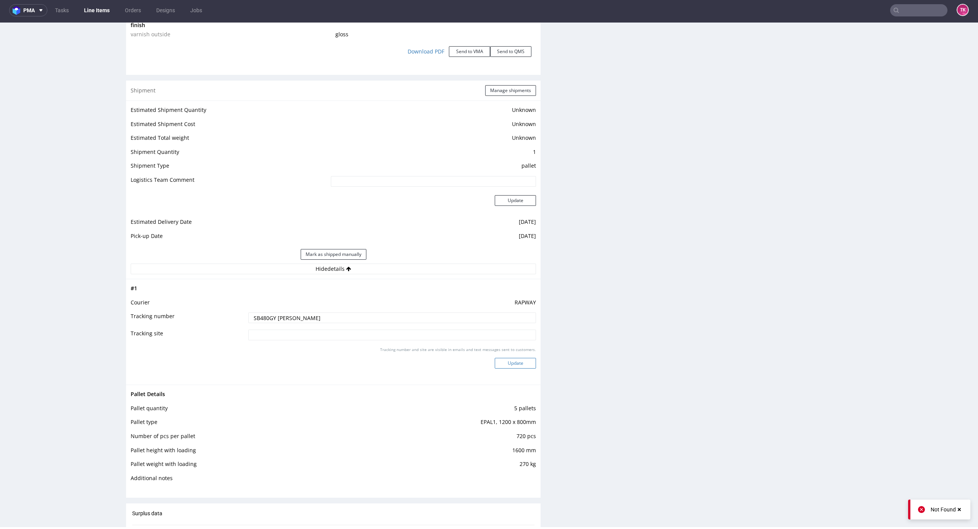
click at [516, 369] on button "Update" at bounding box center [515, 363] width 41 height 11
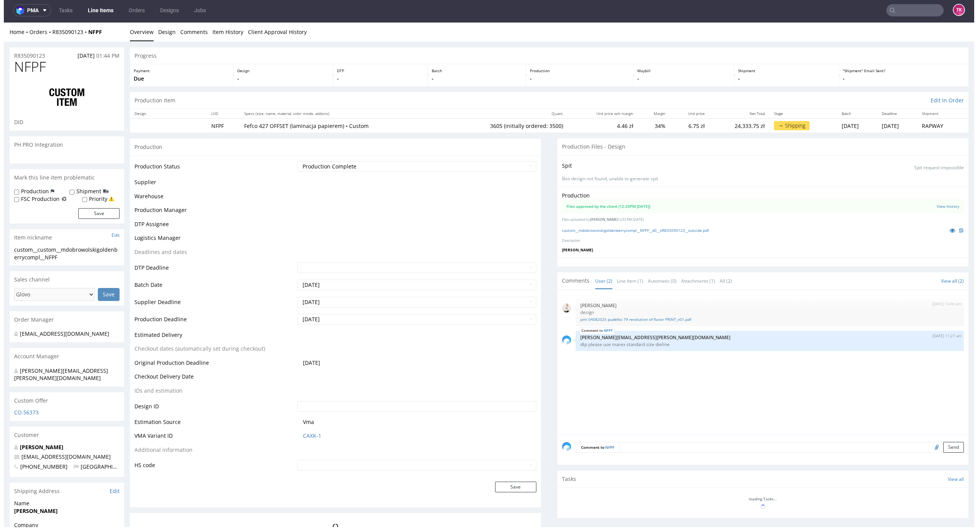
scroll to position [351, 0]
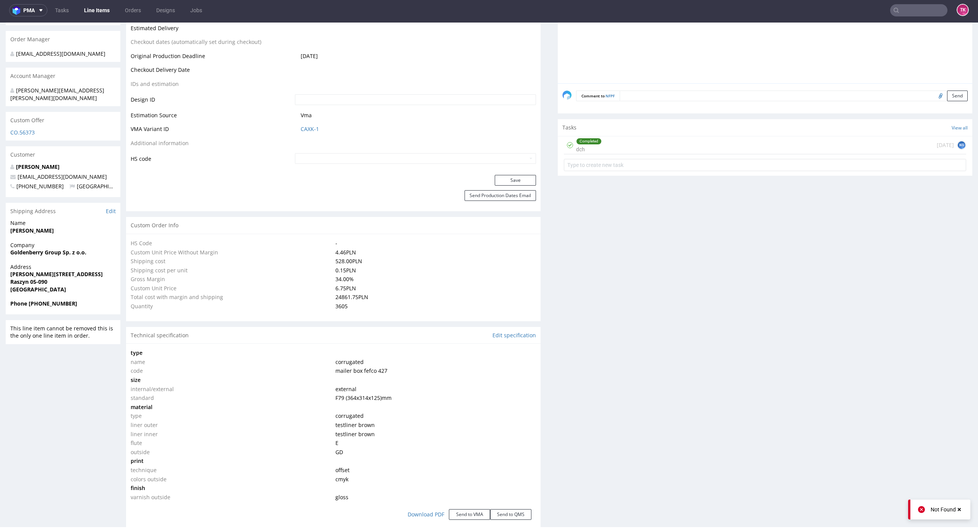
click at [87, 13] on link "Line Items" at bounding box center [96, 10] width 35 height 12
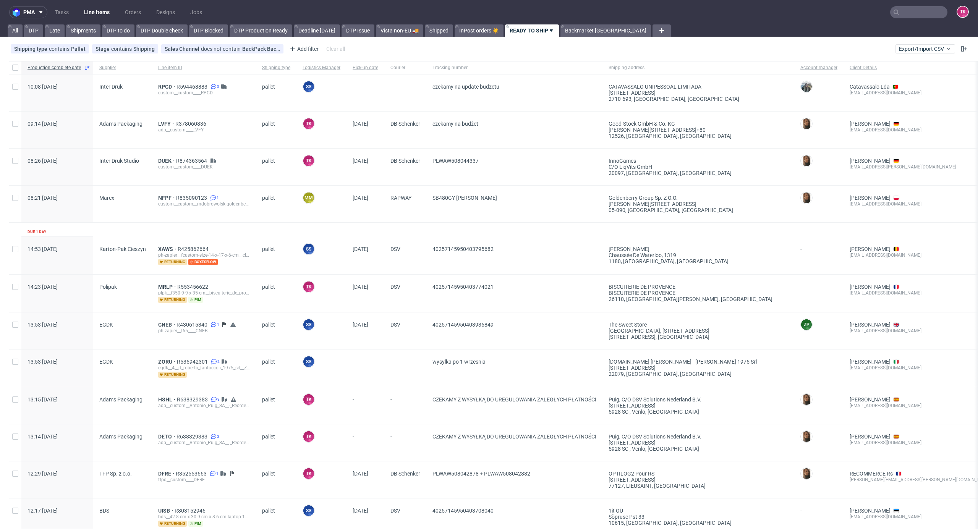
click at [95, 11] on link "Line Items" at bounding box center [96, 12] width 35 height 12
click at [92, 13] on link "Line Items" at bounding box center [96, 12] width 35 height 12
click at [79, 15] on ul "Tasks Line Items Orders Designs Jobs" at bounding box center [128, 12] width 162 height 12
click at [84, 13] on link "Line Items" at bounding box center [96, 12] width 35 height 12
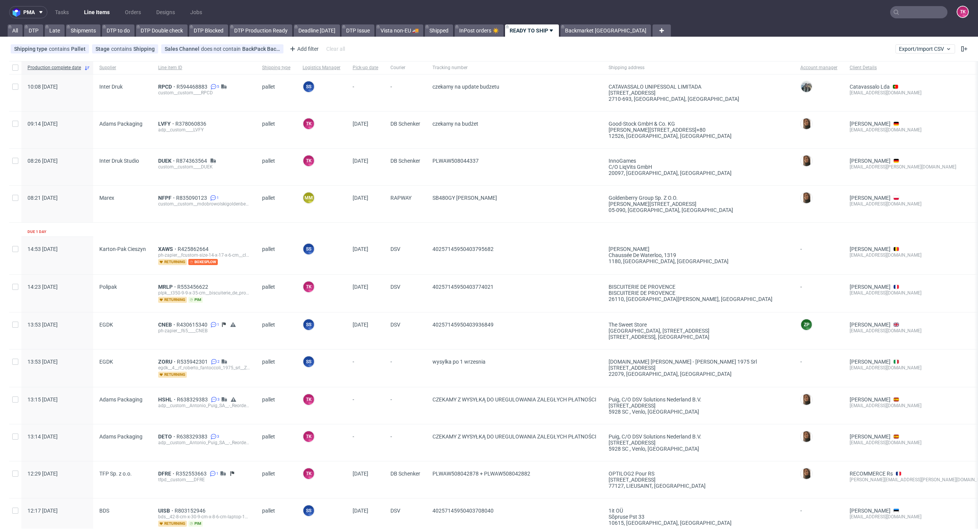
click at [87, 13] on link "Line Items" at bounding box center [96, 12] width 35 height 12
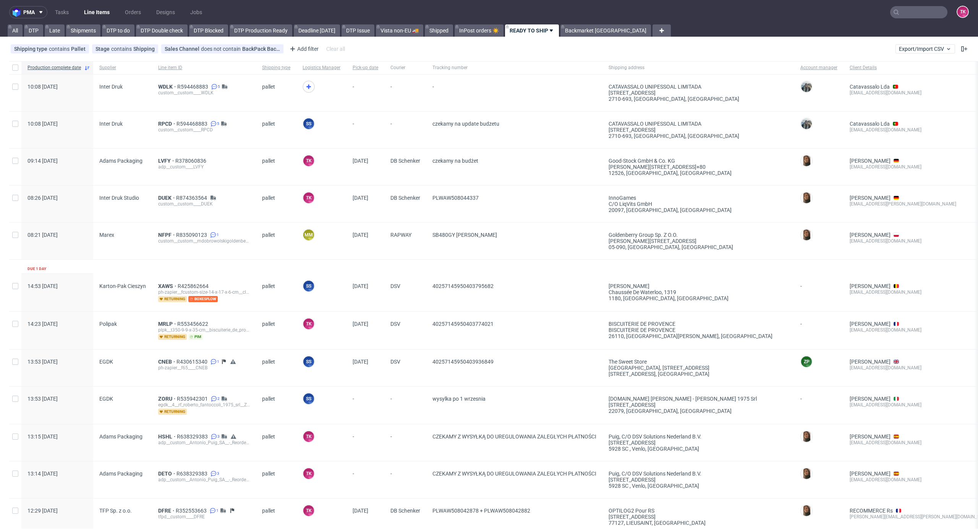
click at [91, 5] on nav "pma Tasks Line Items Orders Designs Jobs TK" at bounding box center [489, 12] width 978 height 24
click at [96, 10] on link "Line Items" at bounding box center [96, 12] width 35 height 12
drag, startPoint x: 108, startPoint y: 21, endPoint x: 106, endPoint y: 13, distance: 8.1
click at [108, 20] on nav "pma Tasks Line Items Orders Designs Jobs TK" at bounding box center [489, 12] width 978 height 24
click at [106, 13] on link "Line Items" at bounding box center [96, 12] width 35 height 12
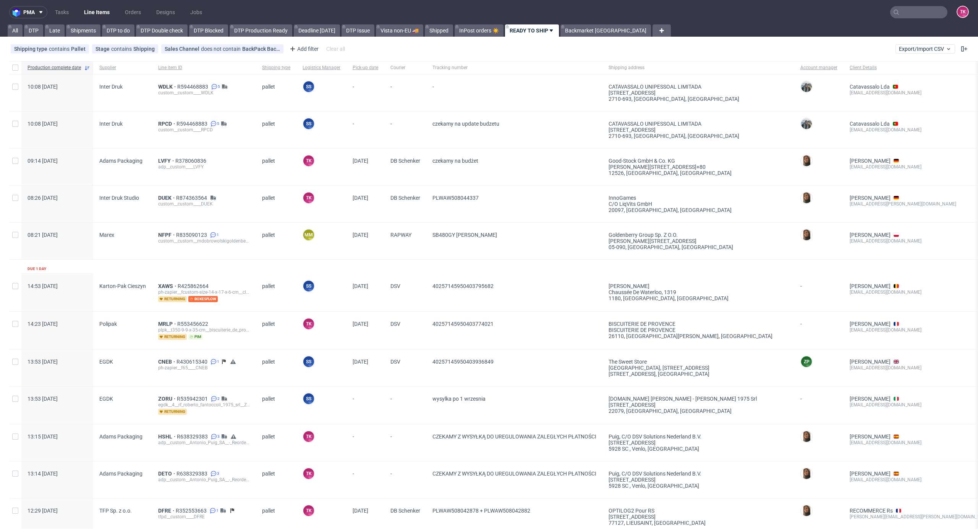
click at [92, 8] on link "Line Items" at bounding box center [96, 12] width 35 height 12
click at [96, 13] on link "Line Items" at bounding box center [96, 12] width 35 height 12
click at [89, 6] on link "Line Items" at bounding box center [96, 12] width 35 height 12
click at [97, 11] on link "Line Items" at bounding box center [96, 12] width 35 height 12
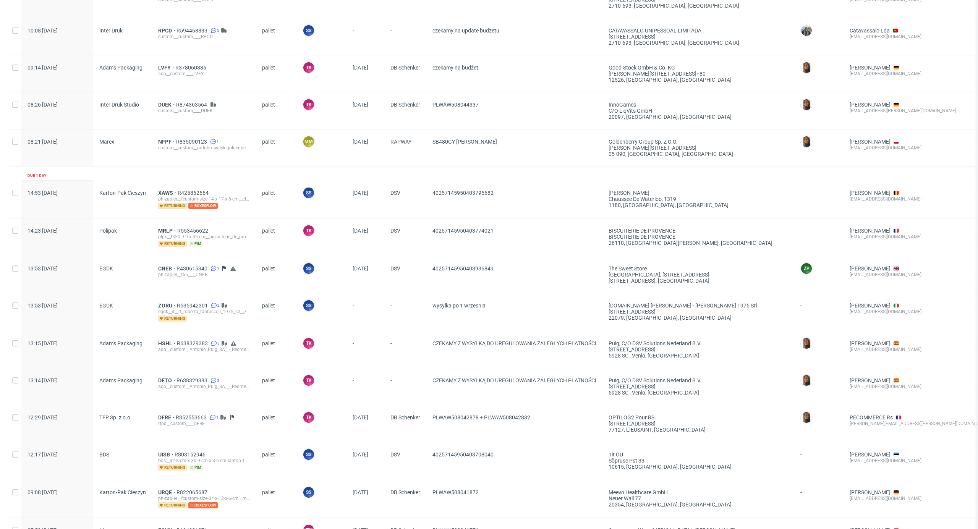
scroll to position [85, 0]
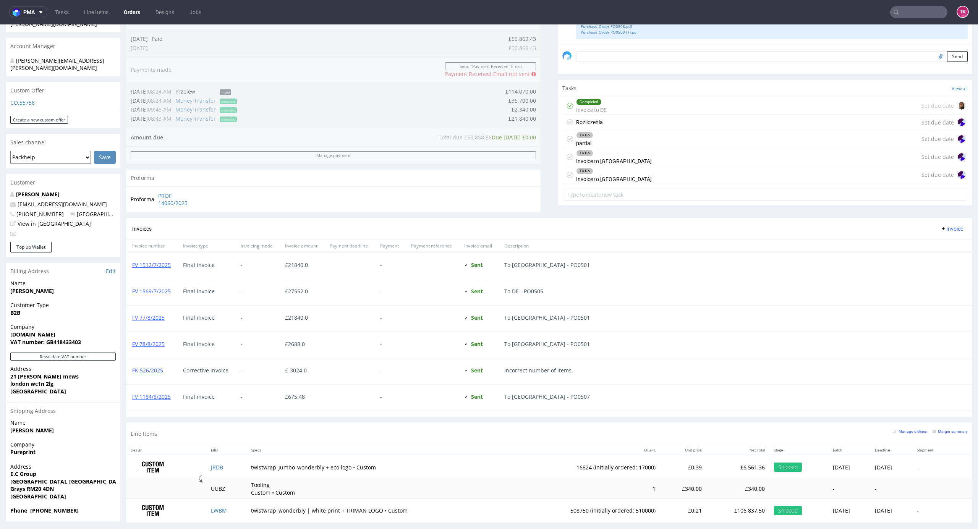
scroll to position [231, 0]
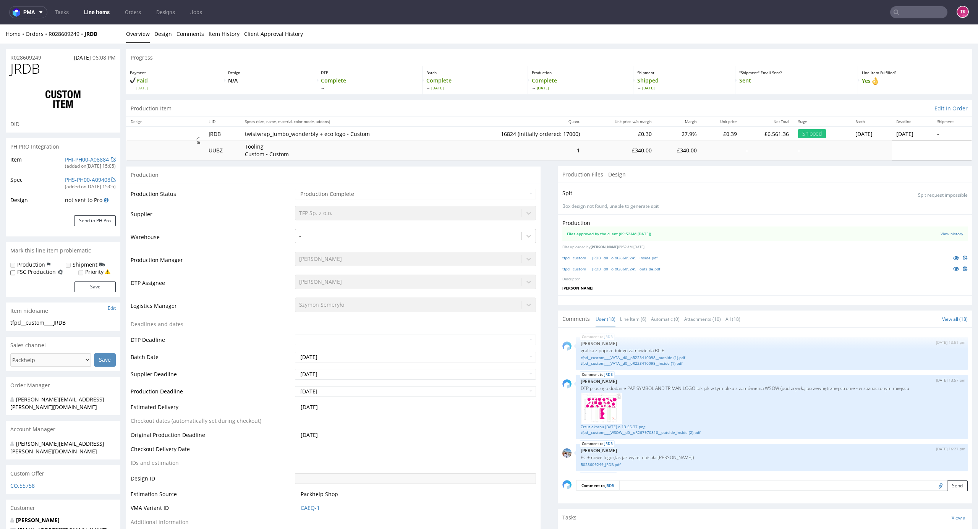
scroll to position [495, 0]
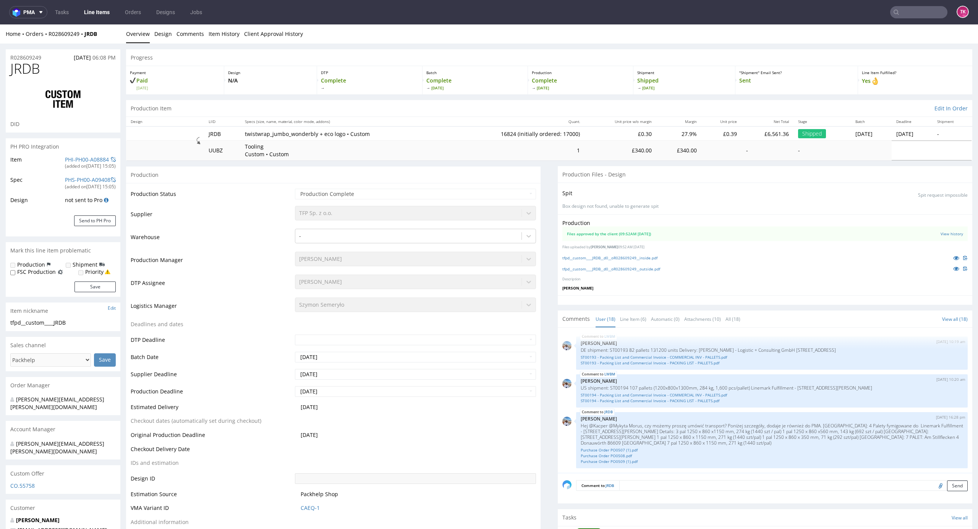
type input "16824"
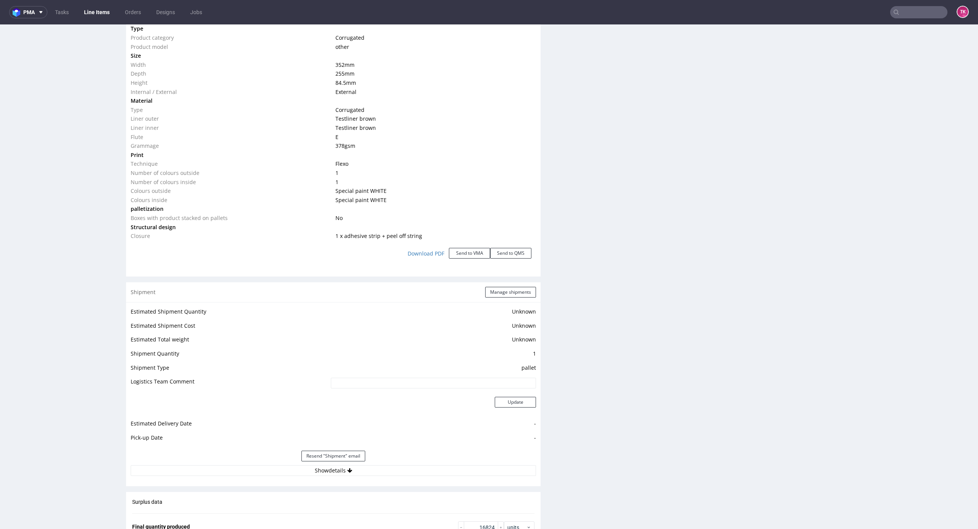
scroll to position [815, 0]
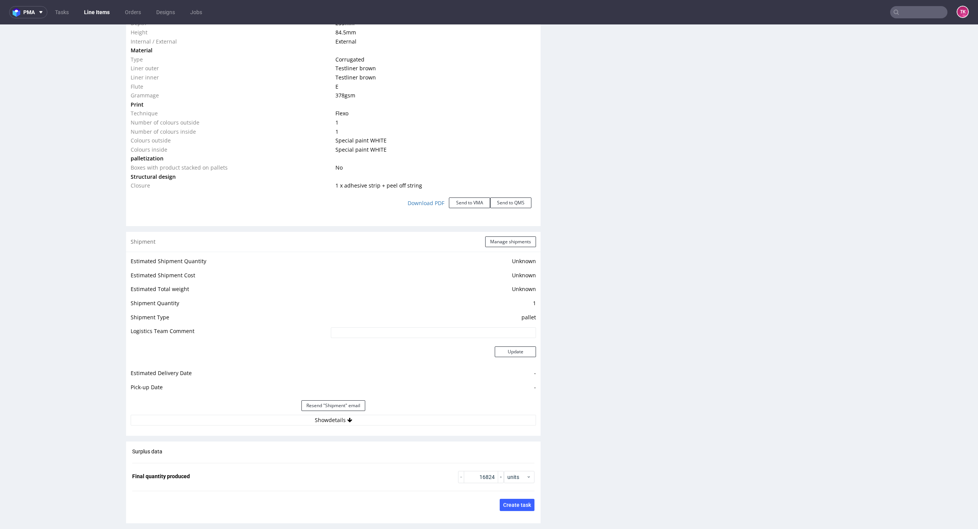
click at [408, 414] on div "Resend "Shipment" email" at bounding box center [333, 405] width 405 height 18
drag, startPoint x: 408, startPoint y: 415, endPoint x: 412, endPoint y: 419, distance: 5.4
click at [409, 416] on button "Show details" at bounding box center [333, 420] width 405 height 11
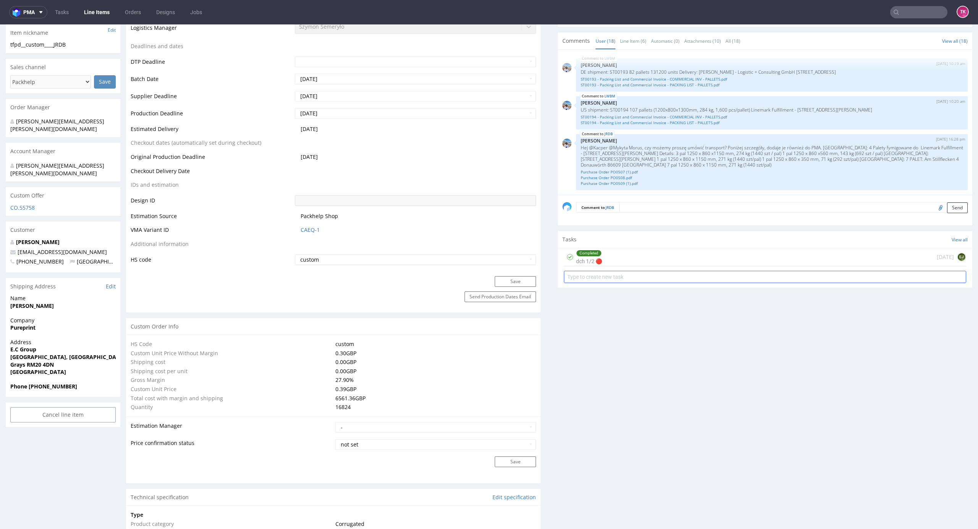
scroll to position [255, 0]
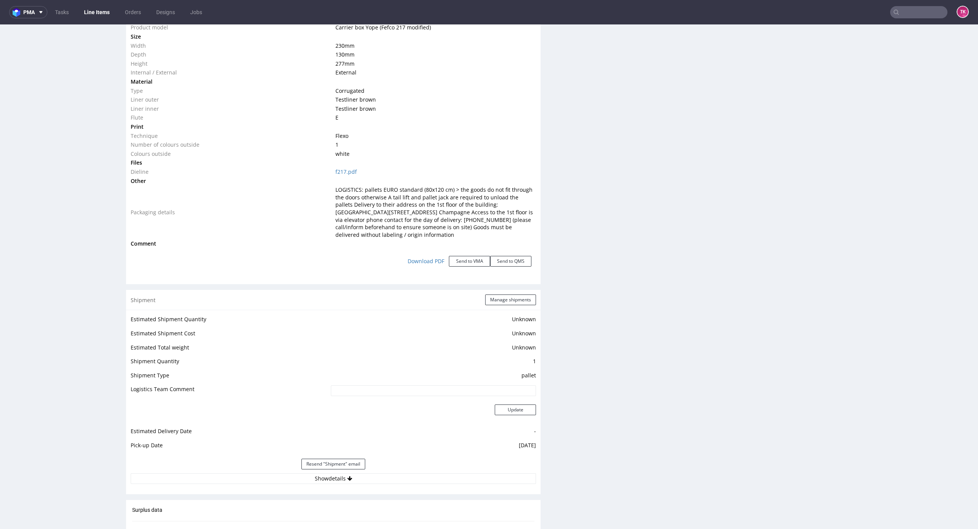
scroll to position [936, 0]
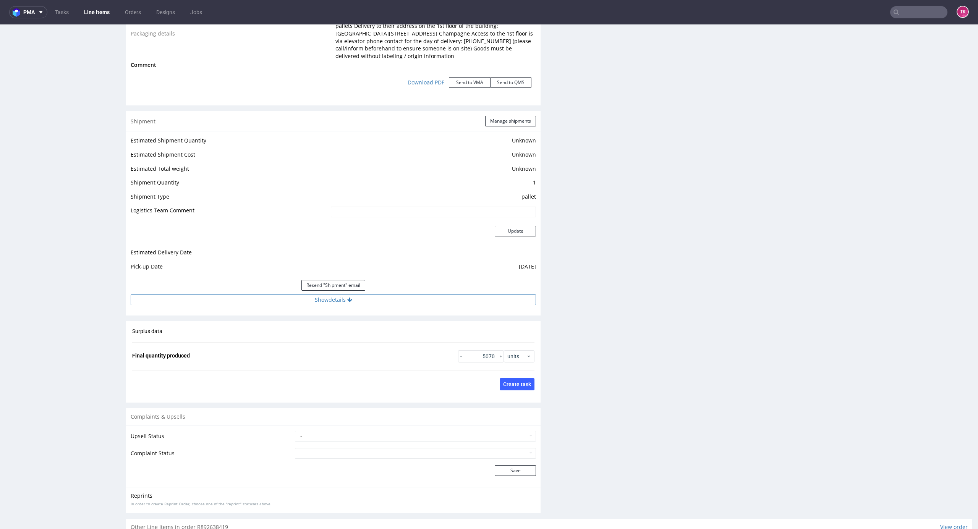
click at [454, 297] on button "Show details" at bounding box center [333, 299] width 405 height 11
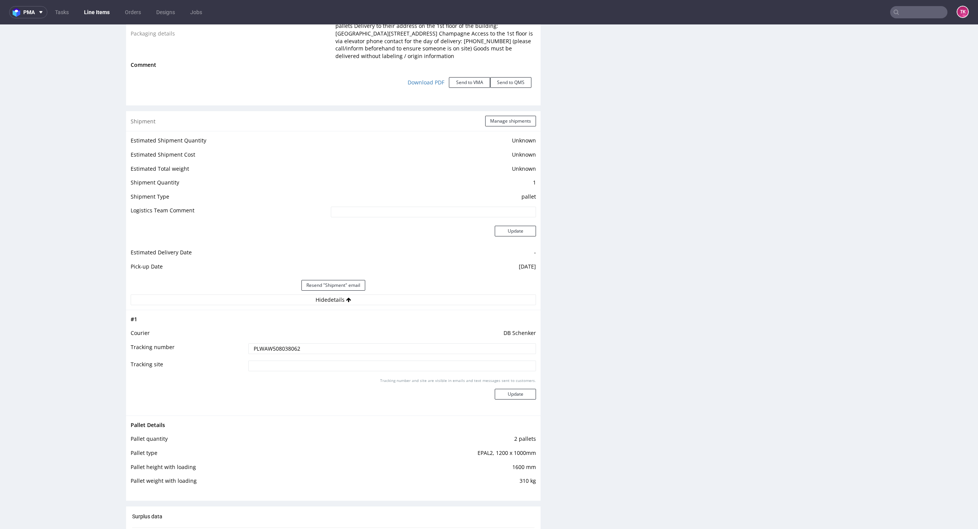
click at [292, 349] on input "PLWAW508038062" at bounding box center [392, 348] width 288 height 11
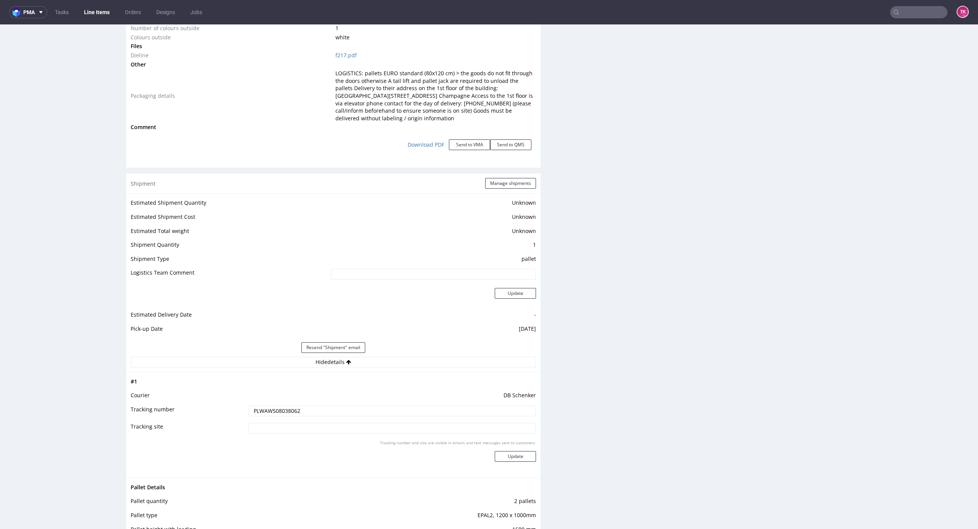
scroll to position [784, 0]
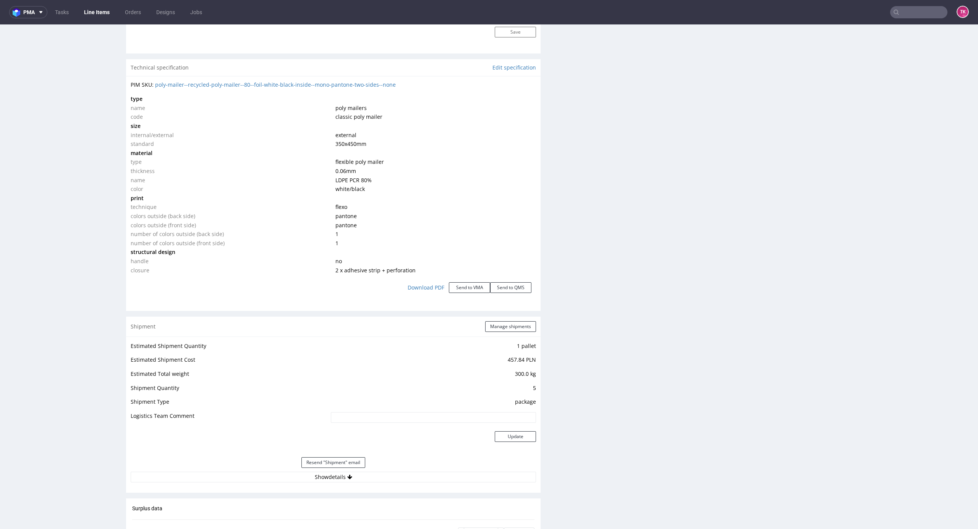
scroll to position [764, 0]
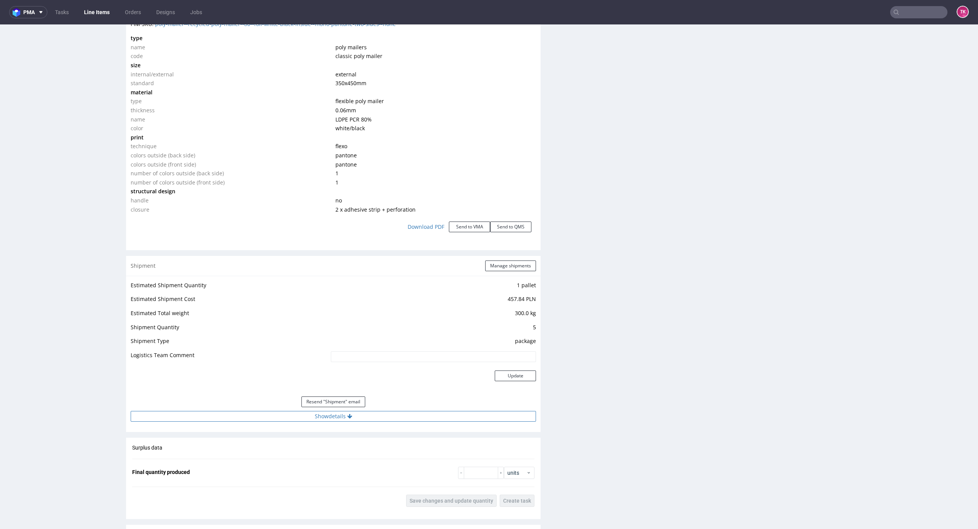
click at [448, 411] on button "Show details" at bounding box center [333, 416] width 405 height 11
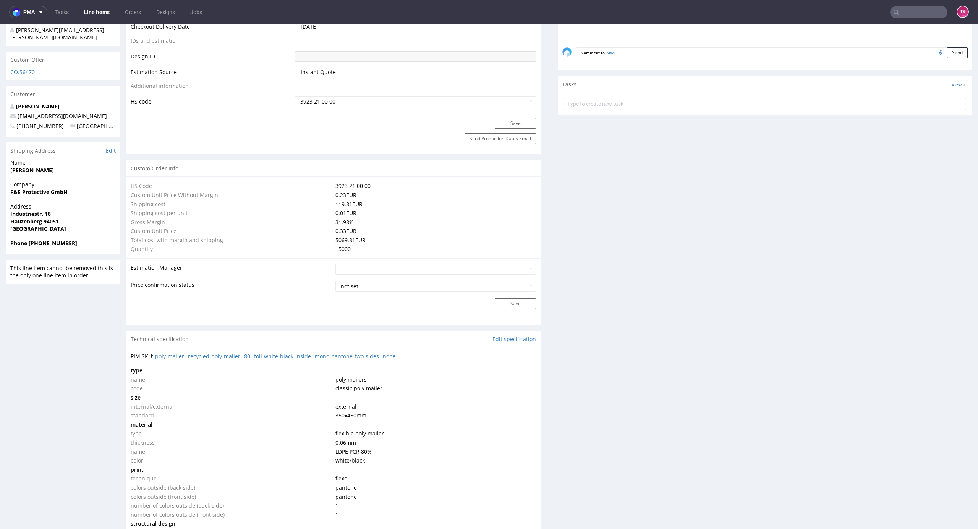
scroll to position [0, 0]
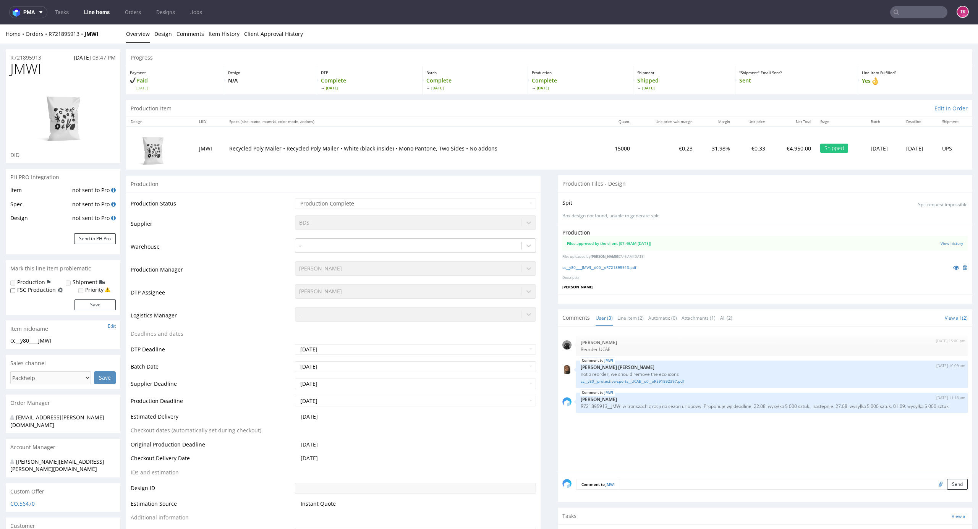
drag, startPoint x: 969, startPoint y: 410, endPoint x: 940, endPoint y: 27, distance: 384.5
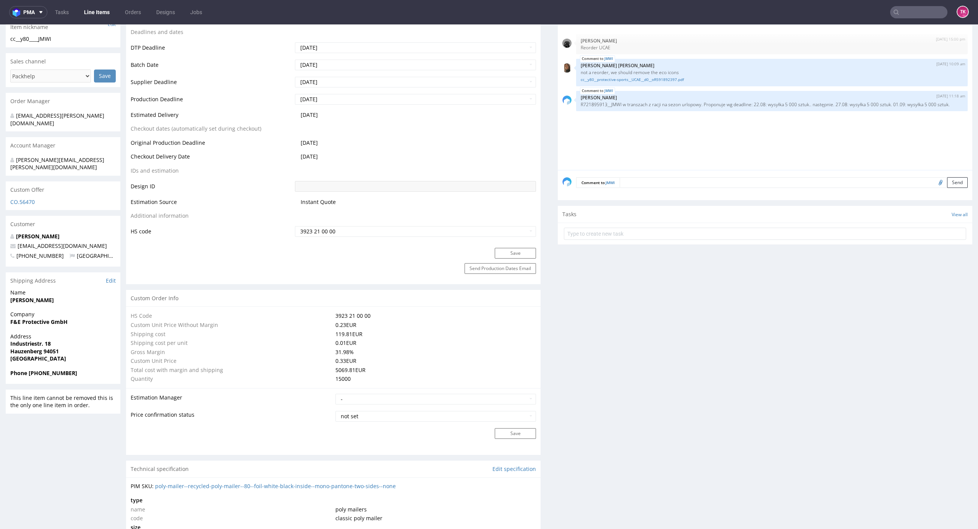
scroll to position [407, 0]
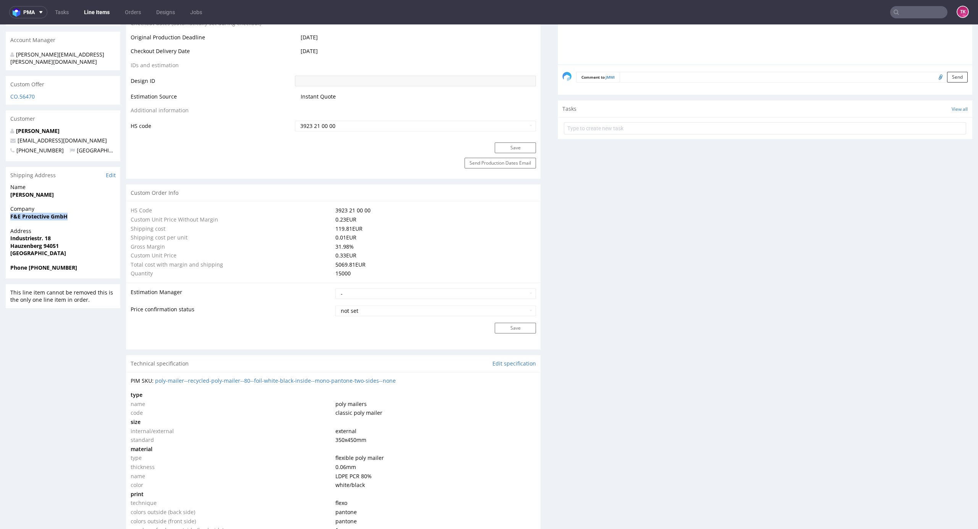
drag, startPoint x: 7, startPoint y: 204, endPoint x: 79, endPoint y: 200, distance: 71.9
click at [79, 205] on div "Company F&E Protective GmbH" at bounding box center [63, 216] width 115 height 22
copy strong "F&E Protective GmbH"
drag, startPoint x: 11, startPoint y: 181, endPoint x: 110, endPoint y: 178, distance: 99.0
click at [110, 183] on div "Name [PERSON_NAME]" at bounding box center [63, 194] width 115 height 22
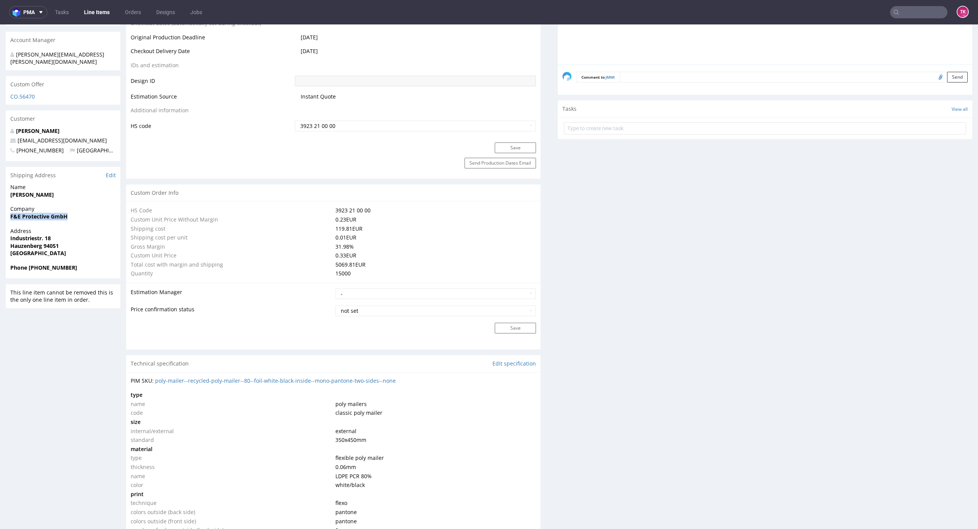
copy strong "[PERSON_NAME]"
drag, startPoint x: 73, startPoint y: 236, endPoint x: 106, endPoint y: 230, distance: 33.8
click at [106, 230] on div "Address [STREET_ADDRESS]" at bounding box center [63, 245] width 115 height 37
copy p "[STREET_ADDRESS]"
drag, startPoint x: 29, startPoint y: 254, endPoint x: 81, endPoint y: 260, distance: 52.2
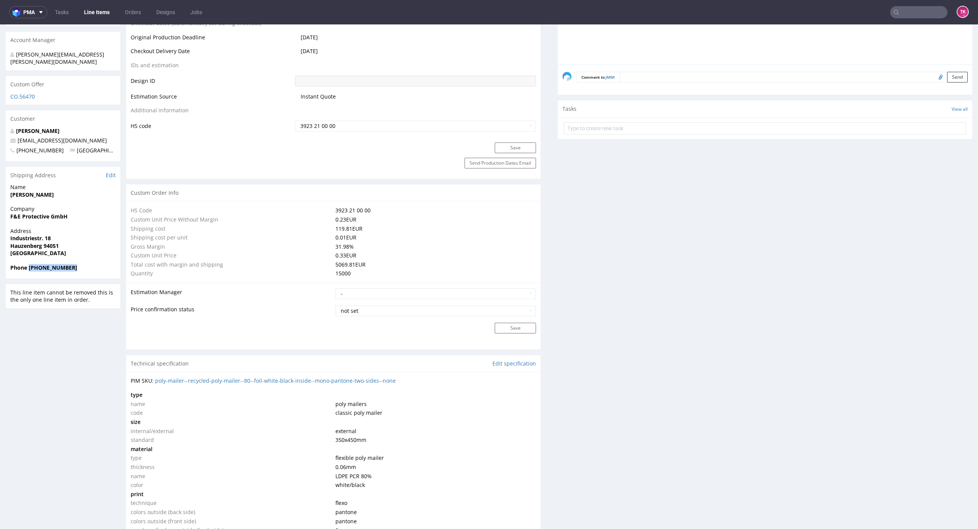
click at [82, 264] on div "Phone [PHONE_NUMBER]" at bounding box center [63, 271] width 115 height 15
copy strong "[PHONE_NUMBER]"
drag, startPoint x: 99, startPoint y: 121, endPoint x: 2, endPoint y: 125, distance: 97.1
copy span "[EMAIL_ADDRESS][DOMAIN_NAME]"
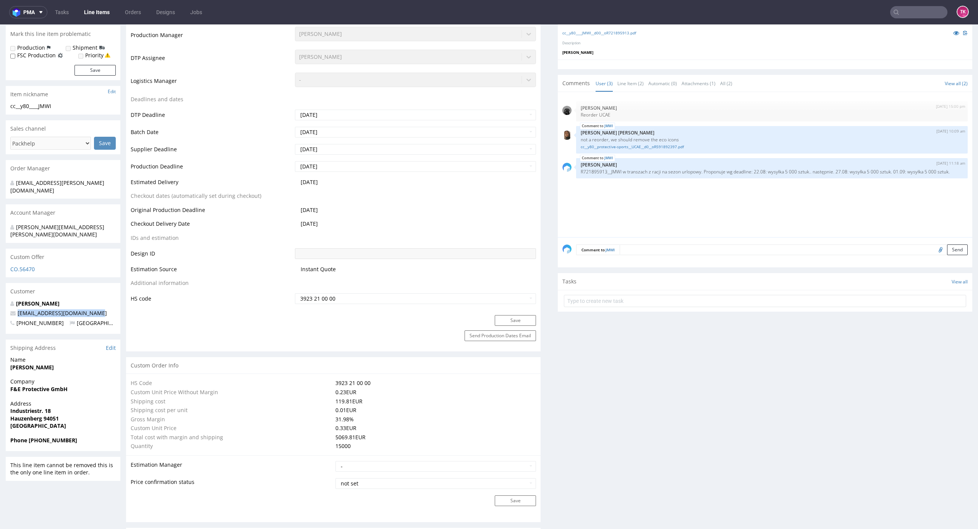
scroll to position [0, 0]
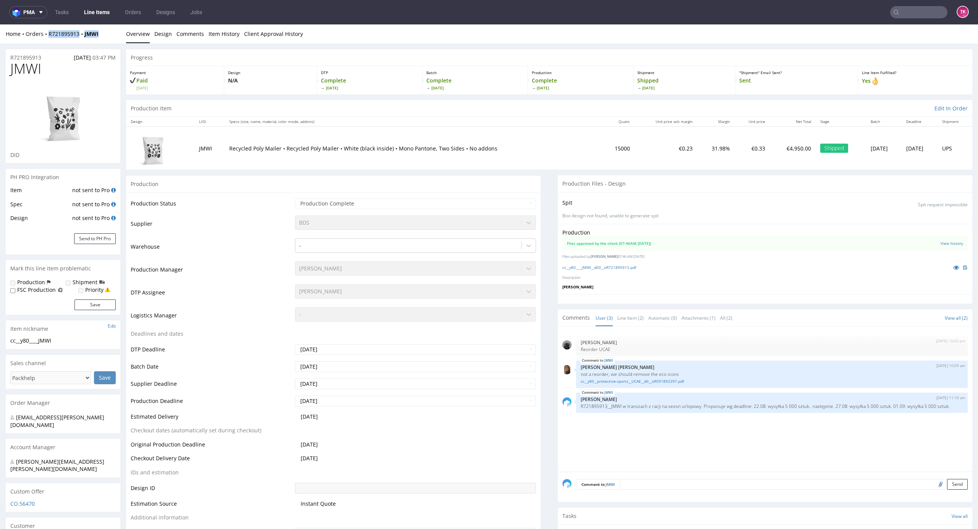
drag, startPoint x: 60, startPoint y: 47, endPoint x: 46, endPoint y: 39, distance: 16.4
click at [46, 38] on div "Home Orders R721895913 JMWI Overview Design Comments Item History Client Approv…" at bounding box center [489, 33] width 978 height 19
copy div "R721895913 JMWI"
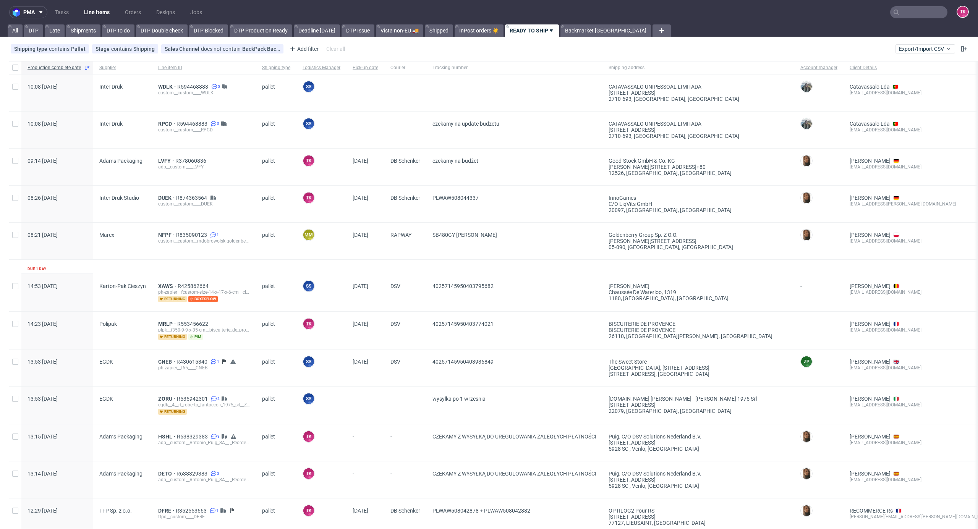
drag, startPoint x: 0, startPoint y: 0, endPoint x: 118, endPoint y: 5, distance: 117.7
click at [118, 5] on nav "pma Tasks Line Items Orders Designs Jobs TK" at bounding box center [489, 12] width 978 height 24
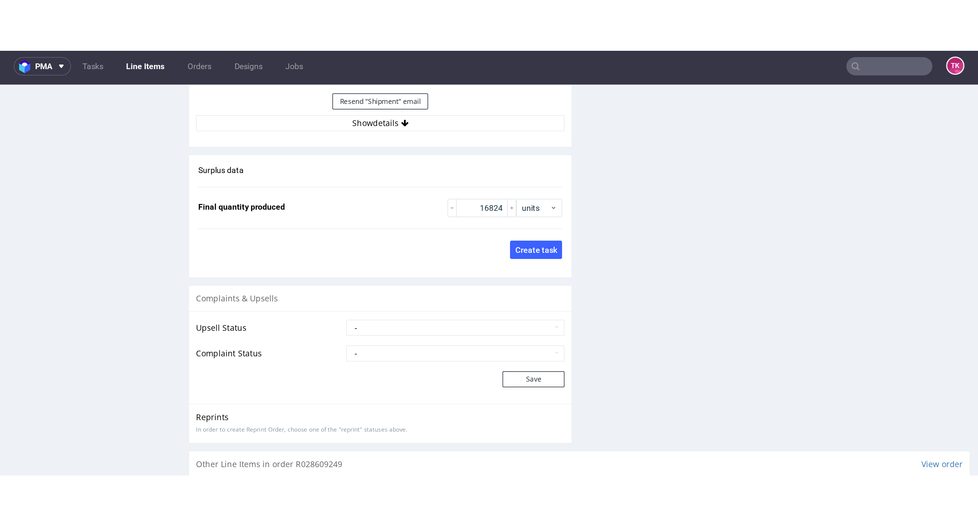
scroll to position [1192, 0]
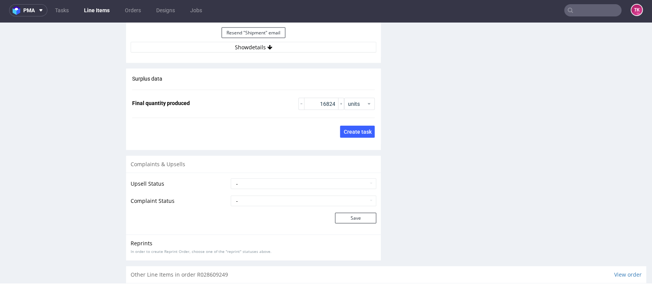
drag, startPoint x: 281, startPoint y: 57, endPoint x: 281, endPoint y: 52, distance: 4.6
click at [278, 50] on button "Show details" at bounding box center [254, 47] width 246 height 11
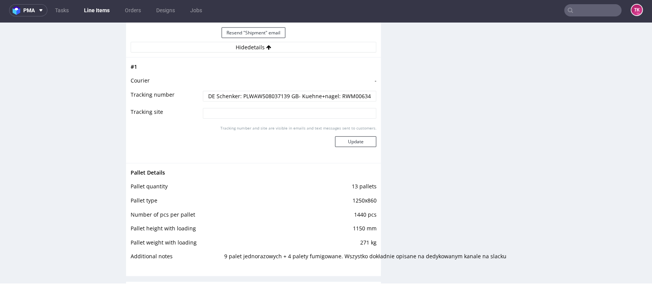
click at [343, 97] on input "DE Schenker: PLWAW508037139 GB- Kuehne+nagel: RWM006349620" at bounding box center [290, 96] width 174 height 11
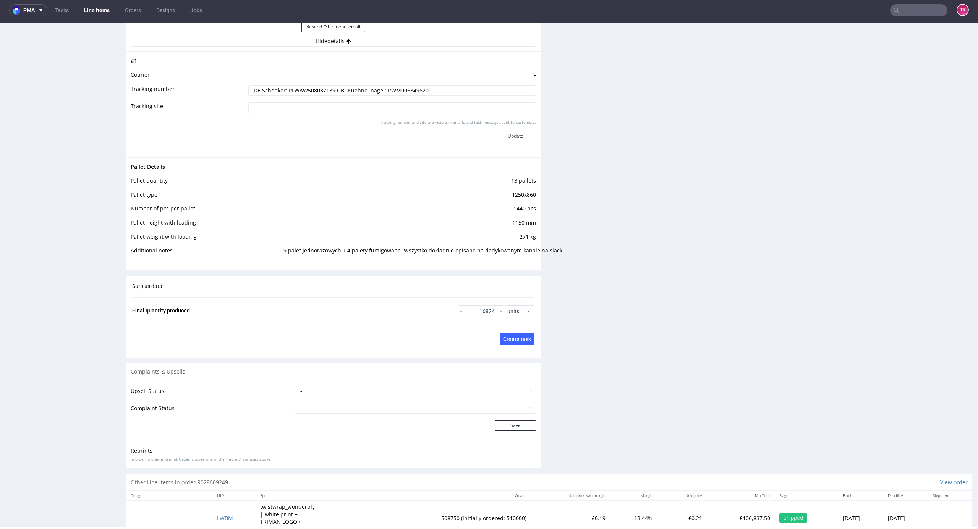
scroll to position [495, 0]
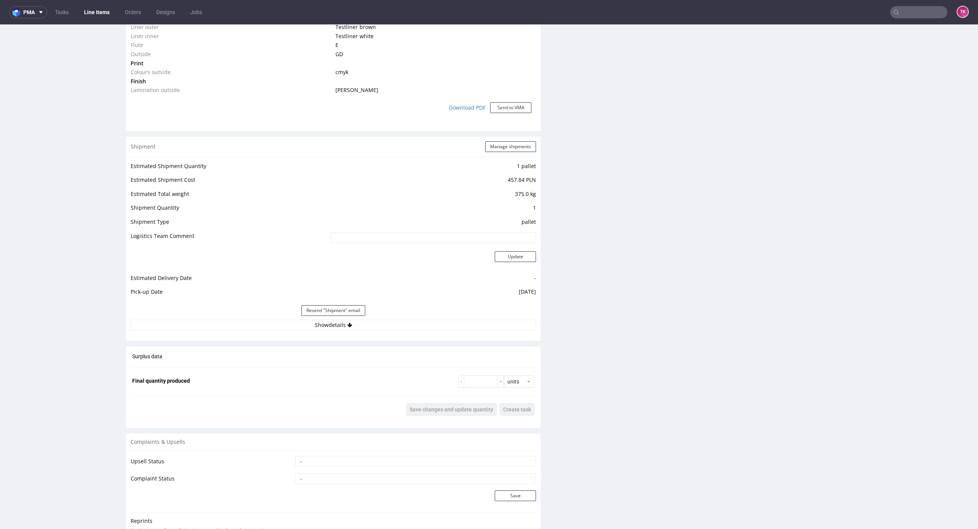
scroll to position [713, 0]
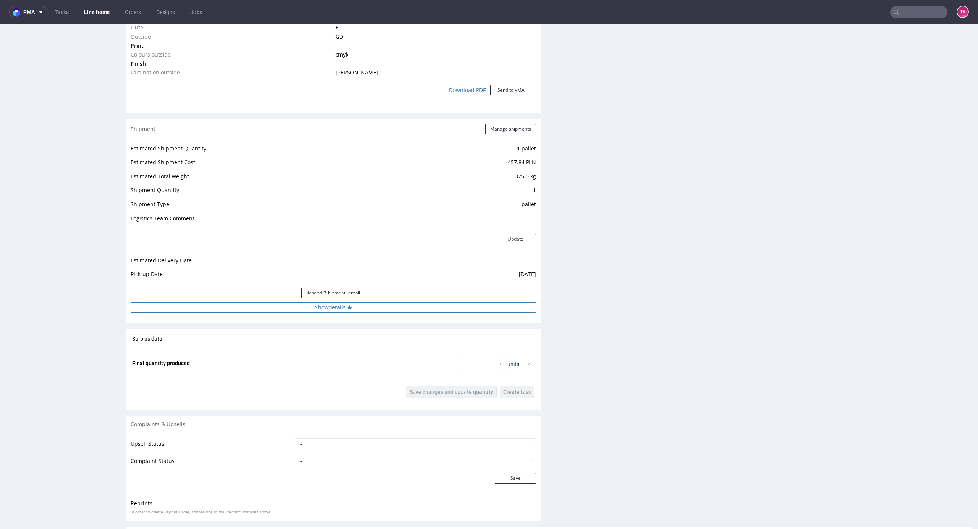
click at [422, 312] on button "Show details" at bounding box center [333, 307] width 405 height 11
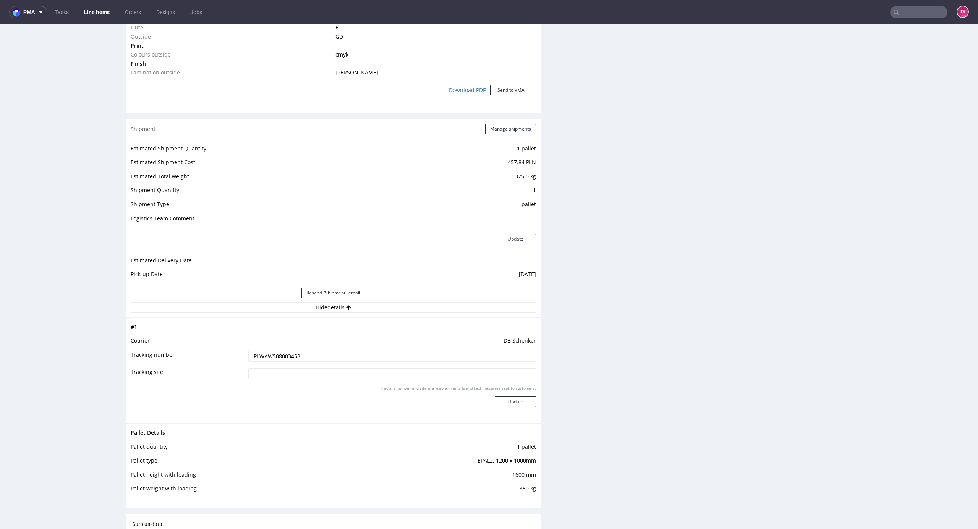
scroll to position [967, 0]
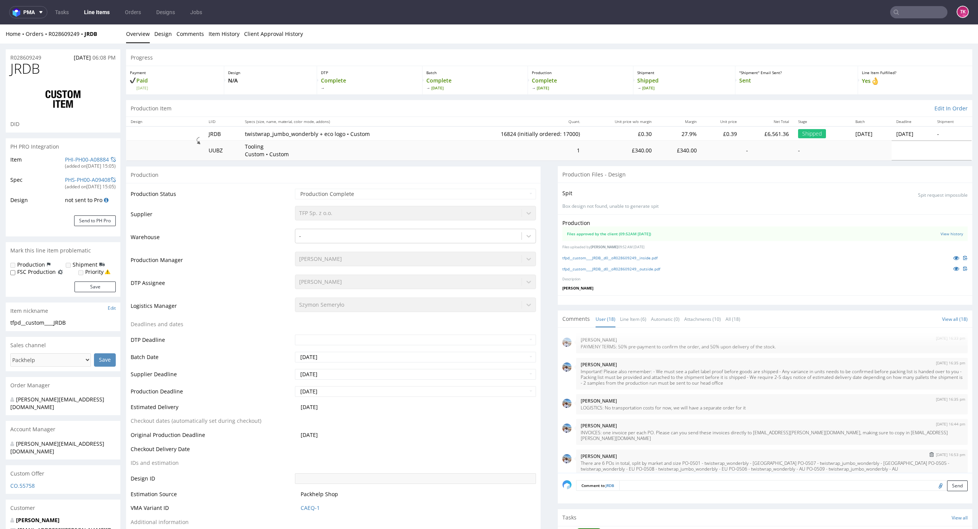
scroll to position [240, 0]
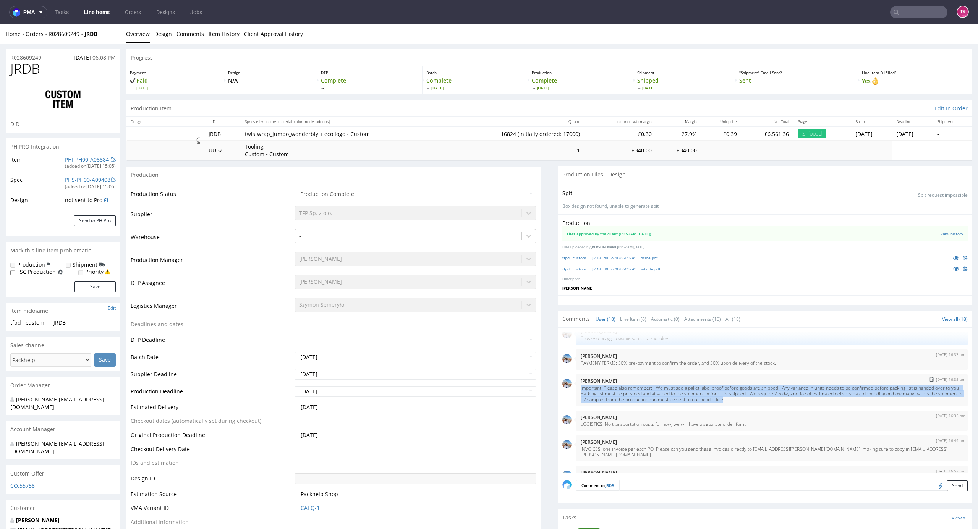
drag, startPoint x: 573, startPoint y: 387, endPoint x: 763, endPoint y: 400, distance: 190.6
click at [763, 400] on p "Important! Please also remember: - We must see a pallet label proof before good…" at bounding box center [772, 393] width 382 height 17
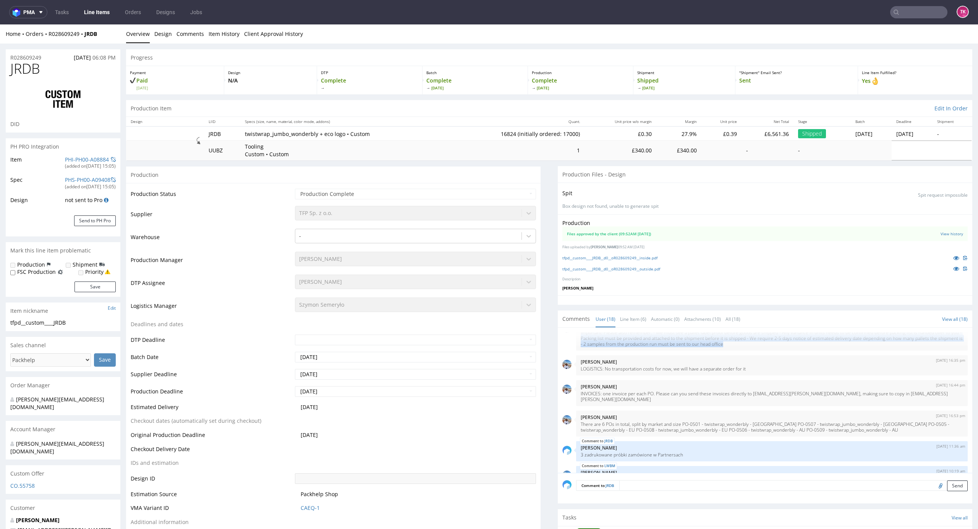
scroll to position [291, 0]
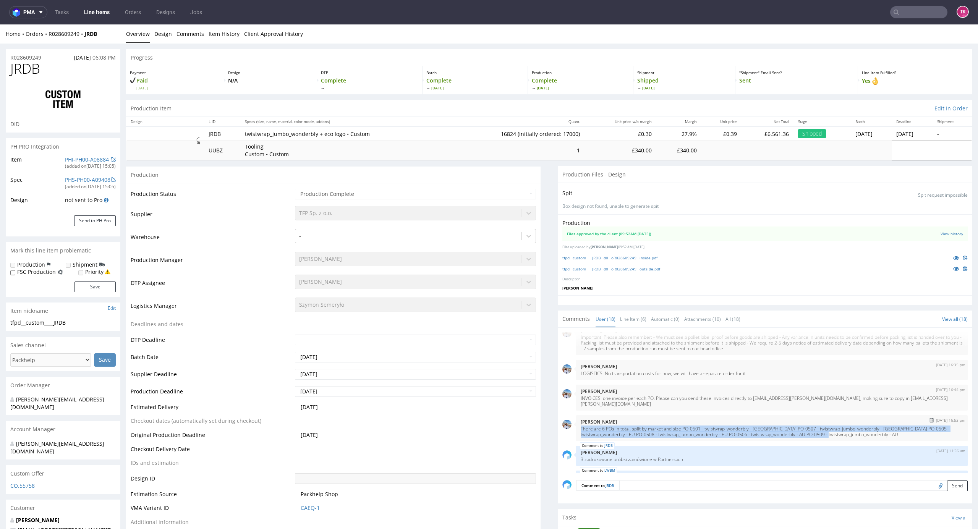
drag, startPoint x: 570, startPoint y: 424, endPoint x: 860, endPoint y: 430, distance: 290.3
click at [860, 430] on div "24th Jun 25 | 16:53 pm Marta Kozłowska There are 6 POs in total, split by marke…" at bounding box center [771, 428] width 391 height 26
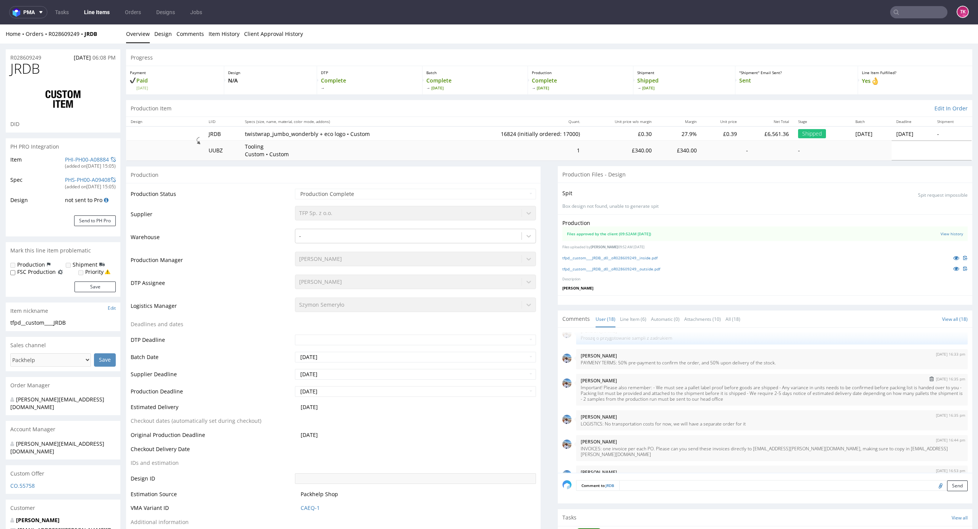
scroll to position [240, 0]
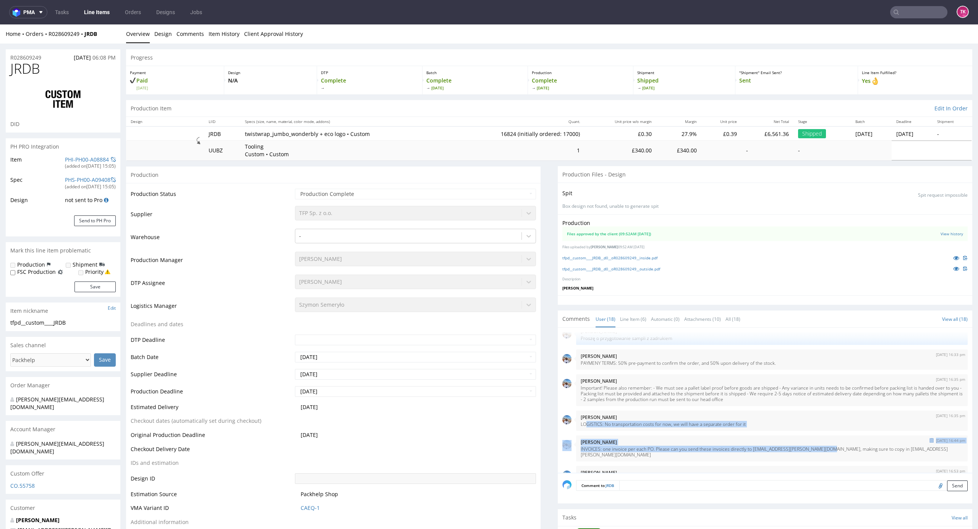
drag, startPoint x: 579, startPoint y: 428, endPoint x: 813, endPoint y: 444, distance: 234.7
click at [816, 445] on div "JRDB 24th Jun 25 | 13:51 pm Klaudia Wiśniewska grafika z poprzedniego zamówieni…" at bounding box center [767, 402] width 410 height 141
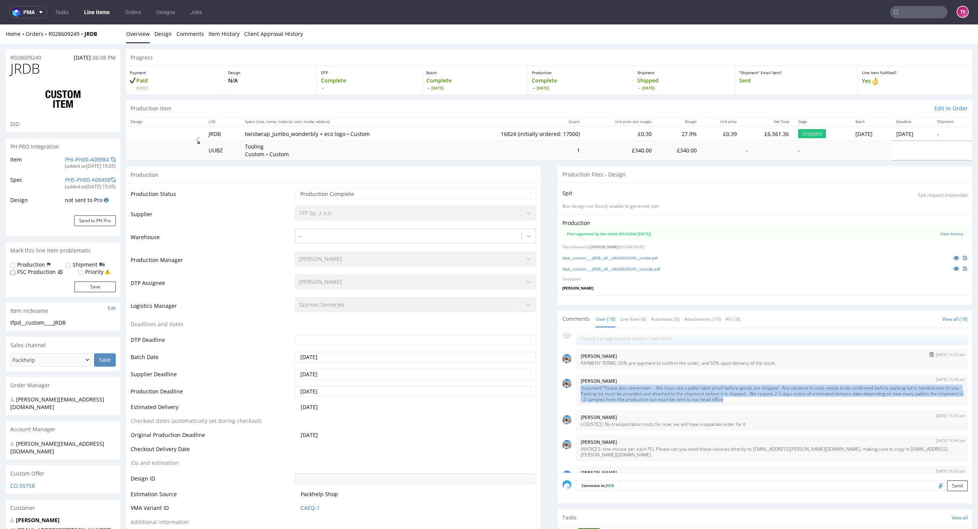
drag, startPoint x: 569, startPoint y: 387, endPoint x: 637, endPoint y: 361, distance: 72.6
click at [762, 390] on div "24th Jun 25 | 16:35 pm Marta Kozłowska Important! Please also remember: - We mu…" at bounding box center [771, 390] width 391 height 32
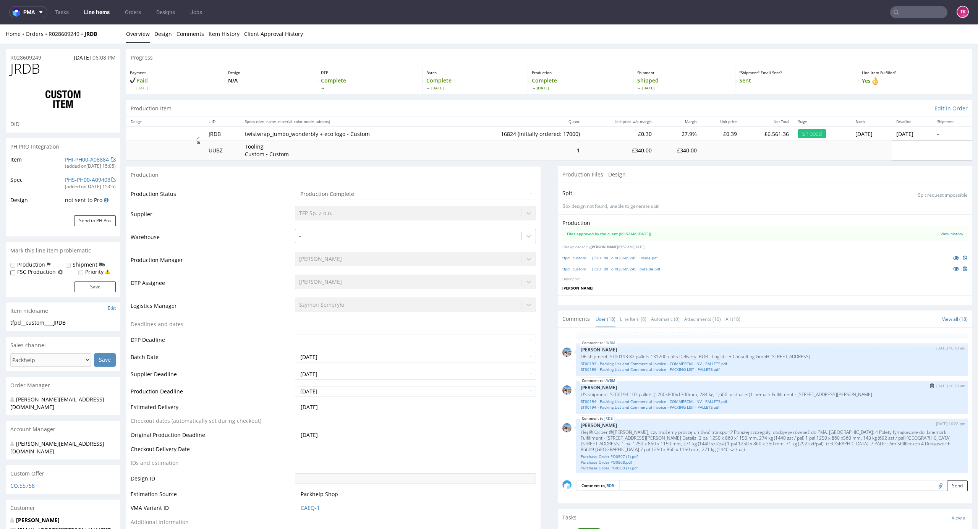
scroll to position [495, 0]
drag, startPoint x: 841, startPoint y: 442, endPoint x: 754, endPoint y: 437, distance: 87.6
click at [754, 437] on p "Hej @Kacper @Mykyta Morus, czy możemy proszę umówić transport? Poniżej szczegół…" at bounding box center [772, 440] width 382 height 23
click at [833, 438] on p "Hej @Kacper @Mykyta Morus, czy możemy proszę umówić transport? Poniżej szczegół…" at bounding box center [772, 440] width 382 height 23
drag, startPoint x: 836, startPoint y: 445, endPoint x: 911, endPoint y: 432, distance: 76.9
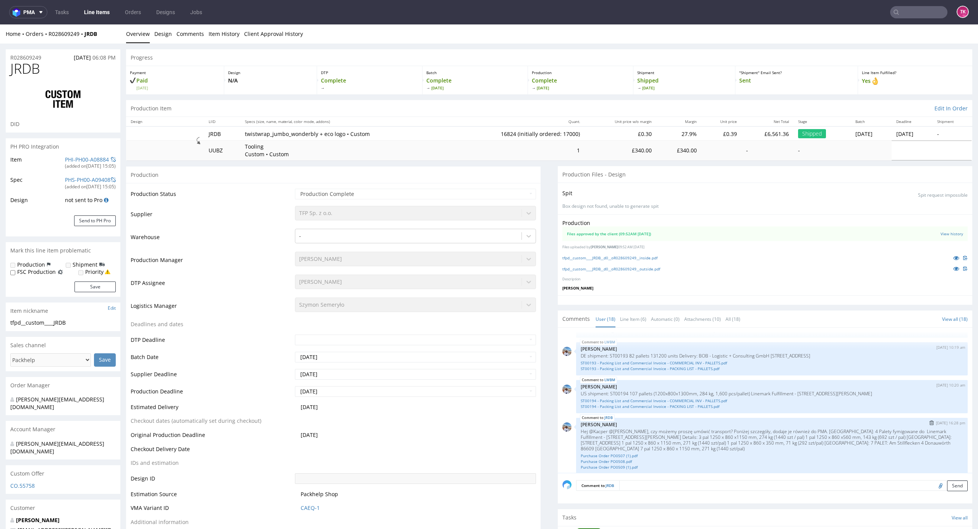
click at [911, 432] on p "Hej @Kacper @Mykyta Morus, czy możemy proszę umówić transport? Poniżej szczegół…" at bounding box center [772, 440] width 382 height 23
copy p "Beacon House, Bolton Close, Bellbrook Business Park Uckfield East Sussex TN22 1…"
click at [855, 438] on p "Hej @Kacper @Mykyta Morus, czy możemy proszę umówić transport? Poniżej szczegół…" at bounding box center [772, 440] width 382 height 23
click at [897, 435] on p "Hej @Kacper @Mykyta Morus, czy możemy proszę umówić transport? Poniżej szczegół…" at bounding box center [772, 440] width 382 height 23
drag, startPoint x: 910, startPoint y: 432, endPoint x: 762, endPoint y: 437, distance: 148.3
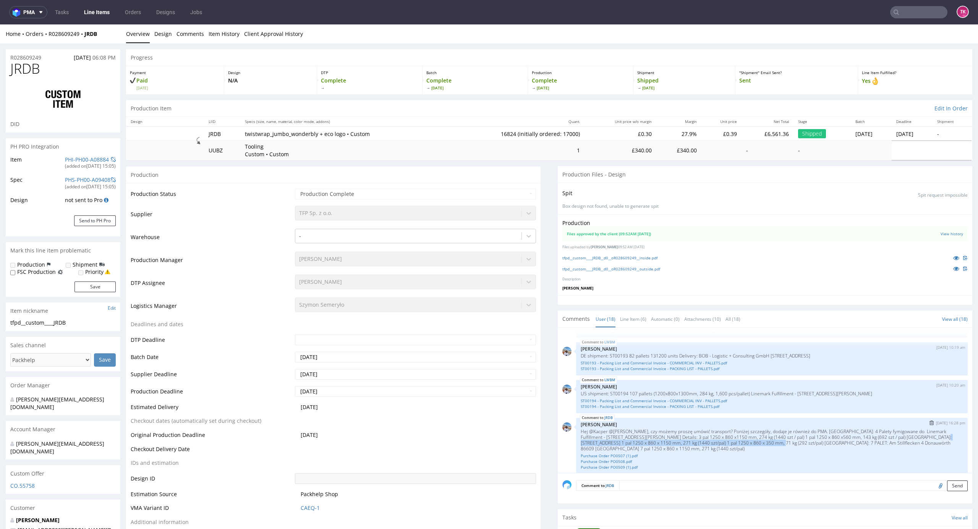
click at [762, 437] on p "Hej @Kacper @Mykyta Morus, czy możemy proszę umówić transport? Poniżej szczegół…" at bounding box center [772, 440] width 382 height 23
copy p "Beacon House, Bolton Close, Bellbrook Business Park Uckfield East Sussex TN22 1…"
drag, startPoint x: 891, startPoint y: 430, endPoint x: 764, endPoint y: 439, distance: 127.1
click at [764, 439] on p "Hej @Kacper @Mykyta Morus, czy możemy proszę umówić transport? Poniżej szczegół…" at bounding box center [772, 440] width 382 height 23
copy p "2 PALETY Beacon House, Bolton Close, Bellbrook Business Park Uckfield East Suss…"
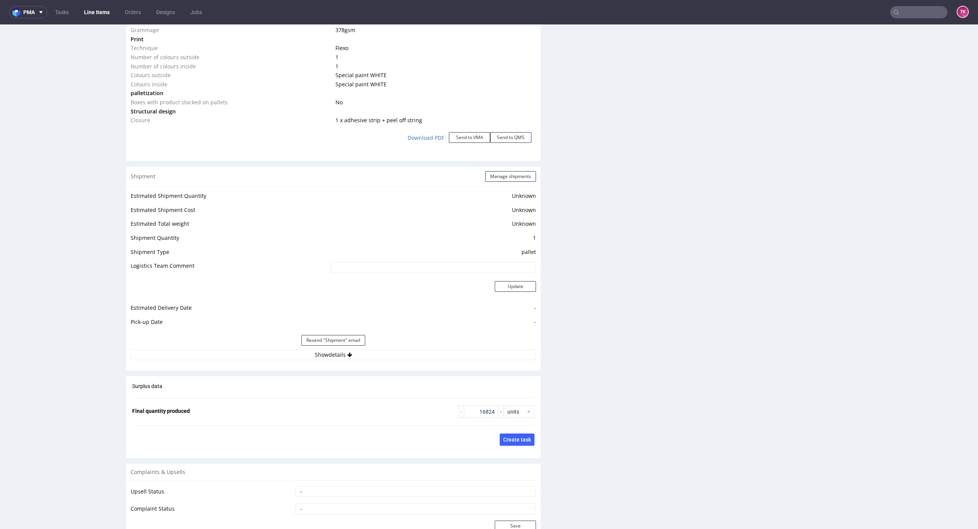
scroll to position [917, 0]
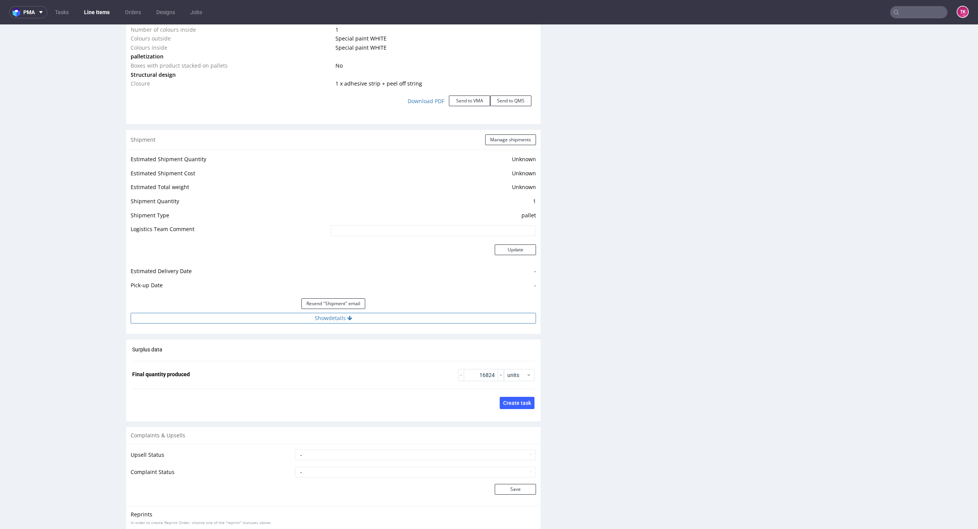
click at [442, 313] on div "Estimated Shipment Quantity Unknown Estimated Shipment Cost Unknown Estimated T…" at bounding box center [333, 239] width 414 height 178
click at [442, 316] on button "Show details" at bounding box center [333, 318] width 405 height 11
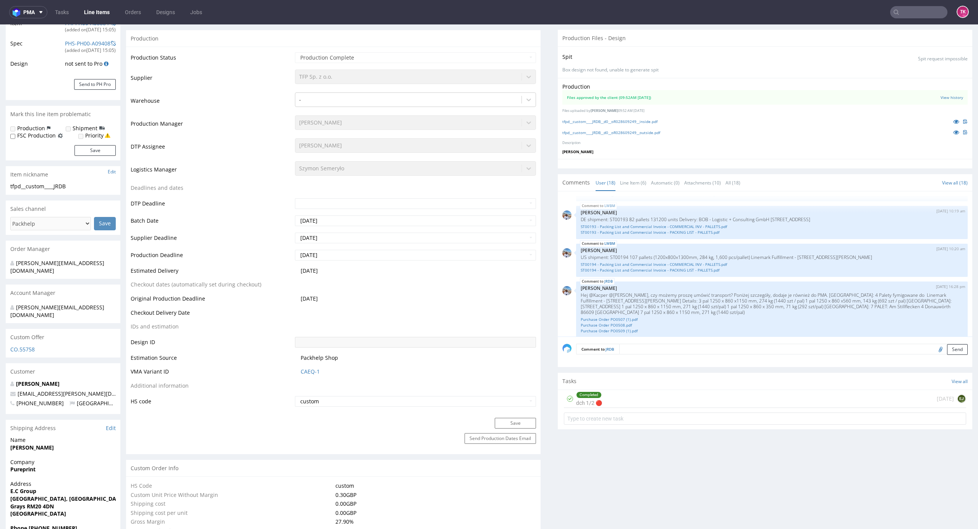
scroll to position [138, 0]
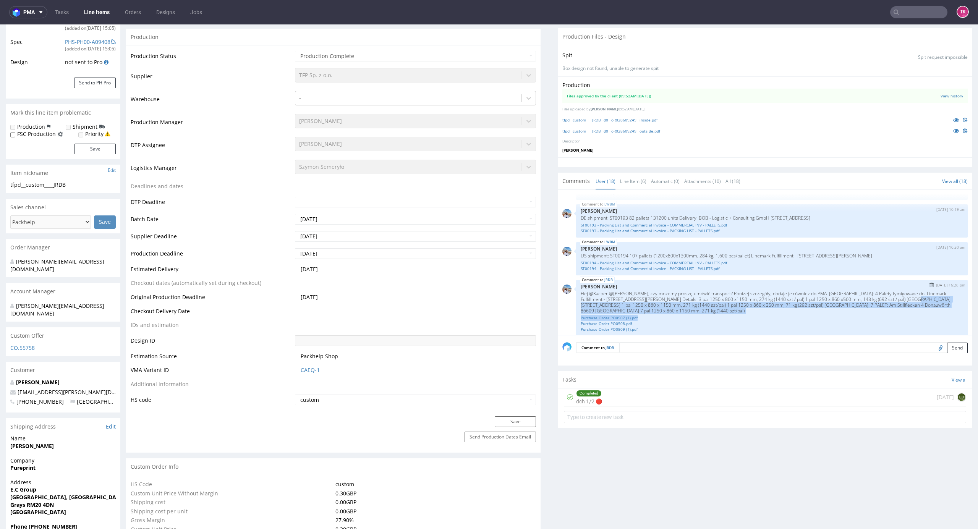
drag, startPoint x: 883, startPoint y: 293, endPoint x: 905, endPoint y: 311, distance: 28.0
click at [906, 310] on div "JRDB 25th Aug 25 | 16:28 pm Marta Kozłowska Hej @Kacper @Mykyta Morus, czy może…" at bounding box center [771, 308] width 391 height 56
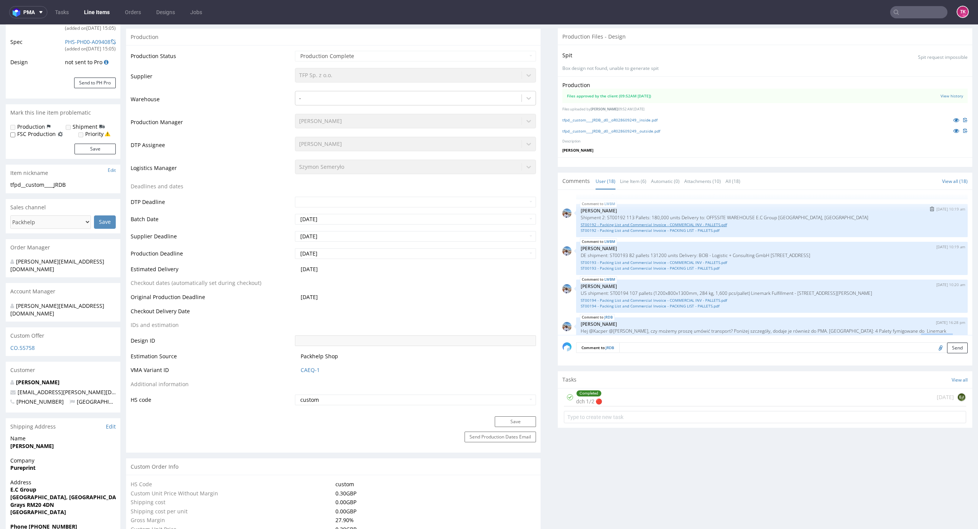
scroll to position [393, 0]
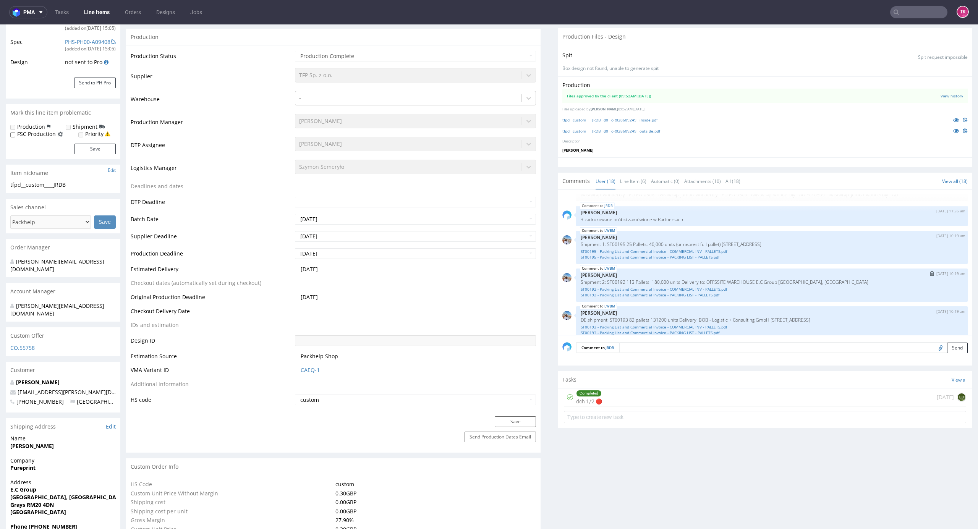
drag, startPoint x: 875, startPoint y: 273, endPoint x: 866, endPoint y: 277, distance: 9.2
click at [866, 277] on div "LWBM 30th Jul 25 | 10:19 am Marta Kozłowska Shipment 2: ST00192 113 Pallets: 18…" at bounding box center [771, 284] width 391 height 33
drag, startPoint x: 865, startPoint y: 277, endPoint x: 859, endPoint y: 279, distance: 6.2
click at [859, 279] on div "LWBM 30th Jul 25 | 10:19 am Marta Kozłowska Shipment 2: ST00192 113 Pallets: 18…" at bounding box center [771, 284] width 391 height 33
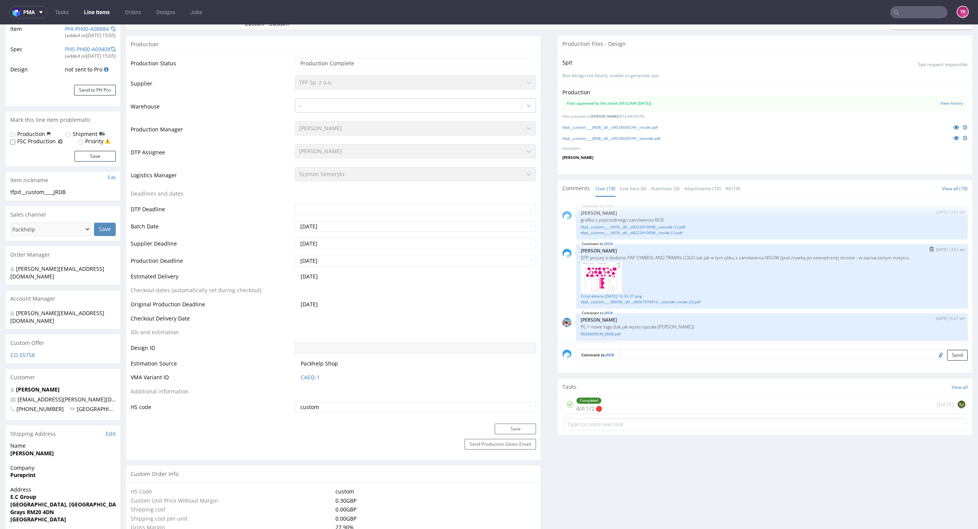
scroll to position [36, 0]
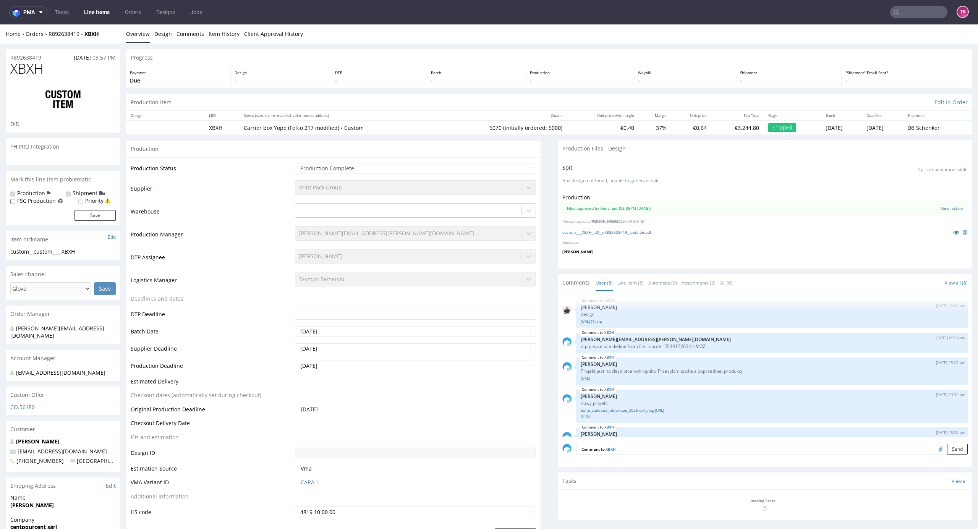
scroll to position [52, 0]
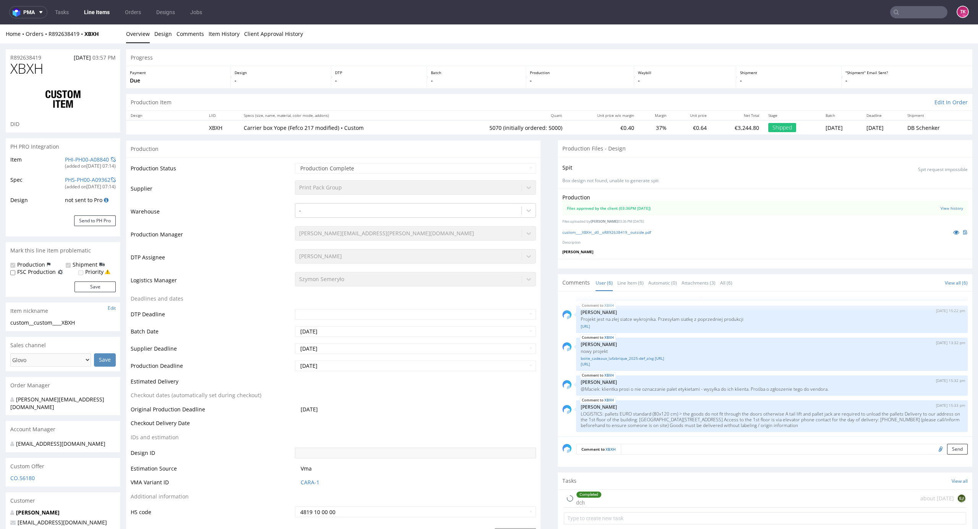
type input "5070"
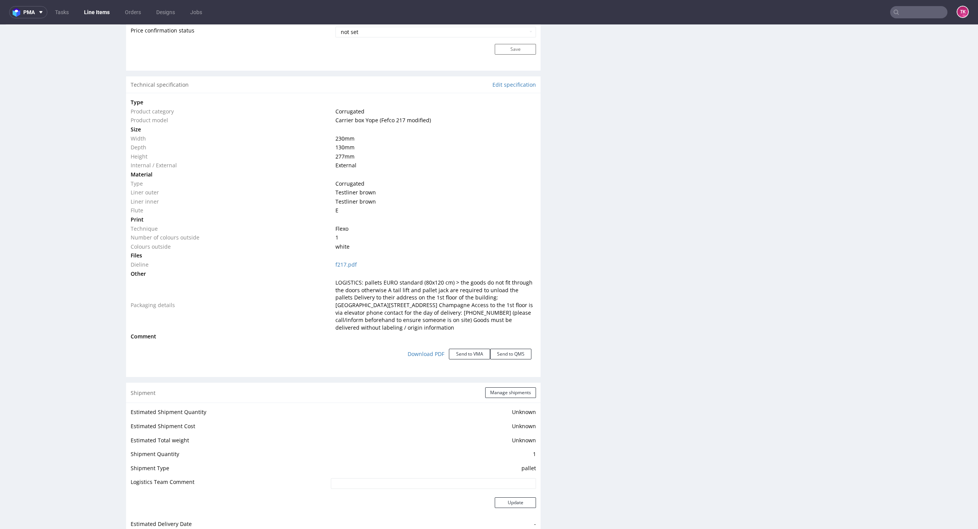
scroll to position [967, 0]
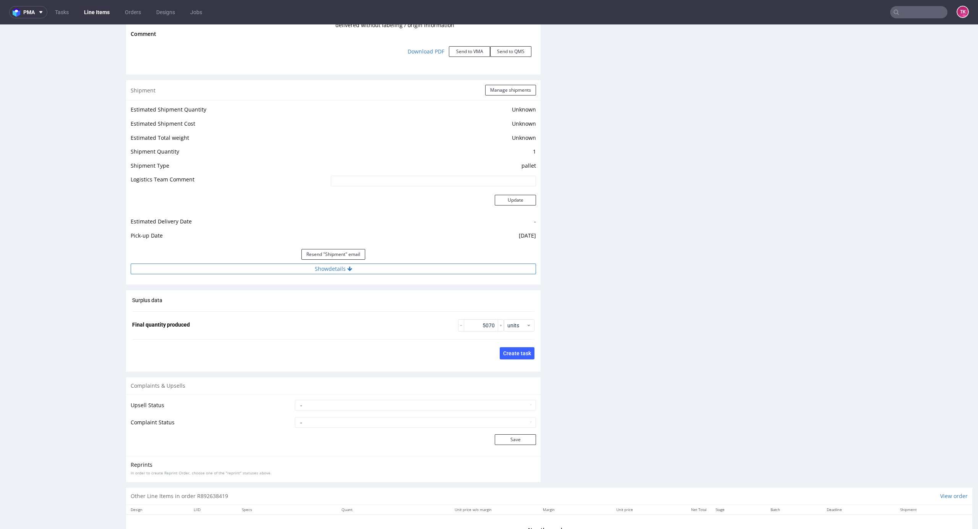
click at [338, 272] on button "Show details" at bounding box center [333, 269] width 405 height 11
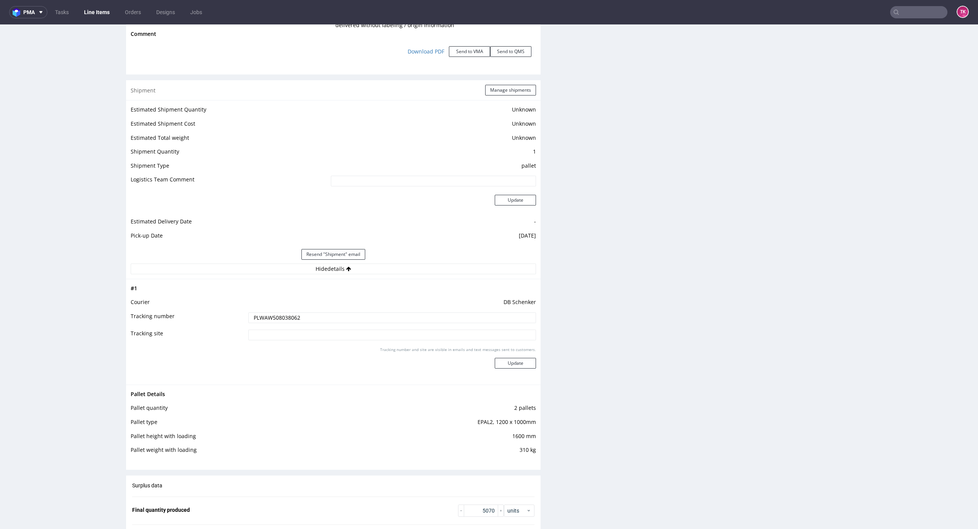
click at [292, 320] on input "PLWAW508038062" at bounding box center [392, 317] width 288 height 11
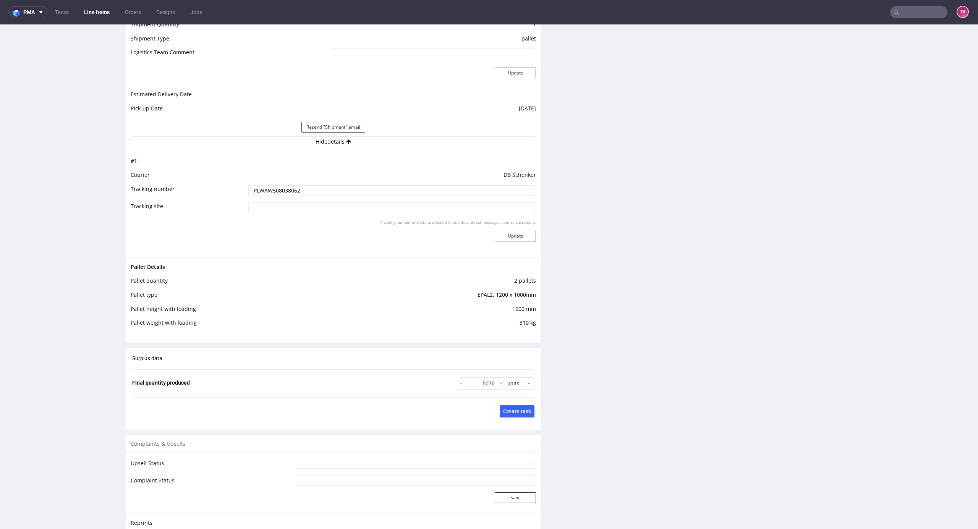
scroll to position [1120, 0]
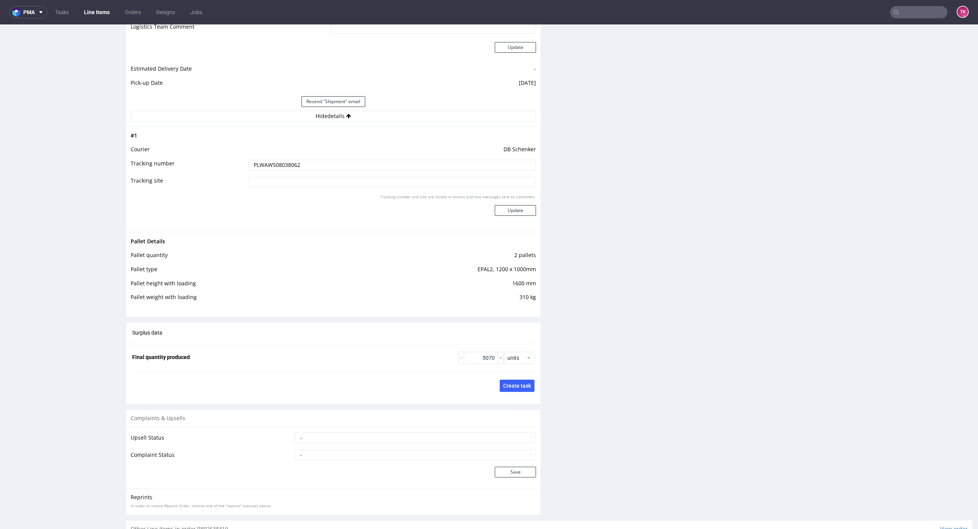
click at [295, 165] on input "PLWAW508038062" at bounding box center [392, 165] width 288 height 11
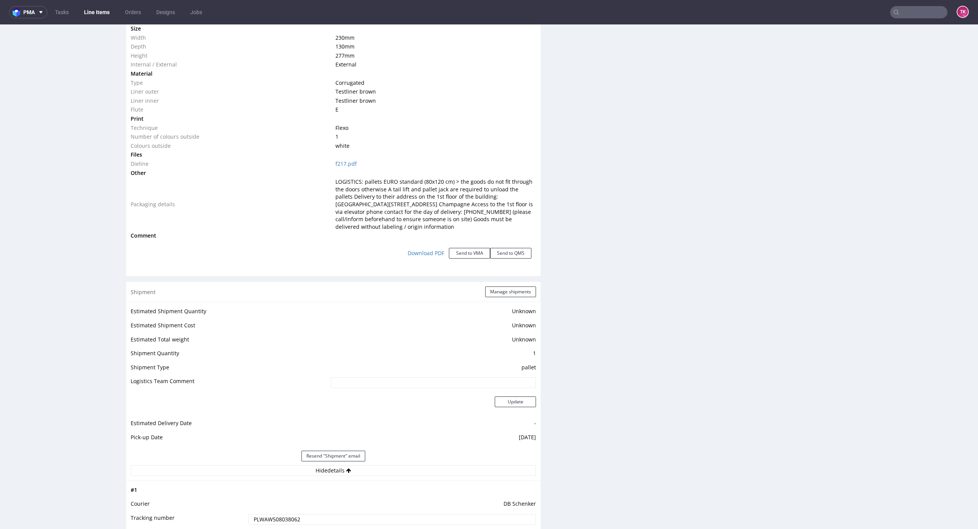
scroll to position [764, 0]
